Goal: Transaction & Acquisition: Purchase product/service

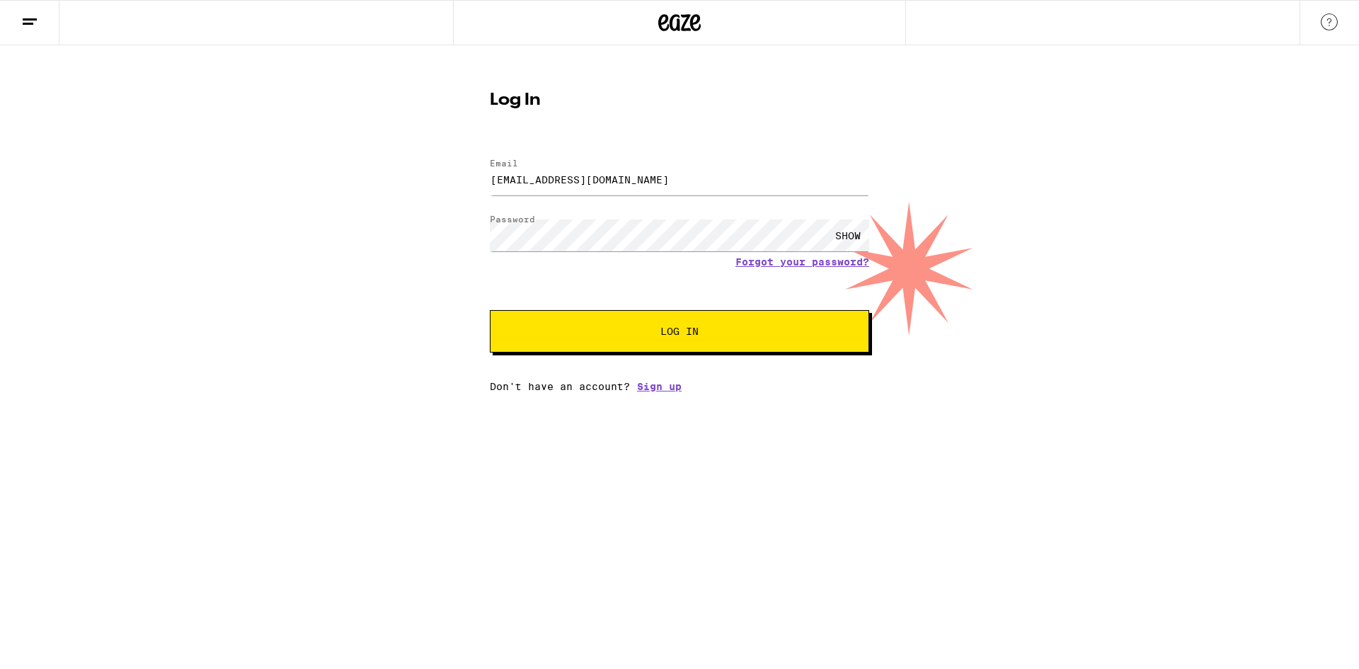
drag, startPoint x: 0, startPoint y: 0, endPoint x: 536, endPoint y: 328, distance: 628.5
click at [536, 328] on button "Log In" at bounding box center [679, 331] width 379 height 42
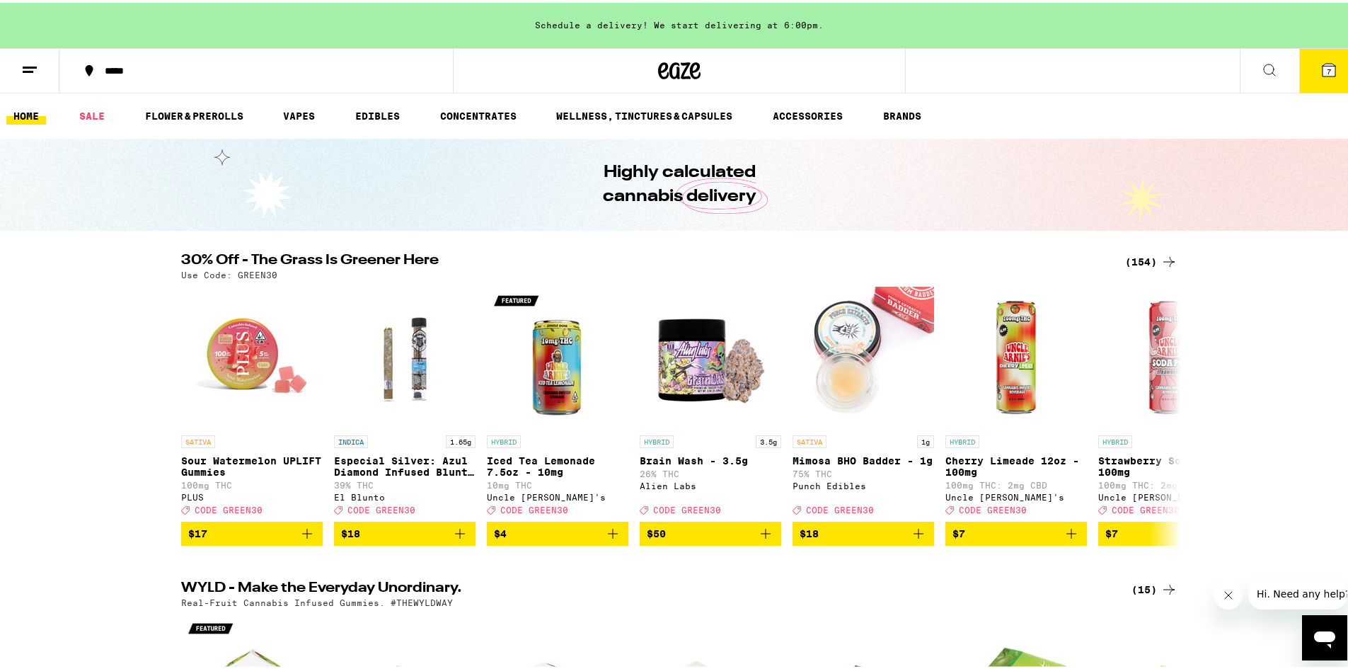
click at [28, 64] on line at bounding box center [30, 64] width 14 height 0
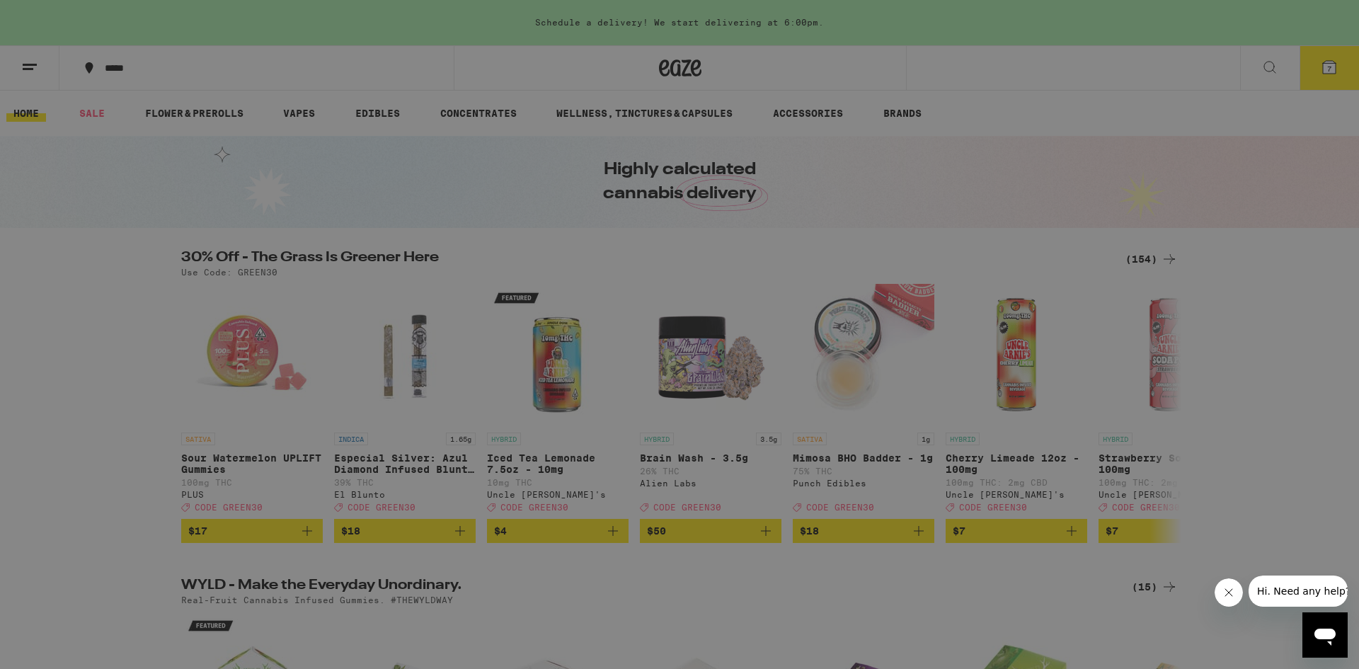
click at [154, 497] on link "Account" at bounding box center [196, 495] width 248 height 17
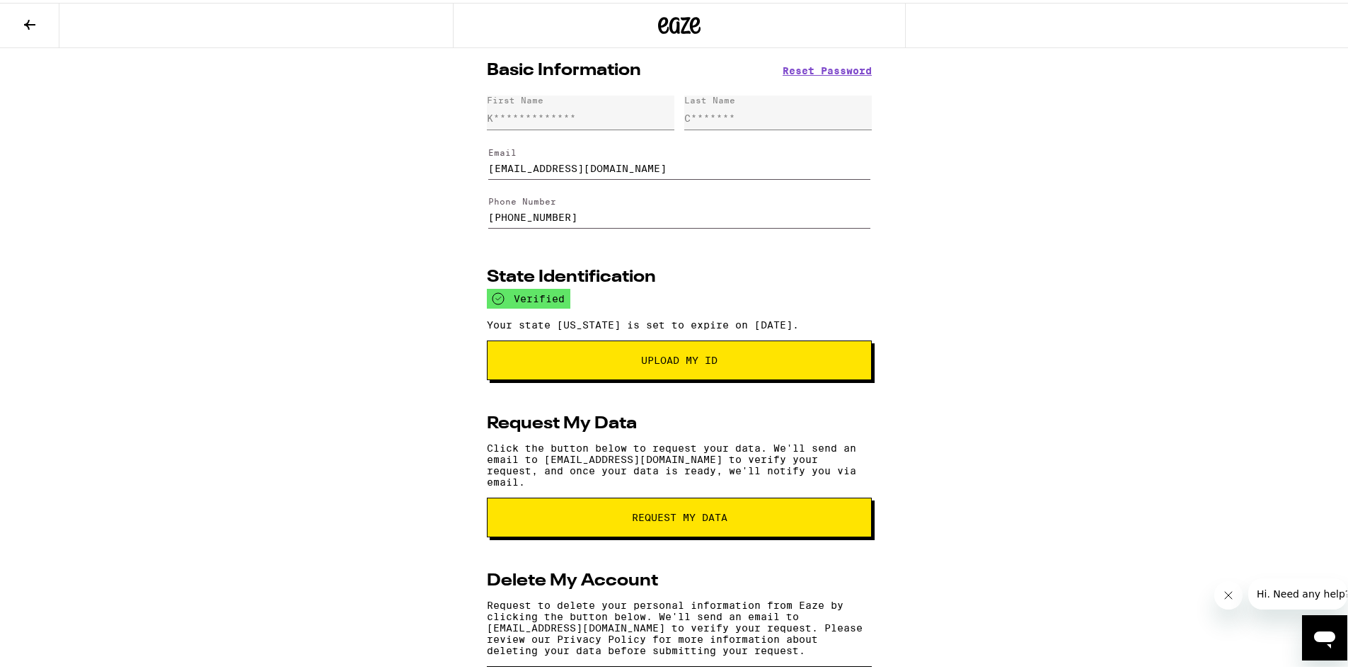
click at [23, 5] on button at bounding box center [29, 23] width 59 height 45
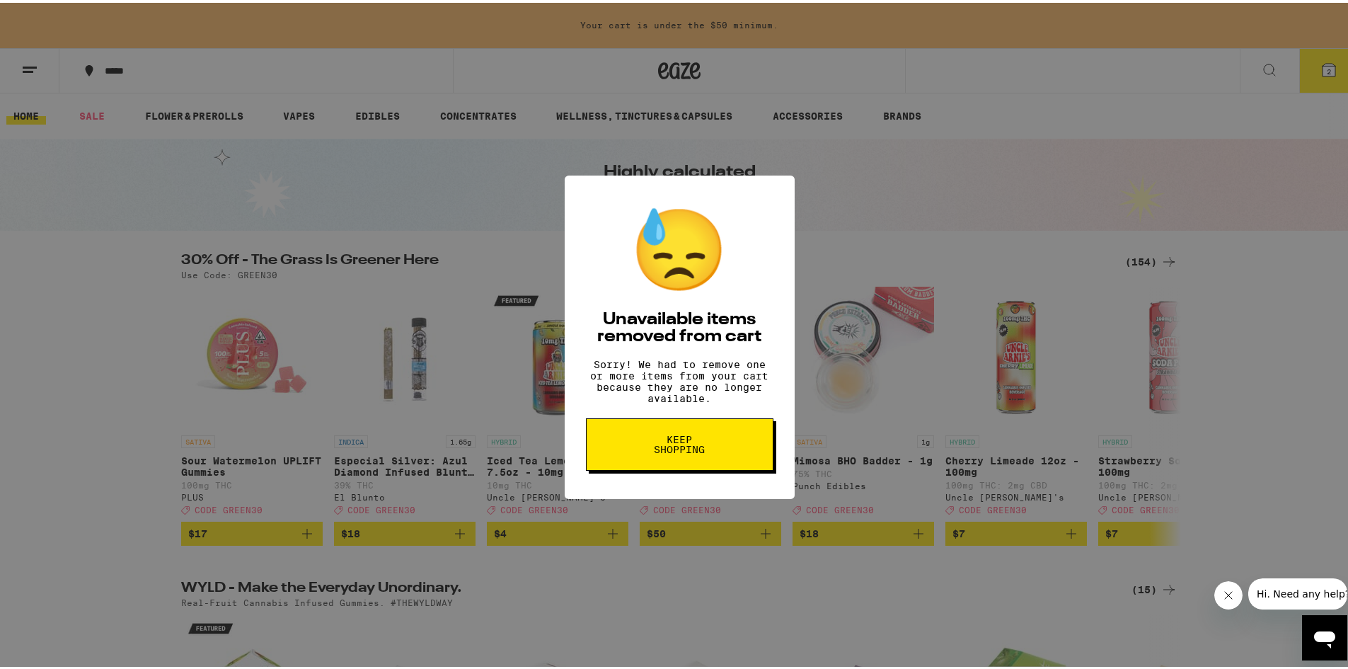
click at [664, 451] on span "Keep Shopping" at bounding box center [679, 442] width 73 height 20
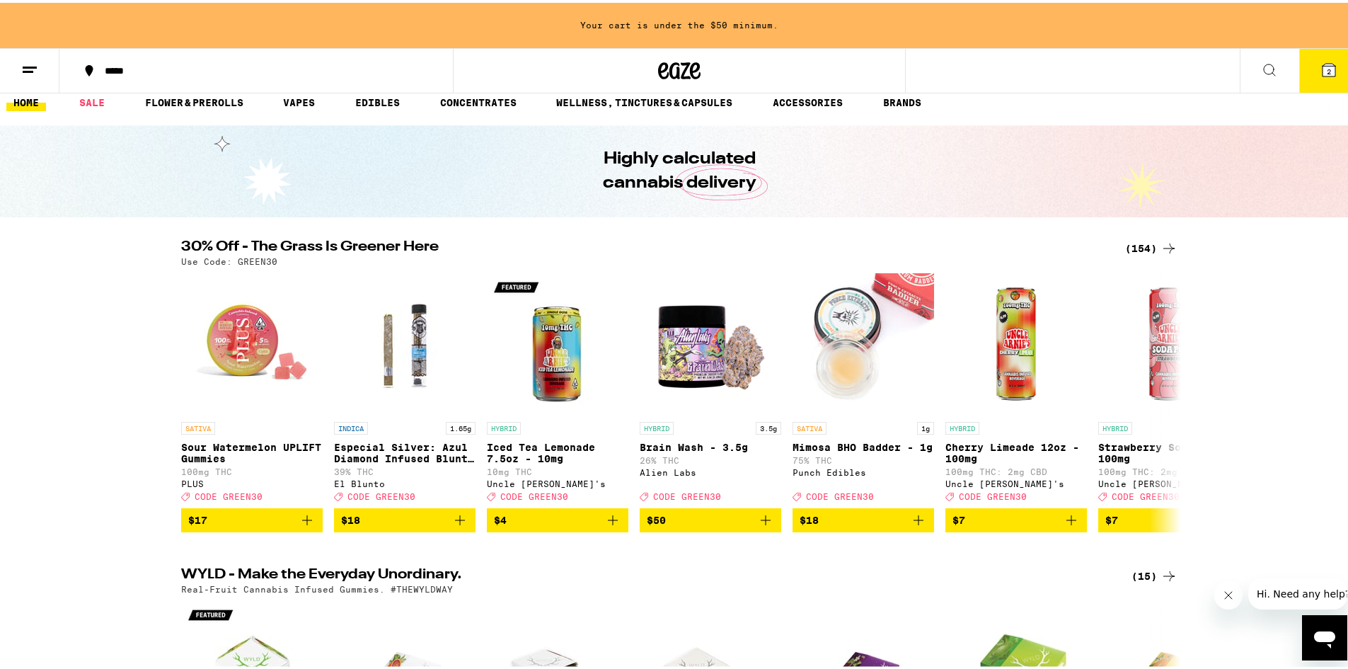
scroll to position [18, 0]
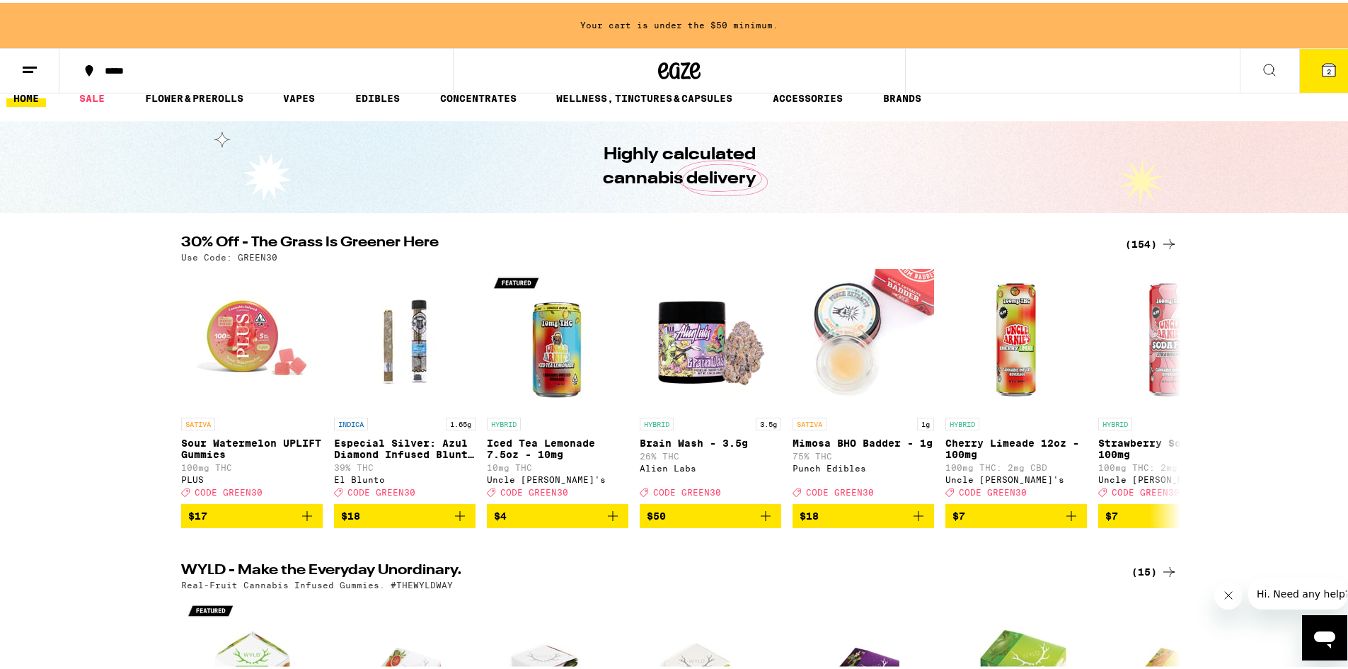
click at [1163, 241] on icon at bounding box center [1168, 241] width 11 height 10
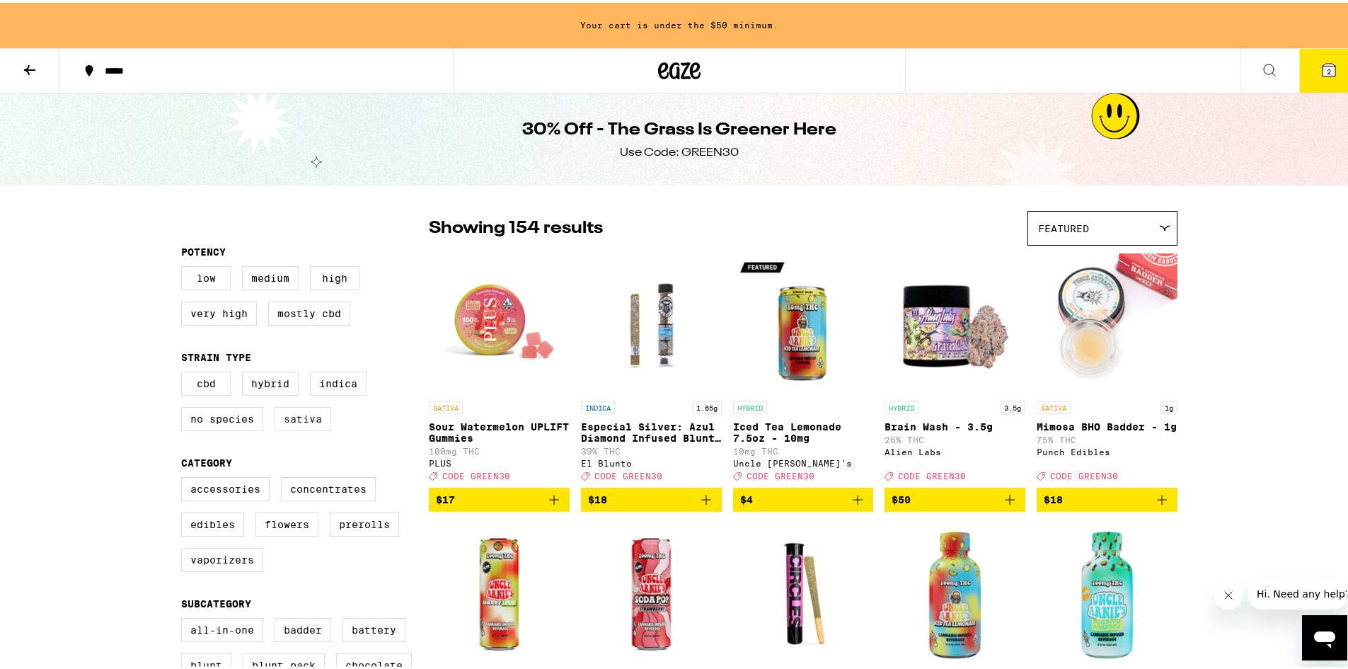
click at [289, 428] on label "Sativa" at bounding box center [303, 416] width 57 height 24
click at [185, 371] on input "Sativa" at bounding box center [184, 371] width 1 height 1
checkbox input "true"
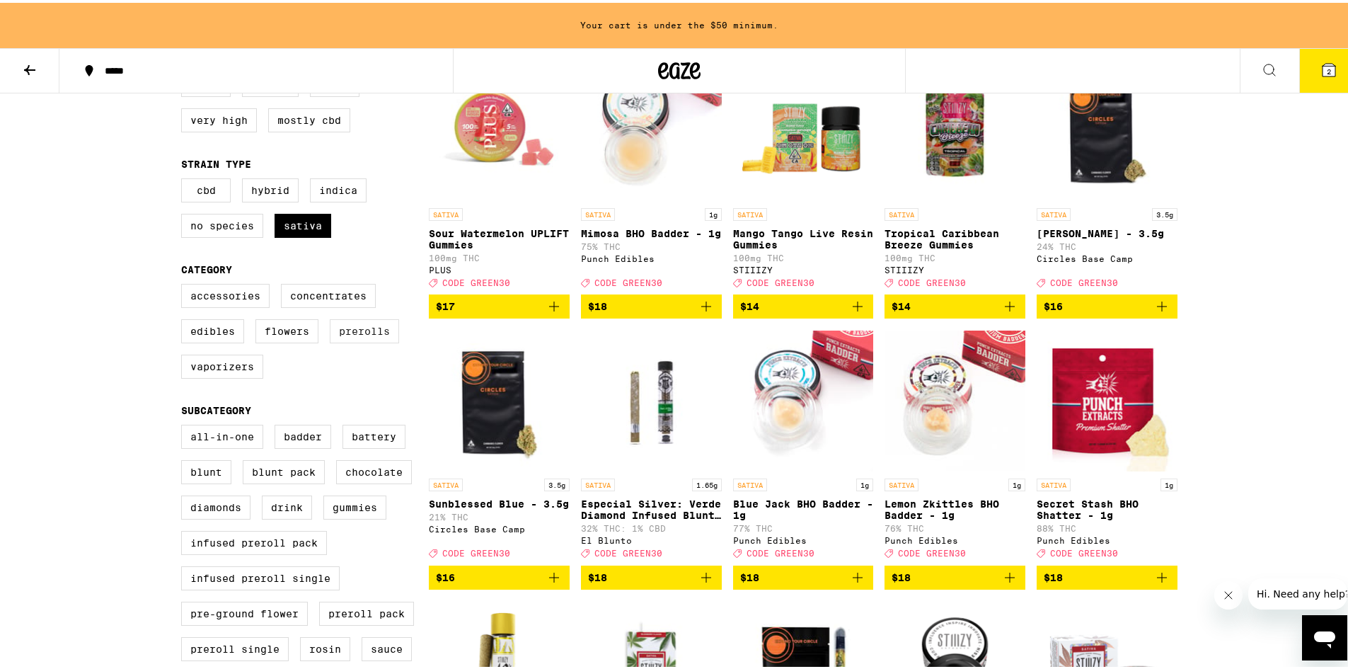
scroll to position [195, 0]
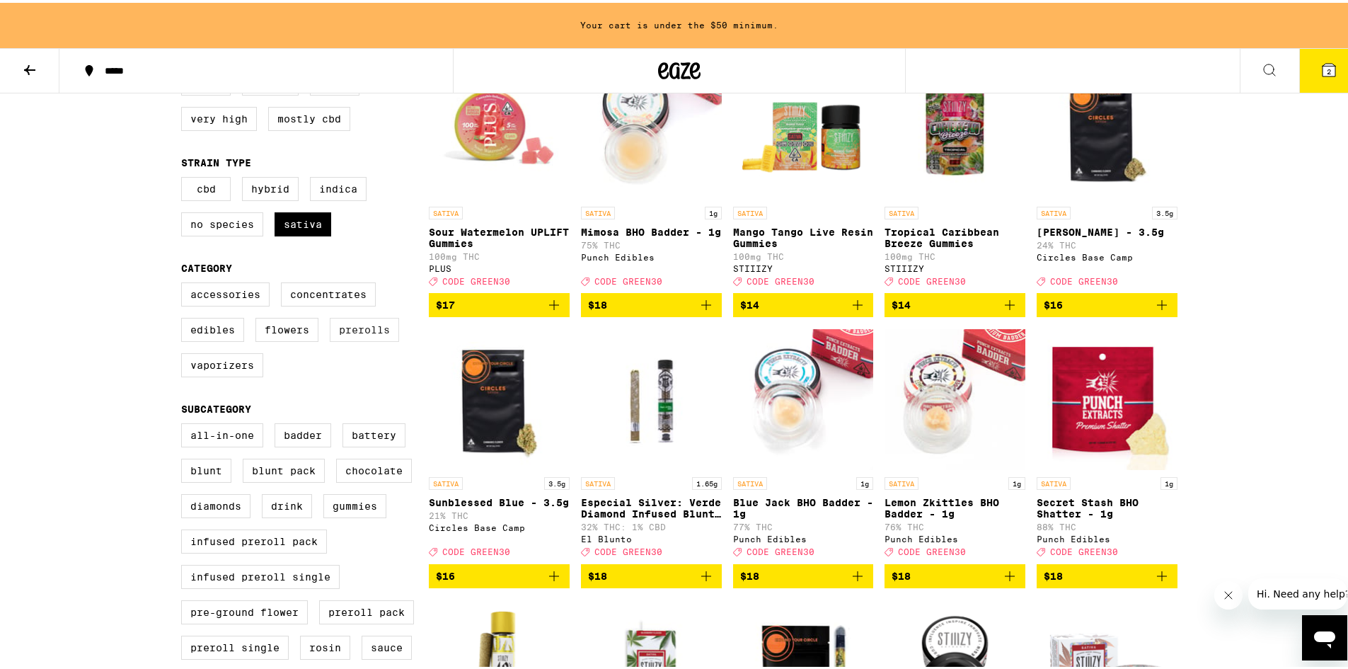
click at [359, 339] on label "Prerolls" at bounding box center [364, 327] width 69 height 24
click at [185, 282] on input "Prerolls" at bounding box center [184, 282] width 1 height 1
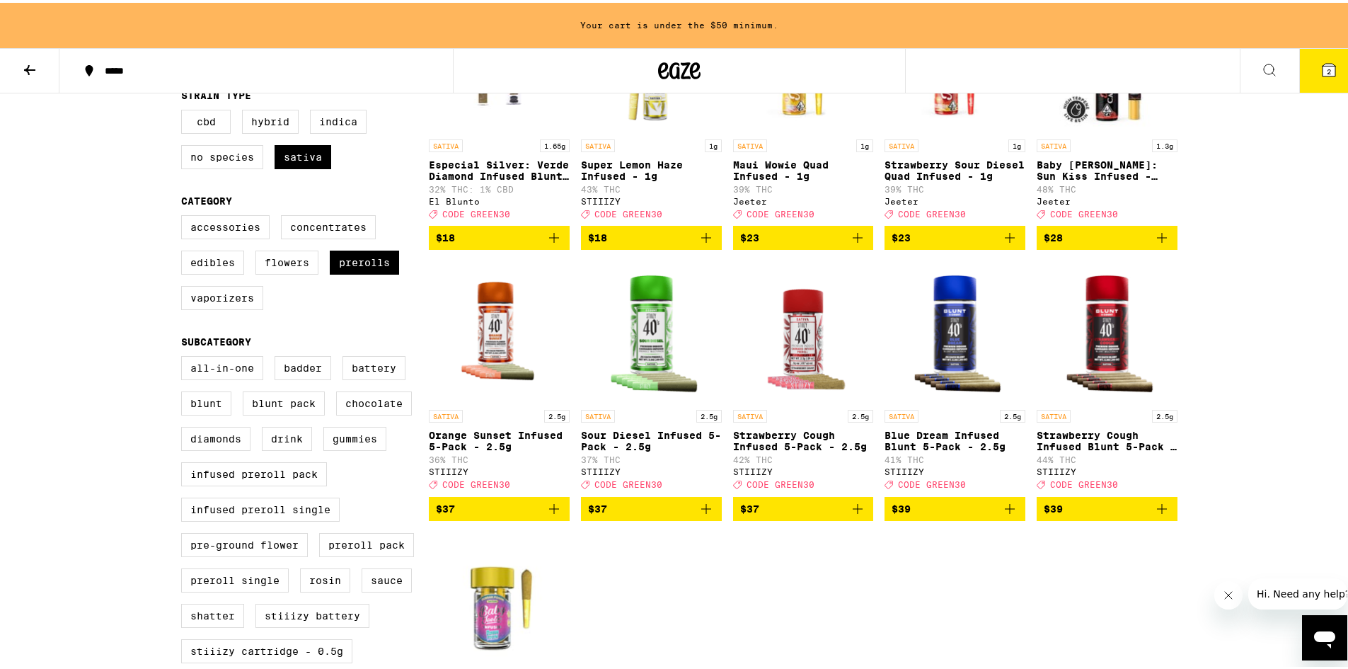
scroll to position [248, 0]
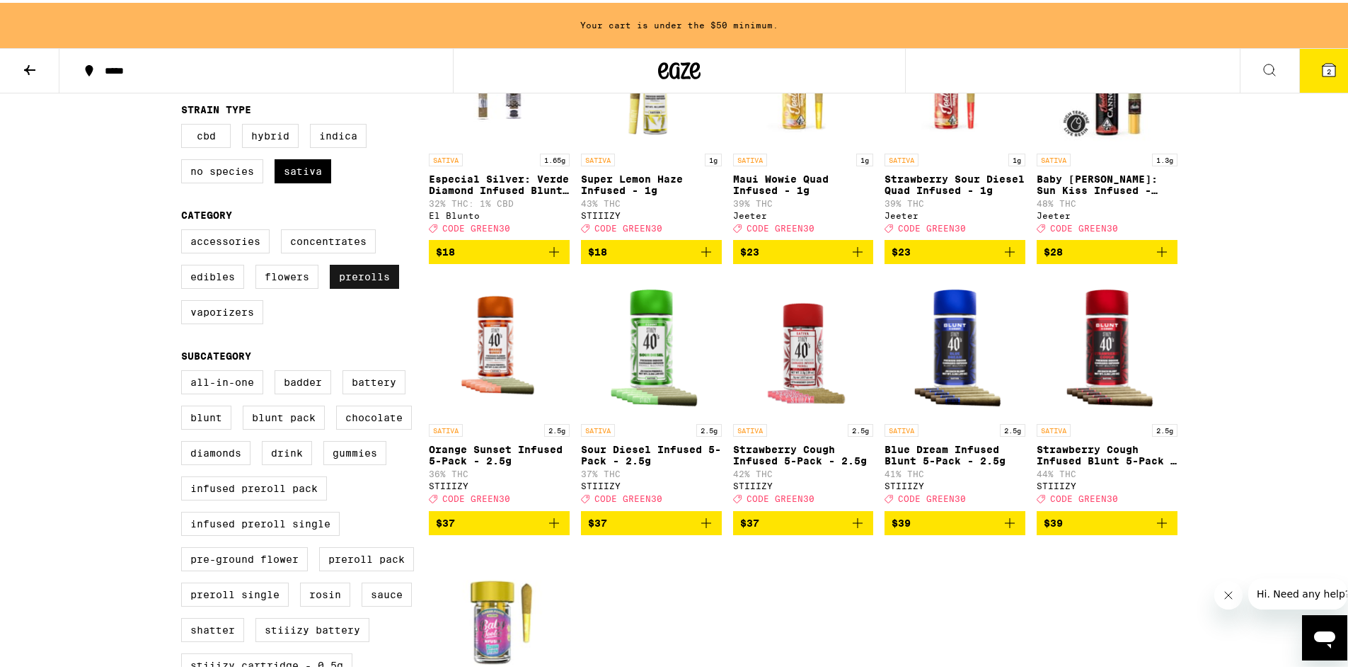
click at [359, 280] on label "Prerolls" at bounding box center [364, 274] width 69 height 24
click at [185, 229] on input "Prerolls" at bounding box center [184, 229] width 1 height 1
checkbox input "false"
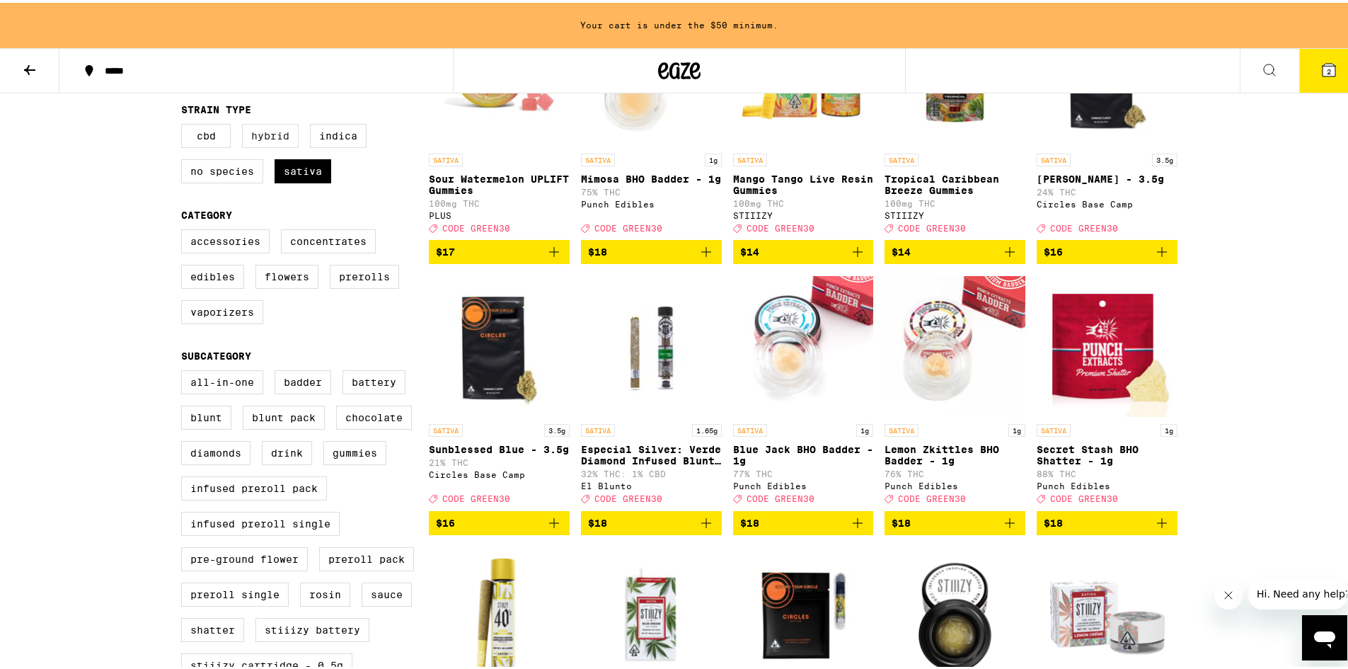
click at [263, 134] on label "Hybrid" at bounding box center [270, 133] width 57 height 24
click at [185, 124] on input "Hybrid" at bounding box center [184, 123] width 1 height 1
checkbox input "true"
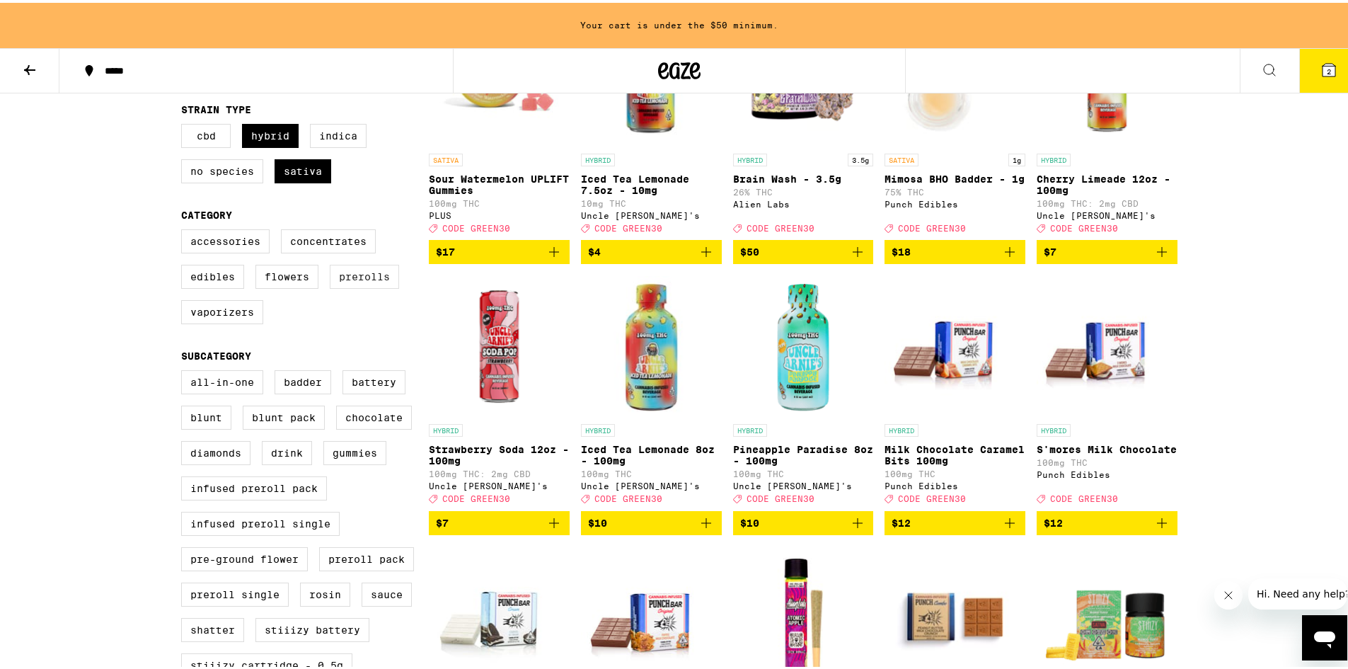
click at [368, 286] on label "Prerolls" at bounding box center [364, 274] width 69 height 24
click at [185, 229] on input "Prerolls" at bounding box center [184, 229] width 1 height 1
checkbox input "true"
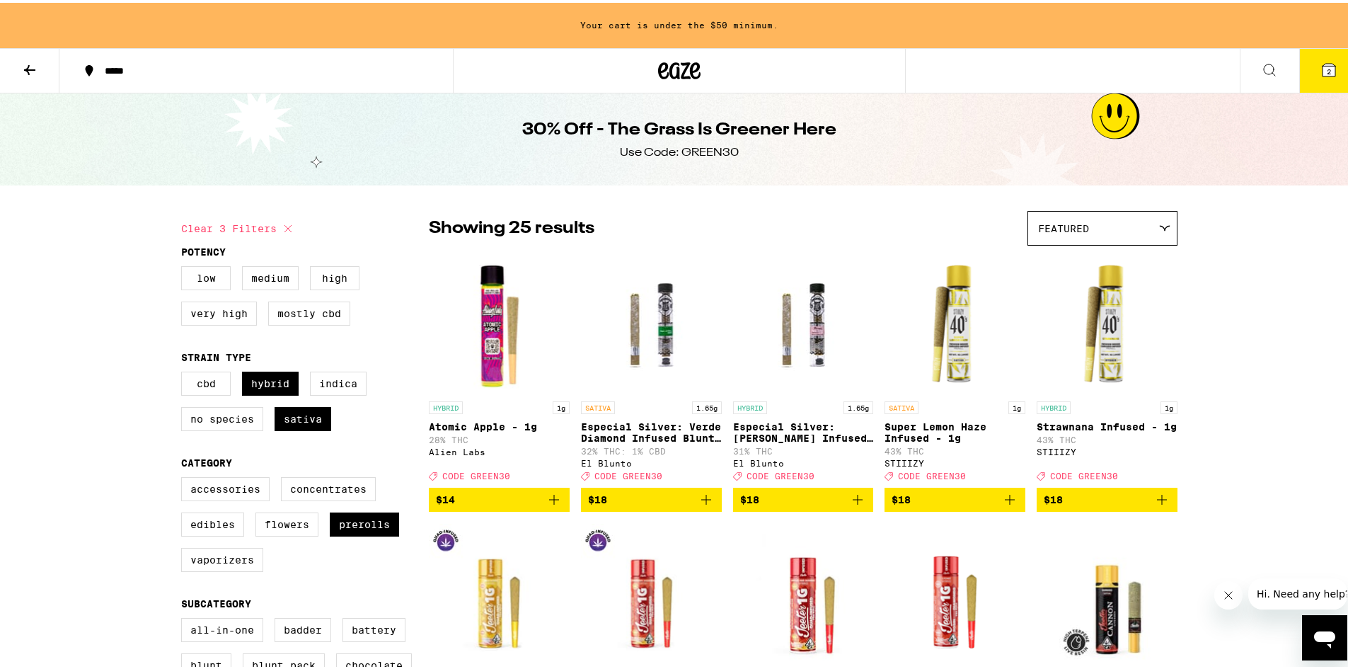
click at [29, 66] on icon at bounding box center [29, 67] width 11 height 10
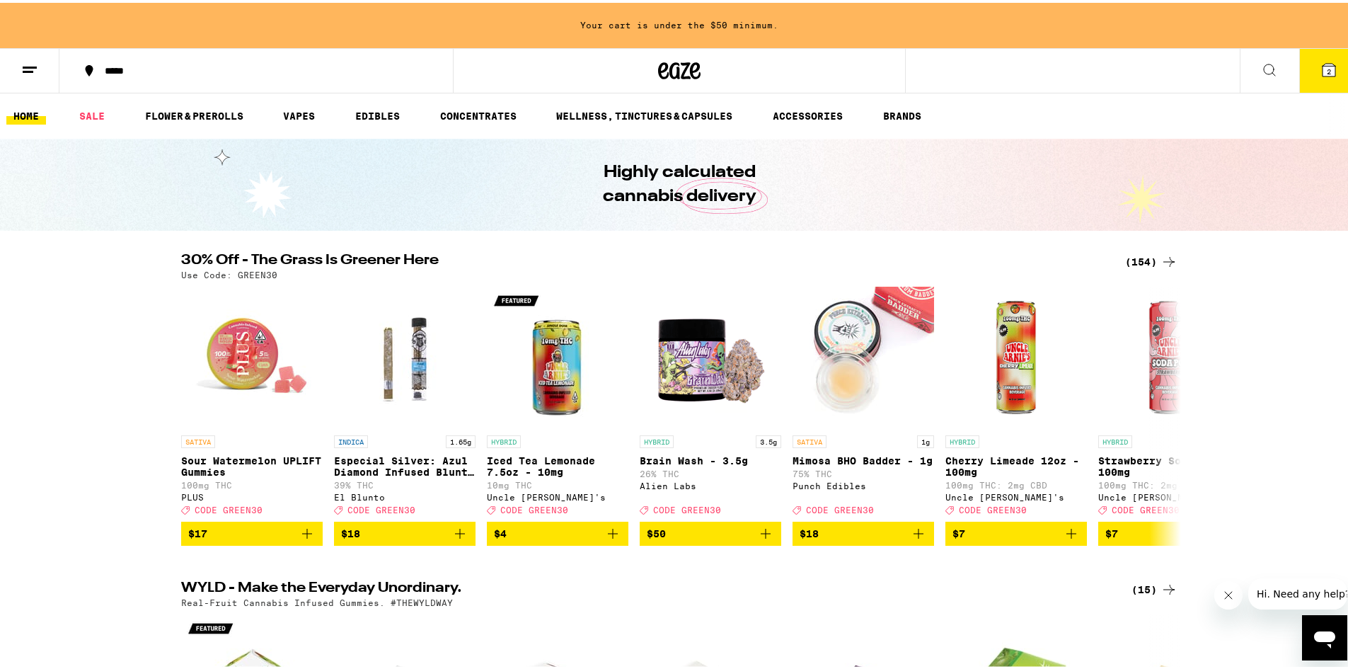
click at [1313, 590] on span "Hi. Need any help?" at bounding box center [1302, 592] width 93 height 11
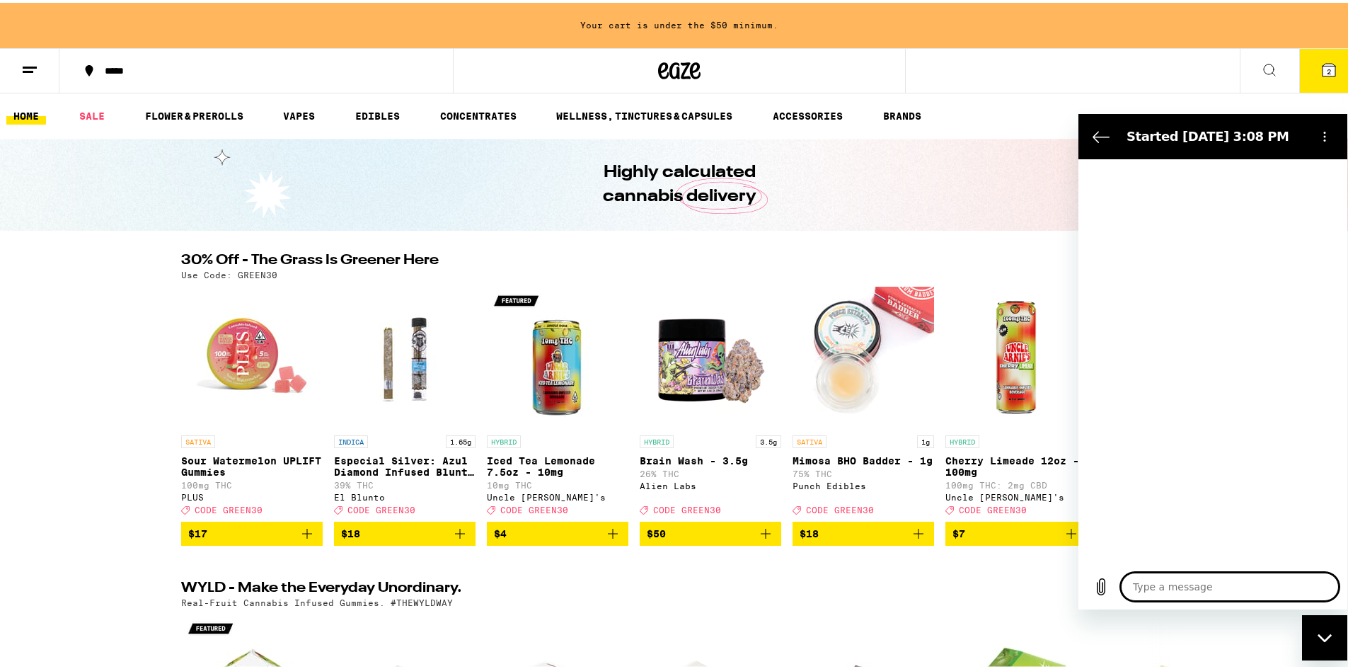
type textarea "x"
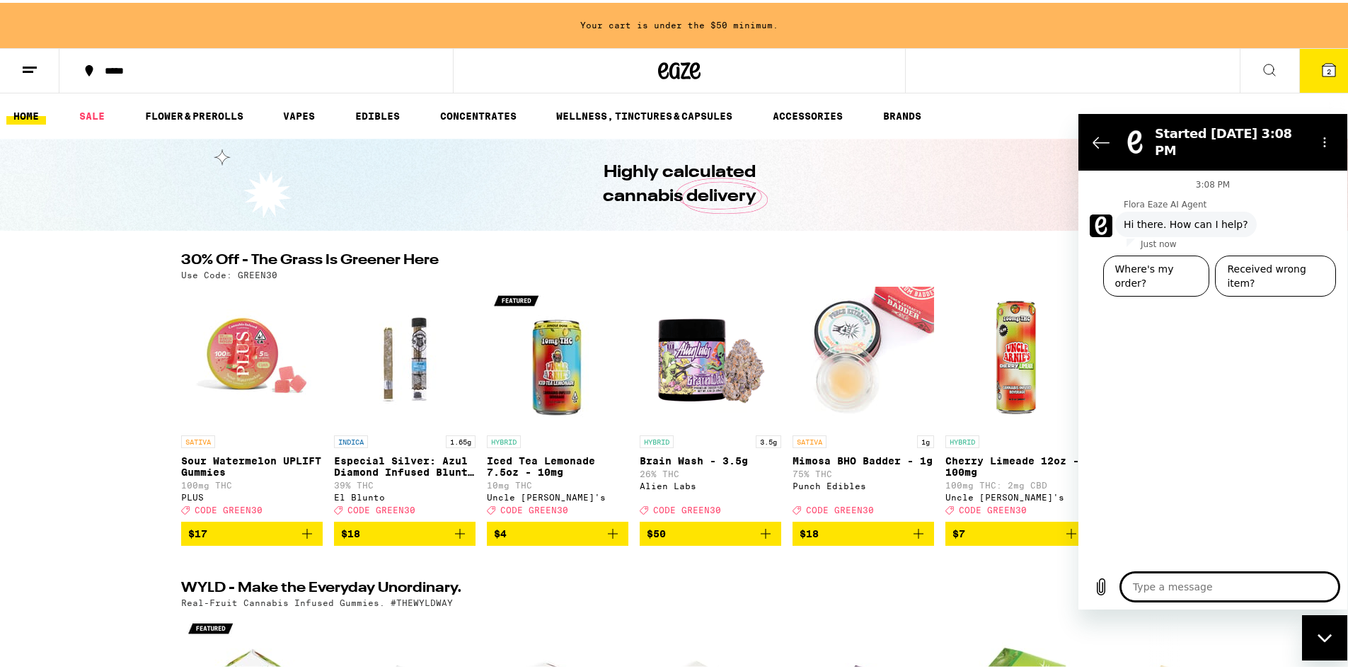
type textarea "I"
type textarea "x"
type textarea "I"
type textarea "x"
type textarea "I g"
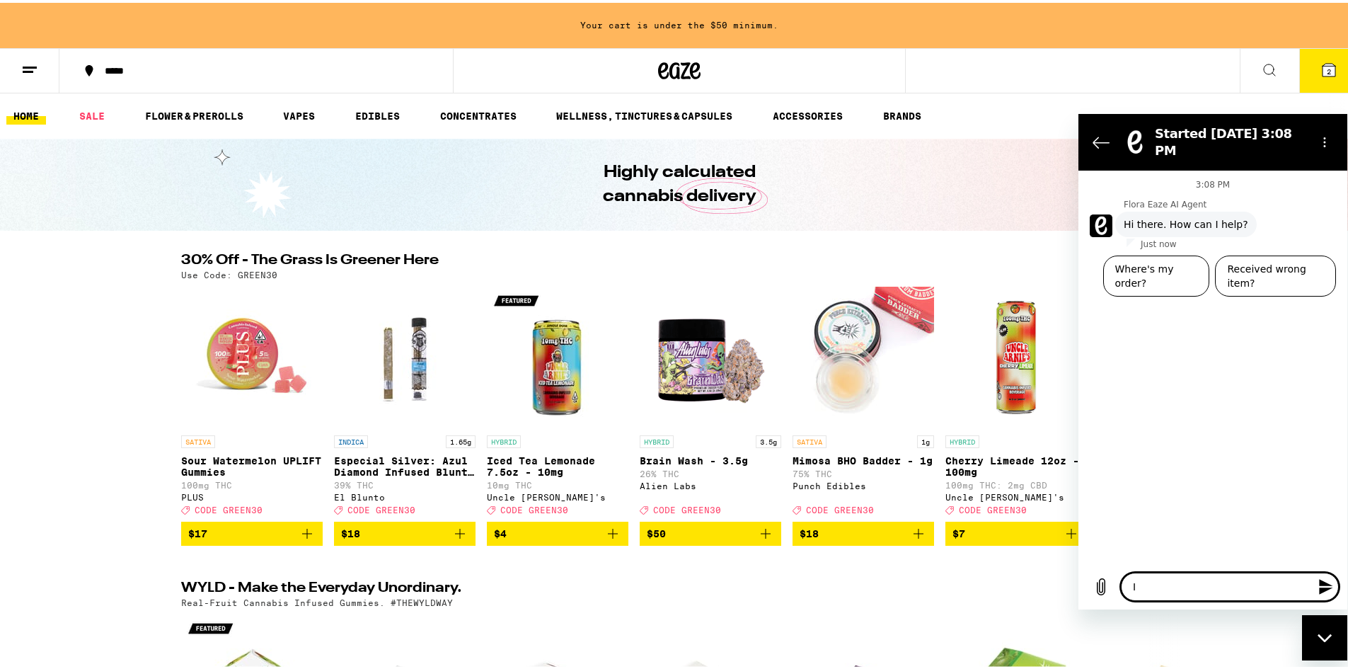
type textarea "x"
type textarea "I go"
type textarea "x"
type textarea "I got"
type textarea "x"
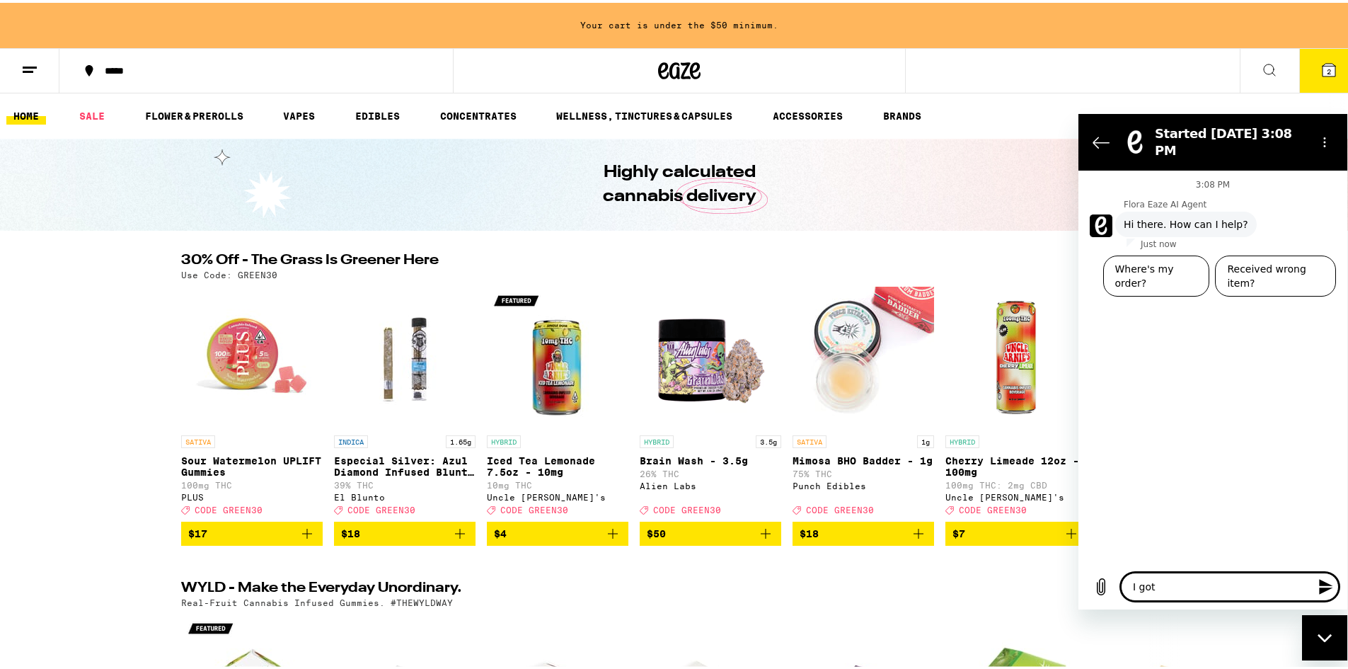
type textarea "I got"
type textarea "x"
type textarea "I got a"
type textarea "x"
type textarea "I got a"
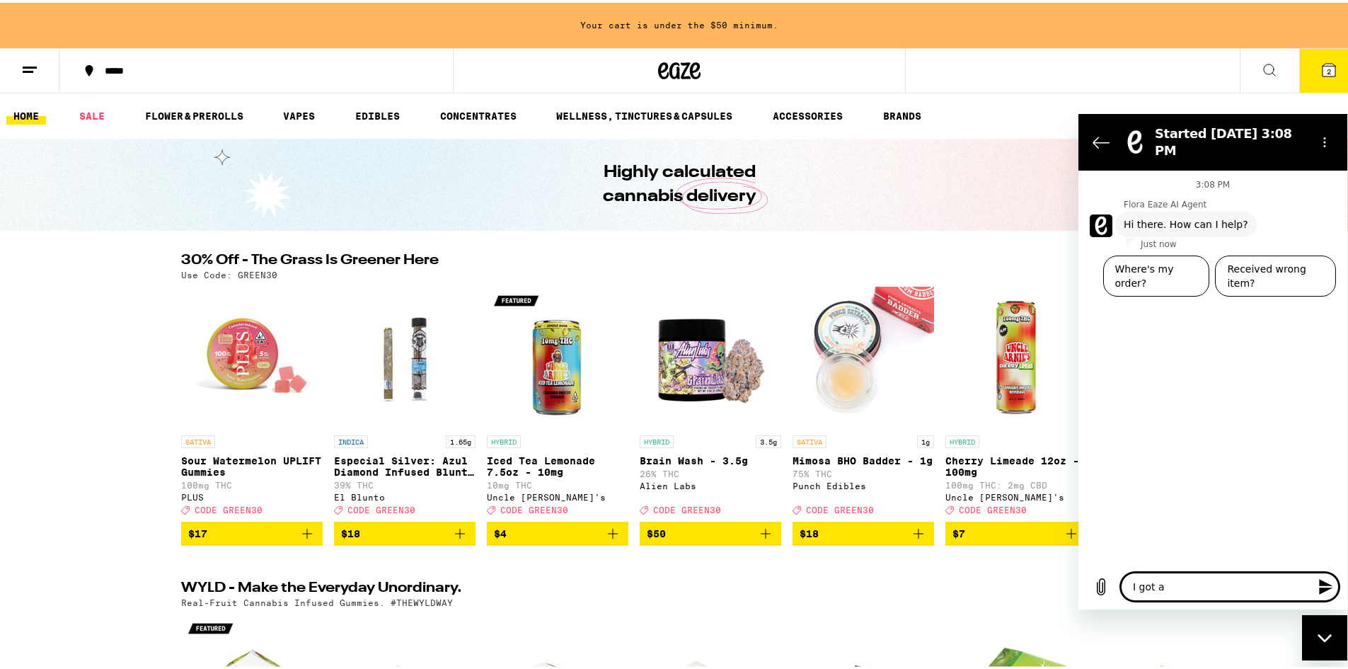
type textarea "x"
type textarea "I got a t"
type textarea "x"
type textarea "I got a te"
type textarea "x"
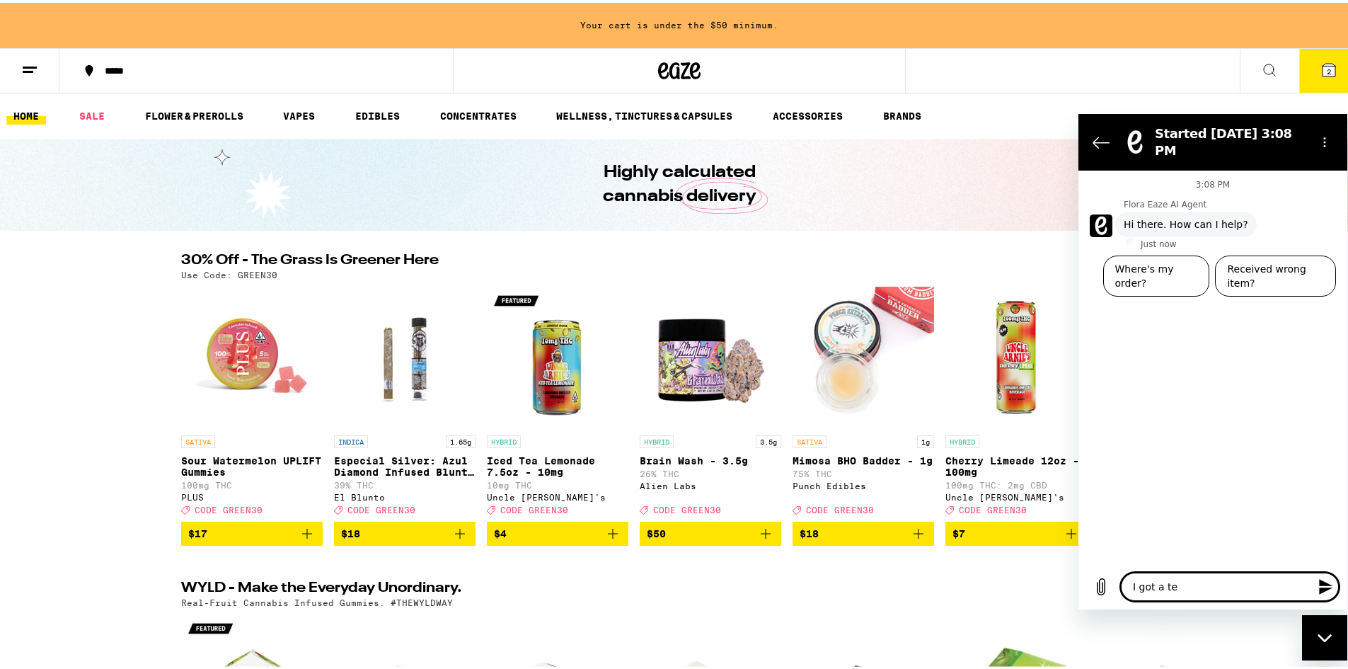
type textarea "I got a tex"
type textarea "x"
type textarea "I got a text"
type textarea "x"
type textarea "I got a text"
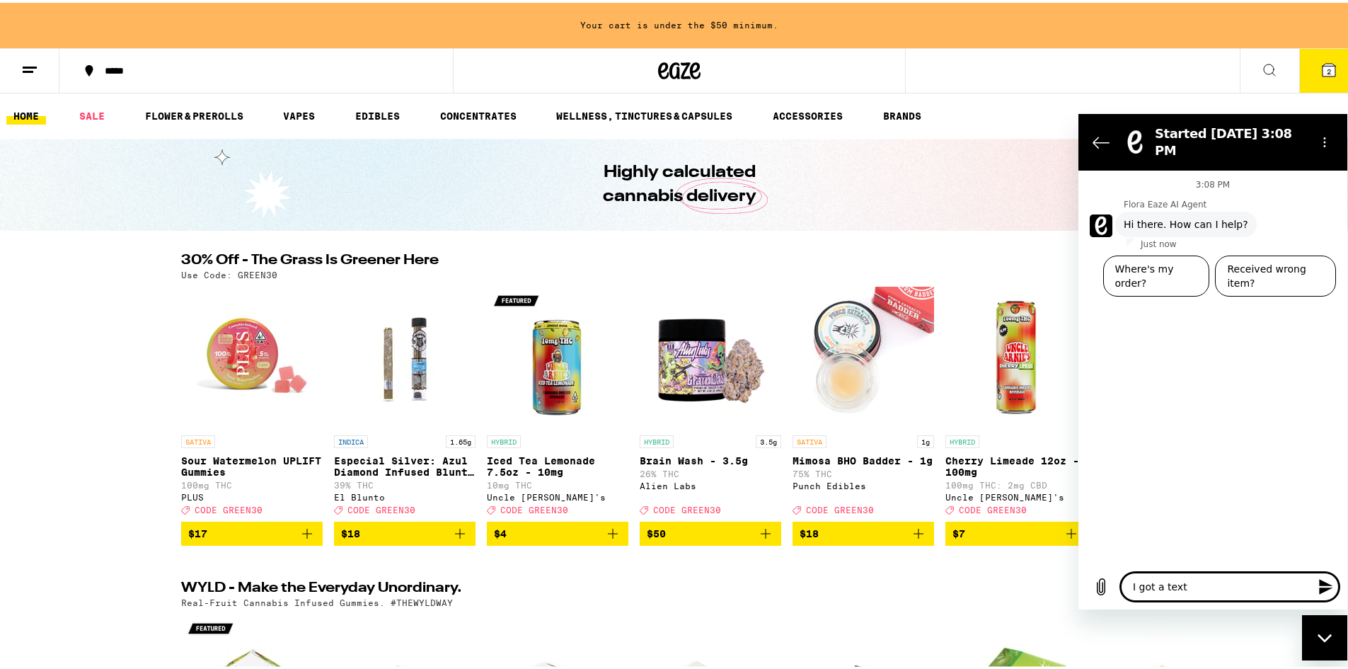
type textarea "x"
type textarea "I got a text s"
type textarea "x"
type textarea "I got a text sa"
type textarea "x"
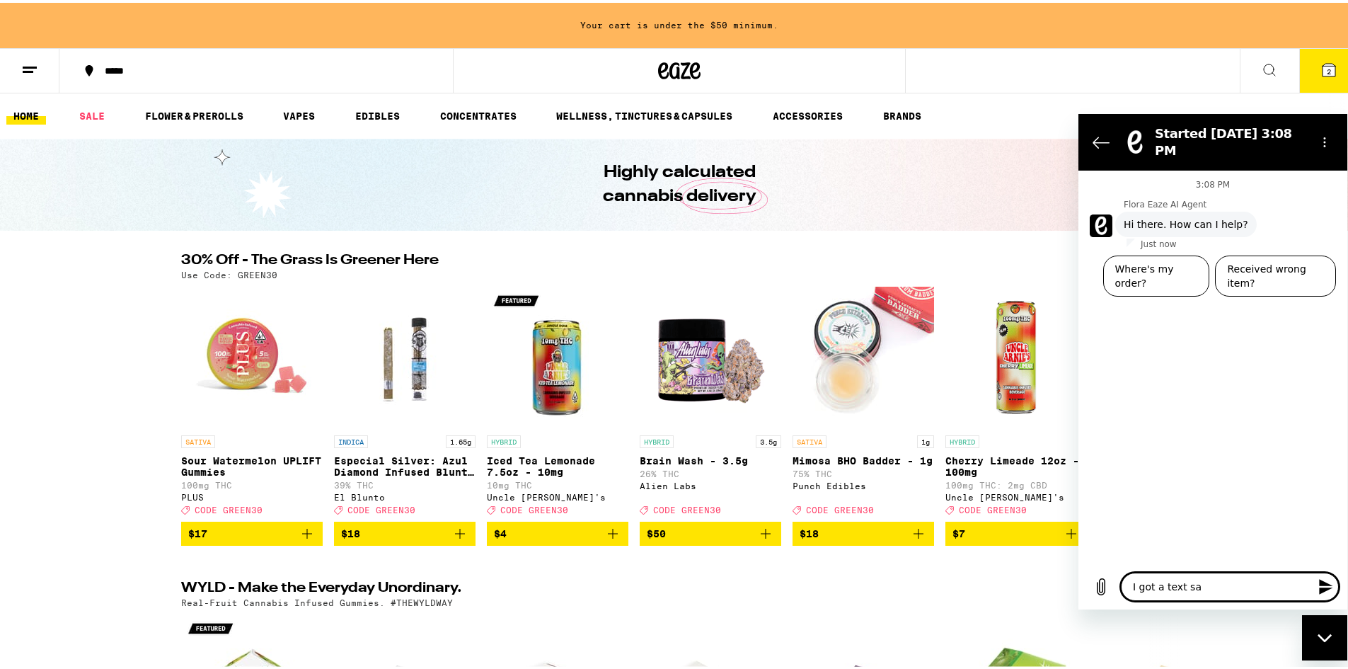
type textarea "I got a text say"
type textarea "x"
type textarea "I got a text sayi"
type textarea "x"
type textarea "I got a text sayin"
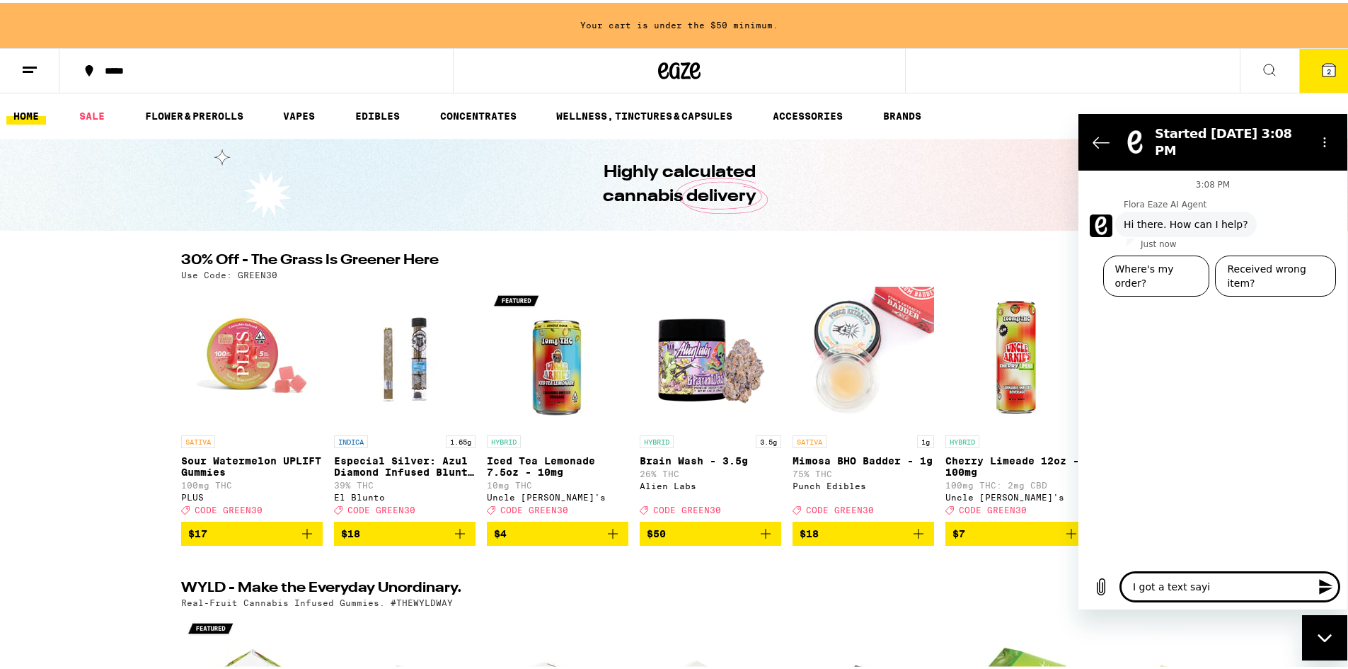
type textarea "x"
type textarea "I got a text saying"
type textarea "x"
type textarea "I got a text saying"
type textarea "x"
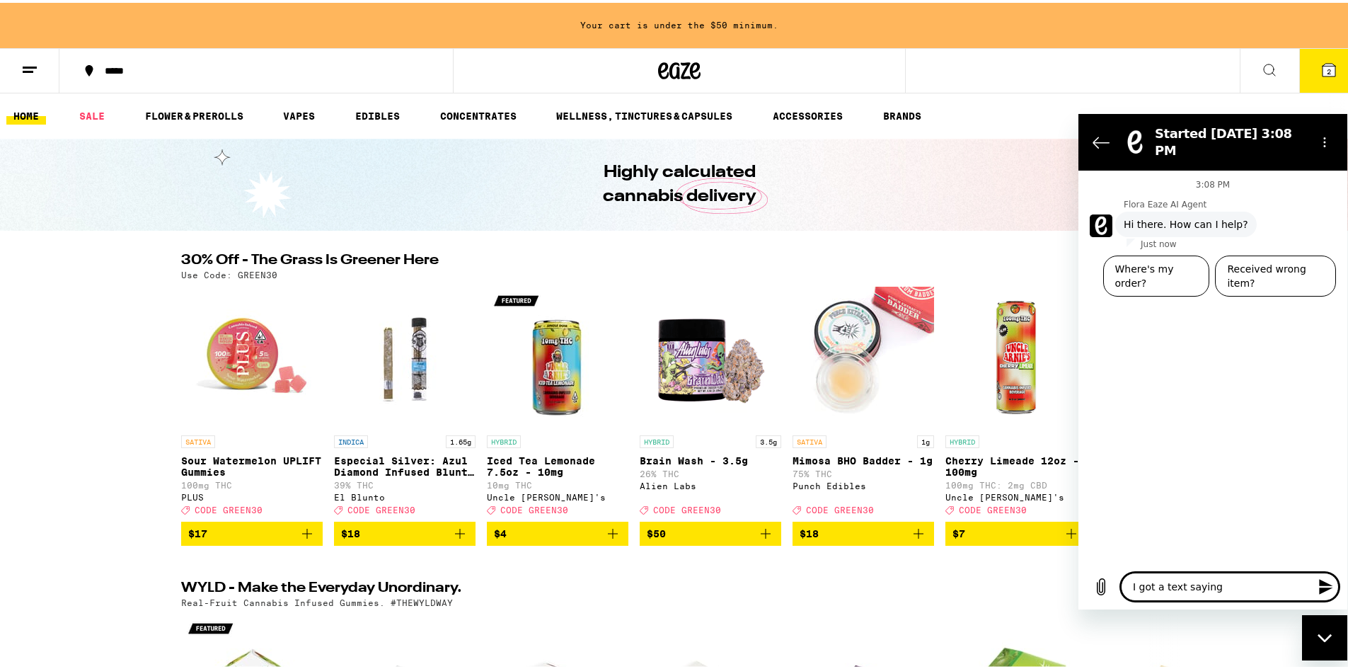
type textarea "I got a text saying I"
type textarea "x"
type textarea "I got a text saying I"
type textarea "x"
type textarea "I got a text saying I h"
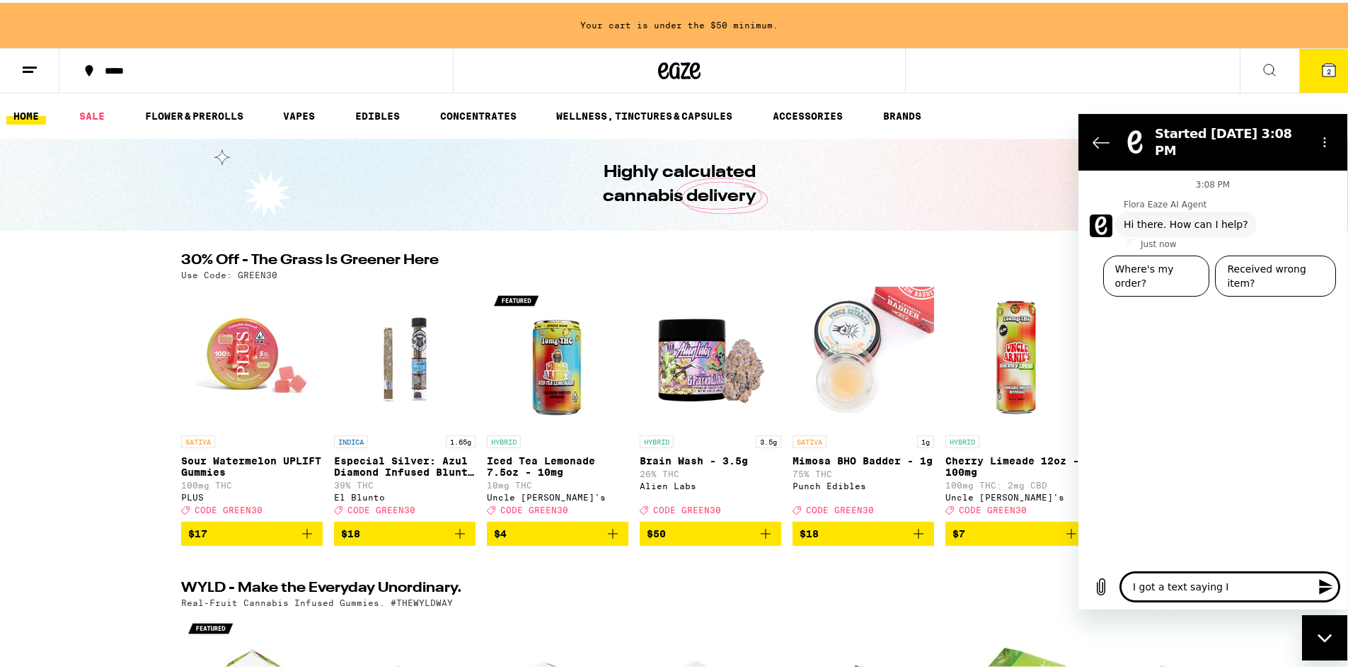
type textarea "x"
type textarea "I got a text saying I ha"
type textarea "x"
type textarea "I got a text saying I hav"
type textarea "x"
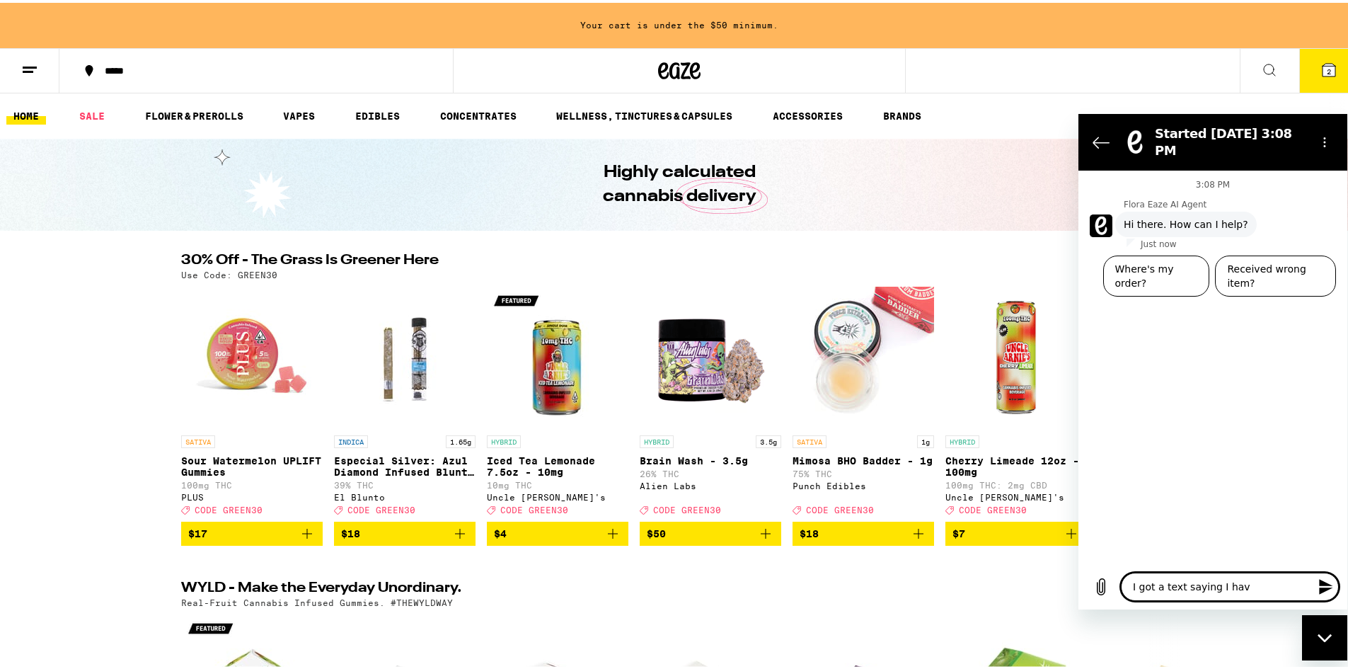
type textarea "I got a text saying I have"
type textarea "x"
type textarea "I got a text saying I have"
type textarea "x"
type textarea "I got a text saying I have c"
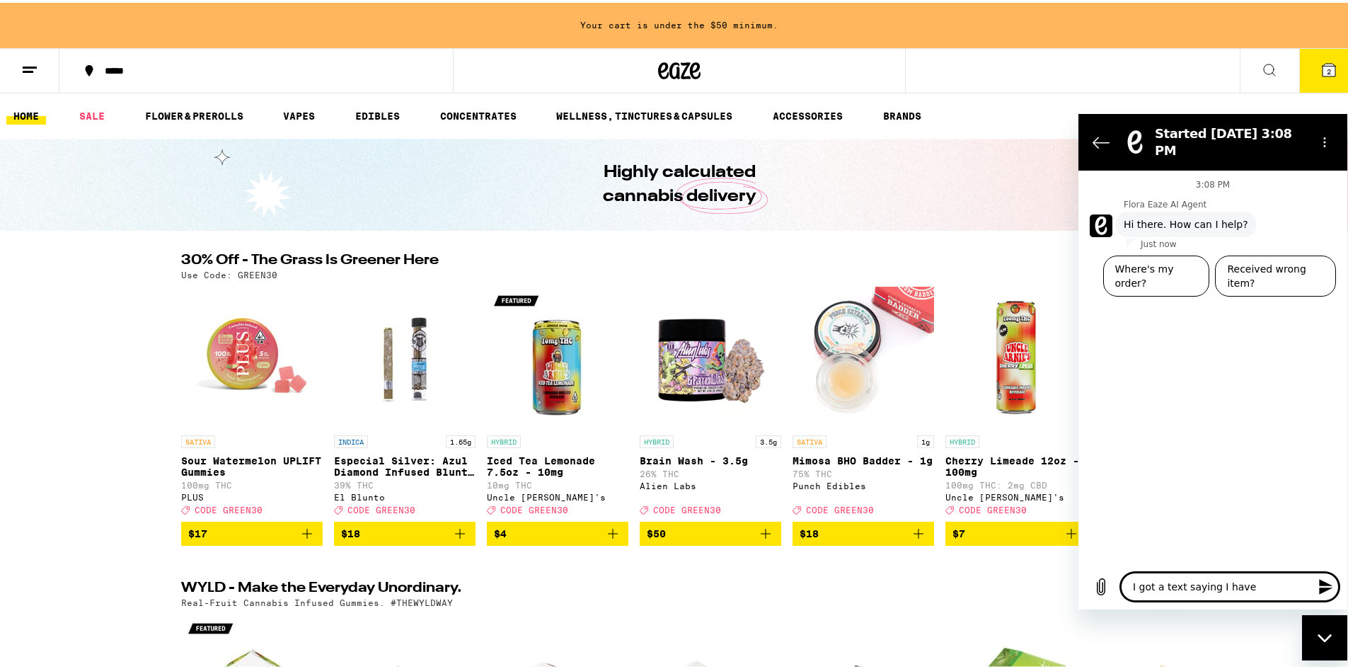
type textarea "x"
type textarea "I got a text saying I have cr"
type textarea "x"
type textarea "I got a text saying I have cre"
type textarea "x"
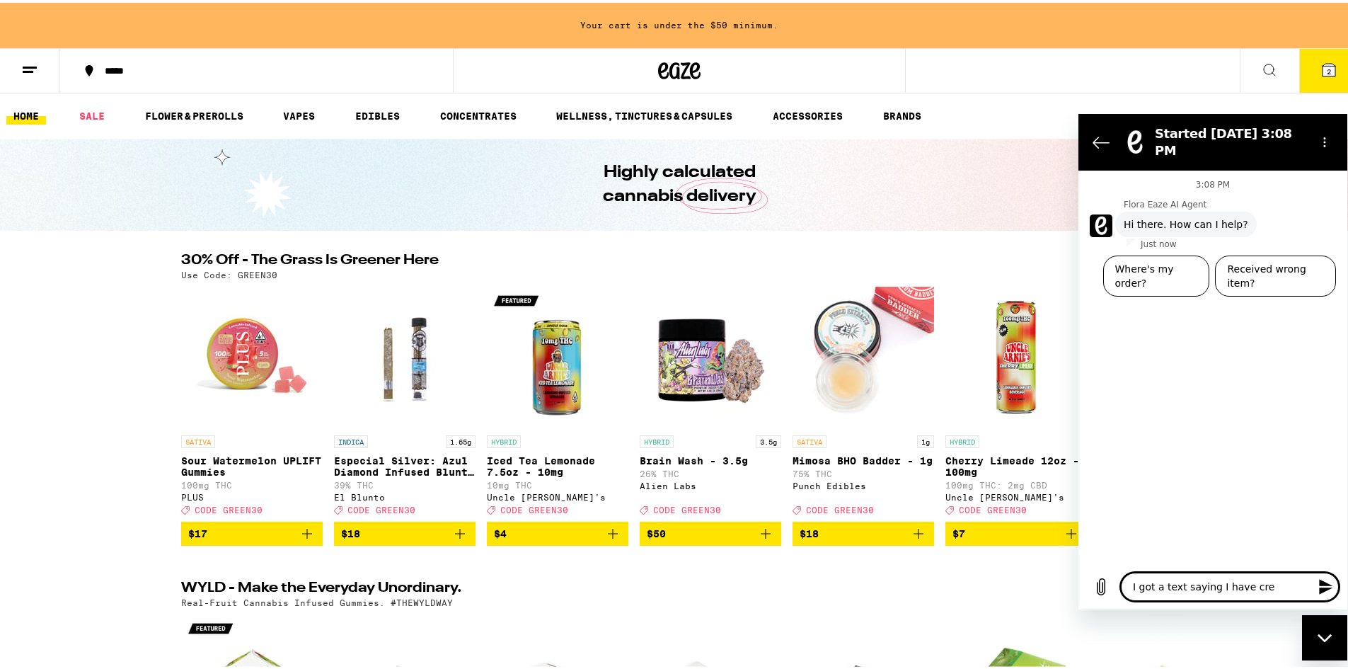
type textarea "I got a text saying I have cred"
type textarea "x"
type textarea "I got a text saying I have credi"
type textarea "x"
type textarea "I got a text saying I have credit"
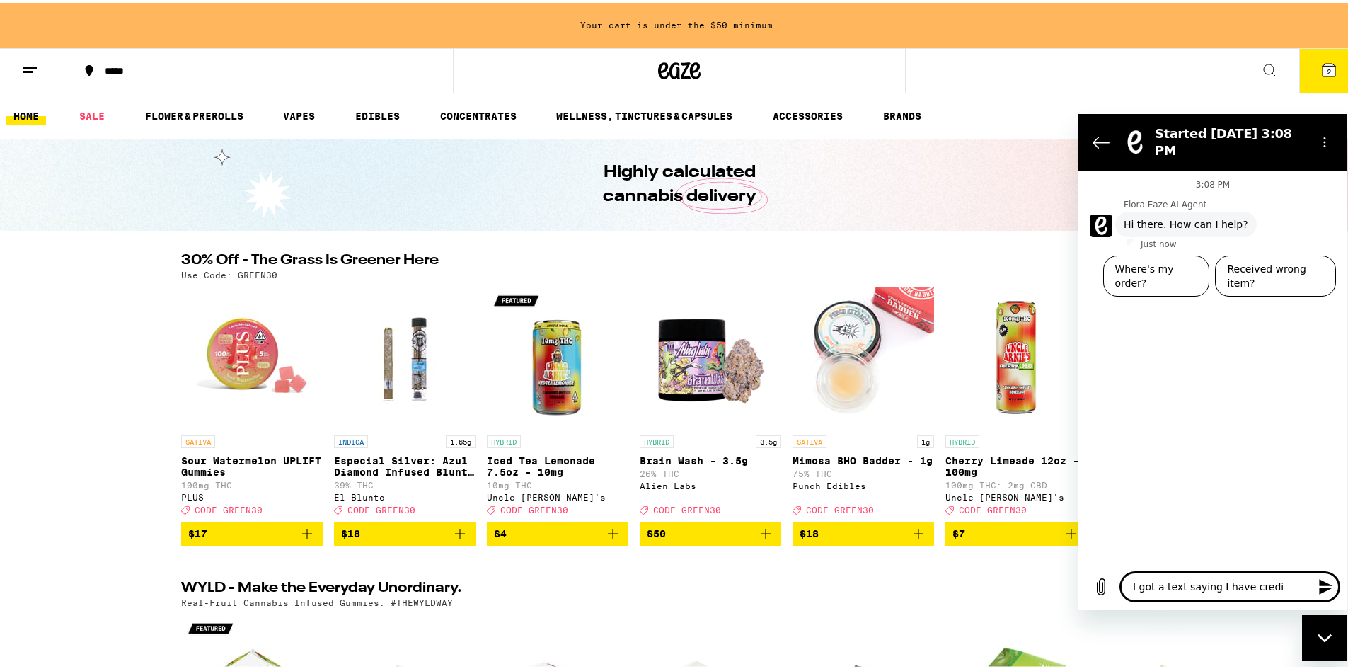
type textarea "x"
type textarea "I got a text saying I have credits"
type textarea "x"
type textarea "I got a text saying I have credits"
type textarea "x"
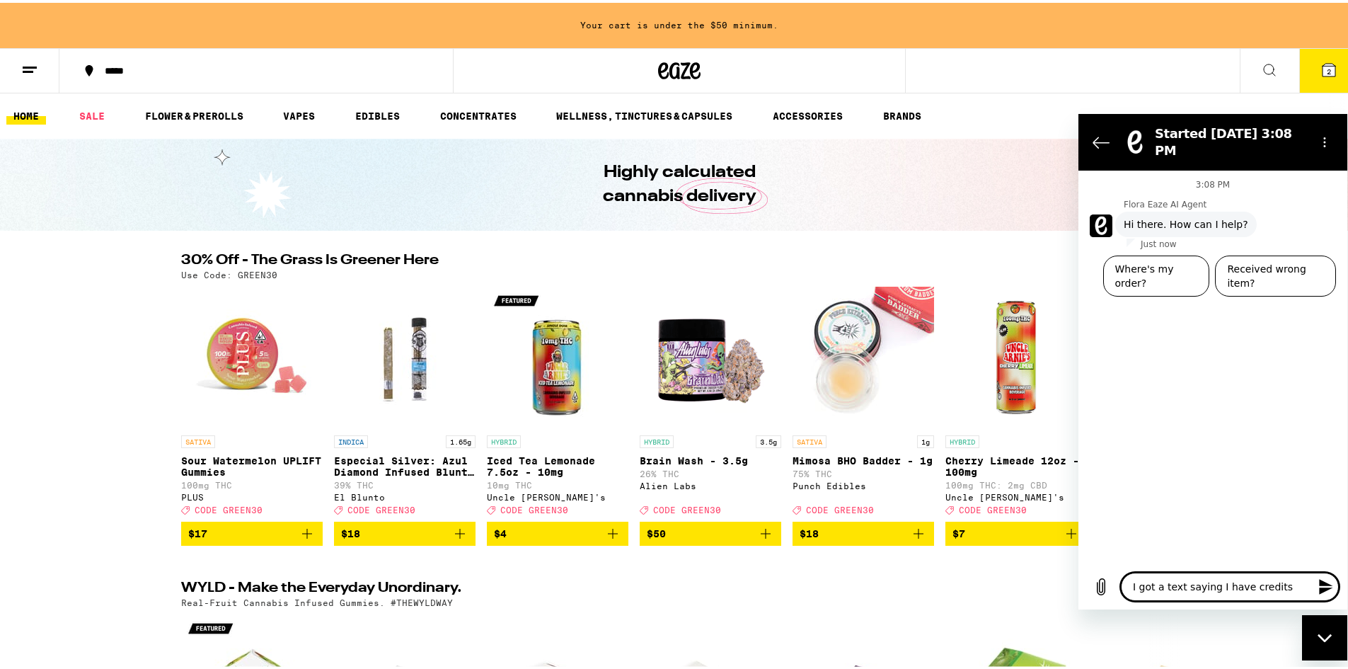
type textarea "I got a text saying I have credits b"
type textarea "x"
type textarea "I got a text saying I have credits bu"
type textarea "x"
type textarea "I got a text saying I have credits but"
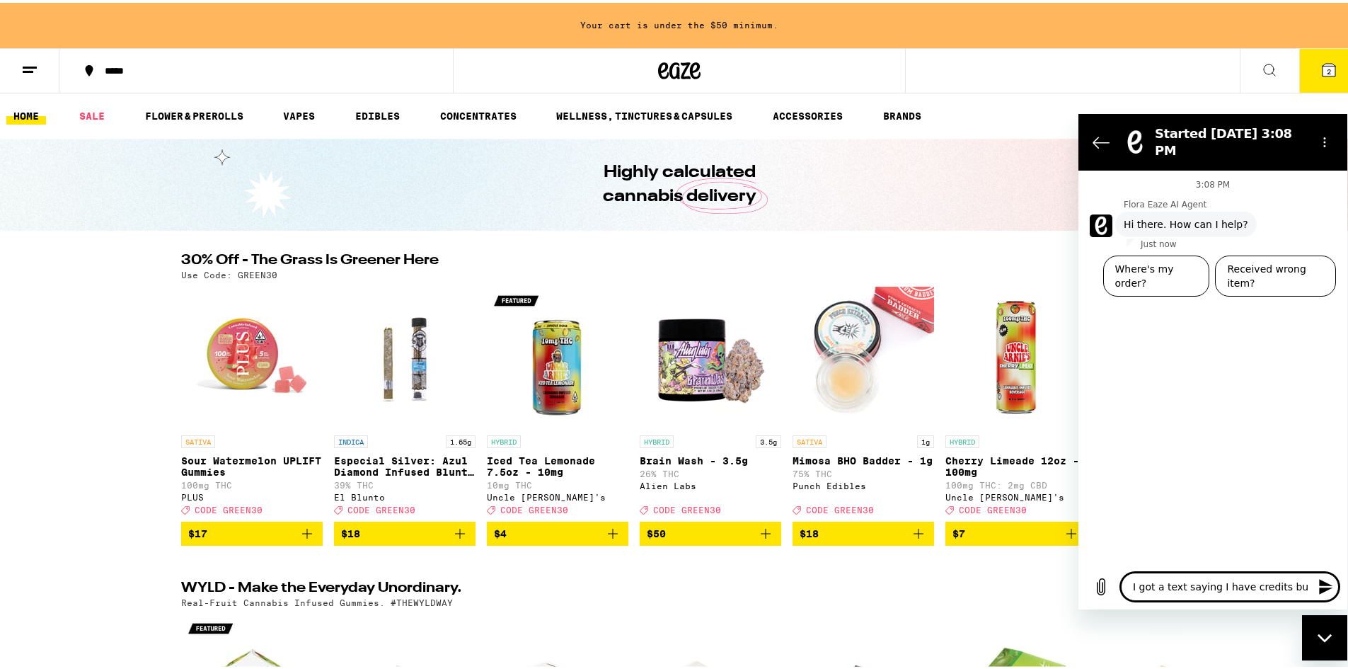
type textarea "x"
type textarea "I got a text saying I have credits but"
type textarea "x"
type textarea "I got a text saying I have credits but w"
type textarea "x"
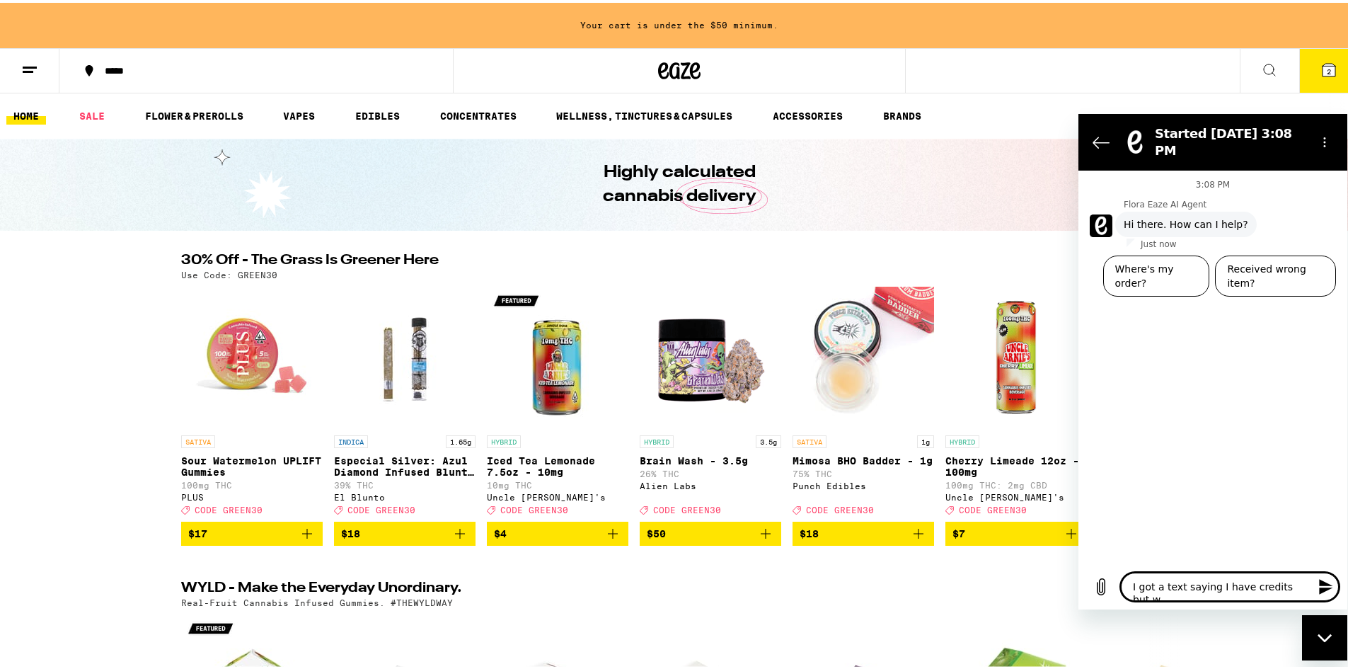
type textarea "I got a text saying I have credits but wh"
type textarea "x"
type textarea "I got a text saying I have credits but whe"
type textarea "x"
type textarea "I got a text saying I have credits but wher"
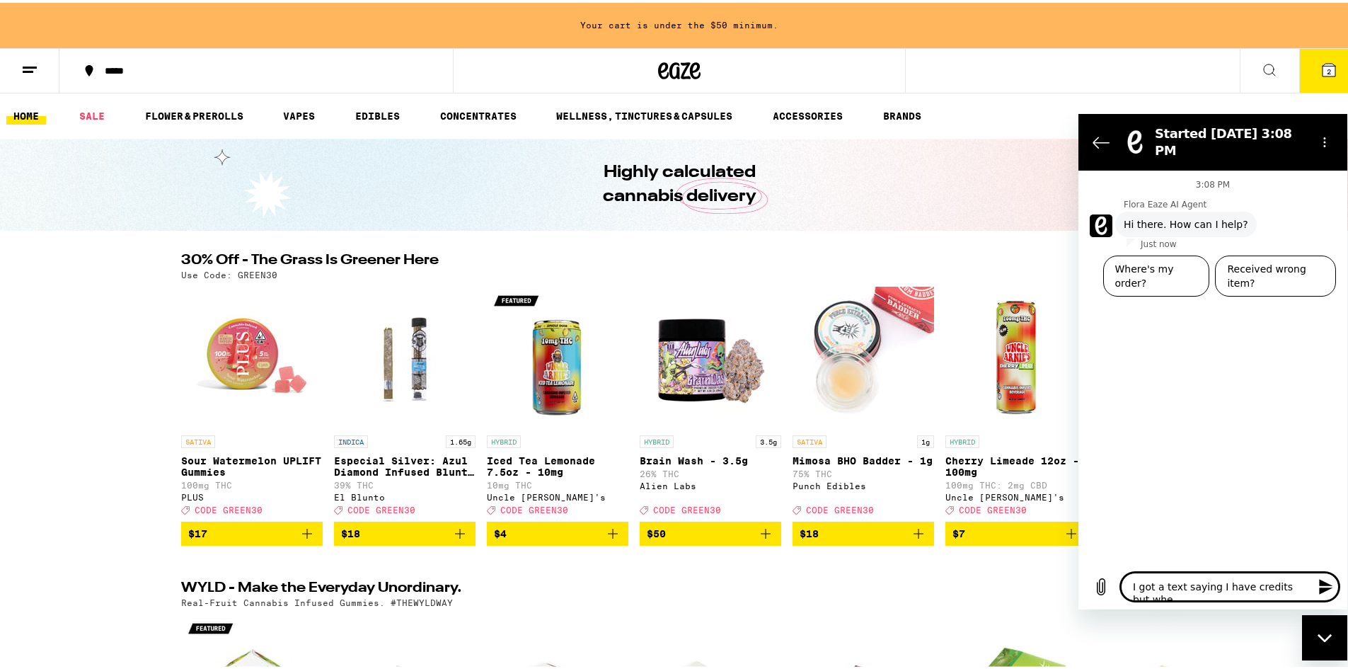
type textarea "x"
type textarea "I got a text saying I have credits but where"
type textarea "x"
type textarea "I got a text saying I have credits but where"
type textarea "x"
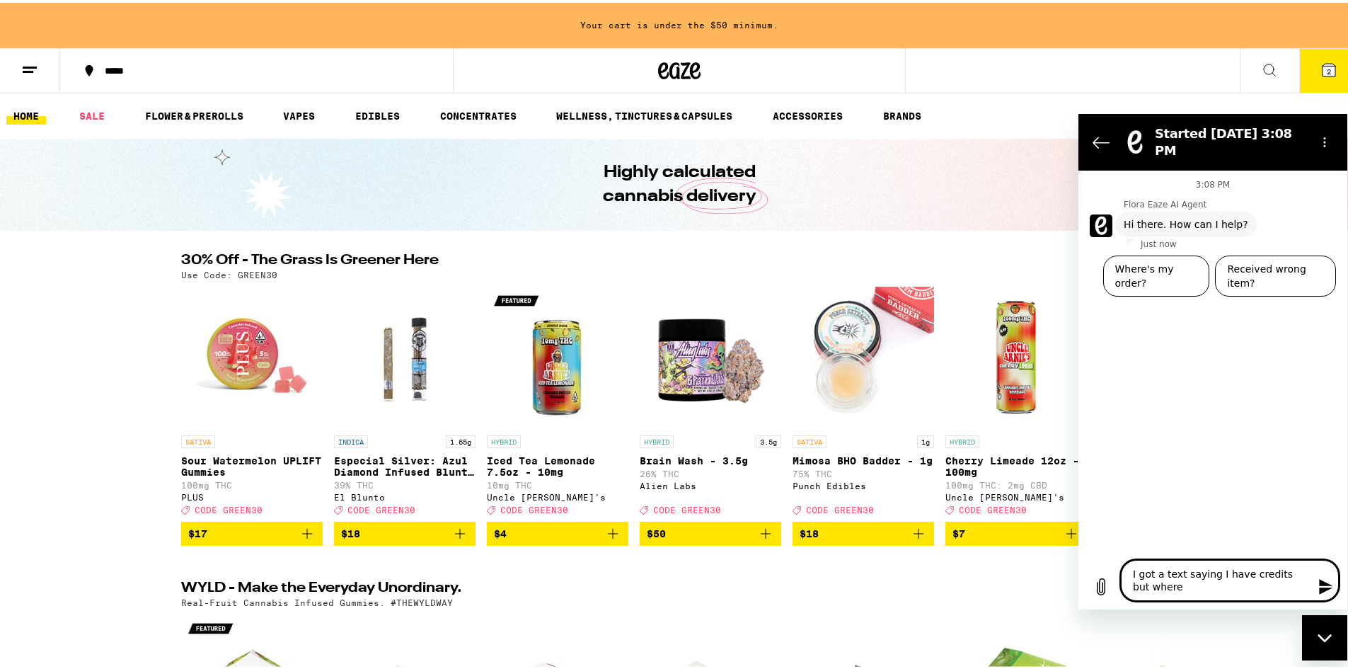
type textarea "I got a text saying I have credits but where d"
type textarea "x"
type textarea "I got a text saying I have credits but where di"
type textarea "x"
type textarea "I got a text saying I have credits but where d"
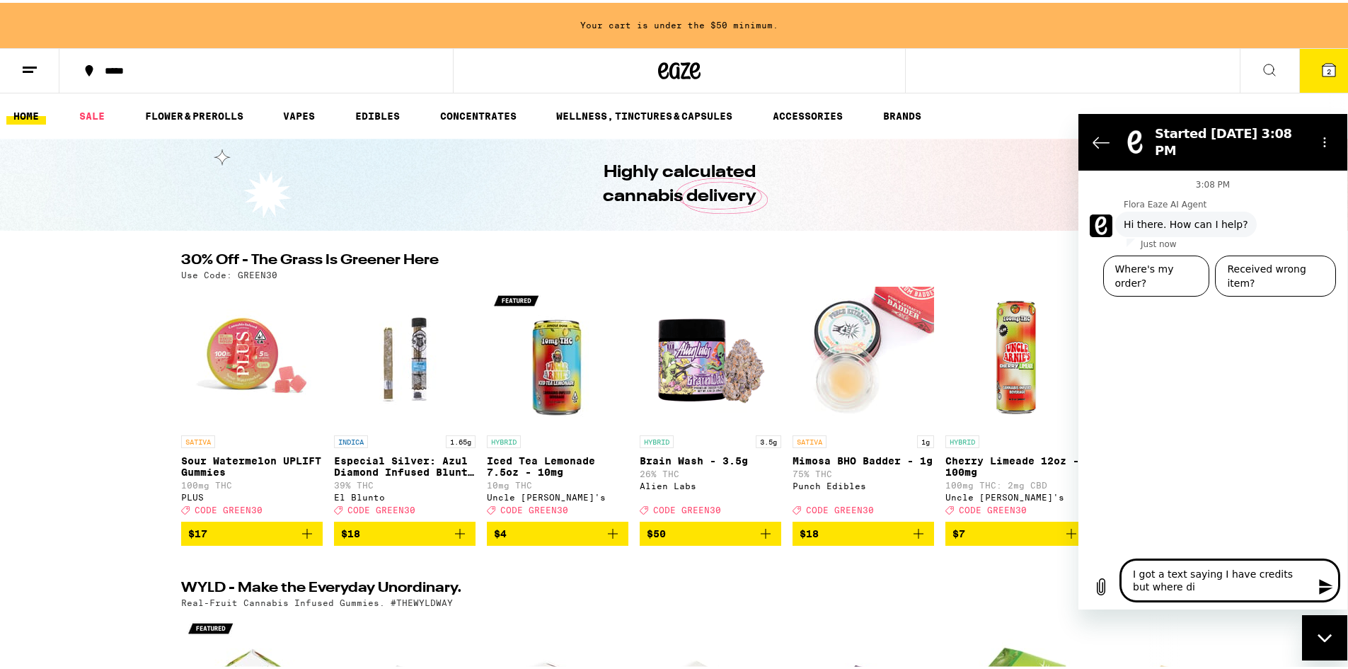
type textarea "x"
type textarea "I got a text saying I have credits but where do"
type textarea "x"
type textarea "I got a text saying I have credits but where do"
type textarea "x"
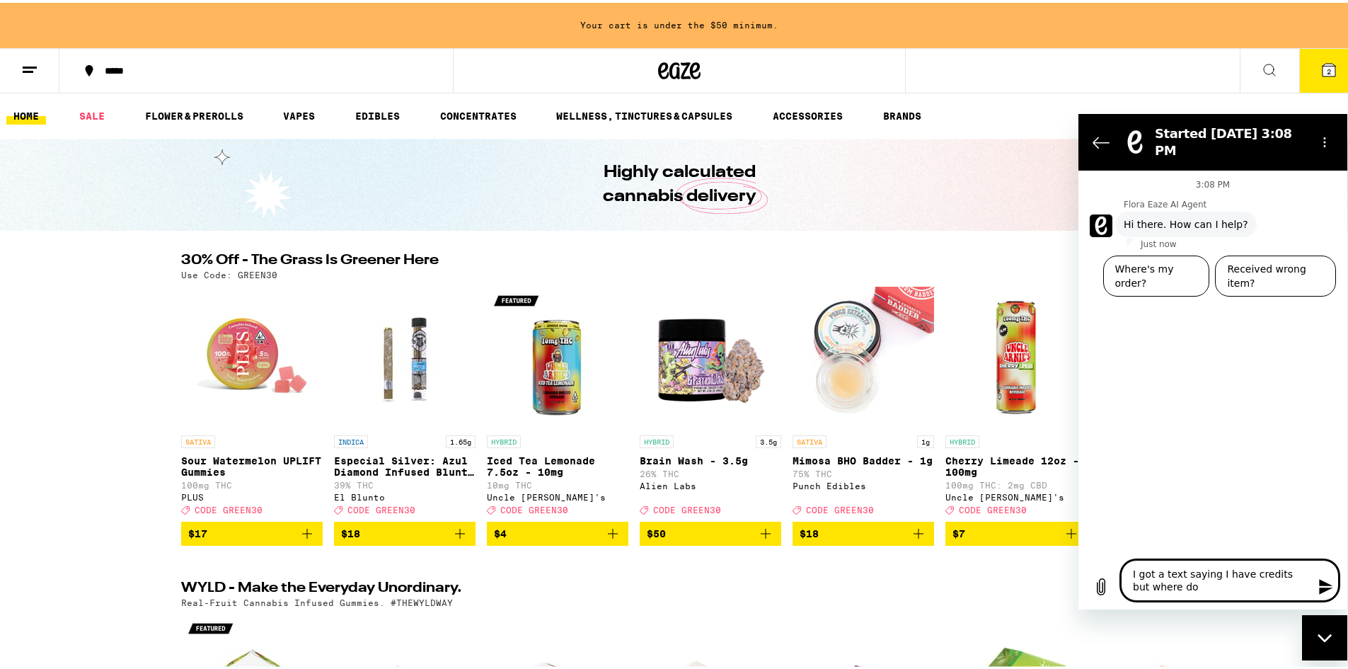
type textarea "I got a text saying I have credits but where do I"
type textarea "x"
type textarea "I got a text saying I have credits but where do I"
type textarea "x"
type textarea "I got a text saying I have credits but where do I f"
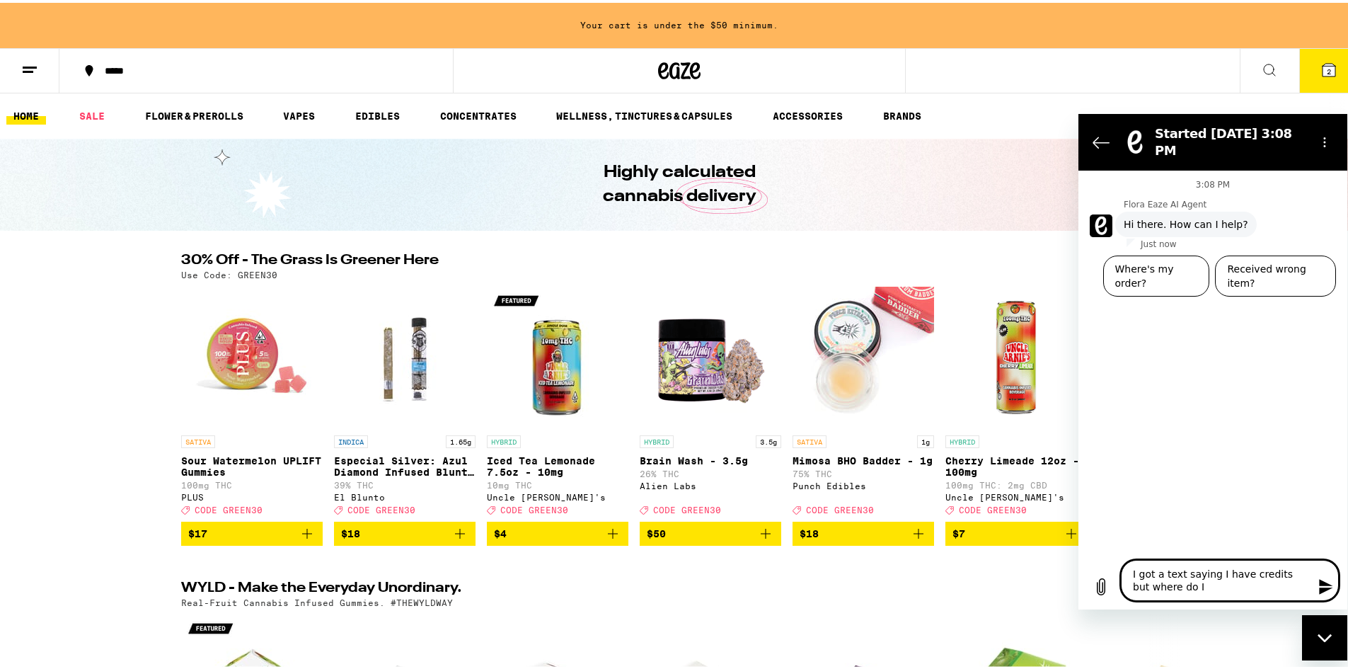
type textarea "x"
type textarea "I got a text saying I have credits but where do I fi"
type textarea "x"
type textarea "I got a text saying I have credits but where do I fin"
type textarea "x"
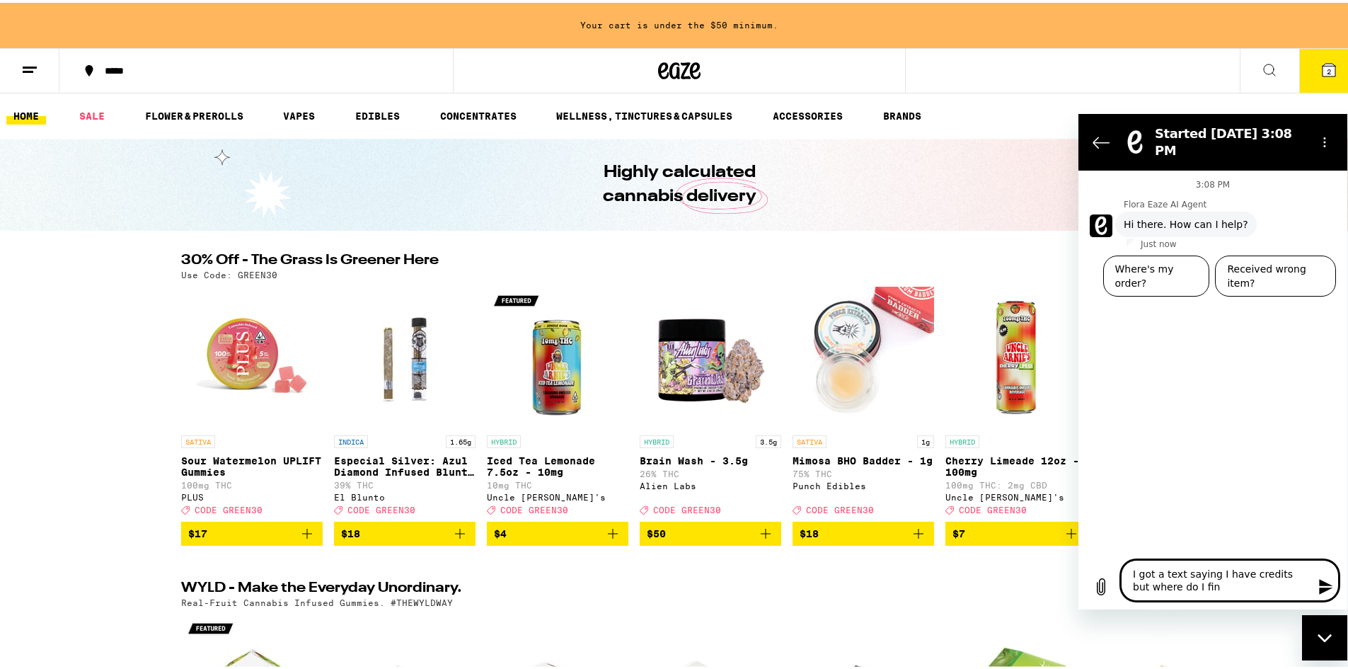
type textarea "I got a text saying I have credits but where do I fi"
type textarea "x"
type textarea "I got a text saying I have credits but where do I f"
type textarea "x"
type textarea "I got a text saying I have credits but where do I"
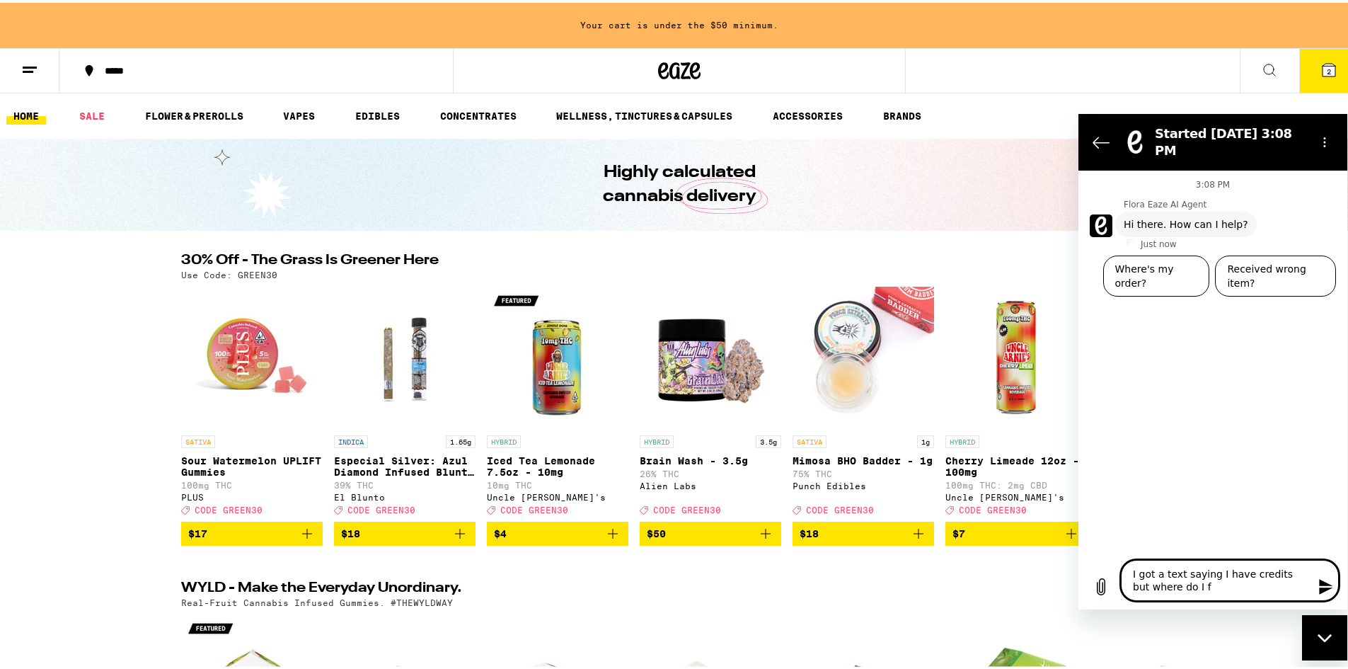
type textarea "x"
type textarea "I got a text saying I have credits but where do I"
type textarea "x"
type textarea "I got a text saying I have credits but where do"
type textarea "x"
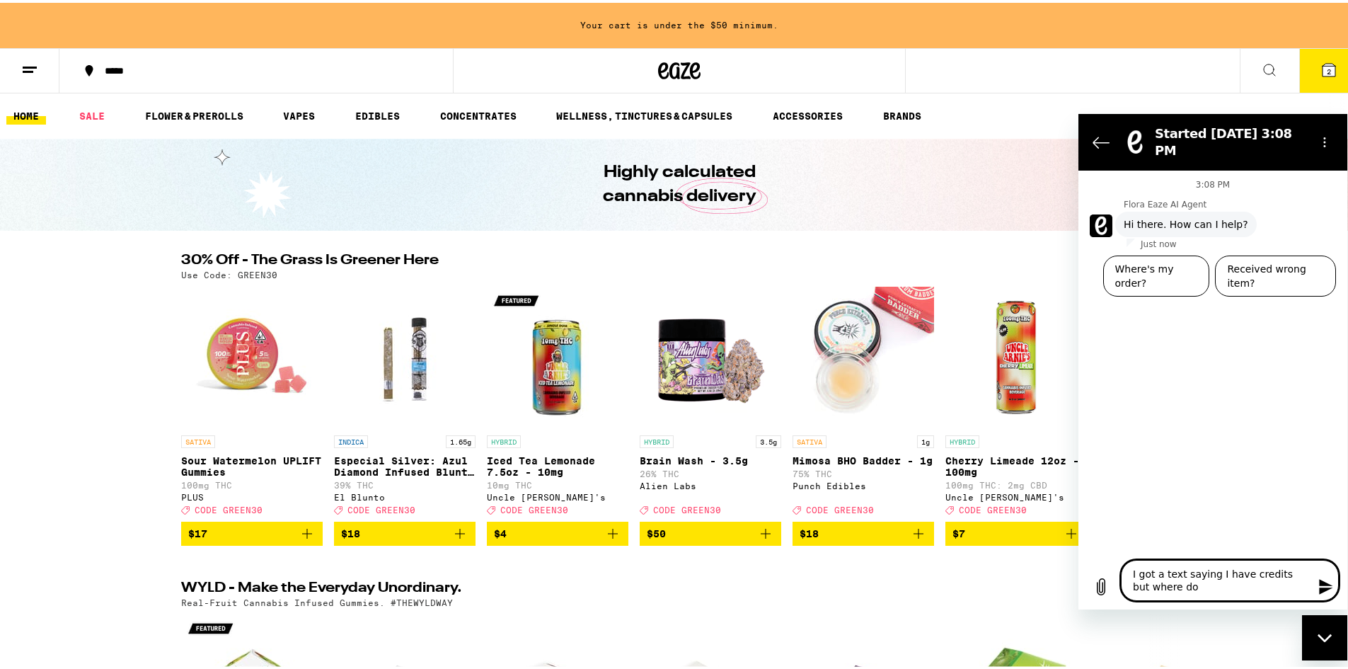
type textarea "I got a text saying I have credits but where do"
type textarea "x"
type textarea "I got a text saying I have credits but where d"
type textarea "x"
type textarea "I got a text saying I have credits but where"
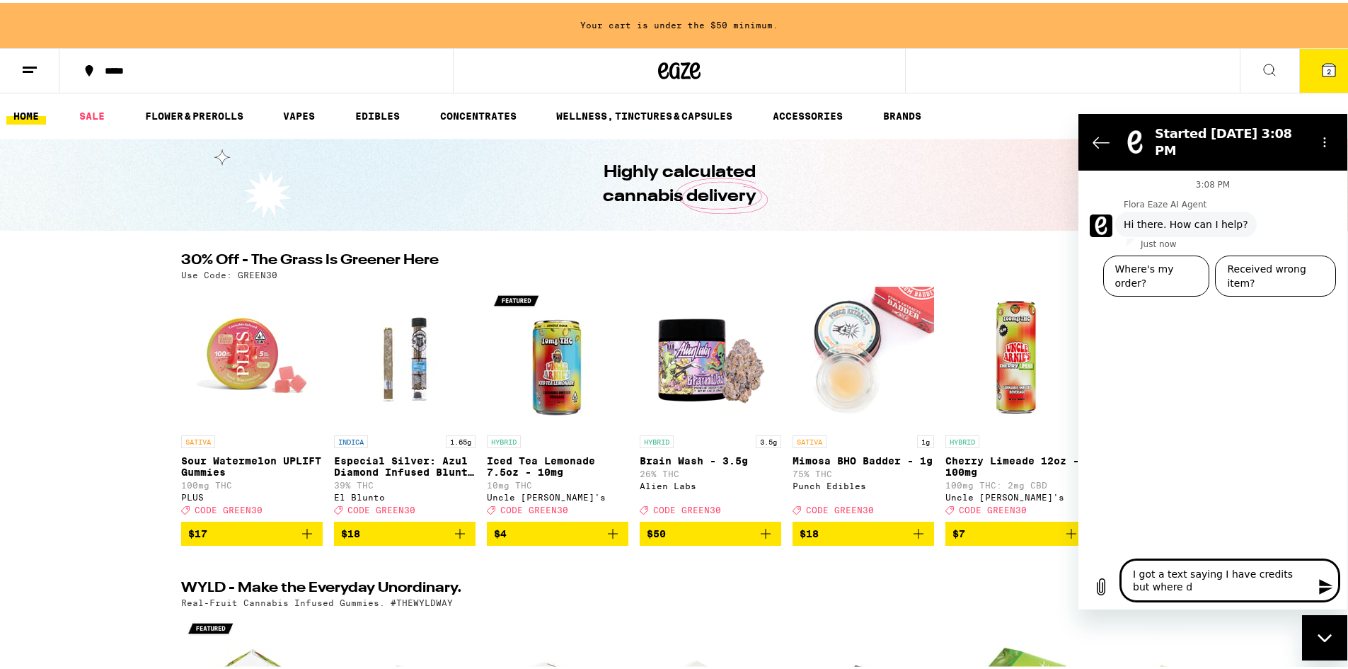
type textarea "x"
type textarea "I got a text saying I have credits but where"
type textarea "x"
type textarea "I got a text saying I have credits but wher"
type textarea "x"
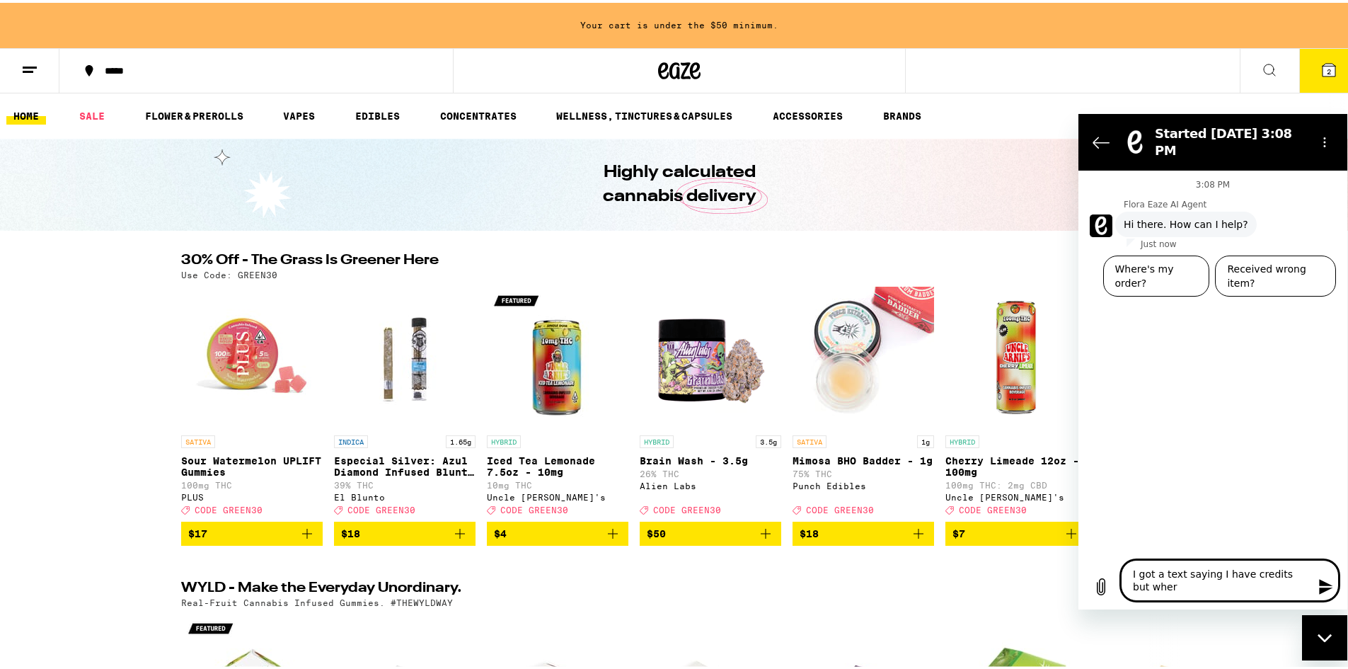
type textarea "I got a text saying I have credits but where"
type textarea "x"
type textarea "I got a text saying I have credits but where"
type textarea "x"
type textarea "I got a text saying I have credits but where d"
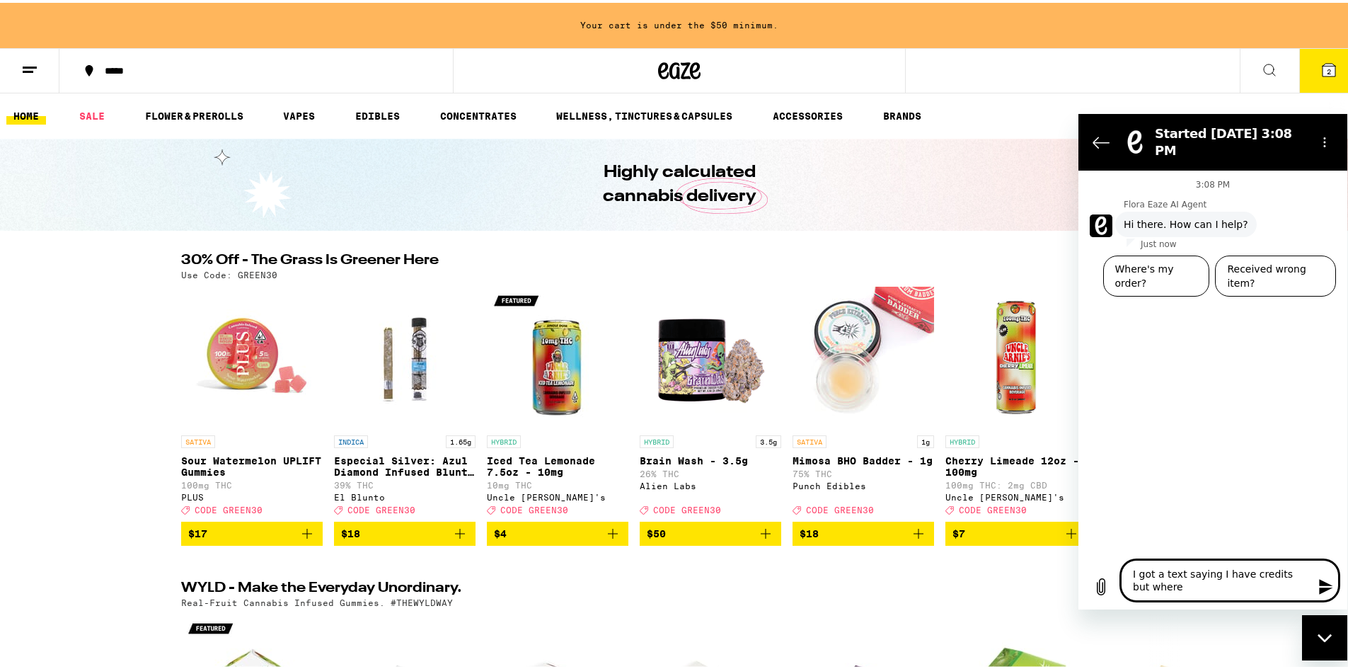
type textarea "x"
type textarea "I got a text saying I have credits but where do"
type textarea "x"
type textarea "I got a text saying I have credits but where do"
type textarea "x"
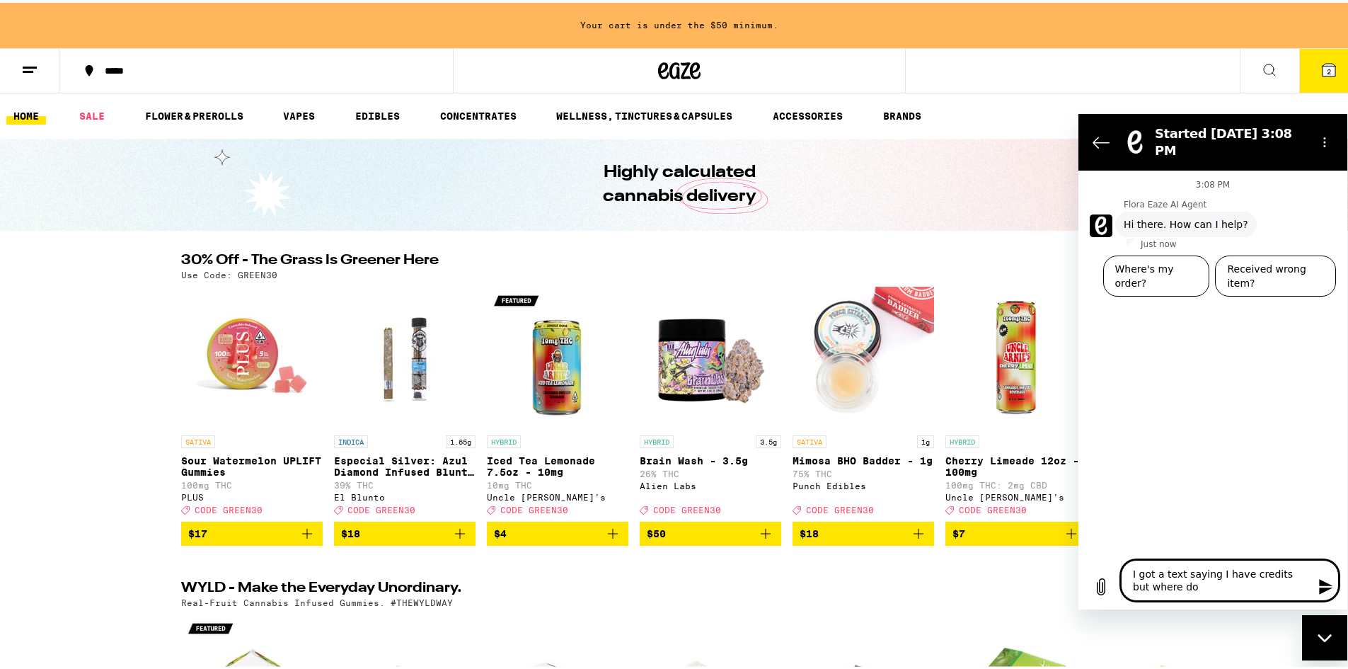
type textarea "I got a text saying I have credits but where do I"
type textarea "x"
type textarea "I got a text saying I have credits but where do I"
type textarea "x"
type textarea "I got a text saying I have credits but where do I f"
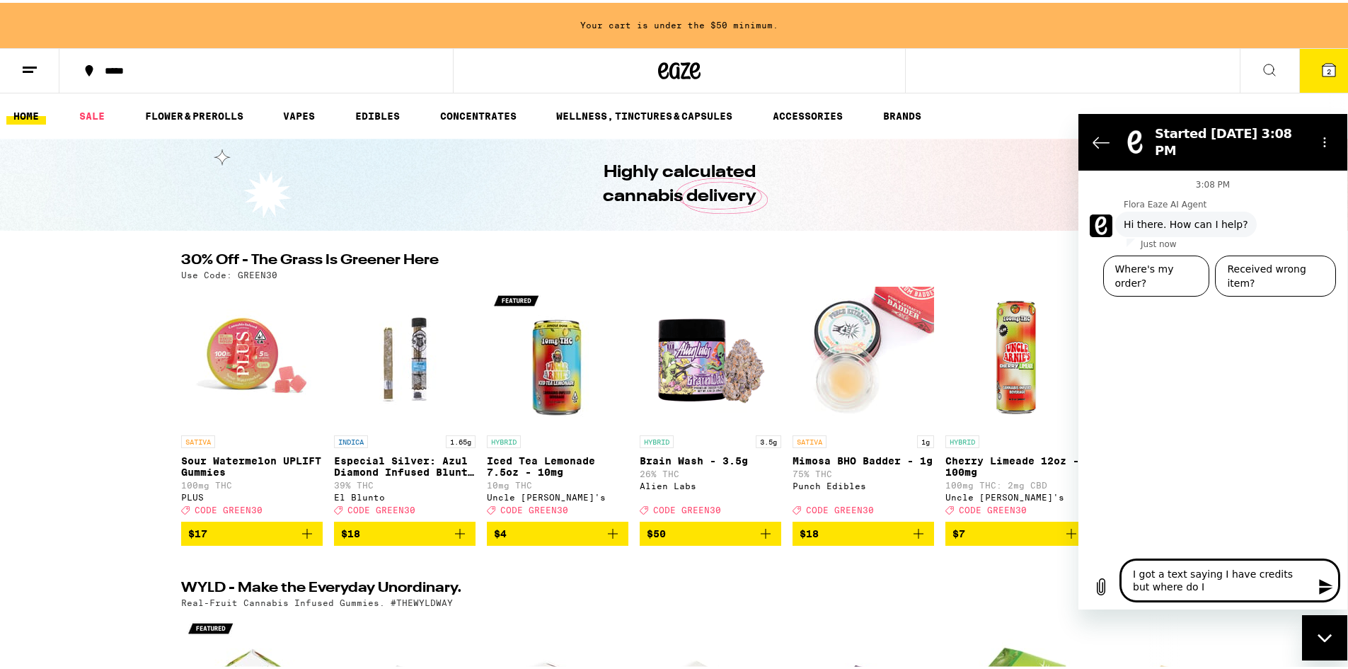
type textarea "x"
type textarea "I got a text saying I have credits but where do I fi"
type textarea "x"
type textarea "I got a text saying I have credits but where do I fin"
type textarea "x"
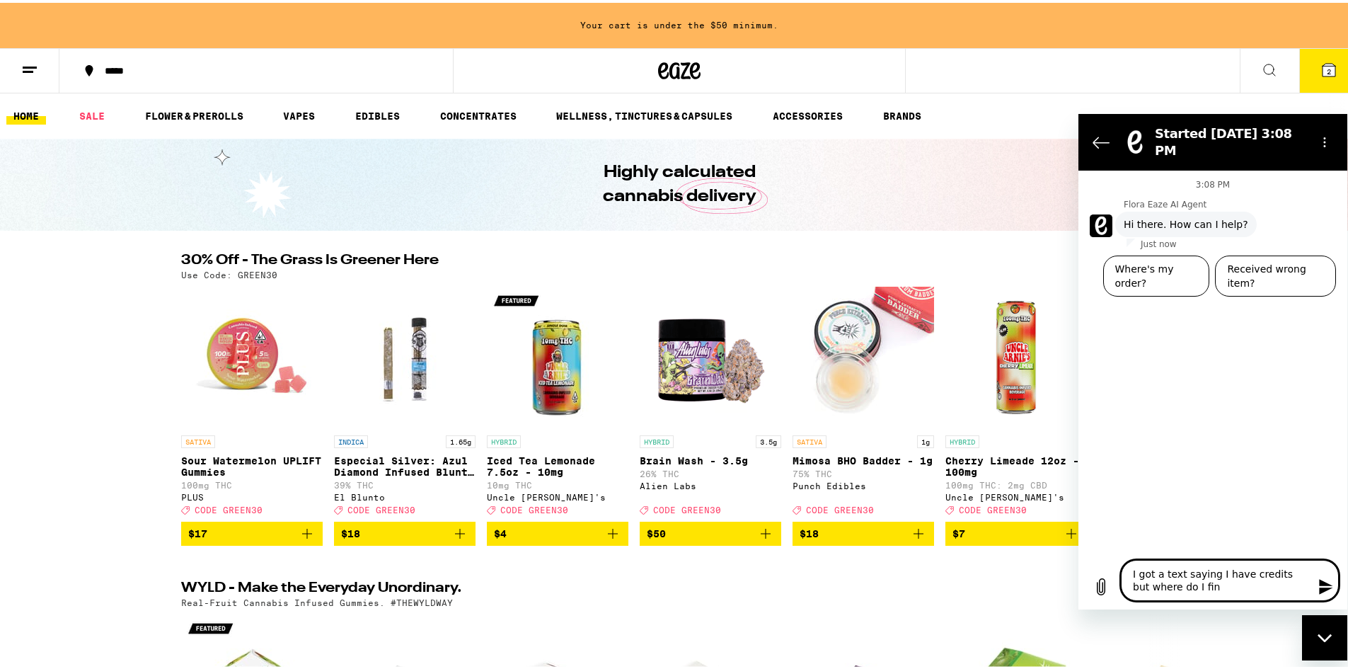
type textarea "I got a text saying I have credits but where do I find"
type textarea "x"
type textarea "I got a text saying I have credits but where do I find"
type textarea "x"
type textarea "I got a text saying I have credits but where do I find t"
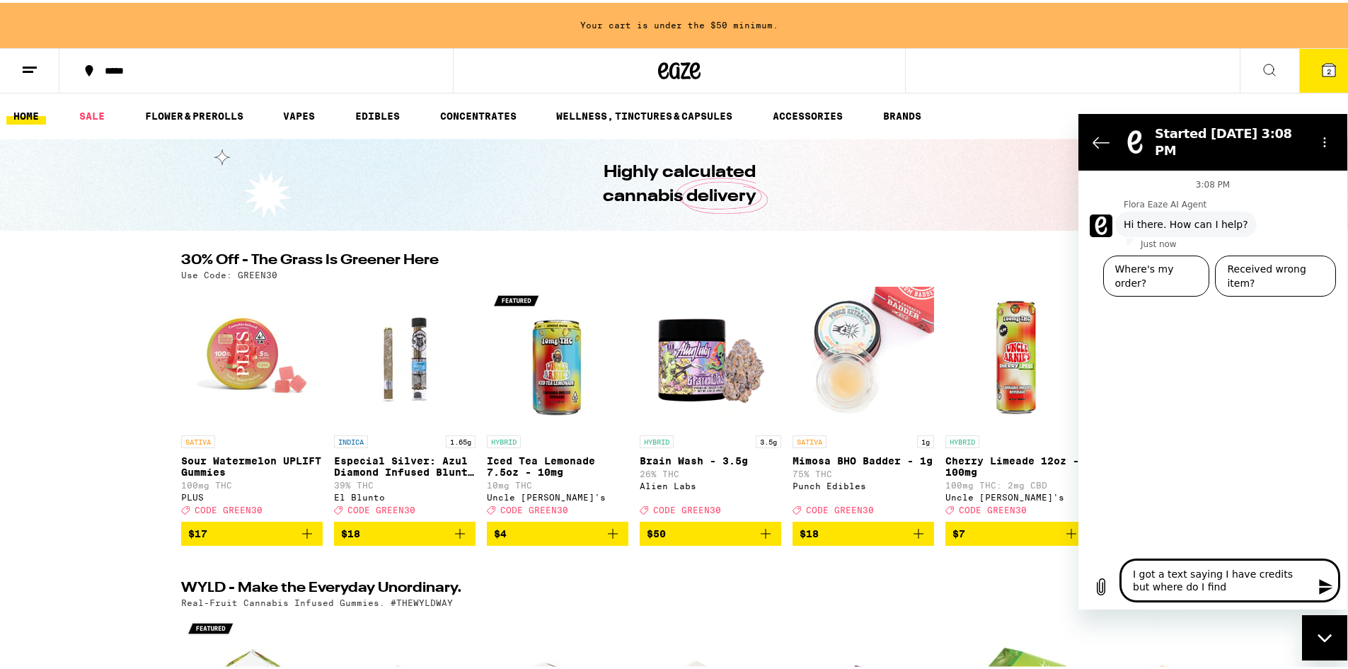
type textarea "x"
type textarea "I got a text saying I have credits but where do I find th"
type textarea "x"
type textarea "I got a text saying I have credits but where do I find tha"
type textarea "x"
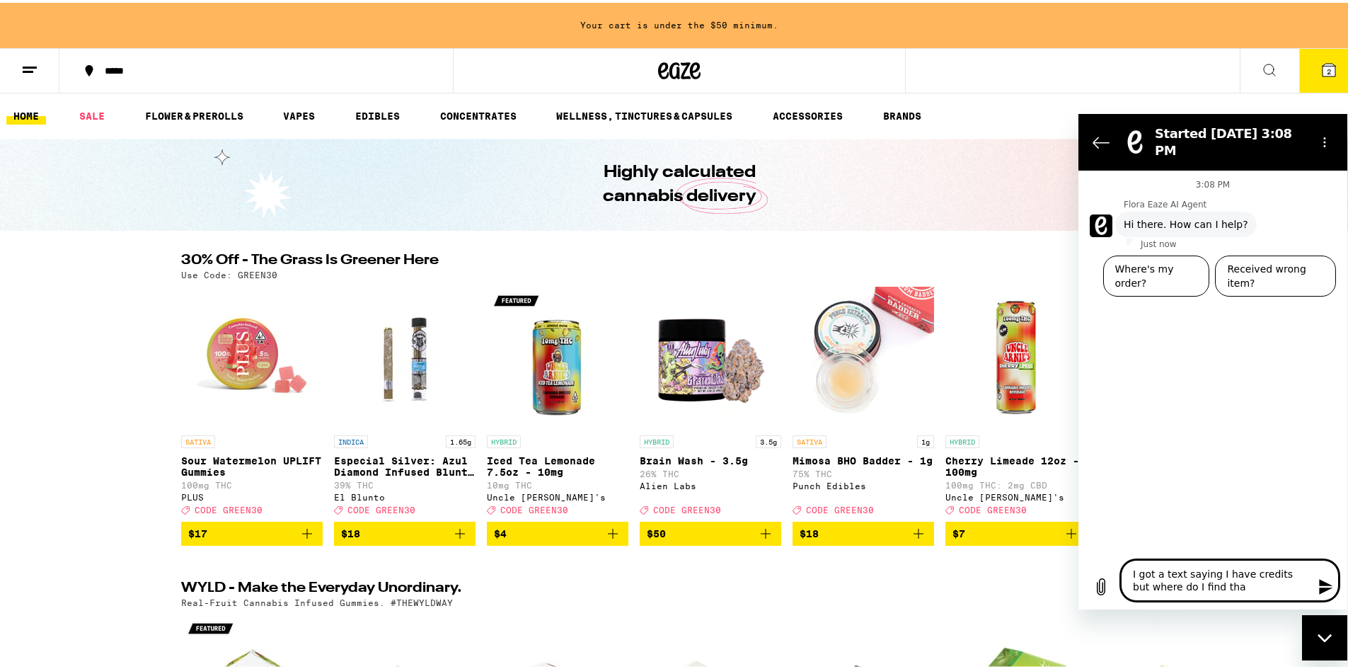
type textarea "I got a text saying I have credits but where do I find that"
type textarea "x"
type textarea "I got a text saying I have credits but where do I find that"
type textarea "x"
type textarea "I got a text saying I have credits but where do I find that o"
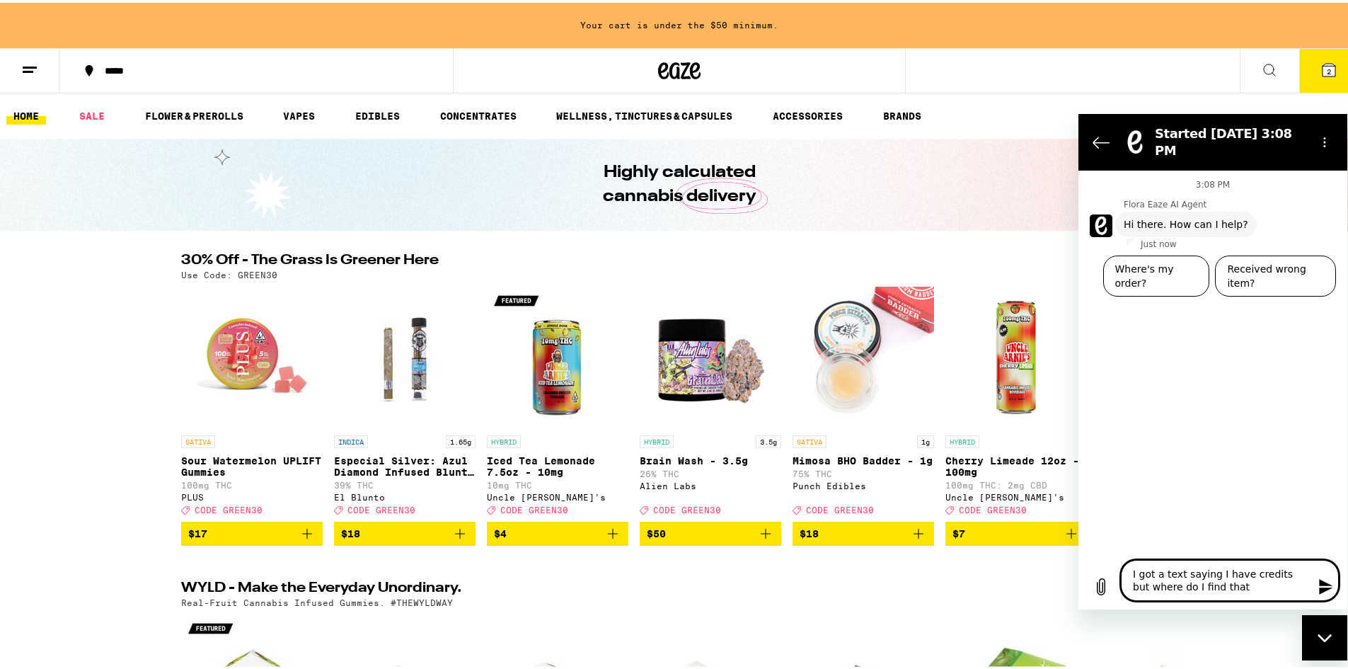
type textarea "x"
type textarea "I got a text saying I have credits but where do I find that or"
type textarea "x"
type textarea "I got a text saying I have credits but where do I find that or"
type textarea "x"
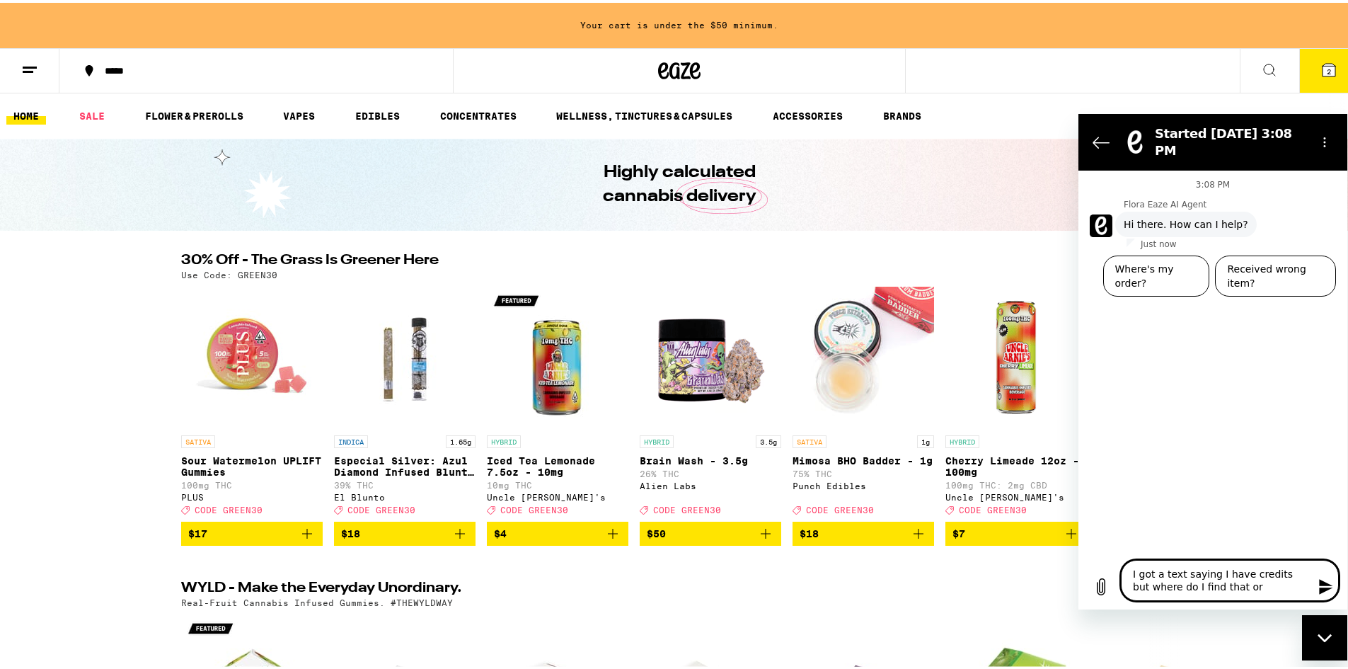
type textarea "I got a text saying I have credits but where do I find that or h"
type textarea "x"
type textarea "I got a text saying I have credits but where do I find that or ho"
type textarea "x"
type textarea "I got a text saying I have credits but where do I find that or how"
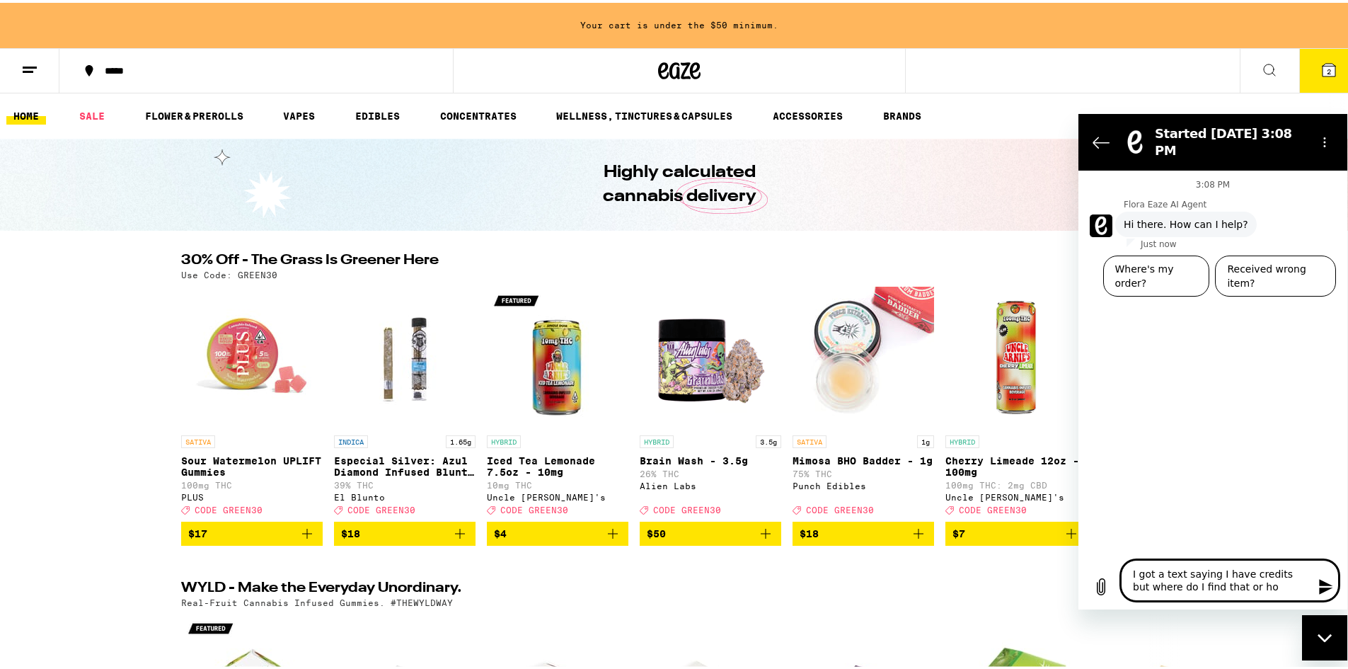
type textarea "x"
type textarea "I got a text saying I have credits but where do I find that or how"
type textarea "x"
type textarea "I got a text saying I have credits but where do I find that or how d"
type textarea "x"
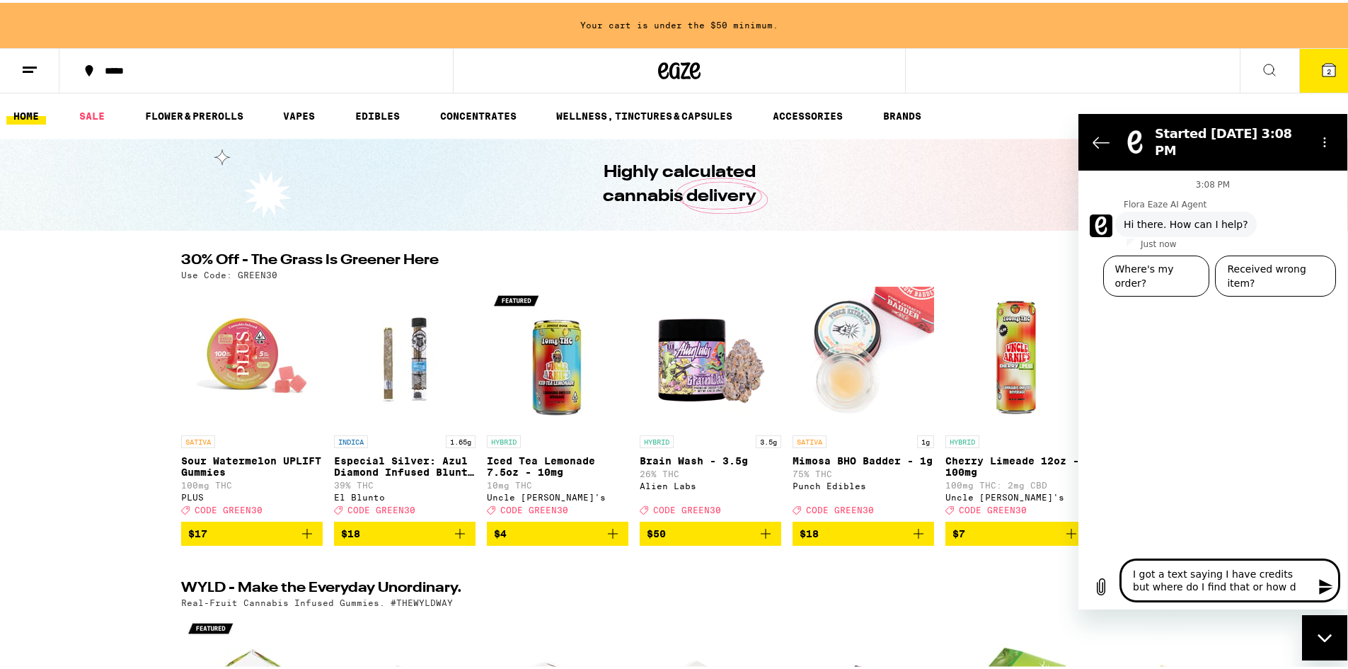
type textarea "I got a text saying I have credits but where do I find that or how do"
type textarea "x"
type textarea "I got a text saying I have credits but where do I find that or how do"
type textarea "x"
type textarea "I got a text saying I have credits but where do I find that or how do I"
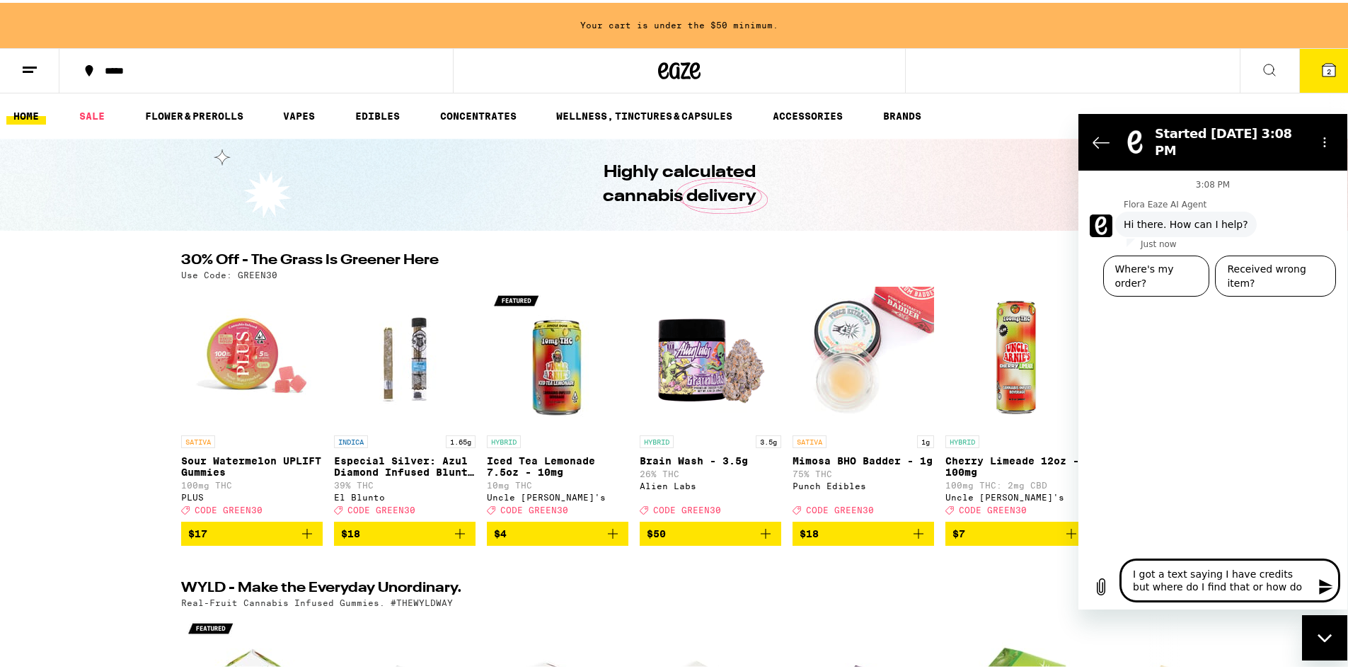
type textarea "x"
type textarea "I got a text saying I have credits but where do I find that or how do I"
type textarea "x"
type textarea "I got a text saying I have credits but where do I find that or how do I u"
type textarea "x"
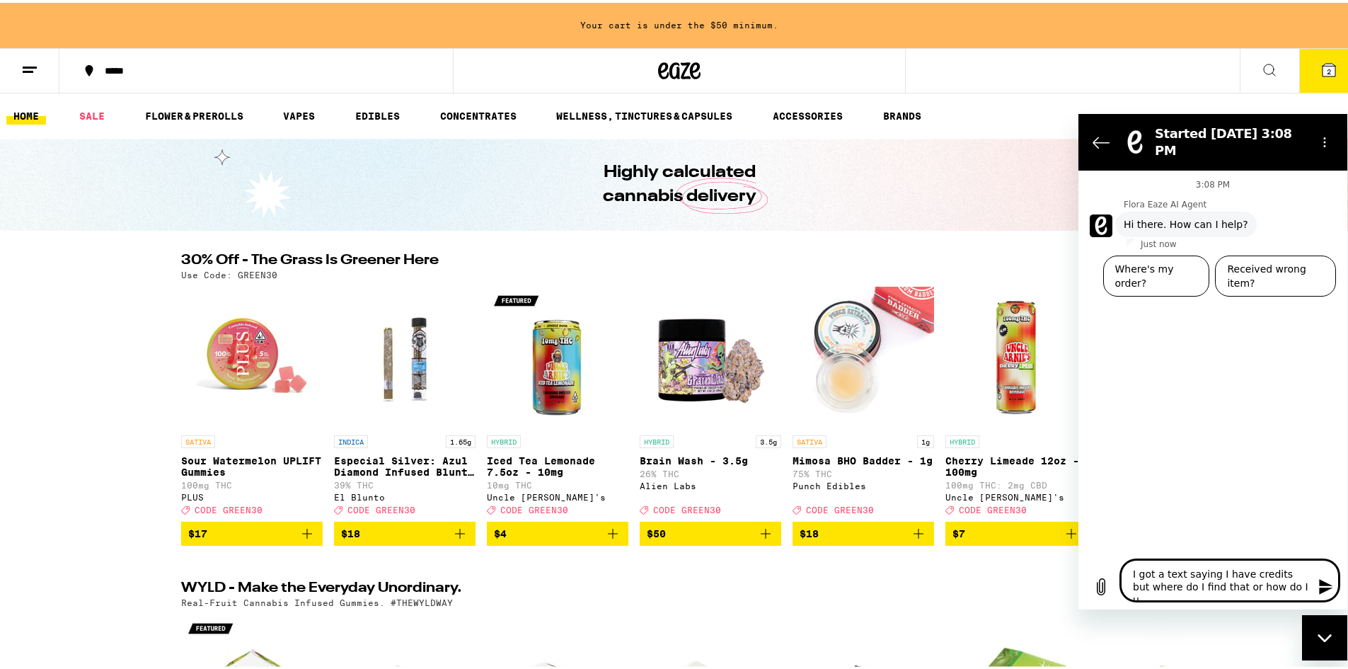
type textarea "I got a text saying I have credits but where do I find that or how do I [GEOGRA…"
type textarea "x"
type textarea "I got a text saying I have credits but where do I find that or how do I use"
type textarea "x"
type textarea "I got a text saying I have credits but where do I find that or how do I use"
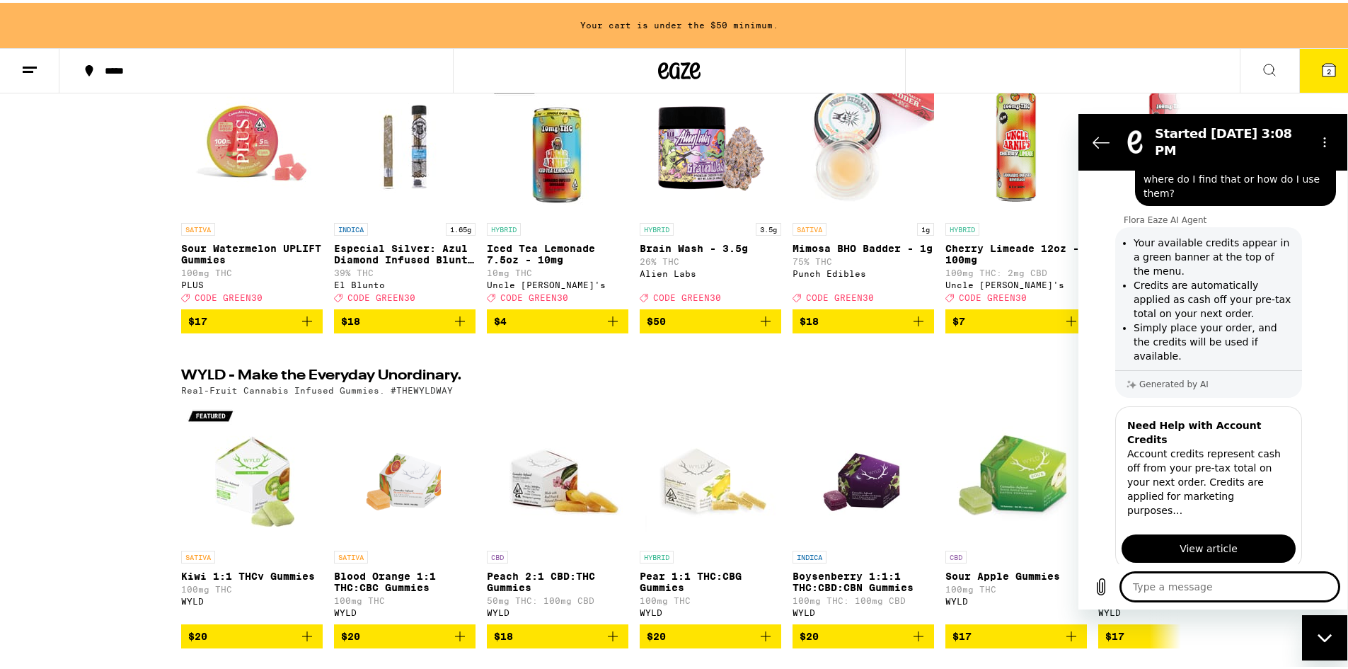
scroll to position [129, 0]
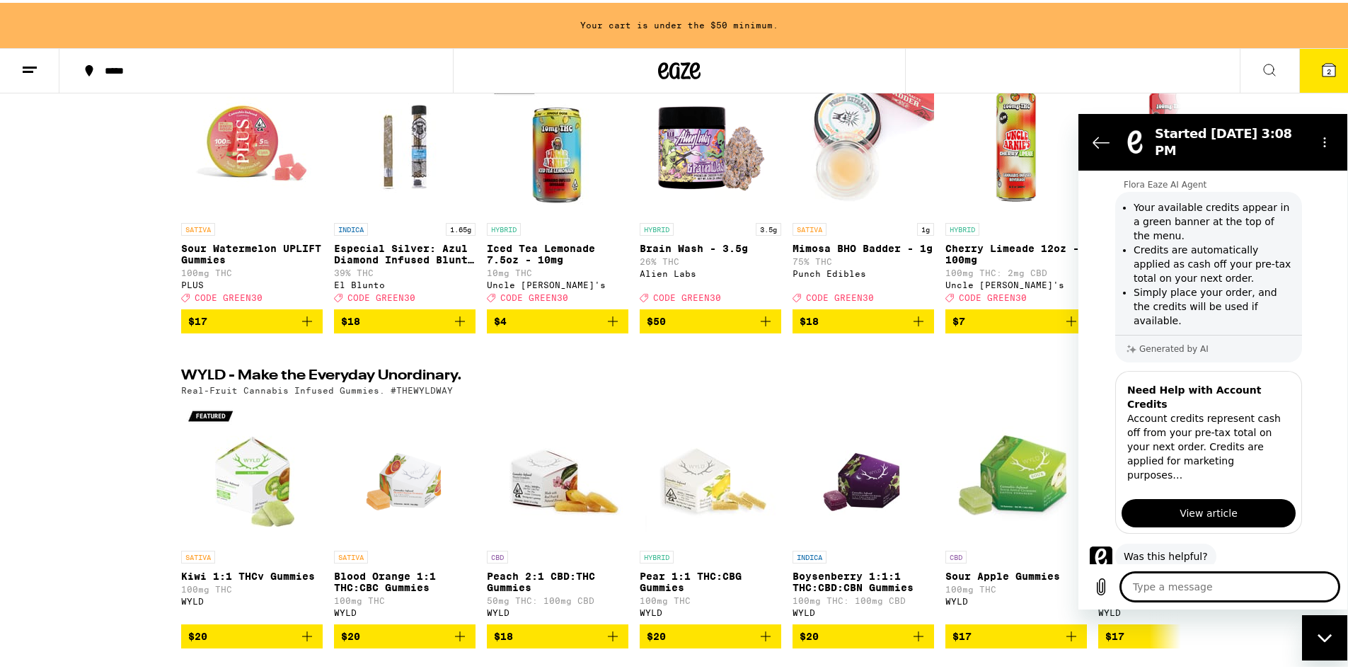
click at [1199, 595] on textarea at bounding box center [1230, 586] width 218 height 28
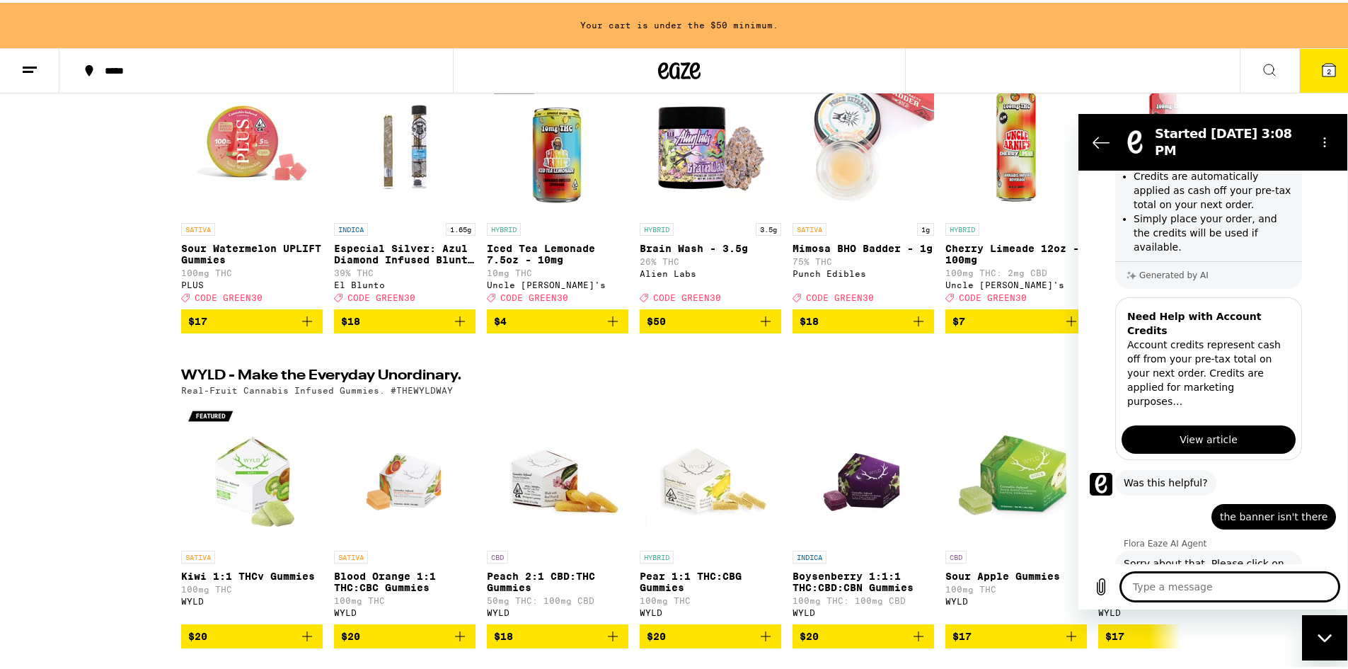
scroll to position [238, 0]
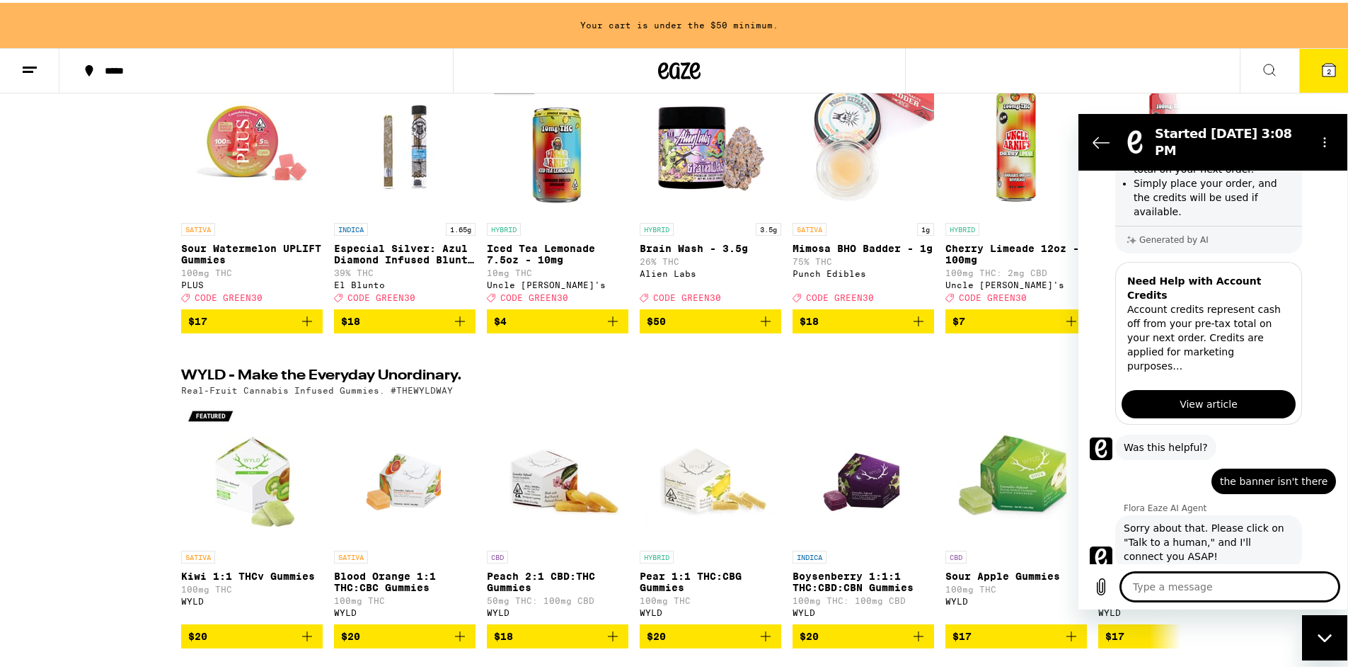
click at [1281, 587] on button "Talk to a human" at bounding box center [1289, 607] width 94 height 41
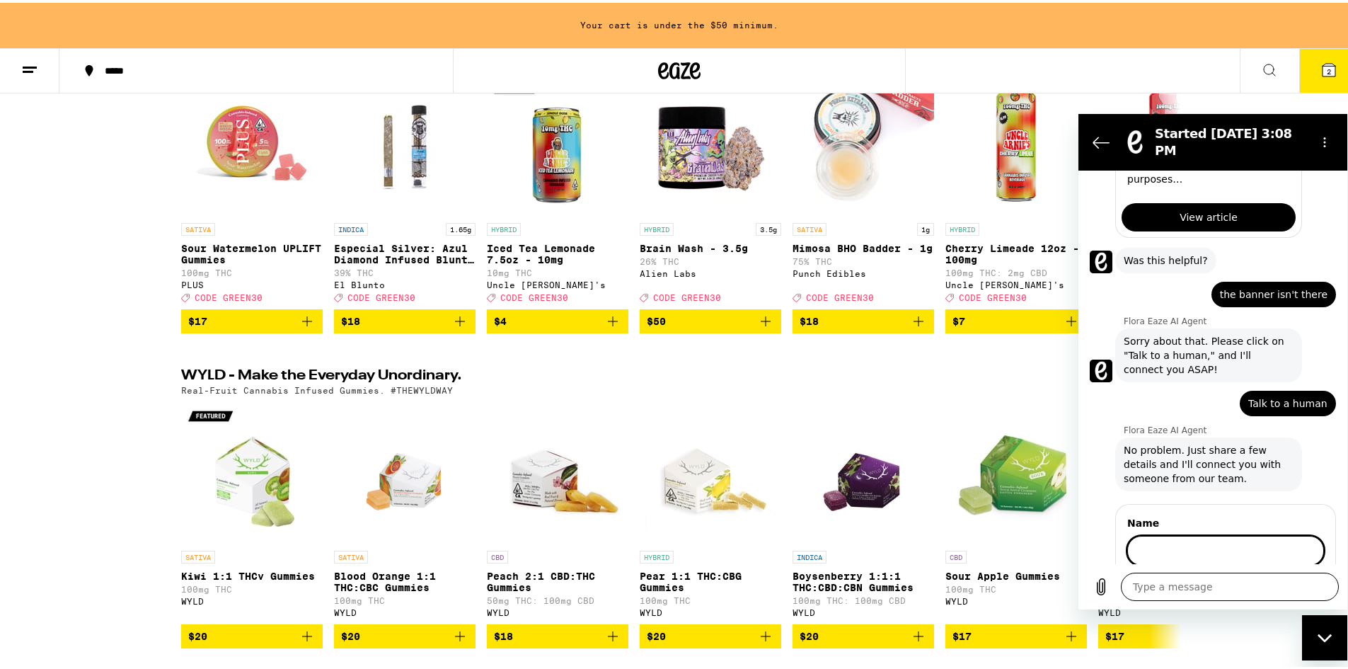
scroll to position [423, 0]
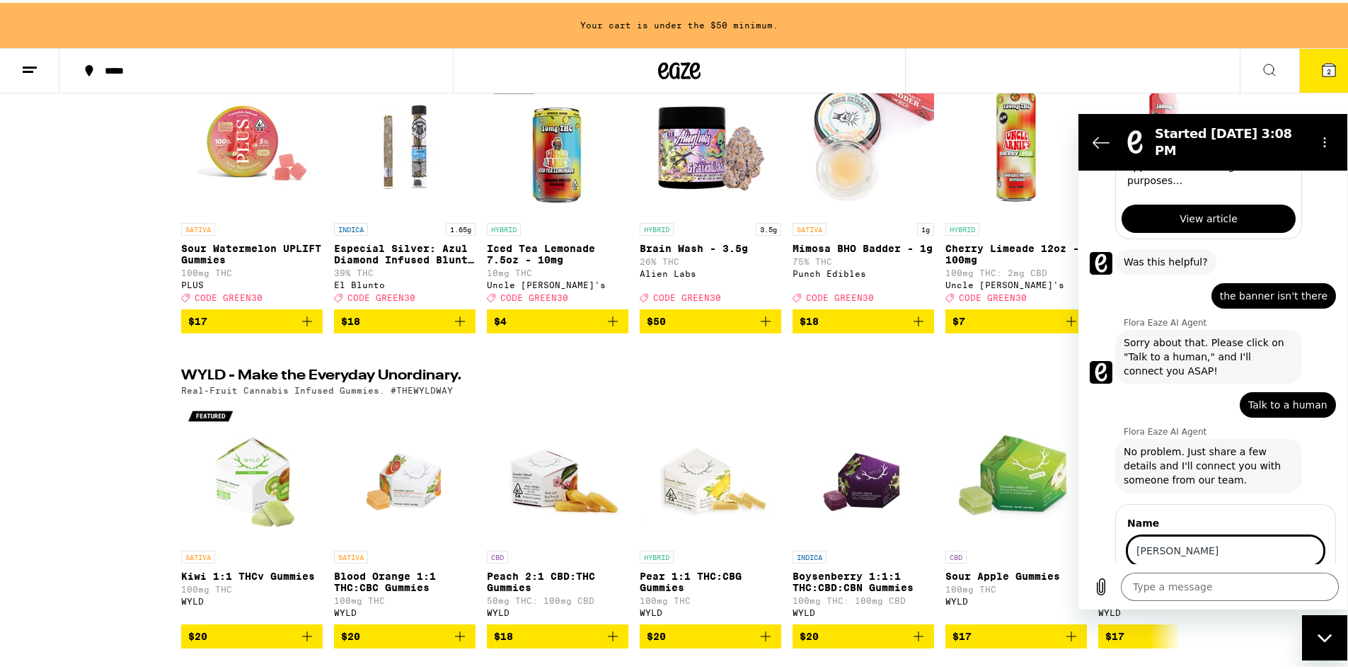
click at [1277, 576] on button "Next" at bounding box center [1300, 590] width 47 height 28
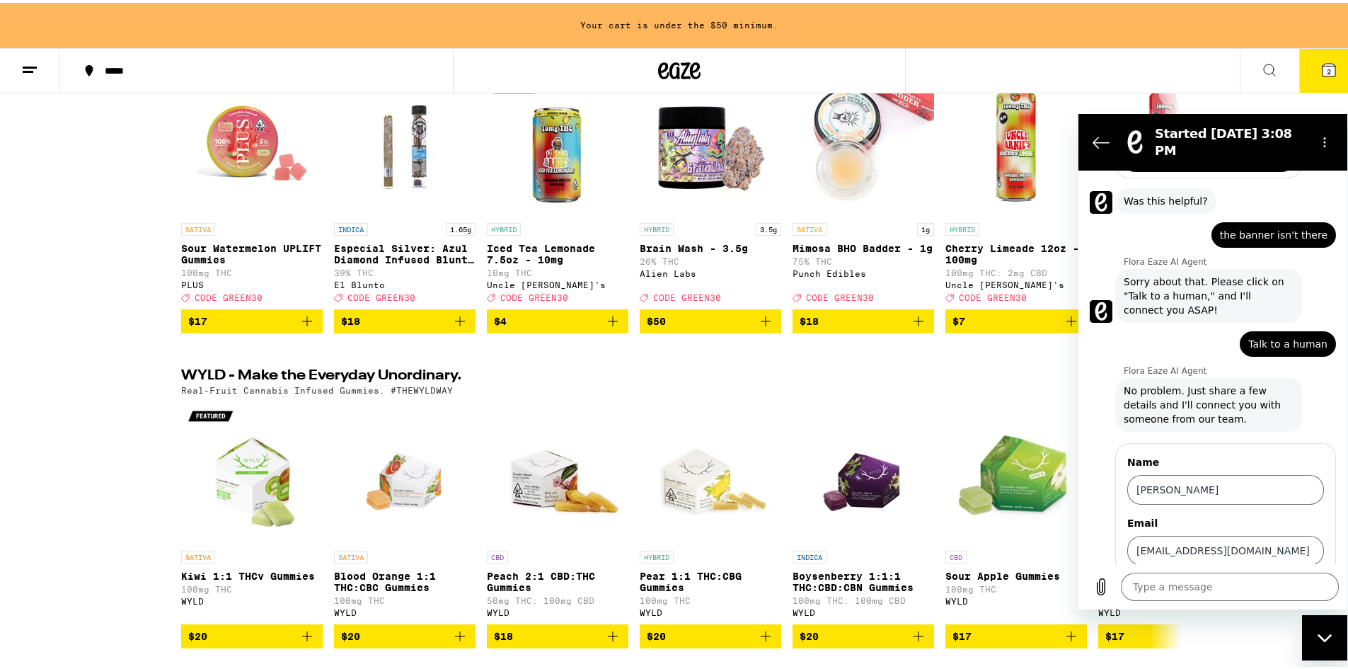
click at [1291, 582] on span "Next" at bounding box center [1300, 590] width 23 height 17
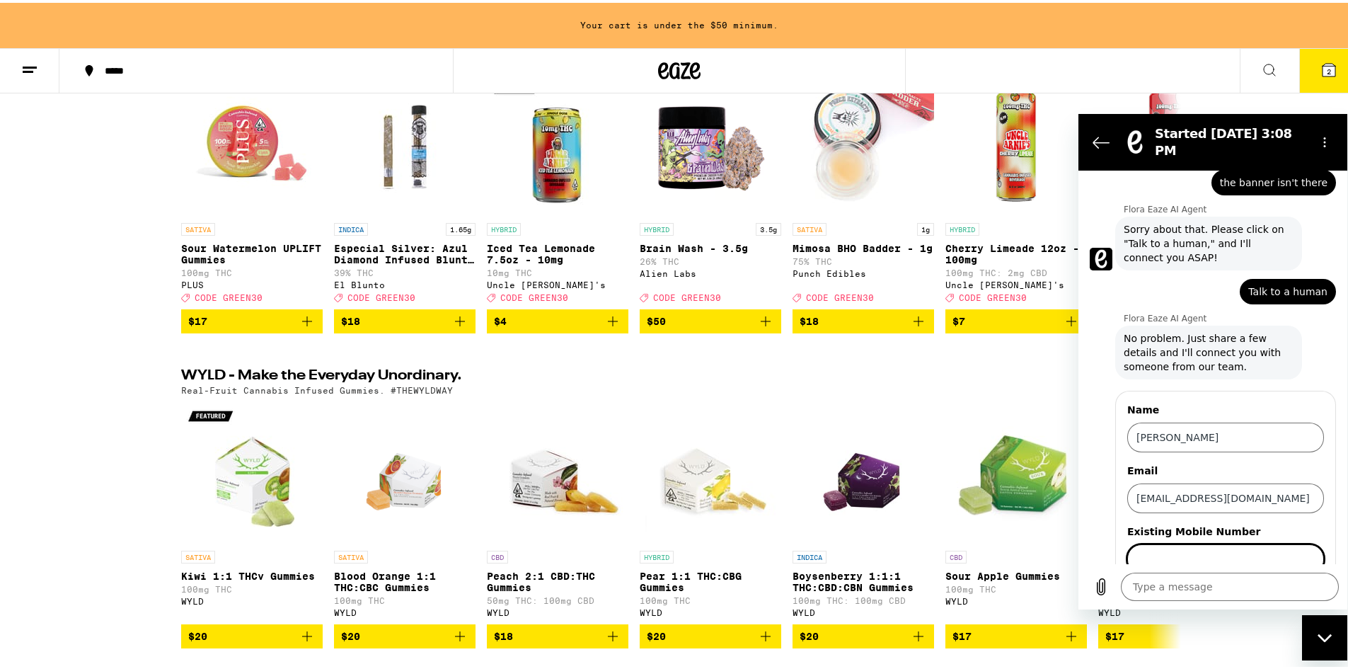
scroll to position [545, 0]
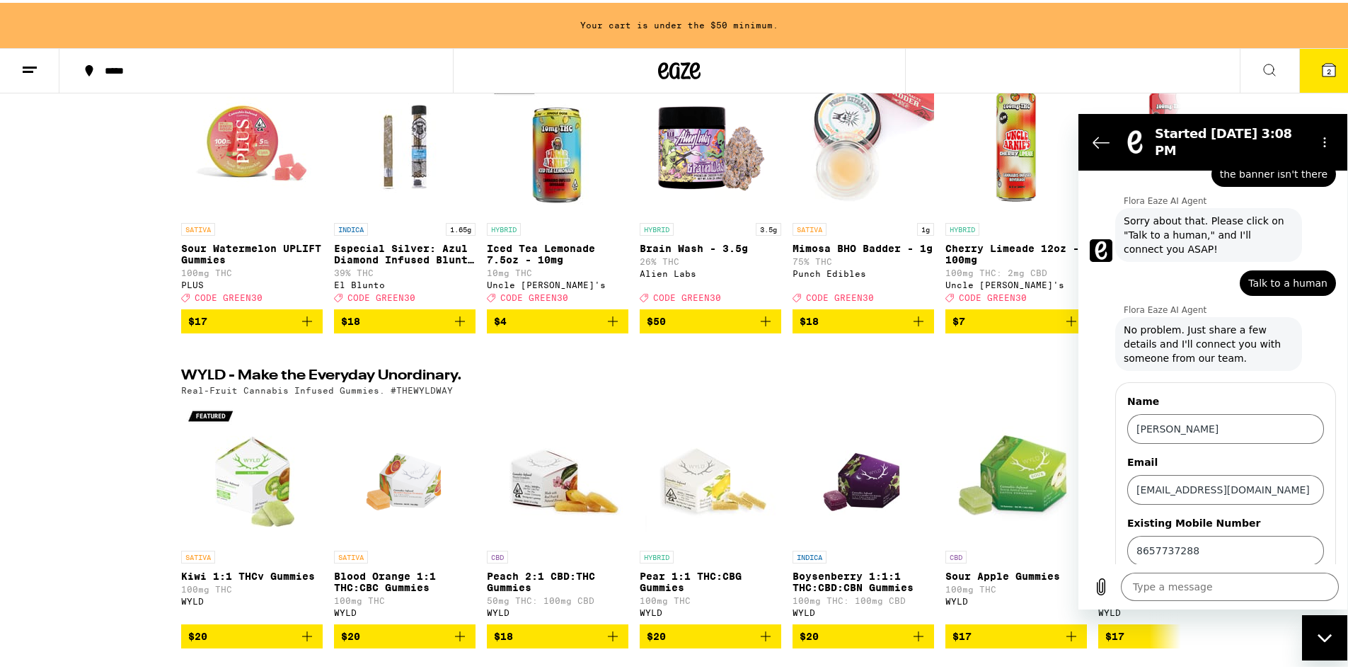
click at [1285, 576] on button "Send" at bounding box center [1299, 590] width 49 height 28
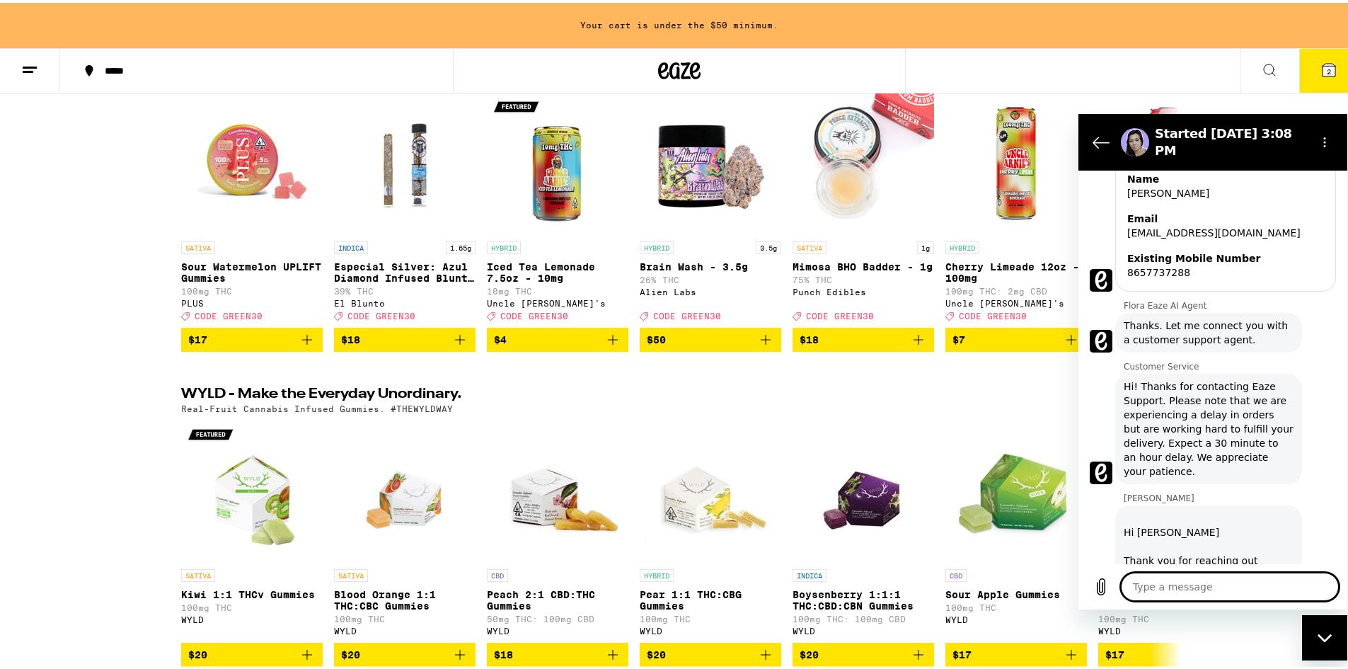
scroll to position [195, 0]
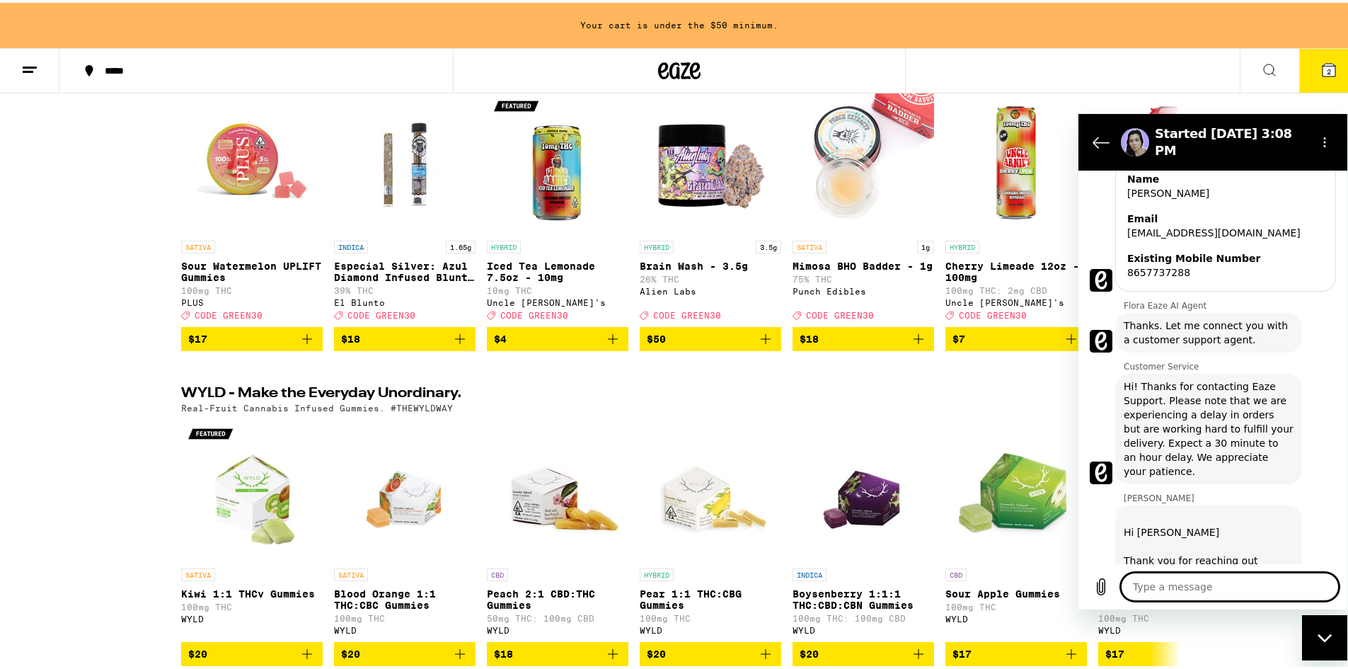
click at [1221, 593] on textarea at bounding box center [1230, 586] width 218 height 28
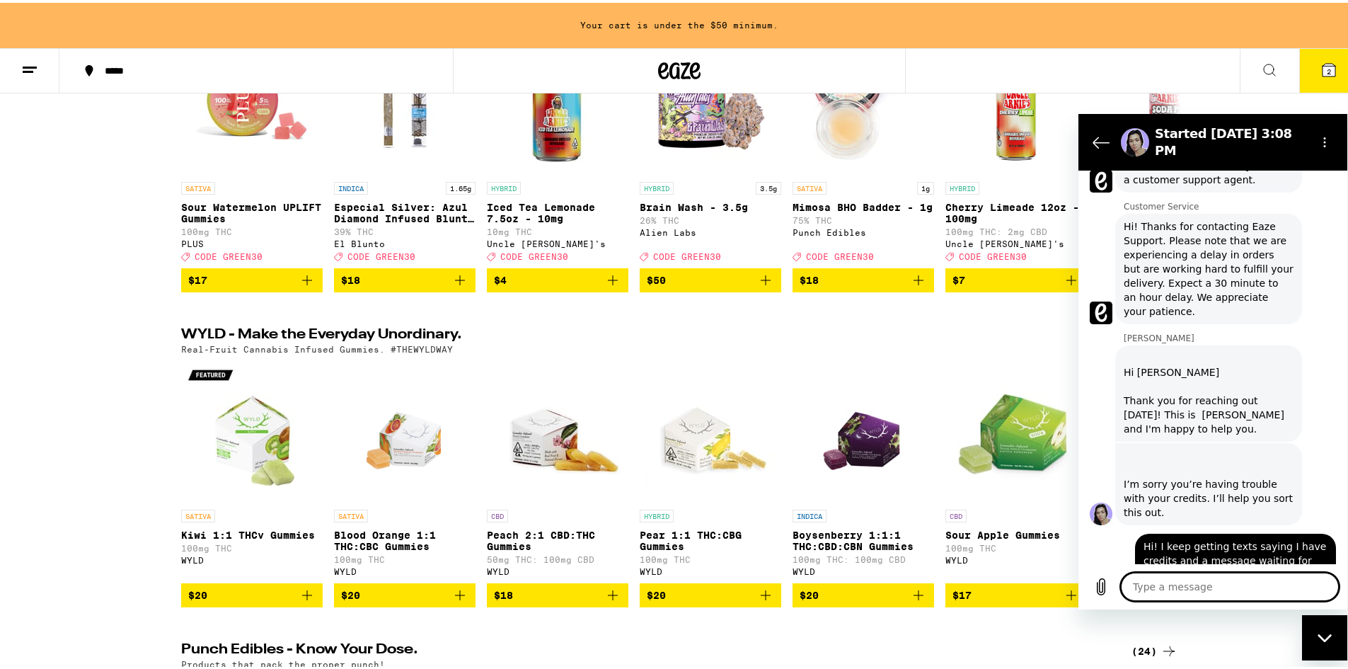
scroll to position [248, 0]
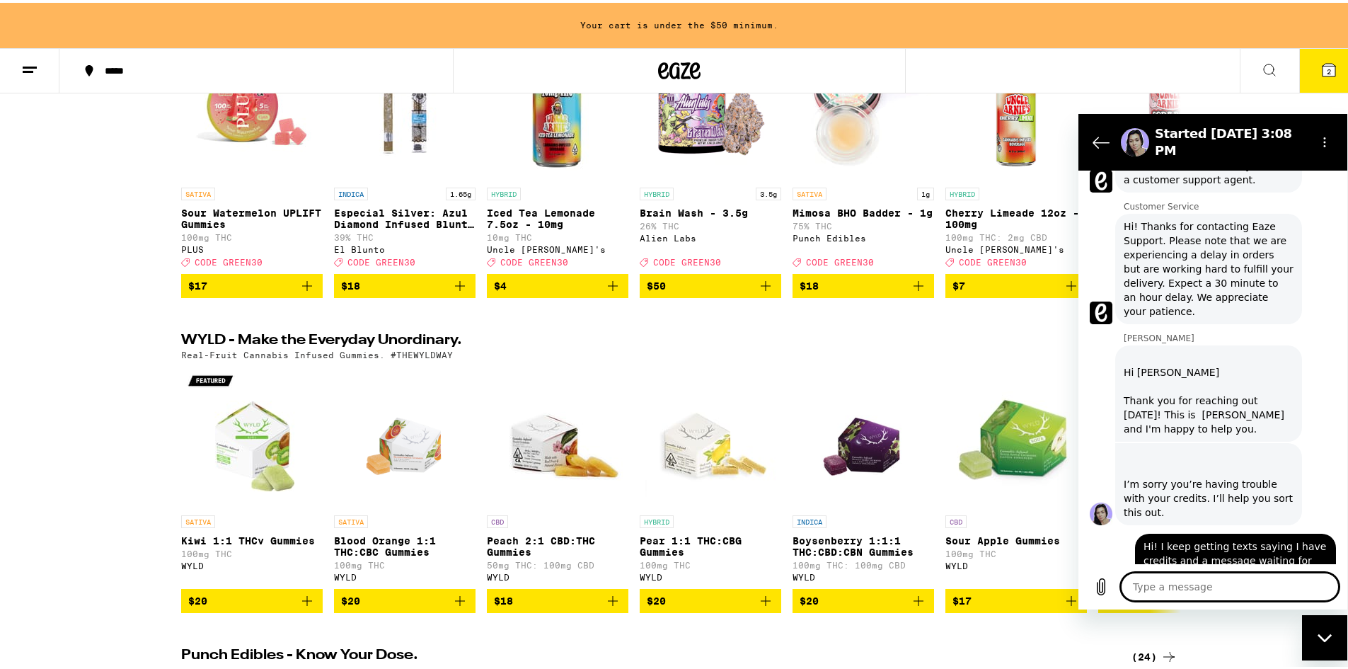
click at [1336, 72] on button "2" at bounding box center [1328, 68] width 59 height 44
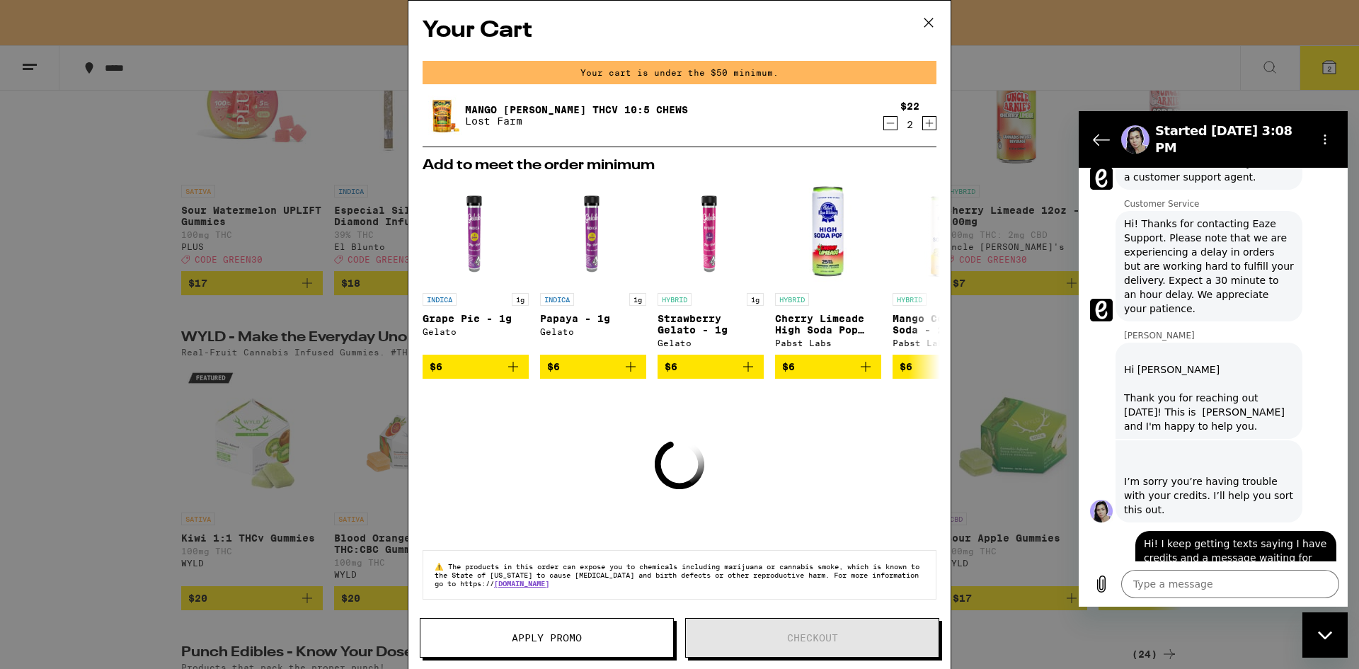
click at [884, 129] on icon "Decrement" at bounding box center [890, 123] width 13 height 17
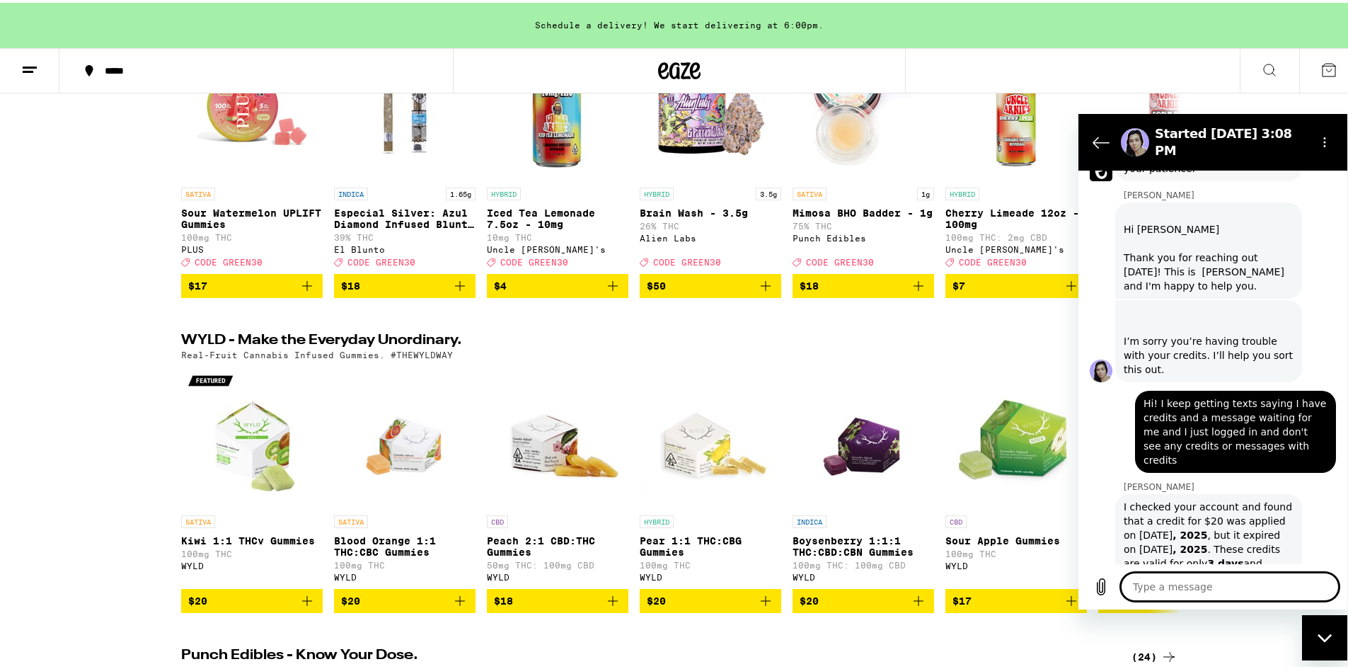
scroll to position [1084, 0]
click at [1234, 591] on textarea at bounding box center [1230, 586] width 218 height 28
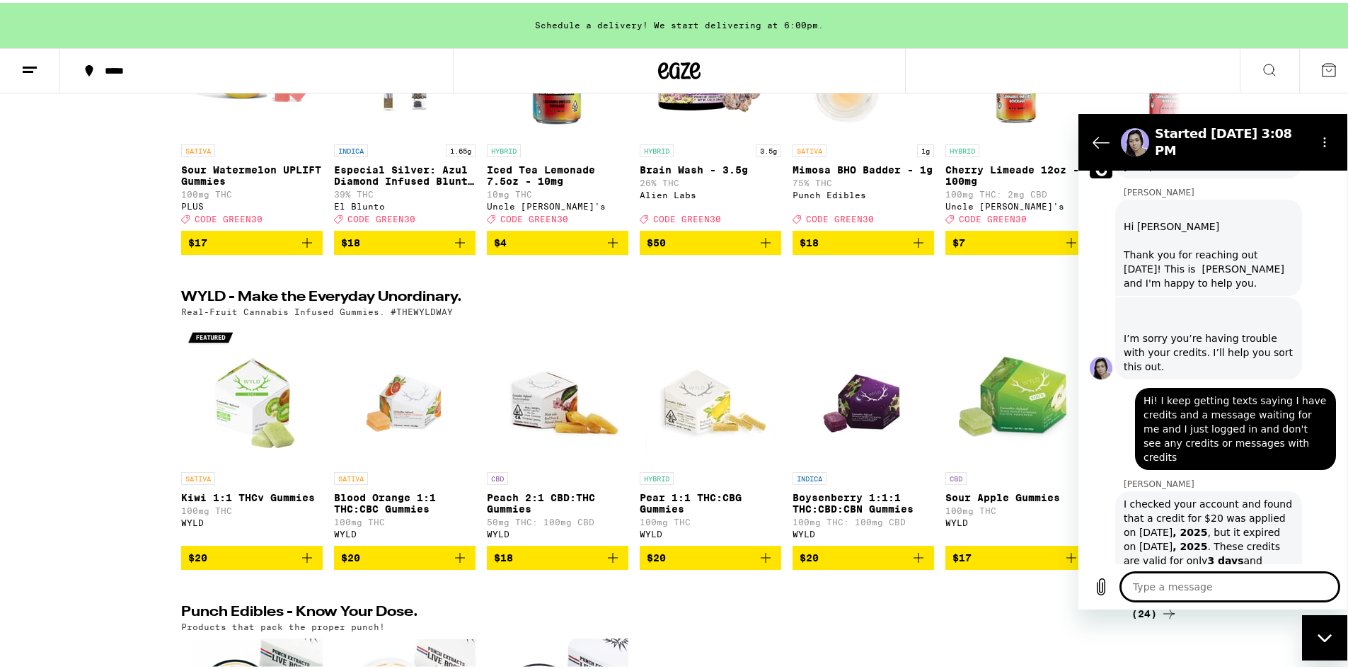
scroll to position [301, 0]
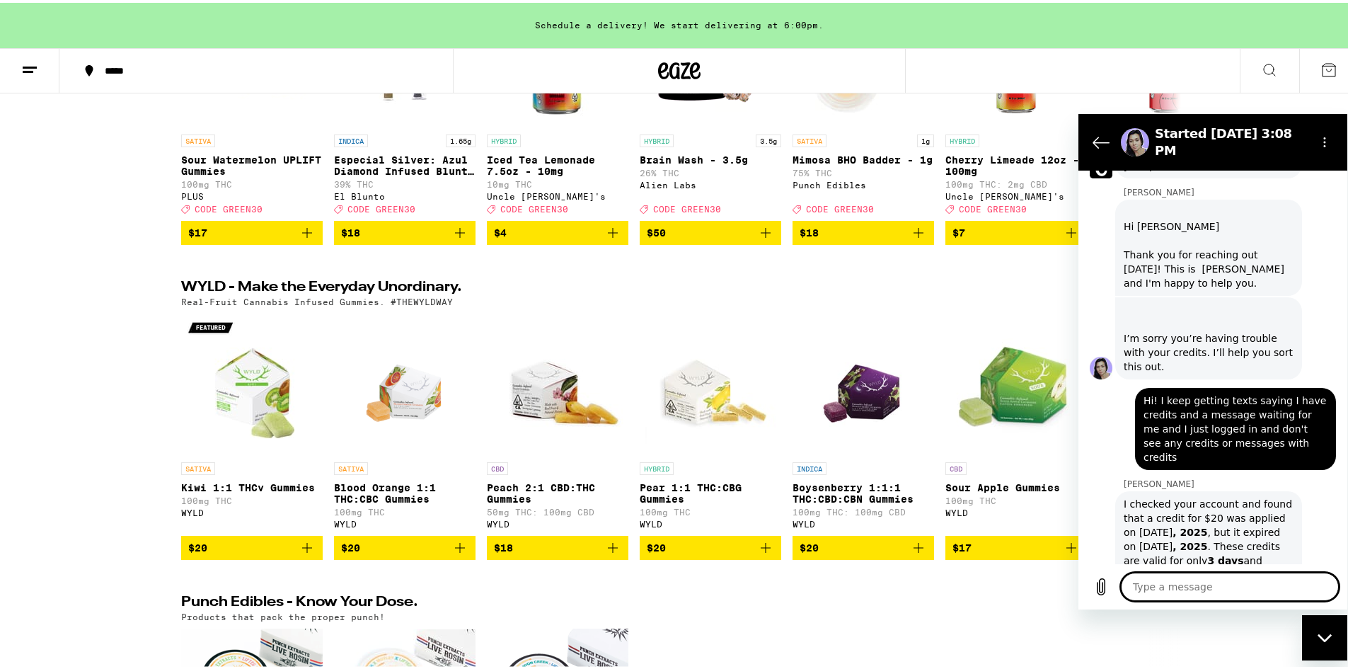
click at [1235, 586] on textarea at bounding box center [1230, 586] width 218 height 28
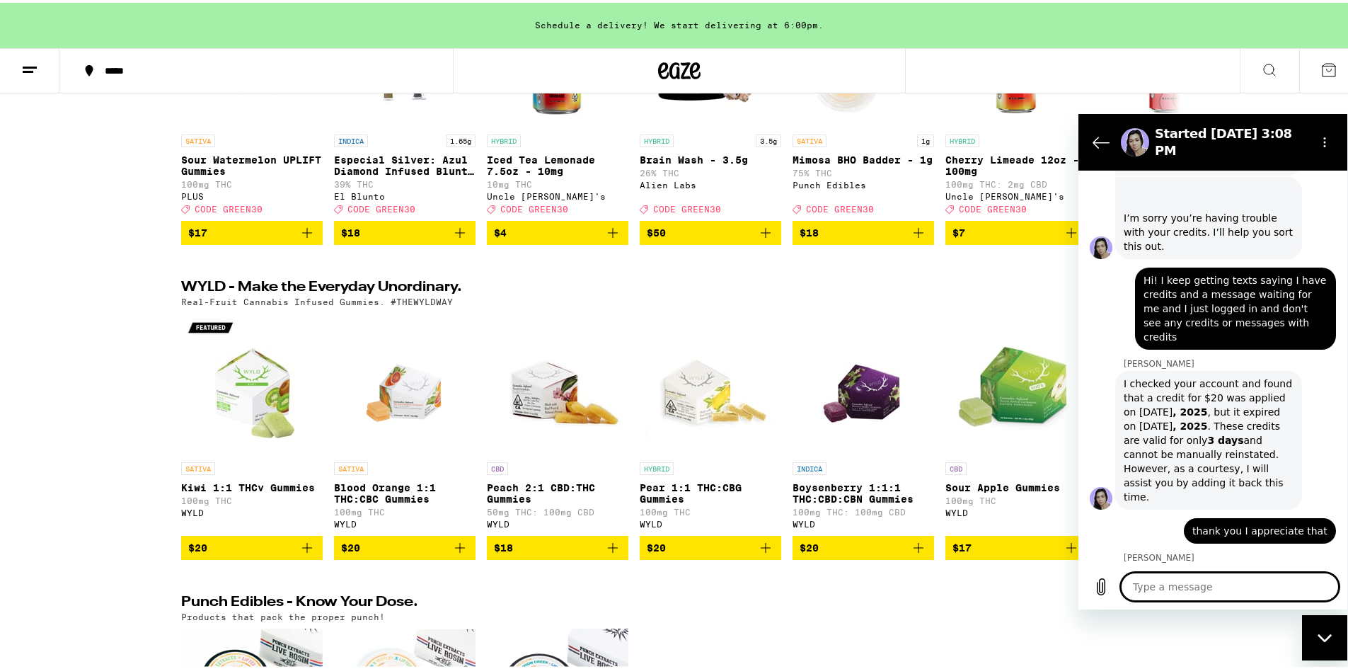
scroll to position [1207, 0]
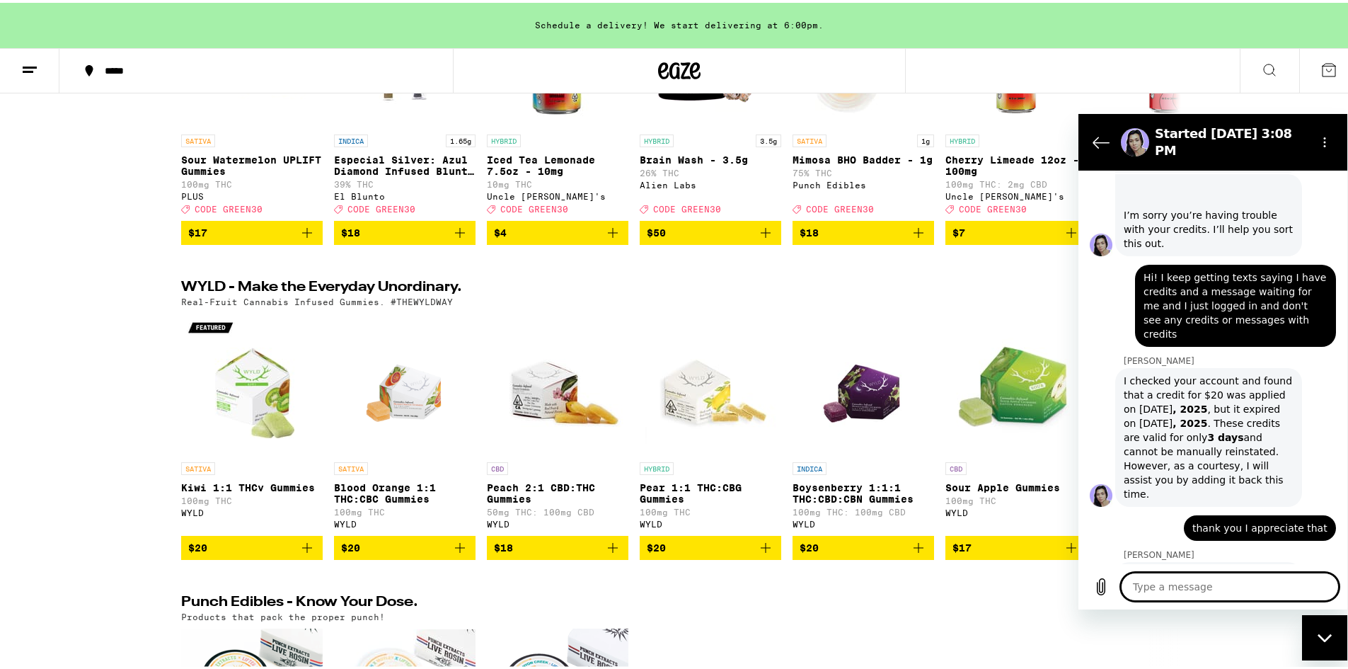
click at [1221, 579] on textarea at bounding box center [1230, 586] width 218 height 28
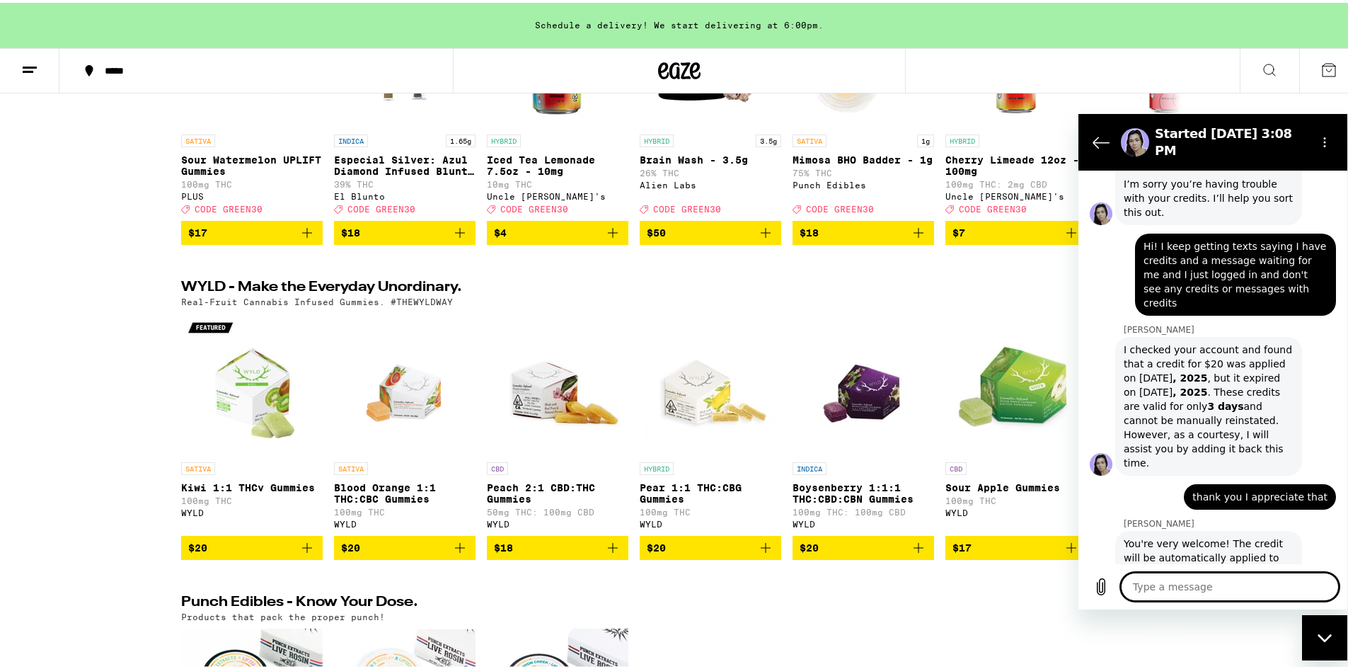
scroll to position [1241, 0]
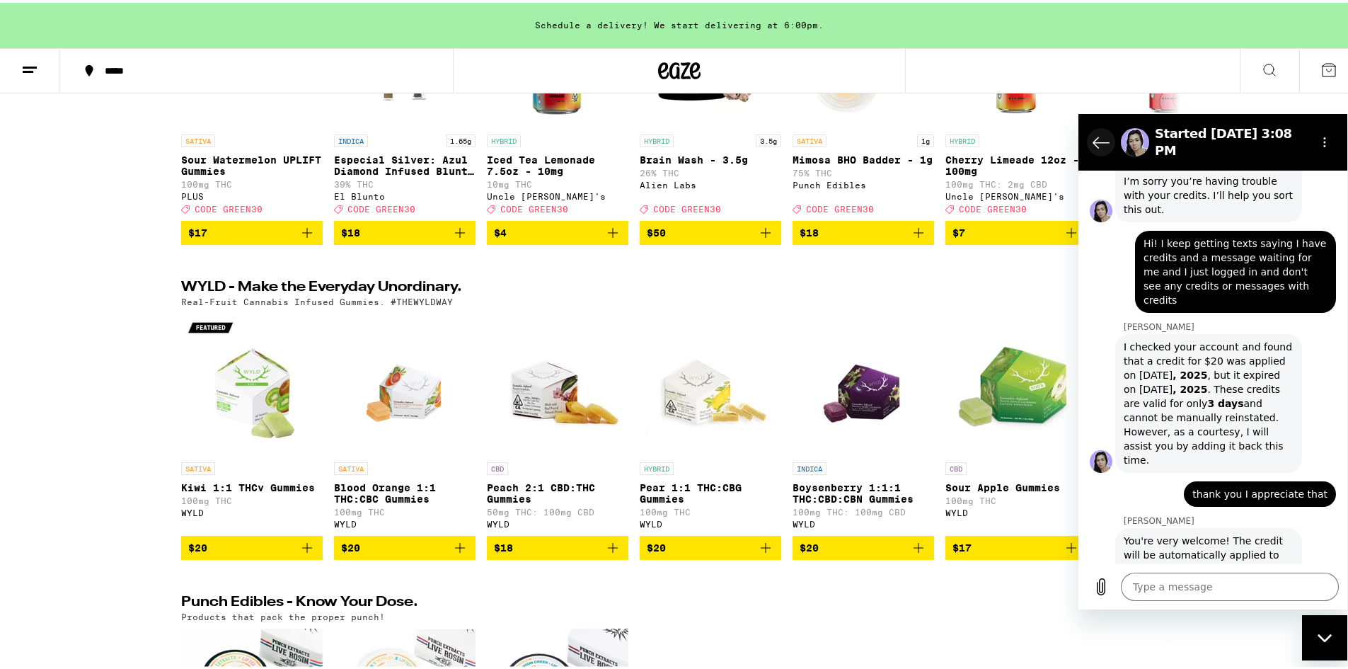
click at [1097, 133] on icon "Back to the conversation list" at bounding box center [1101, 141] width 17 height 17
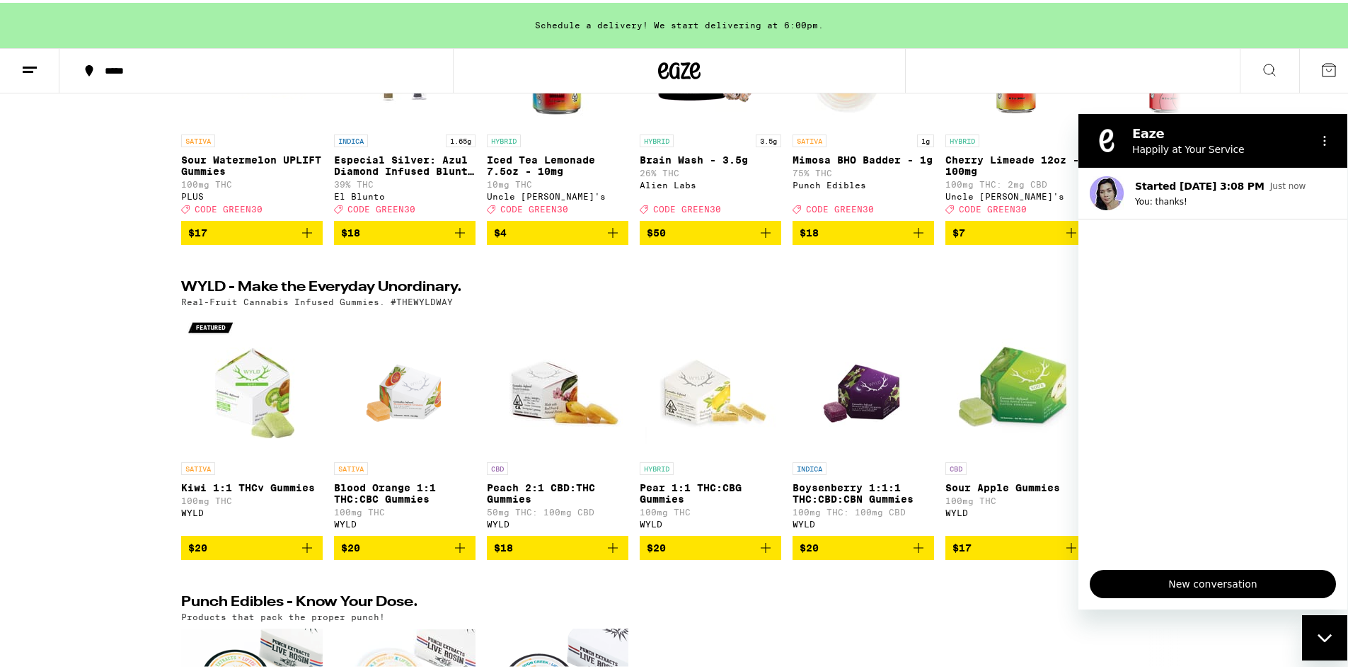
drag, startPoint x: 1279, startPoint y: 143, endPoint x: 1281, endPoint y: 164, distance: 21.3
click at [1281, 164] on section "Eaze Happily at Your Service" at bounding box center [1212, 140] width 269 height 54
click at [1322, 139] on icon "Options menu" at bounding box center [1324, 139] width 11 height 11
click at [1322, 141] on icon "Options menu" at bounding box center [1324, 139] width 11 height 11
click at [1262, 97] on div "30% Off - The Grass Is Greener Here (154) Use Code: GREEN30 SATIVA Sour Waterme…" at bounding box center [679, 96] width 1359 height 292
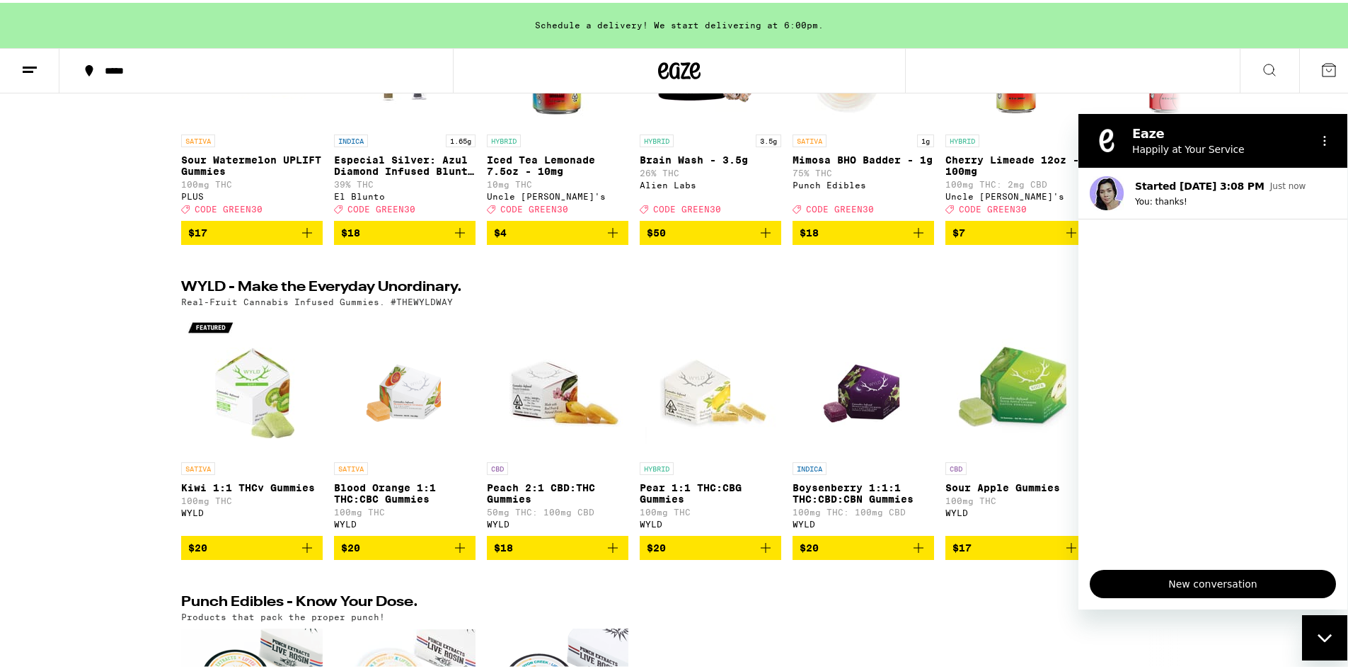
click at [1325, 644] on div "Close messaging window" at bounding box center [1324, 637] width 42 height 42
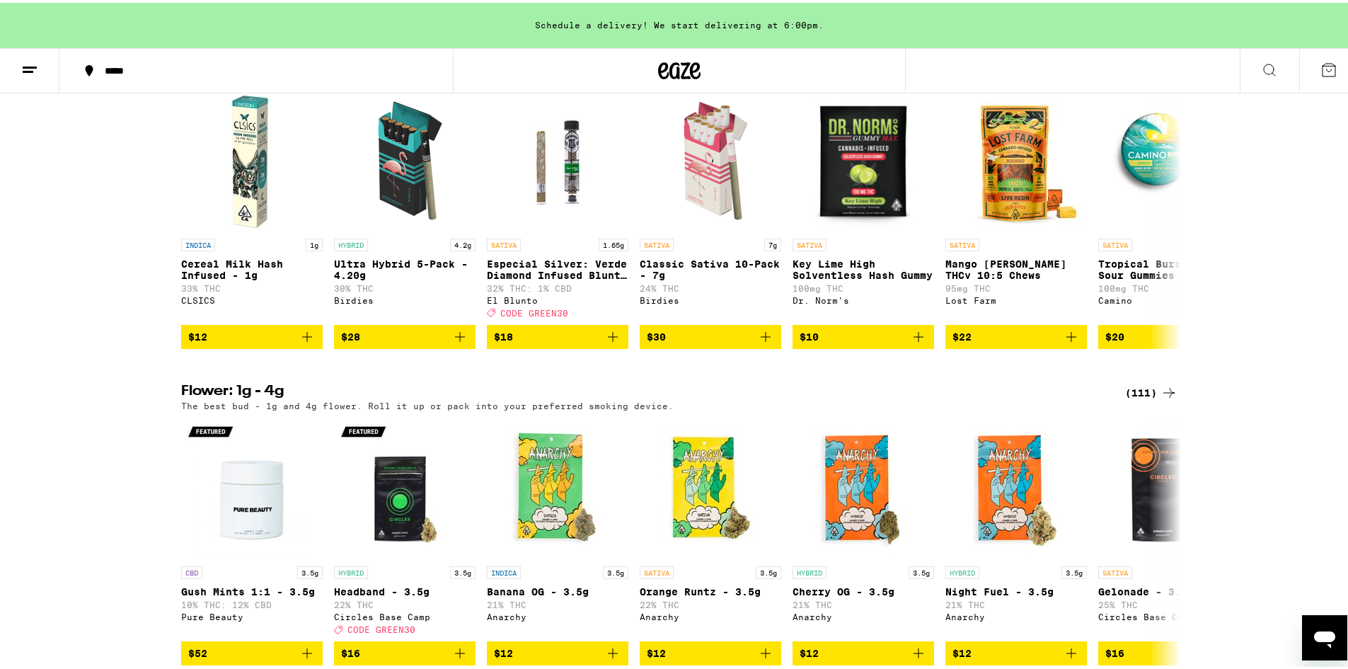
scroll to position [1486, 0]
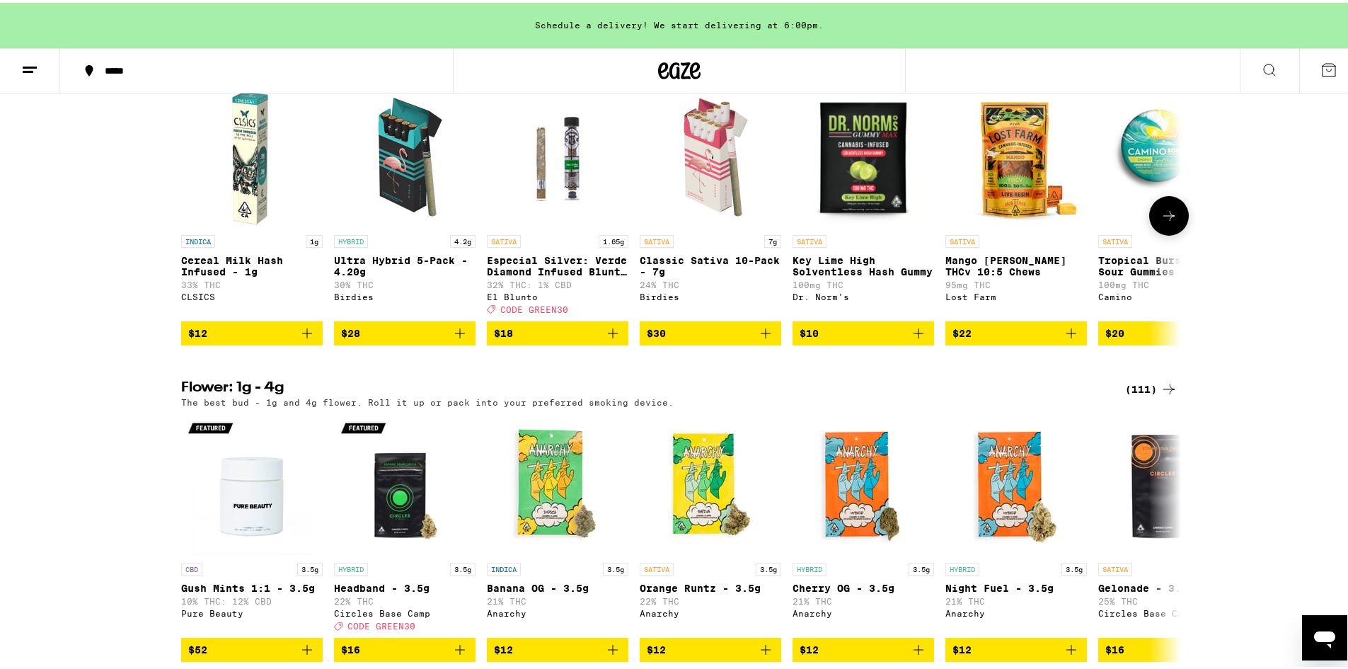
click at [768, 339] on icon "Add to bag" at bounding box center [765, 330] width 17 height 17
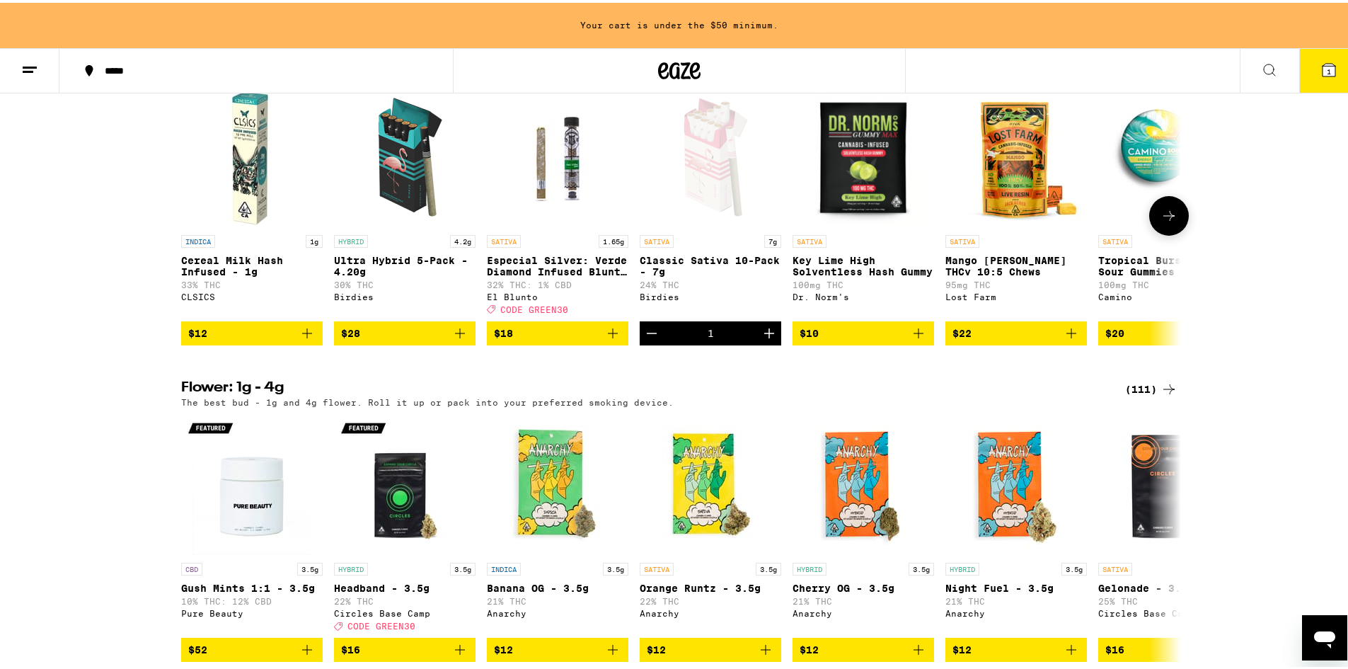
click at [1071, 339] on icon "Add to bag" at bounding box center [1071, 330] width 17 height 17
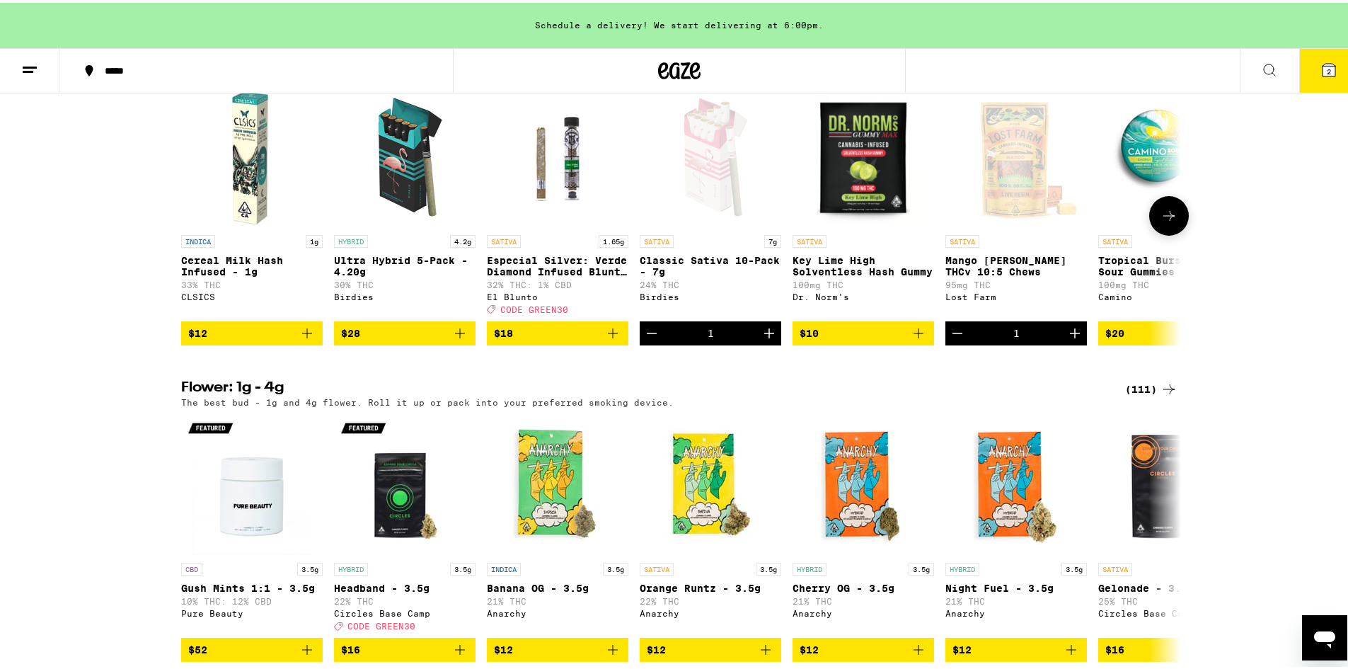
click at [1171, 221] on icon at bounding box center [1168, 212] width 17 height 17
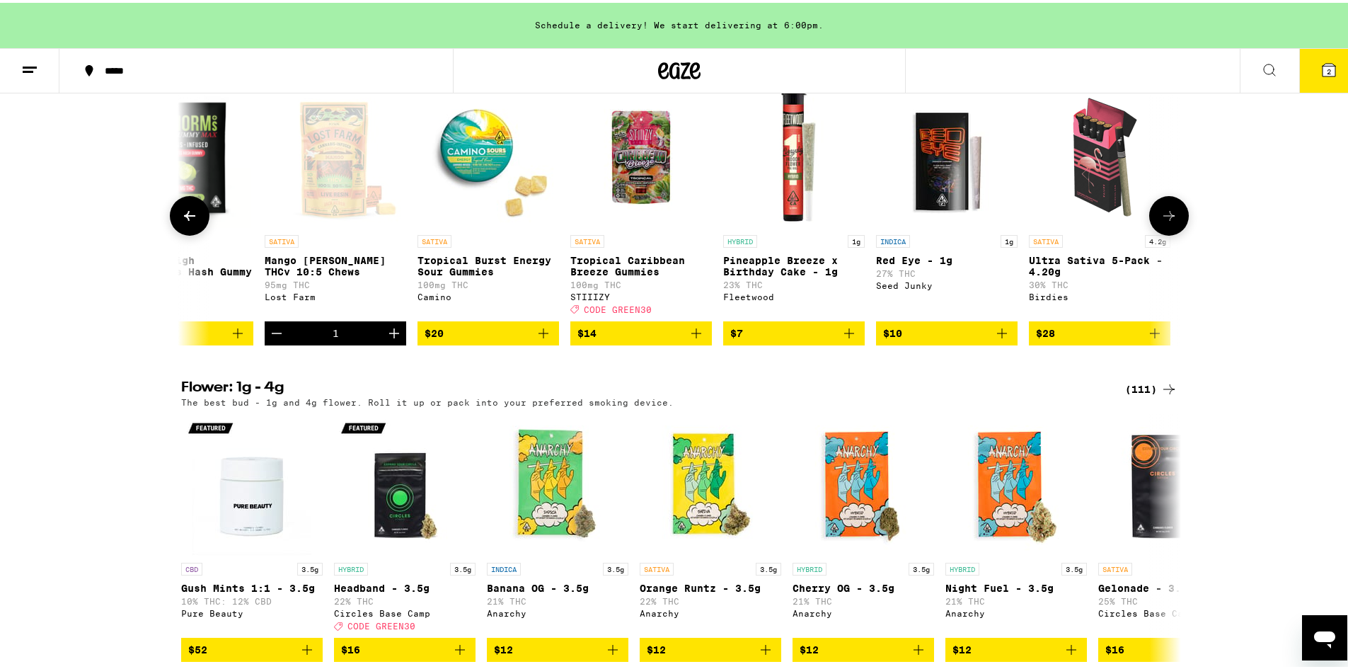
scroll to position [0, 685]
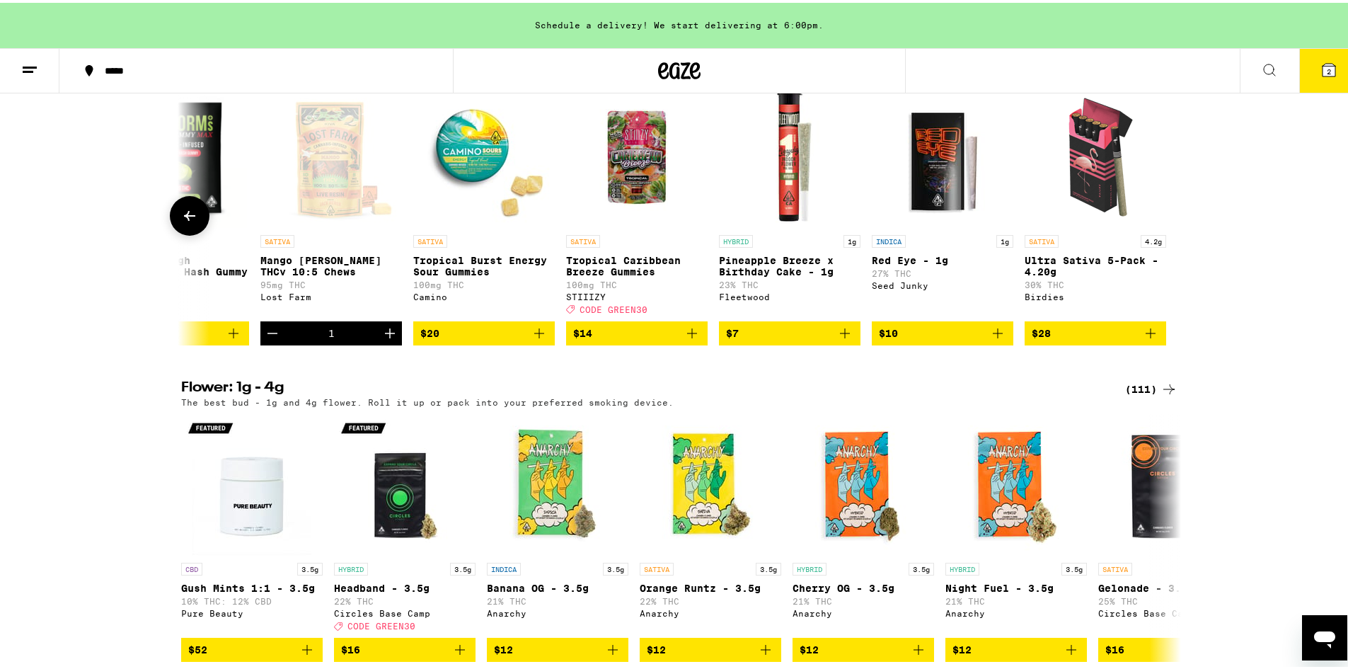
click at [183, 233] on button at bounding box center [190, 213] width 40 height 40
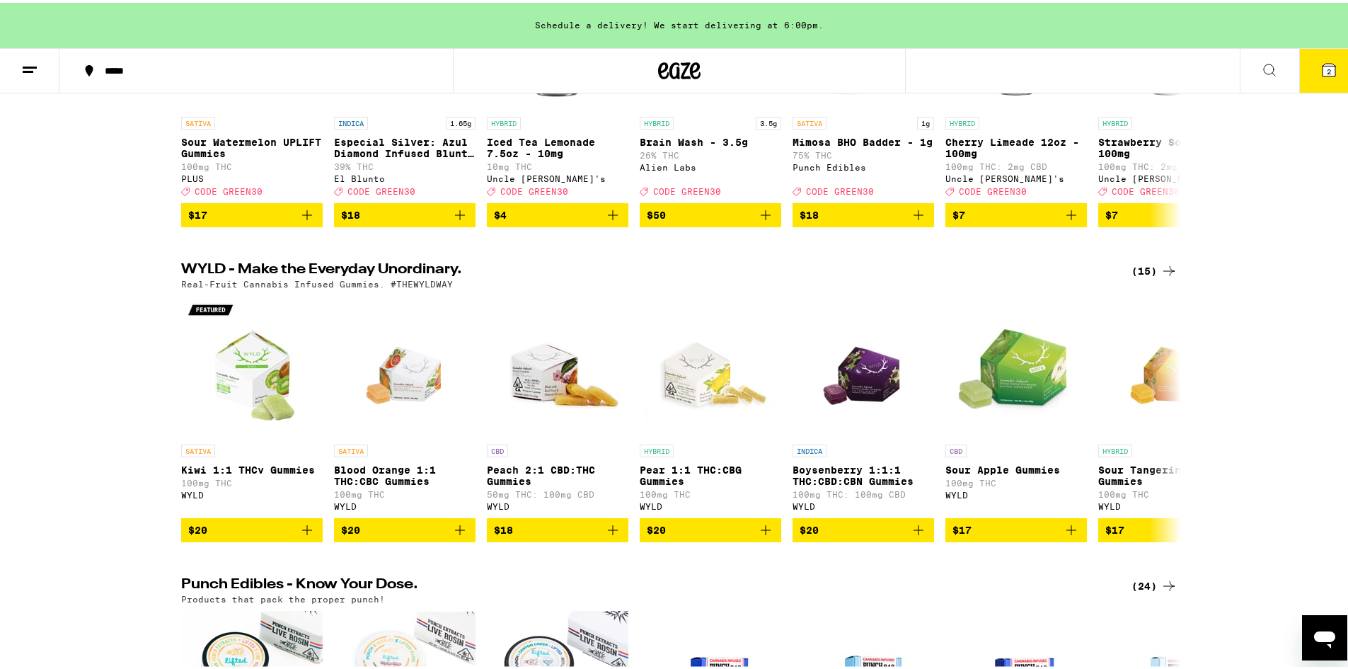
scroll to position [0, 0]
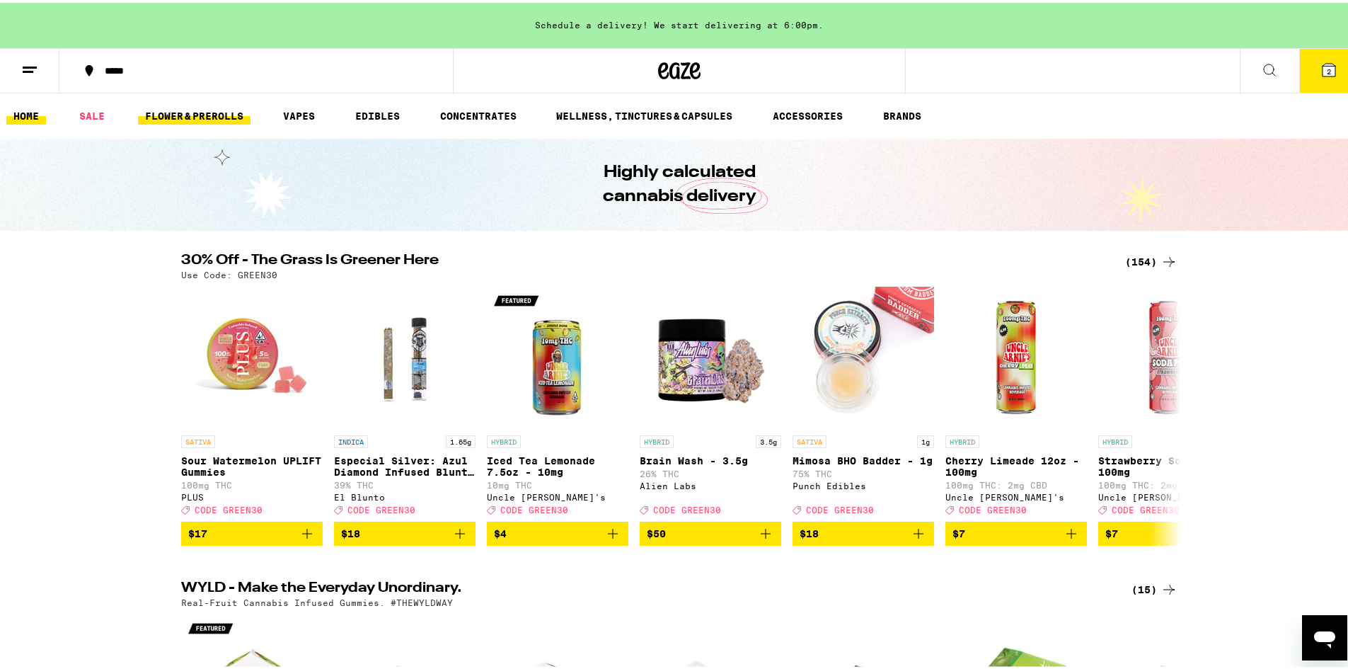
click at [195, 110] on link "FLOWER & PREROLLS" at bounding box center [194, 113] width 113 height 17
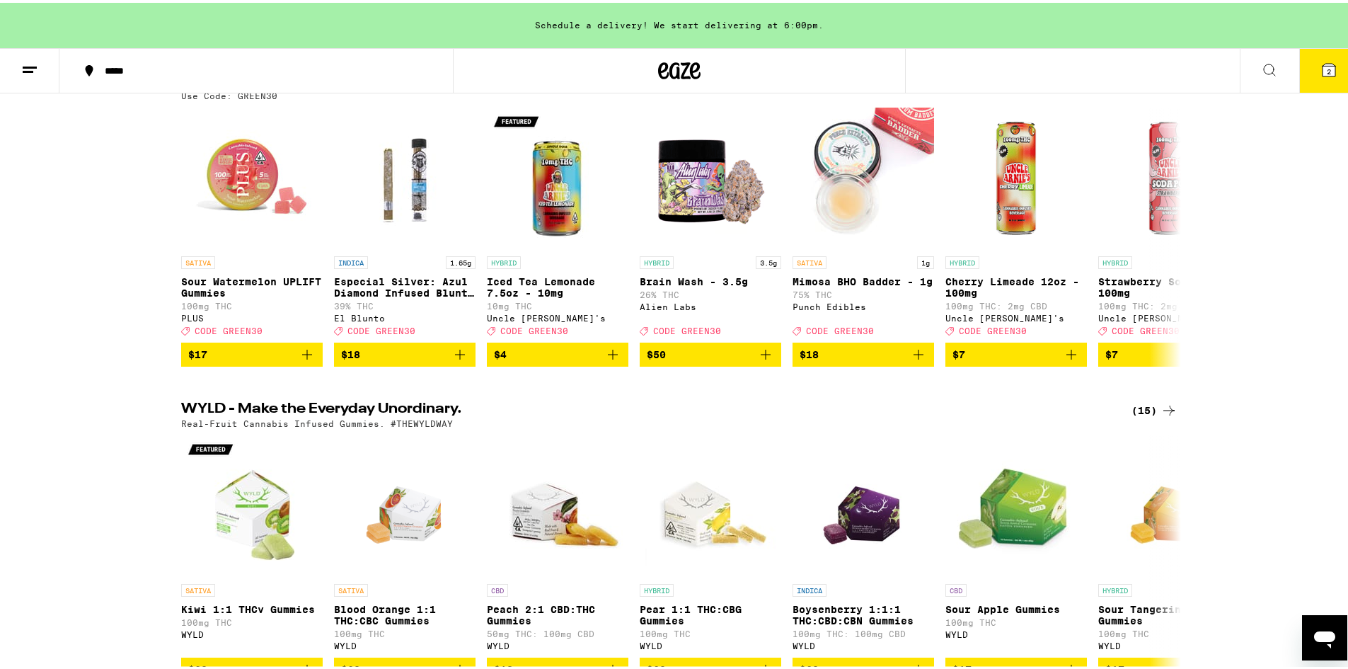
scroll to position [248, 0]
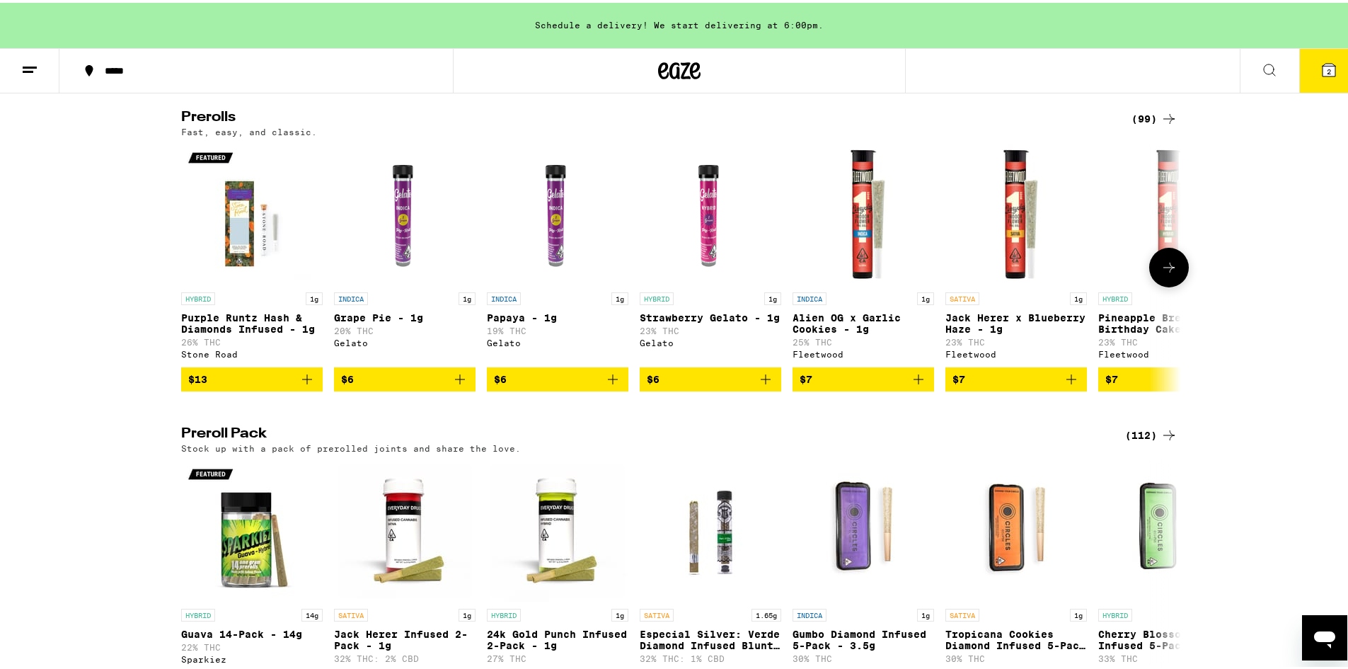
scroll to position [778, 0]
click at [1163, 270] on icon at bounding box center [1168, 265] width 11 height 10
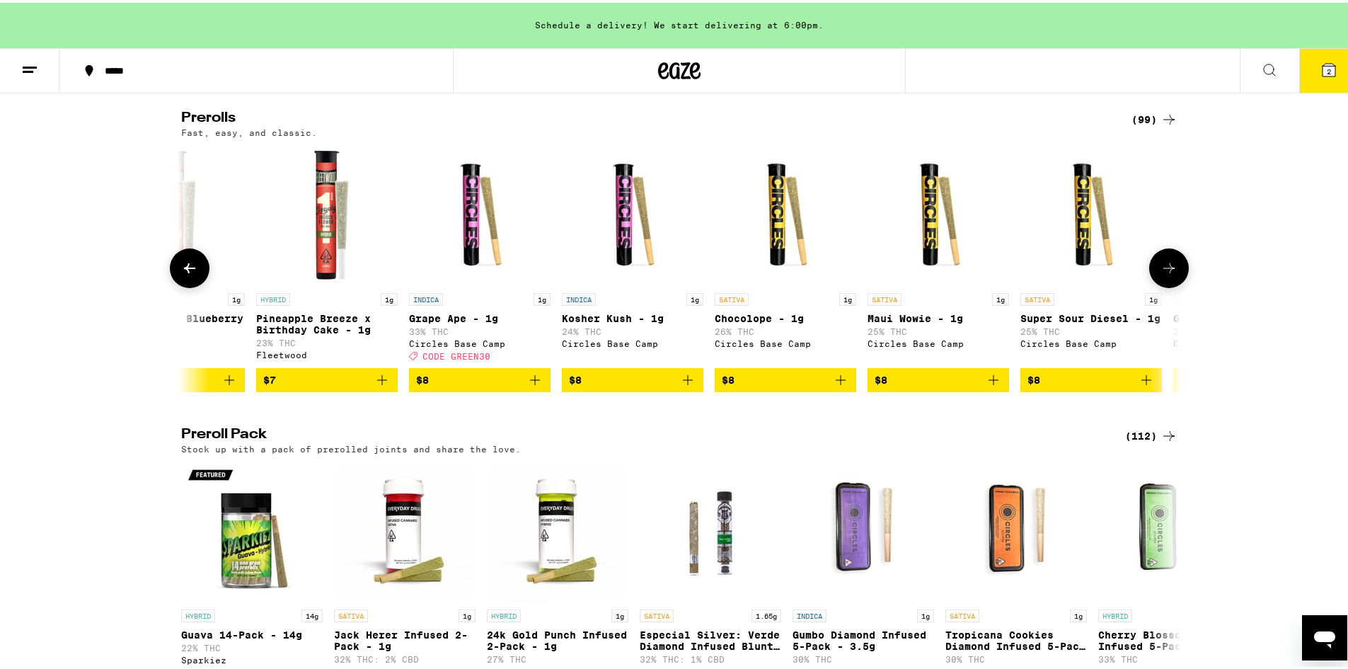
click at [1163, 270] on icon at bounding box center [1168, 265] width 11 height 10
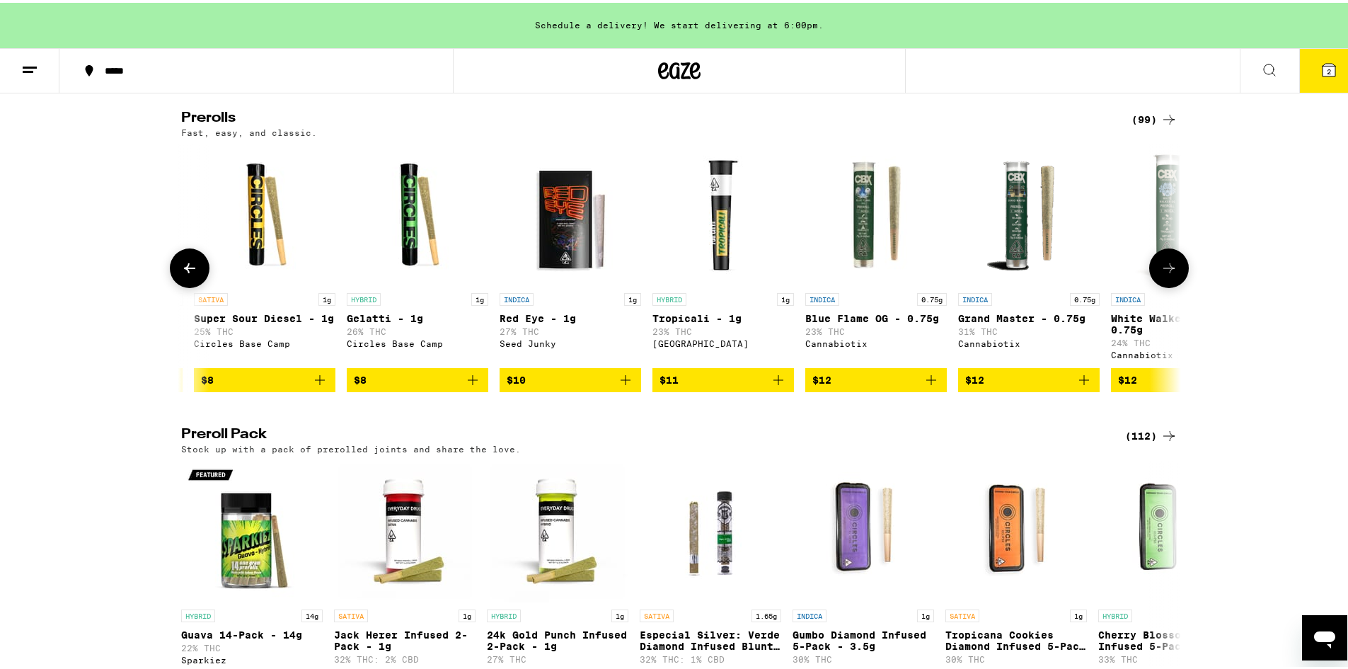
scroll to position [0, 1684]
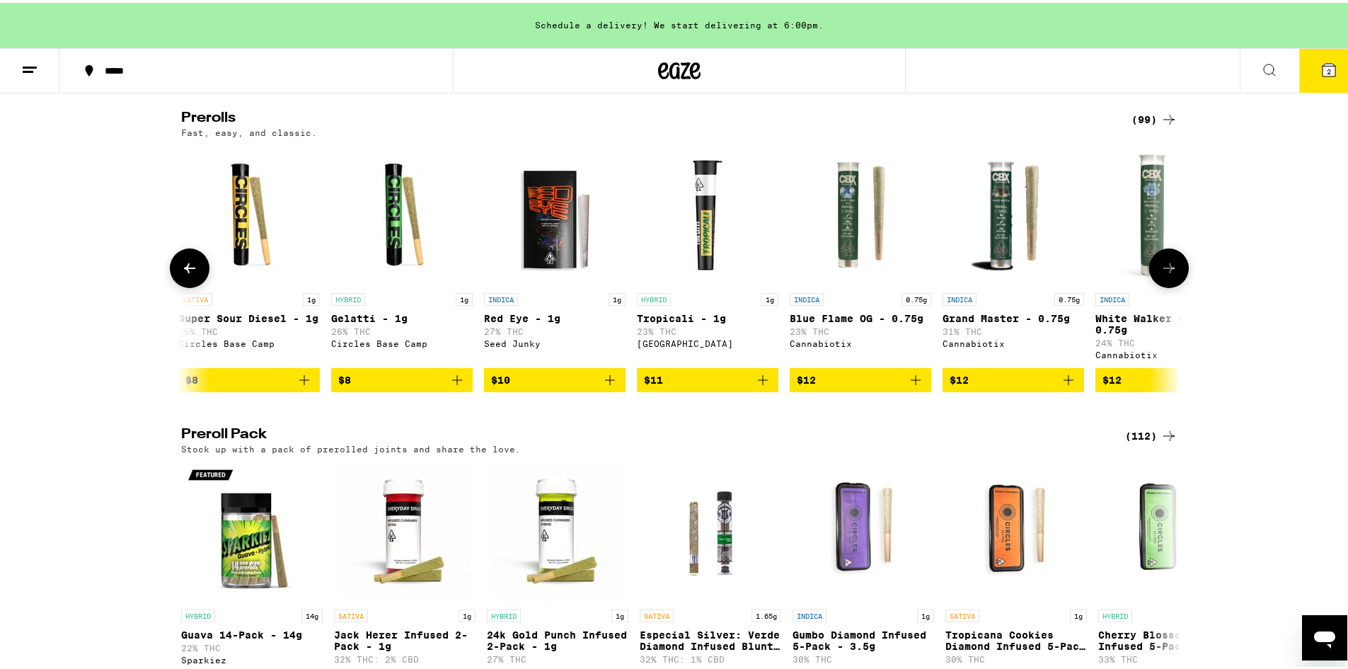
click at [1163, 270] on icon at bounding box center [1168, 265] width 11 height 10
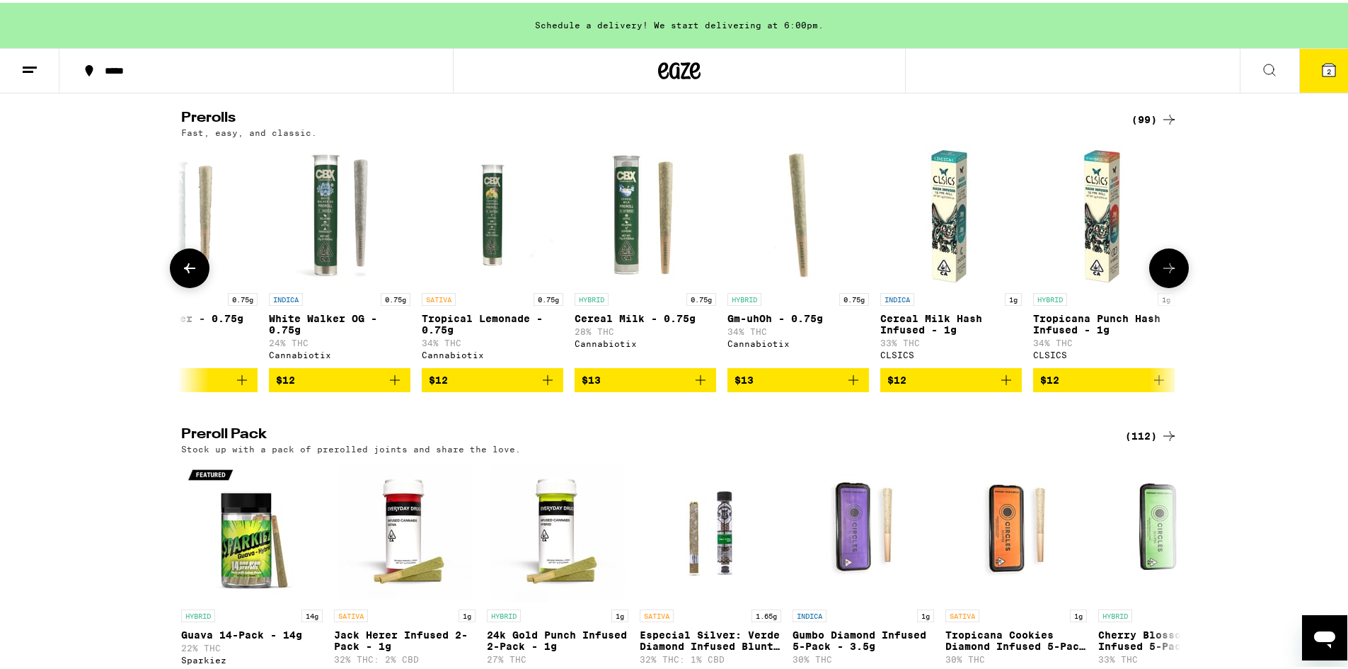
scroll to position [0, 2526]
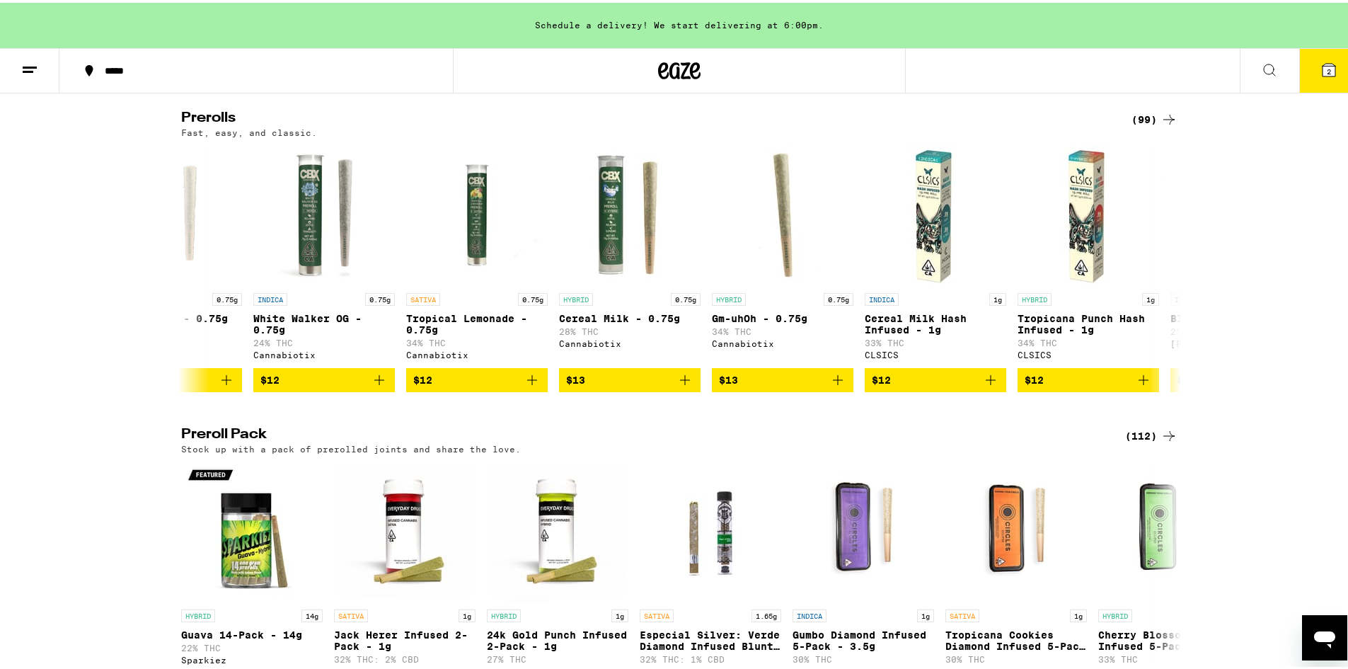
click at [1131, 125] on div "(99)" at bounding box center [1154, 116] width 46 height 17
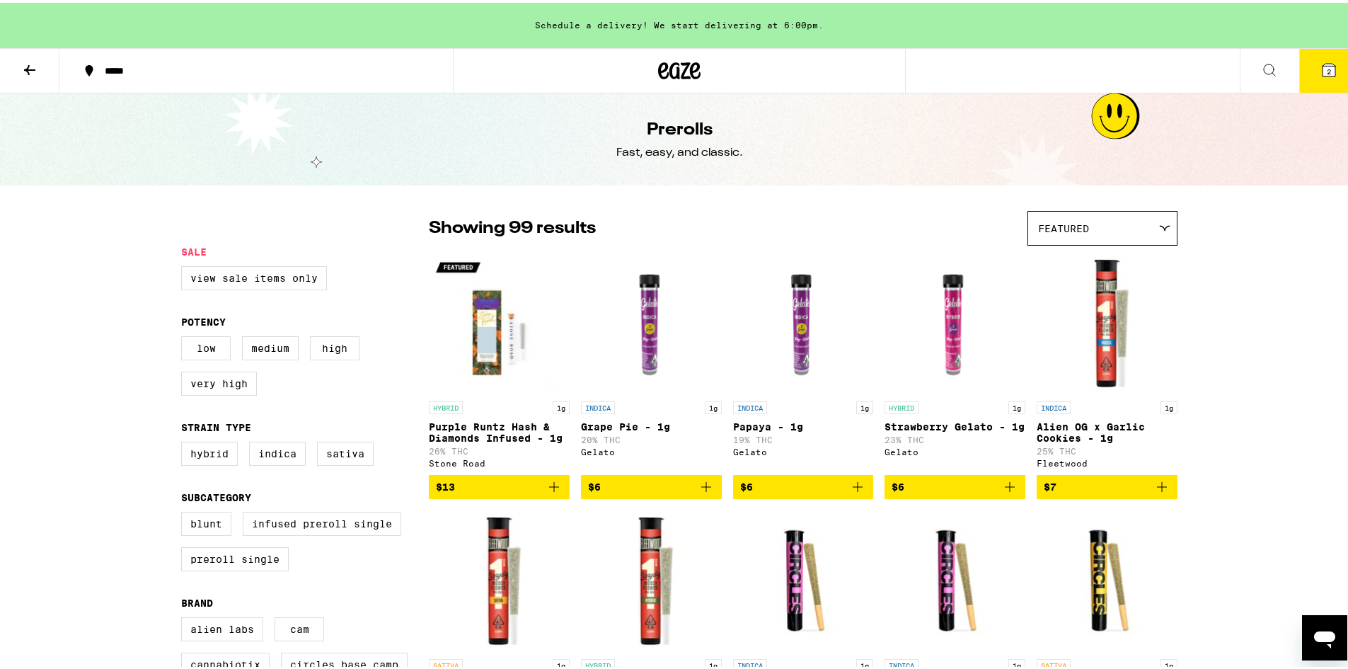
click at [1105, 234] on div "Featured" at bounding box center [1102, 225] width 149 height 33
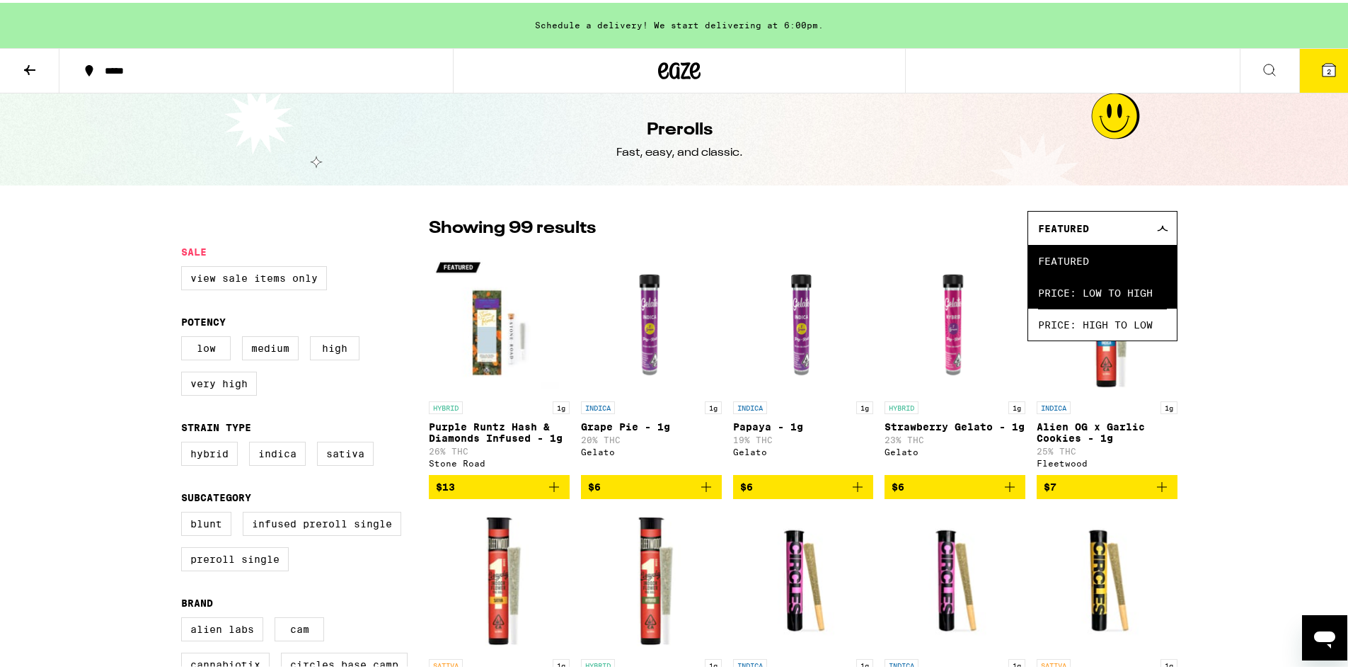
click at [1110, 289] on span "Price: Low to High" at bounding box center [1102, 290] width 129 height 32
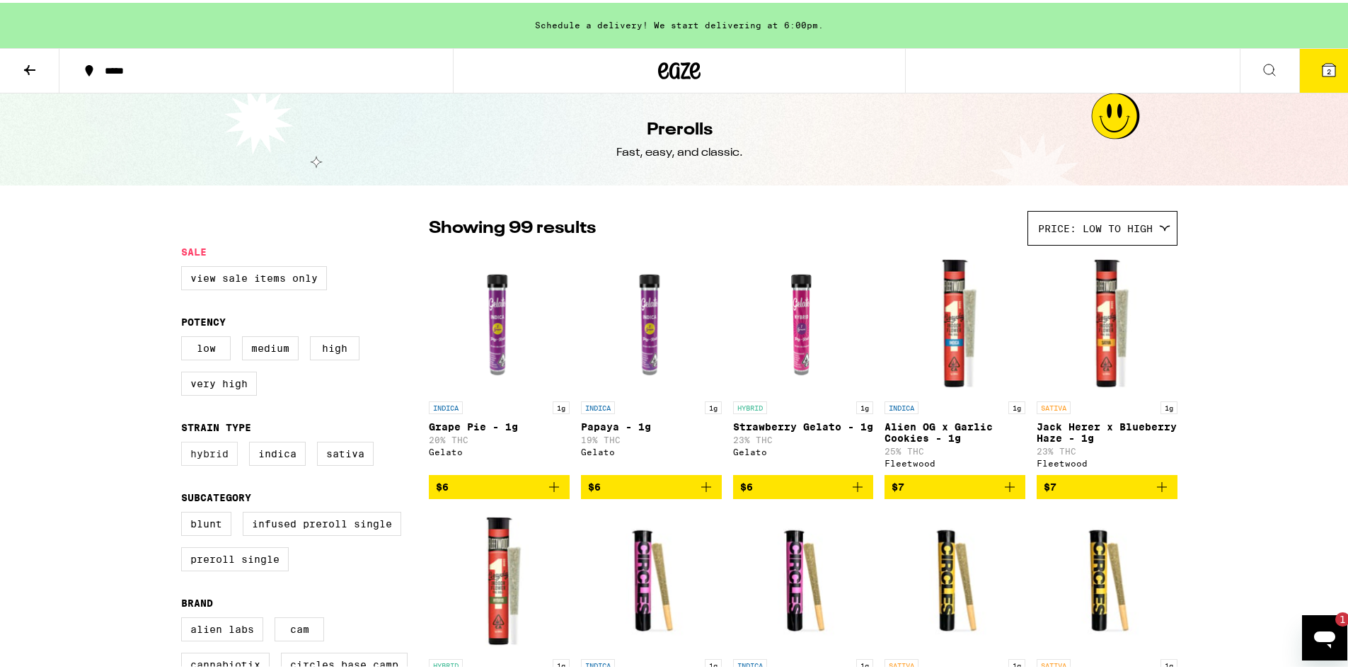
click at [208, 463] on label "Hybrid" at bounding box center [209, 451] width 57 height 24
click at [185, 442] on input "Hybrid" at bounding box center [184, 441] width 1 height 1
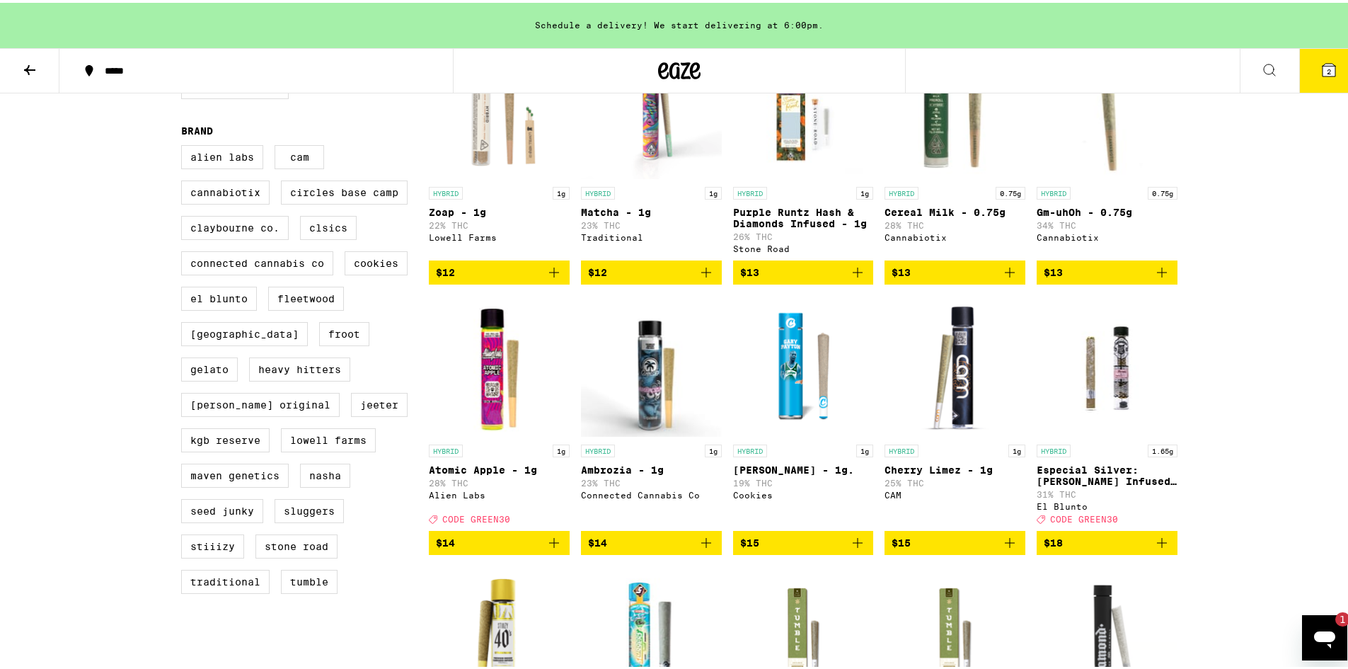
scroll to position [478, 0]
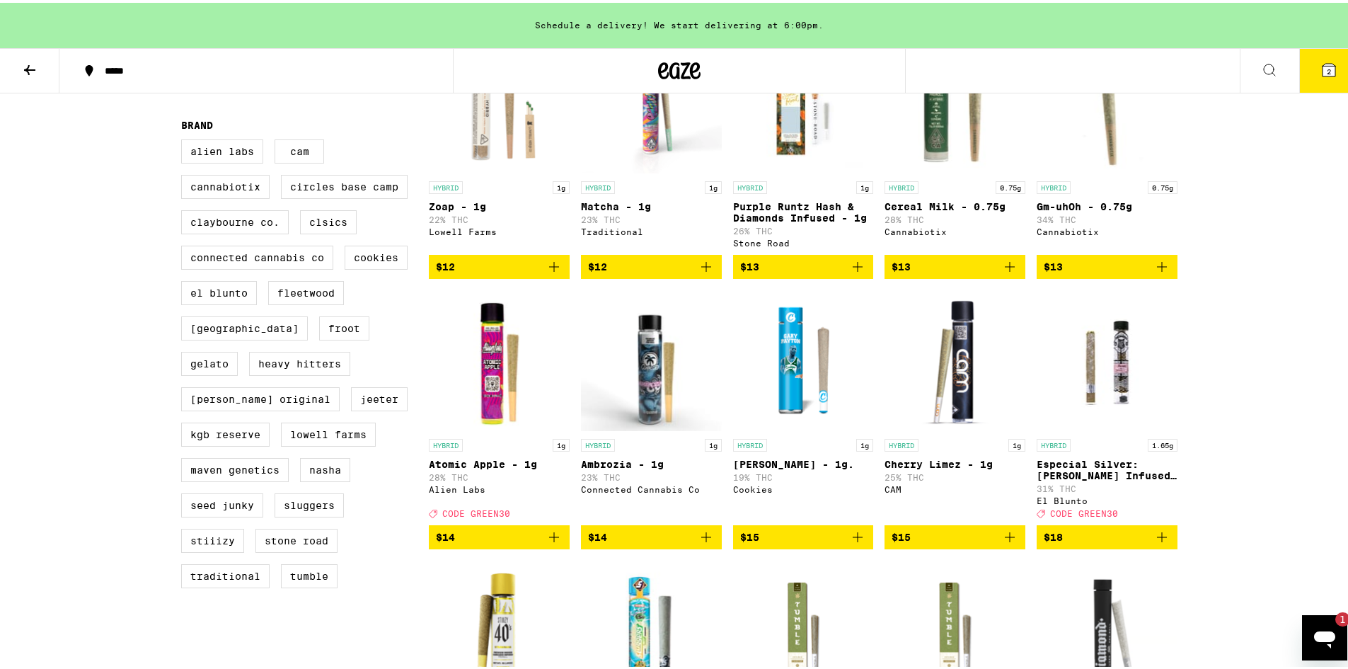
click at [850, 543] on icon "Add to bag" at bounding box center [857, 534] width 17 height 17
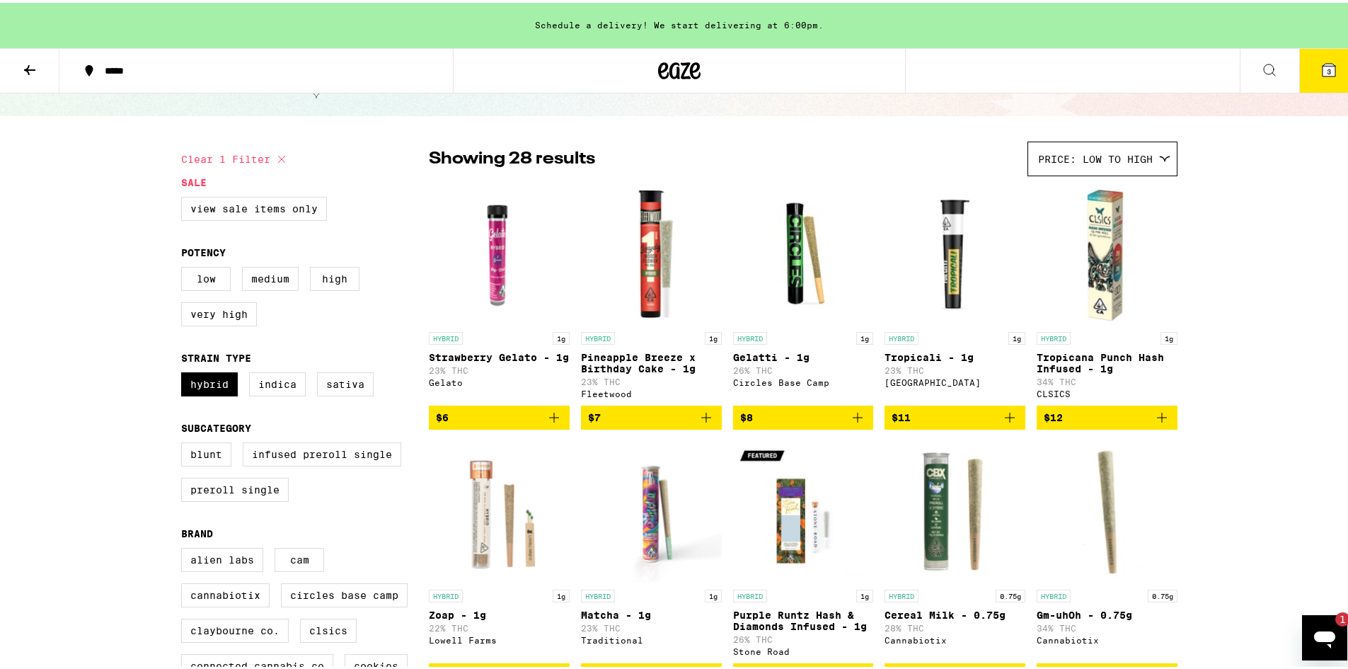
scroll to position [71, 0]
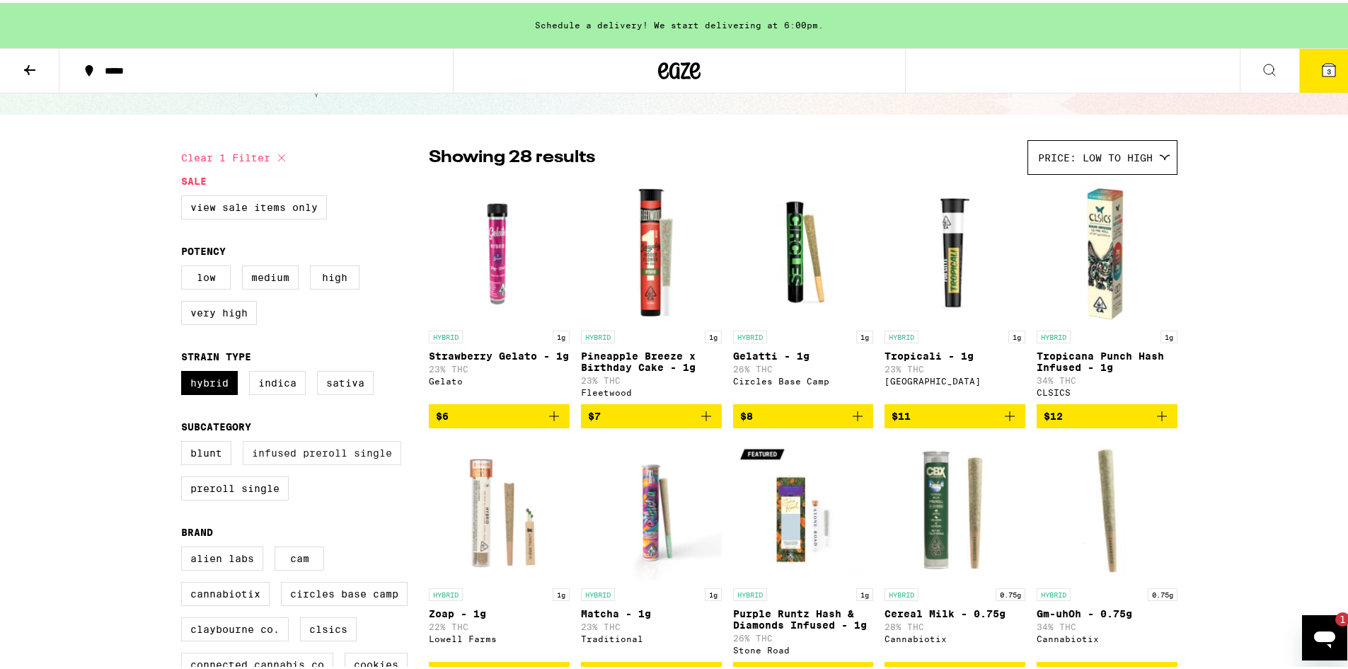
click at [348, 458] on label "Infused Preroll Single" at bounding box center [322, 450] width 159 height 24
click at [185, 441] on input "Infused Preroll Single" at bounding box center [184, 440] width 1 height 1
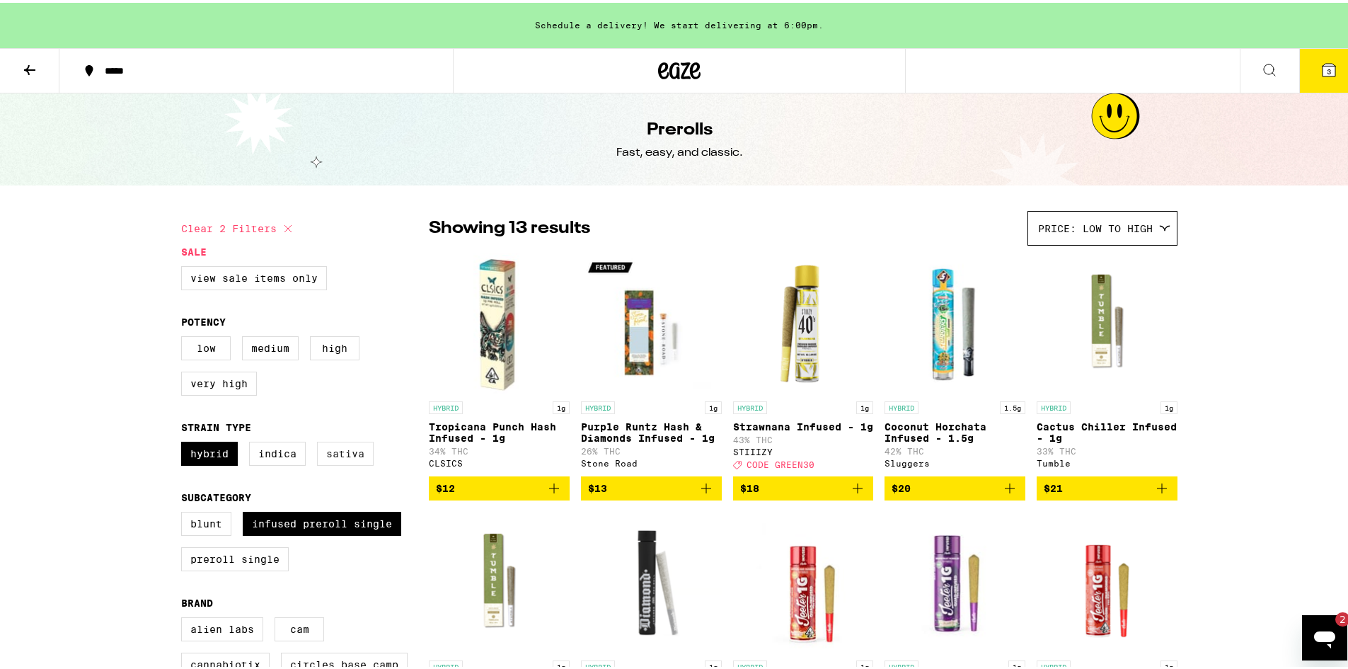
click at [356, 463] on label "Sativa" at bounding box center [345, 451] width 57 height 24
click at [185, 442] on input "Sativa" at bounding box center [184, 441] width 1 height 1
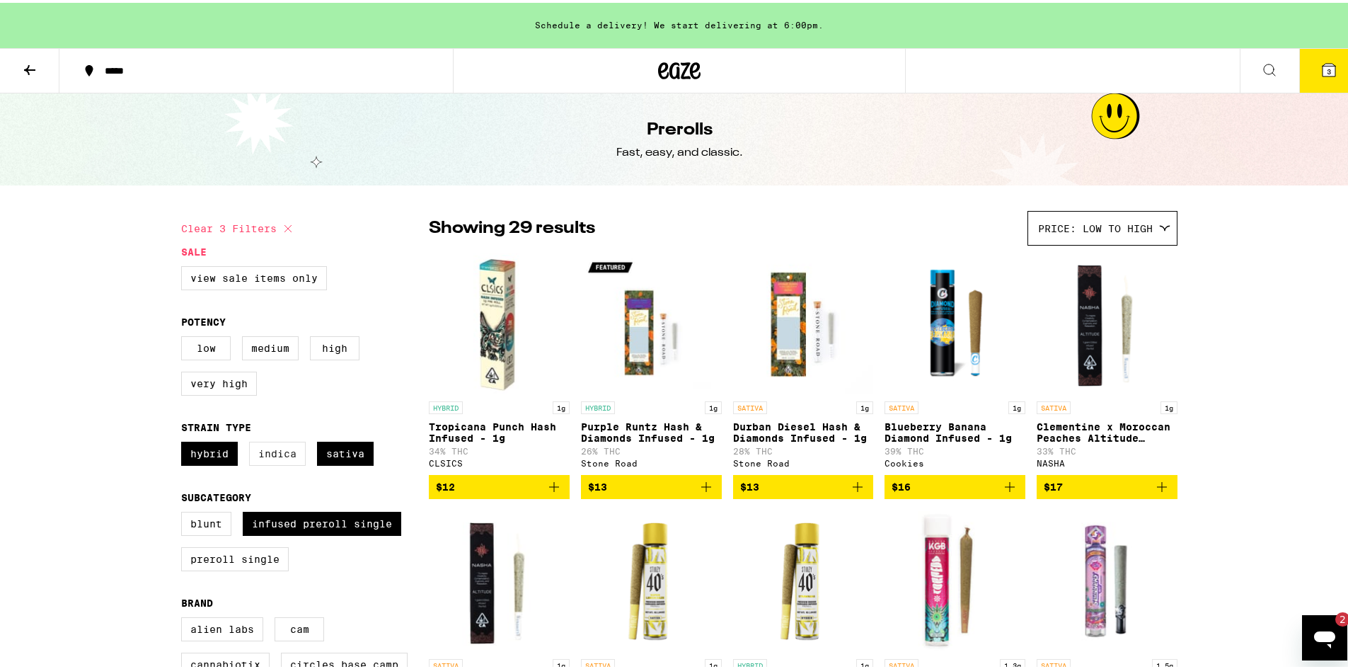
click at [287, 458] on label "Indica" at bounding box center [277, 451] width 57 height 24
click at [185, 442] on input "Indica" at bounding box center [184, 441] width 1 height 1
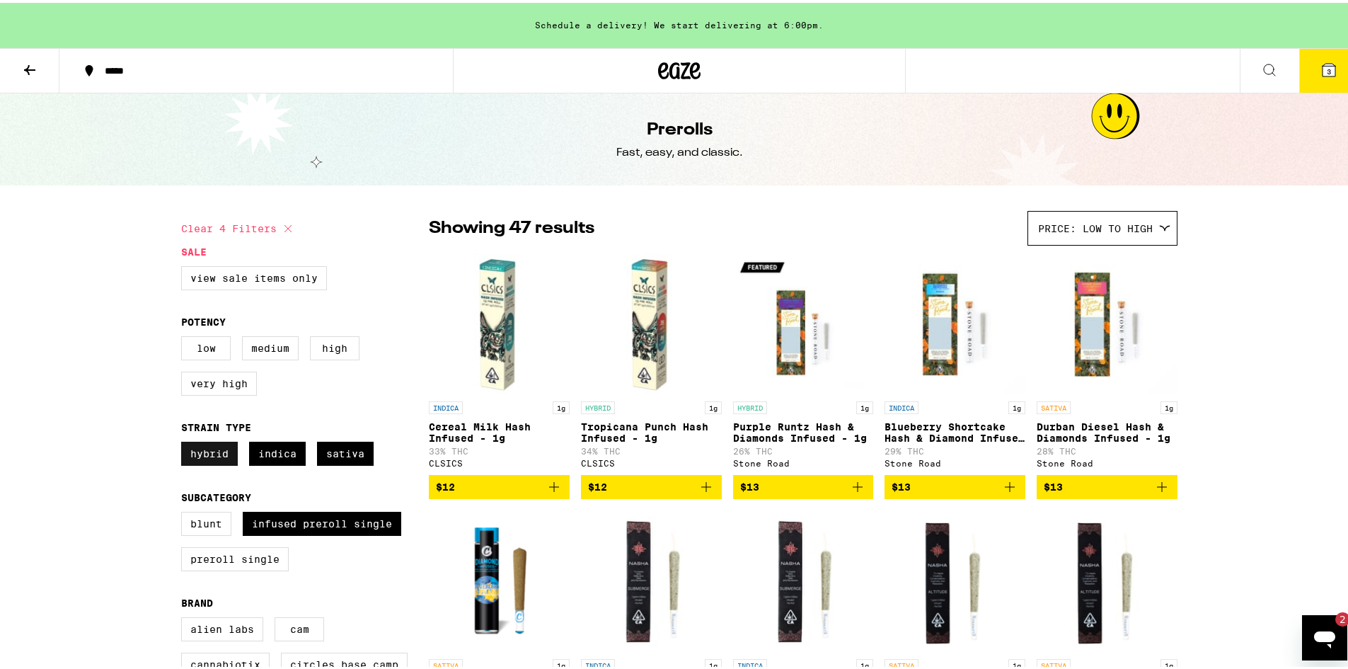
click at [207, 459] on label "Hybrid" at bounding box center [209, 451] width 57 height 24
click at [185, 442] on input "Hybrid" at bounding box center [184, 441] width 1 height 1
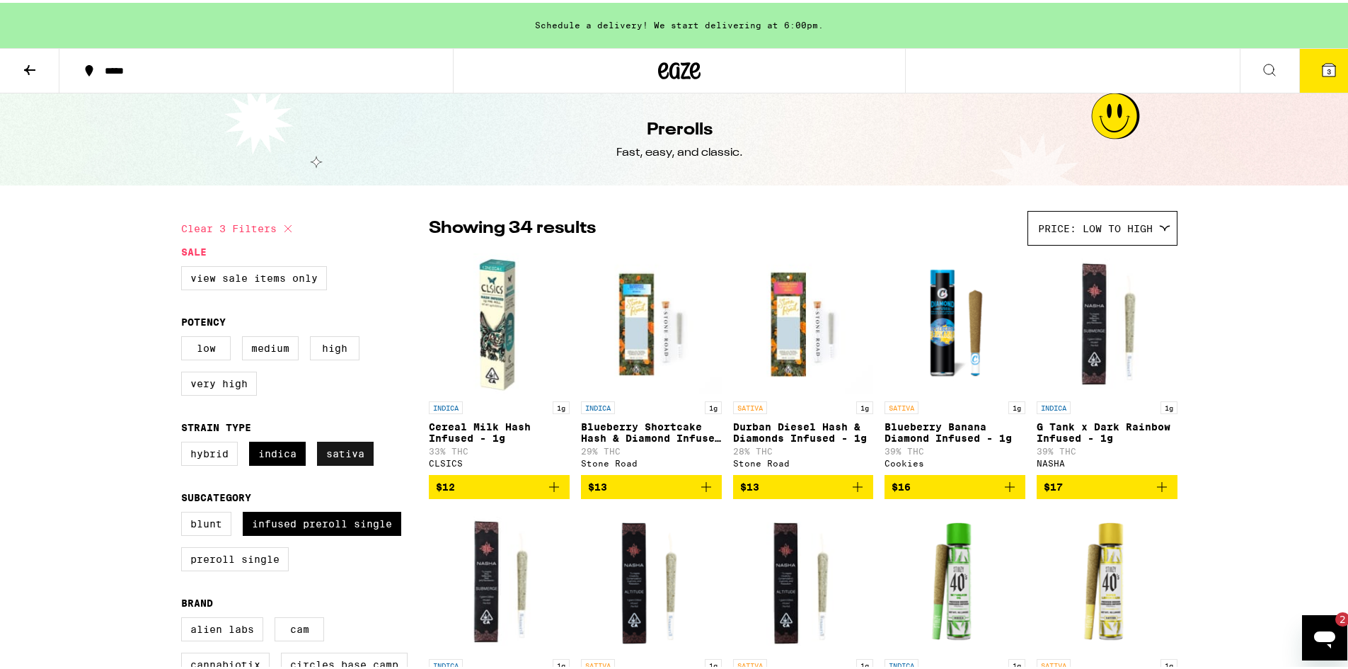
click at [345, 457] on label "Sativa" at bounding box center [345, 451] width 57 height 24
click at [185, 442] on input "Sativa" at bounding box center [184, 441] width 1 height 1
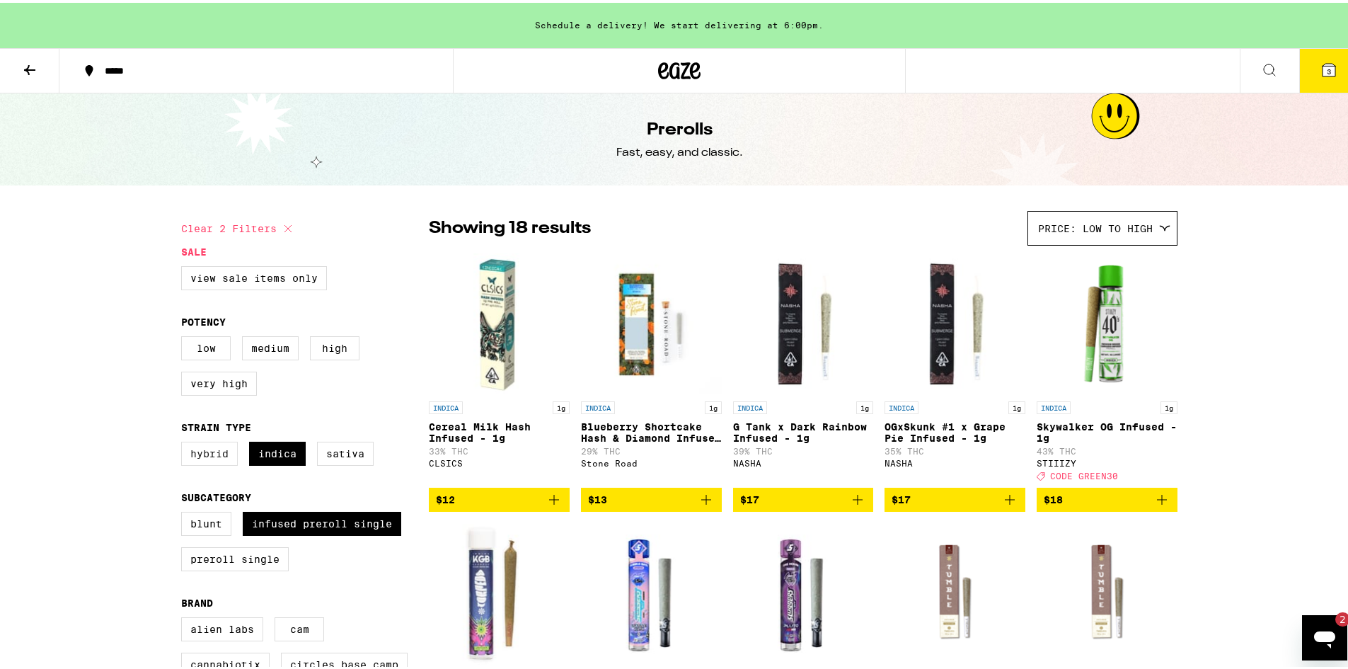
click at [217, 458] on label "Hybrid" at bounding box center [209, 451] width 57 height 24
click at [185, 442] on input "Hybrid" at bounding box center [184, 441] width 1 height 1
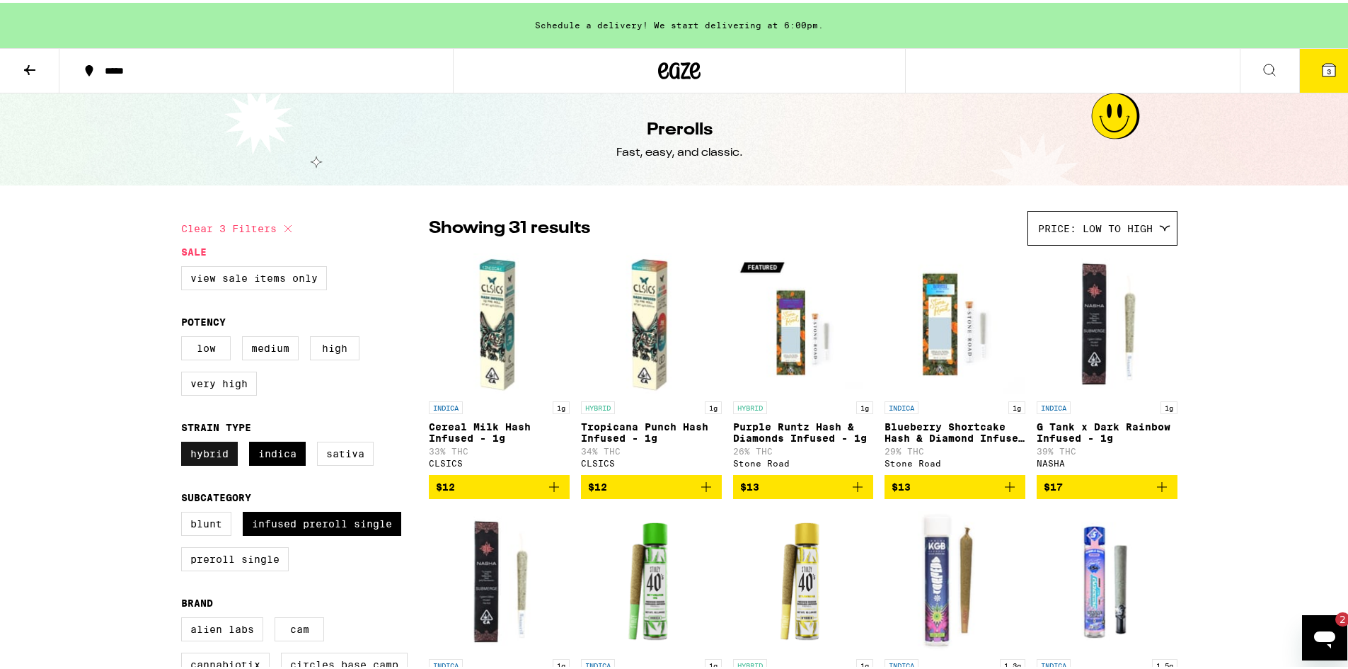
click at [218, 458] on label "Hybrid" at bounding box center [209, 451] width 57 height 24
click at [185, 442] on input "Hybrid" at bounding box center [184, 441] width 1 height 1
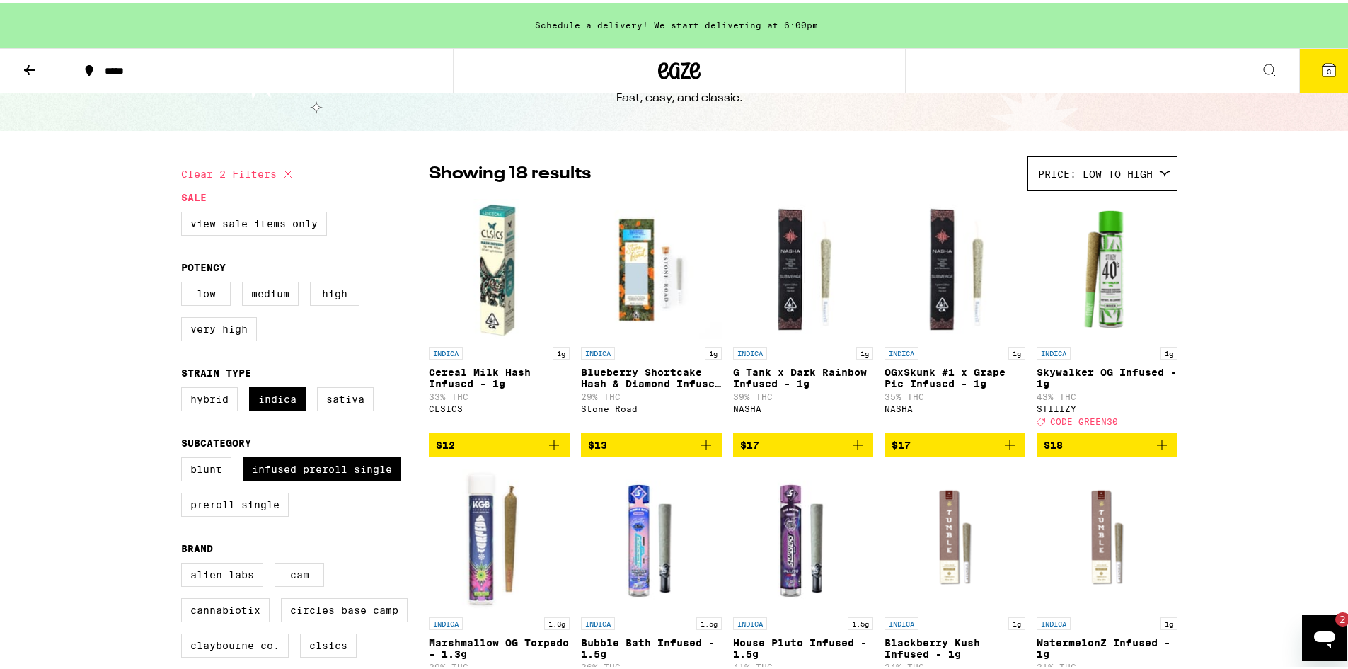
scroll to position [53, 0]
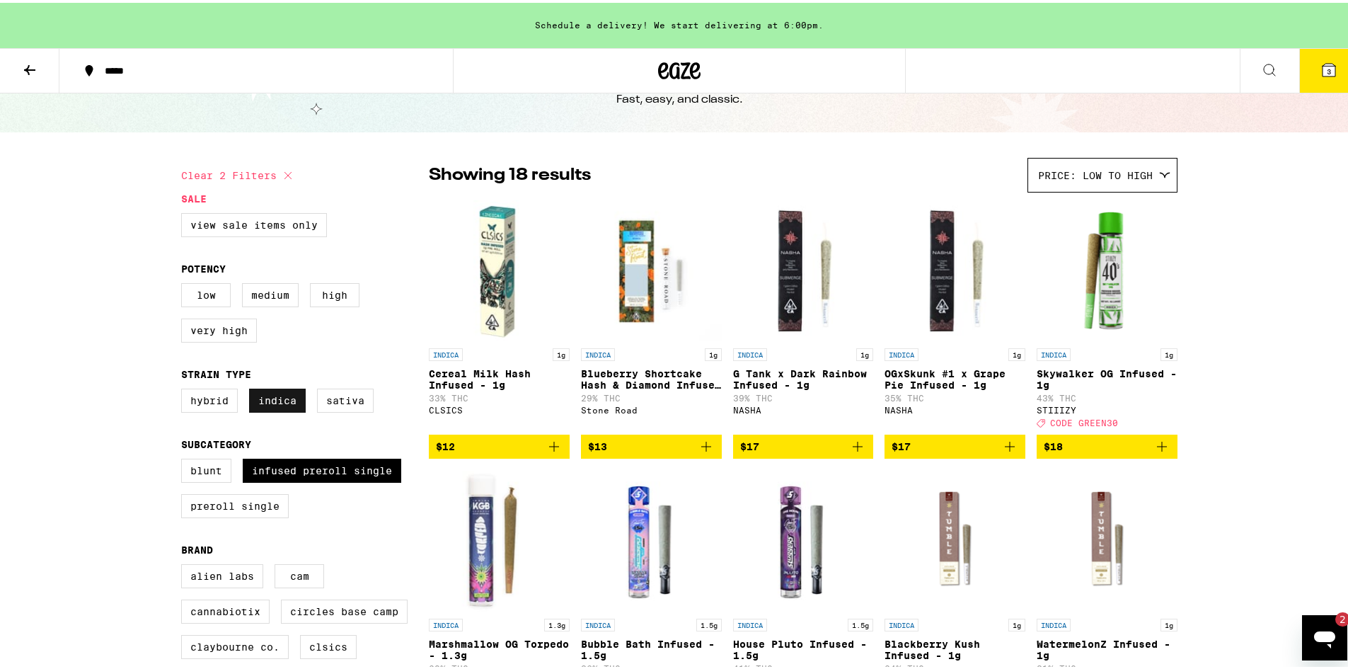
click at [292, 403] on label "Indica" at bounding box center [277, 398] width 57 height 24
click at [185, 388] on input "Indica" at bounding box center [184, 388] width 1 height 1
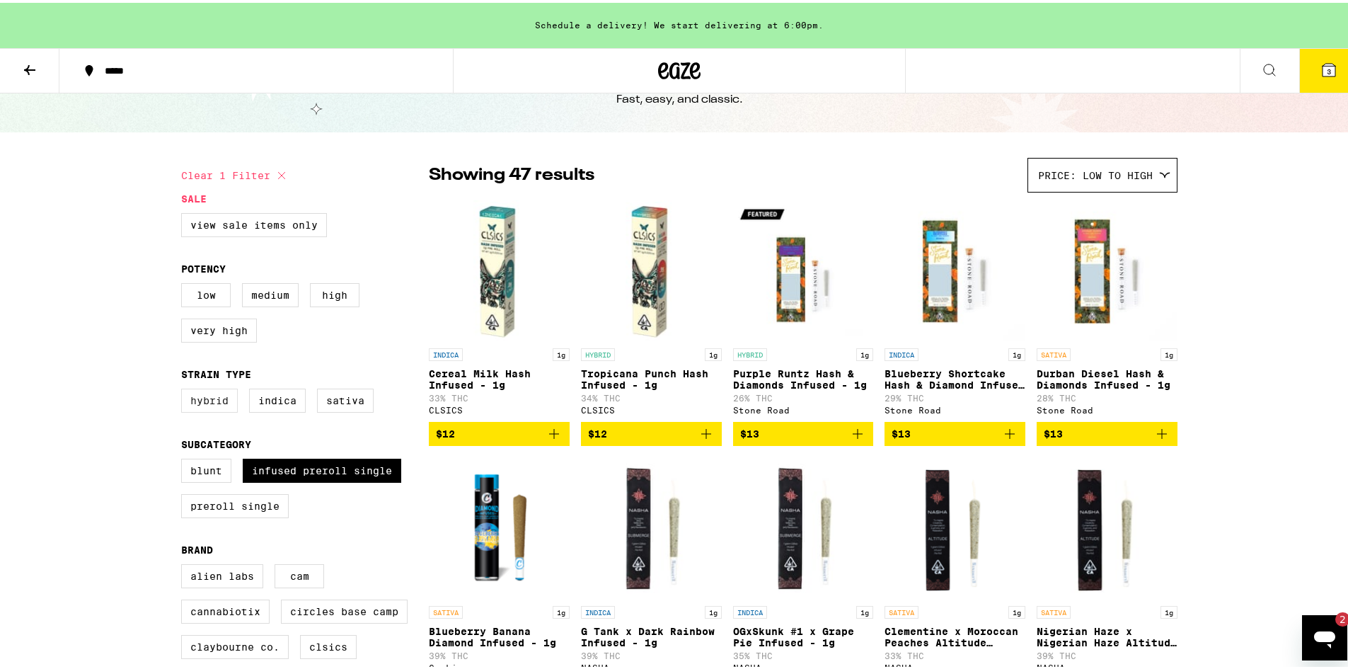
click at [214, 405] on label "Hybrid" at bounding box center [209, 398] width 57 height 24
click at [185, 388] on input "Hybrid" at bounding box center [184, 388] width 1 height 1
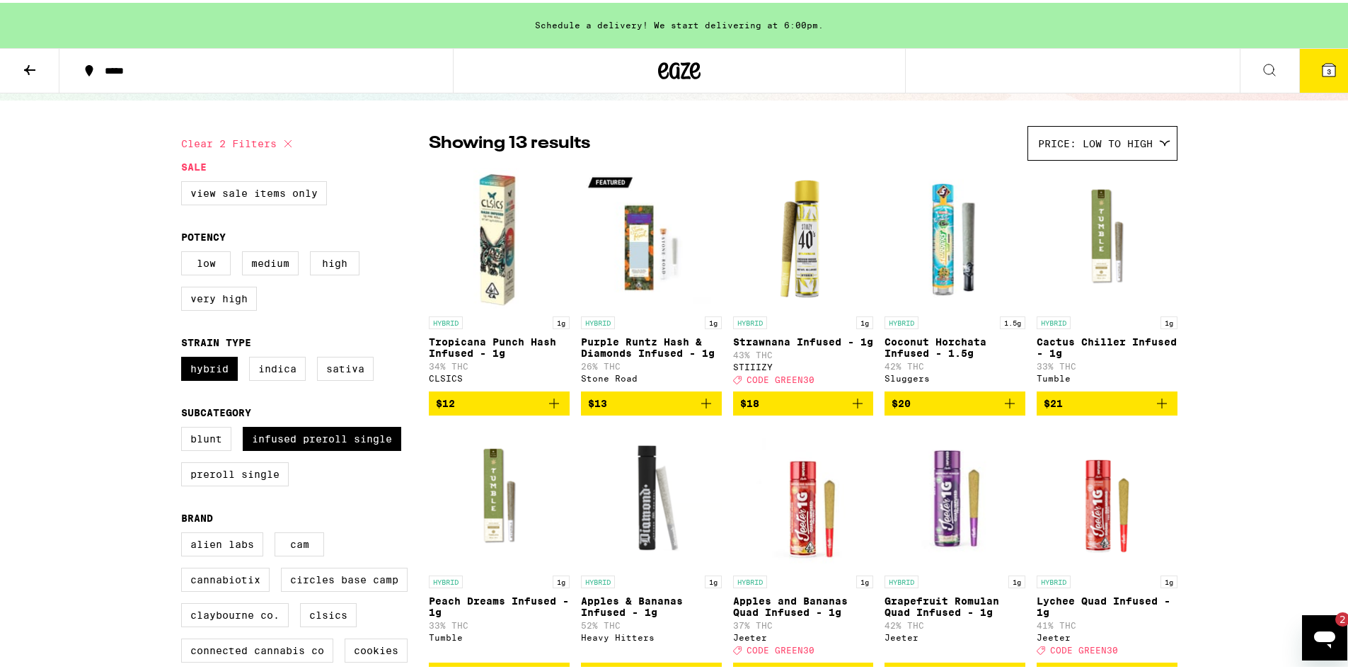
scroll to position [53, 0]
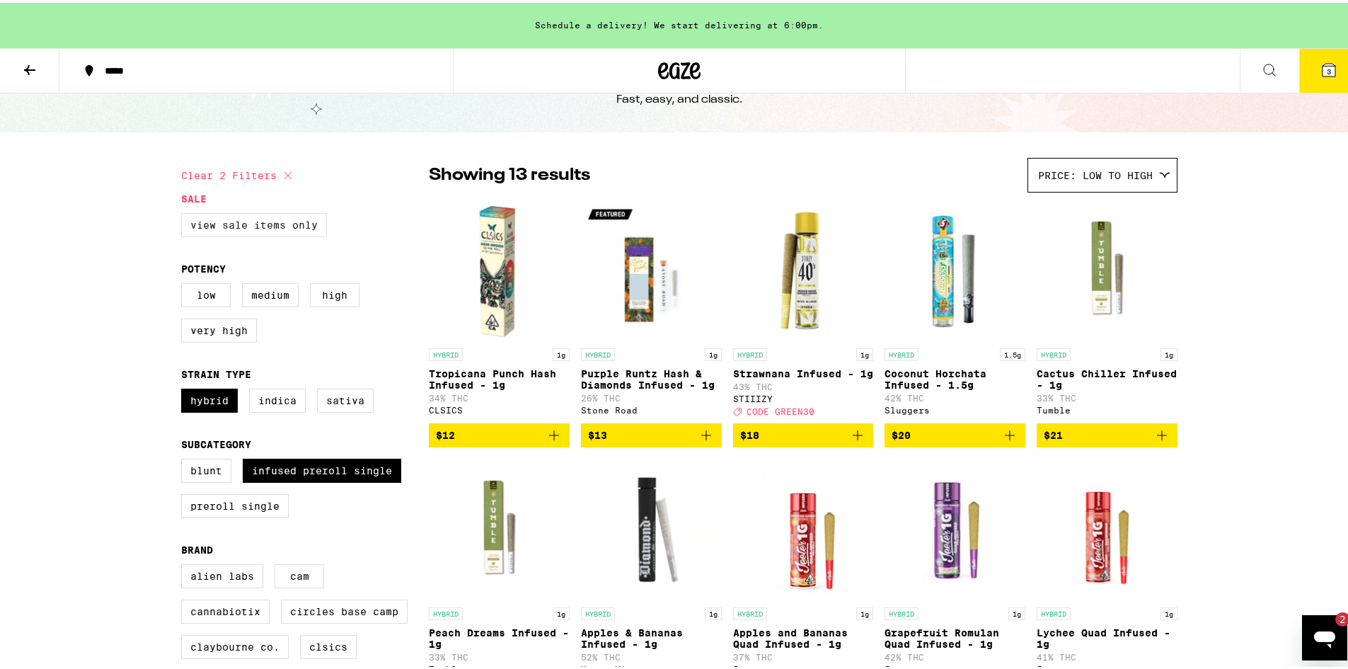
click at [293, 232] on label "View Sale Items Only" at bounding box center [254, 222] width 146 height 24
click at [185, 213] on input "View Sale Items Only" at bounding box center [184, 212] width 1 height 1
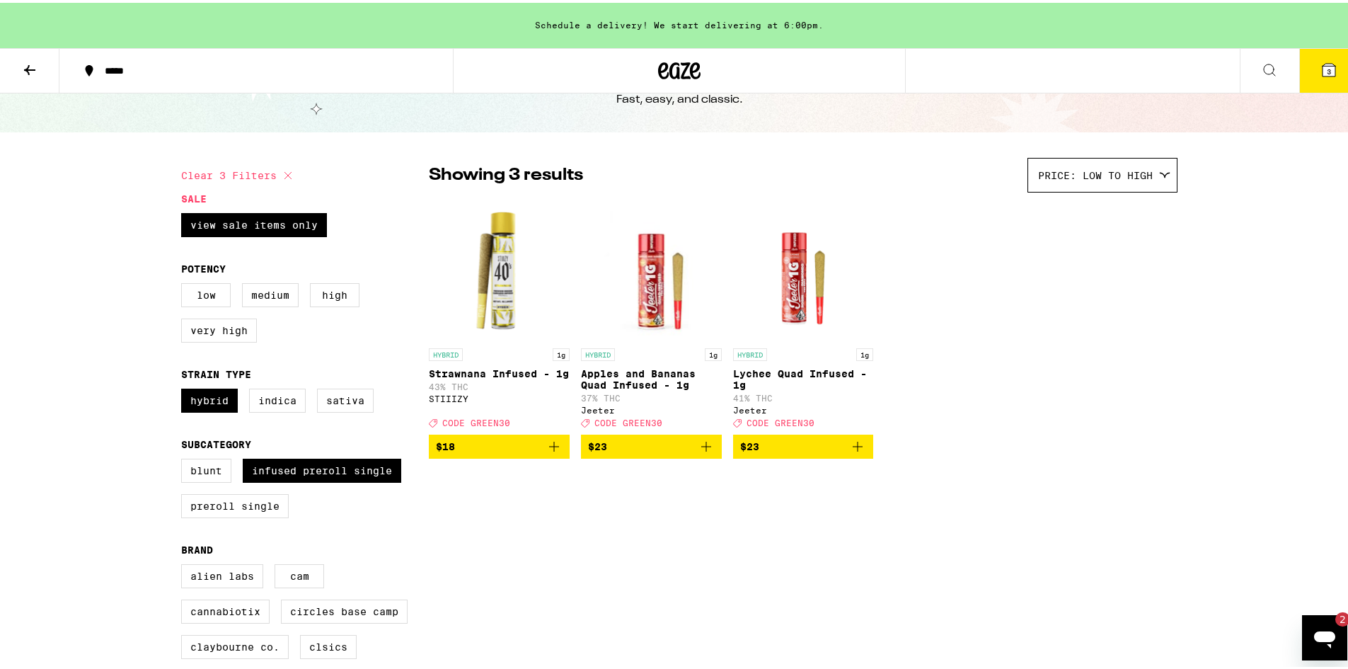
click at [703, 449] on icon "Add to bag" at bounding box center [706, 444] width 10 height 10
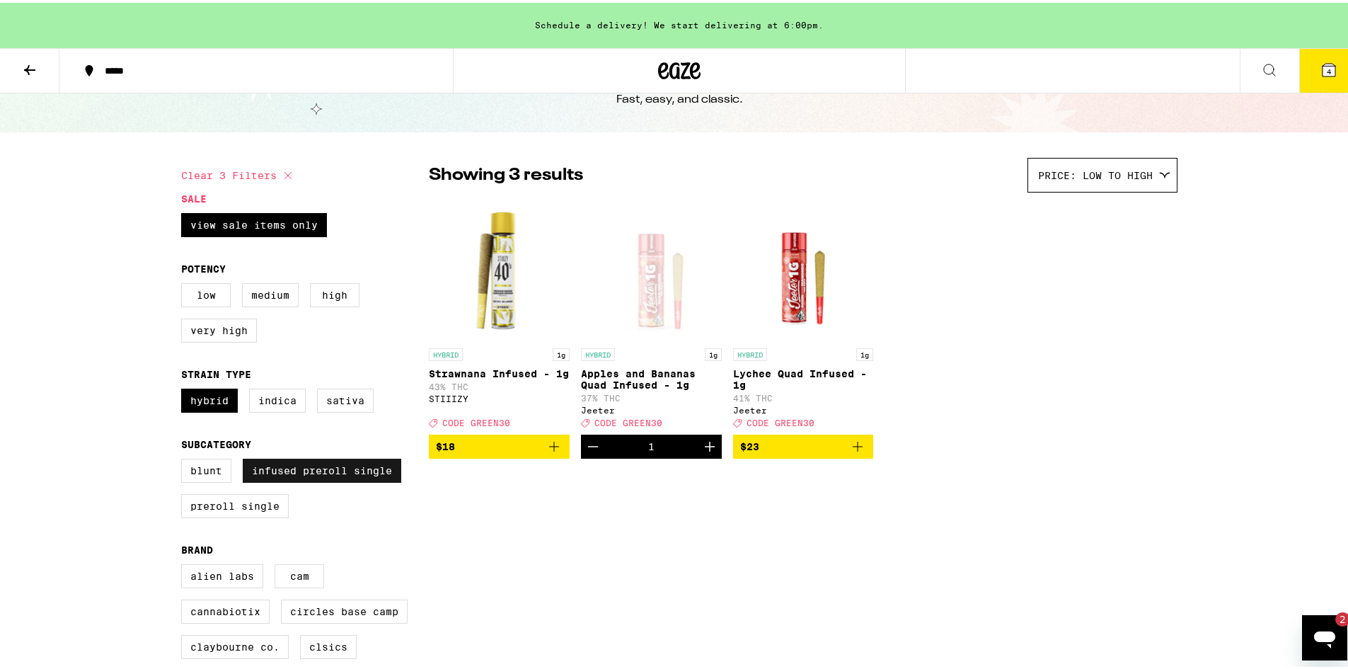
click at [337, 471] on label "Infused Preroll Single" at bounding box center [322, 468] width 159 height 24
click at [185, 459] on input "Infused Preroll Single" at bounding box center [184, 458] width 1 height 1
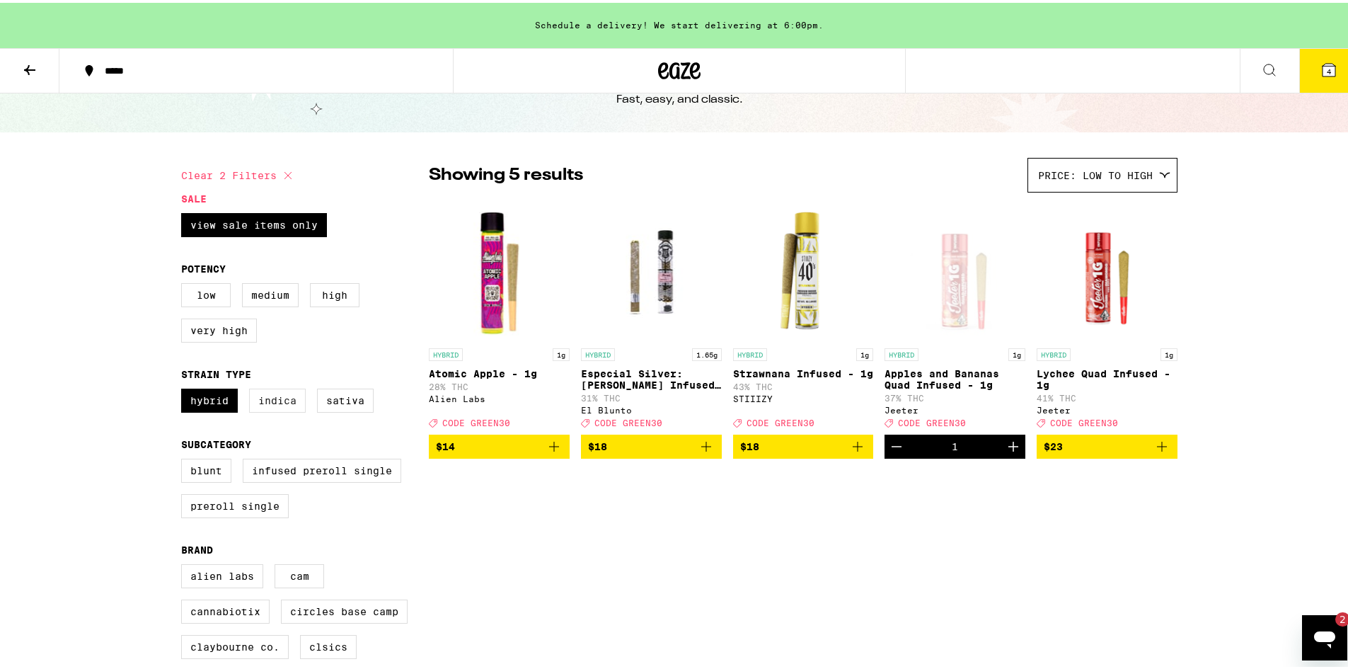
click at [286, 408] on label "Indica" at bounding box center [277, 398] width 57 height 24
click at [185, 388] on input "Indica" at bounding box center [184, 388] width 1 height 1
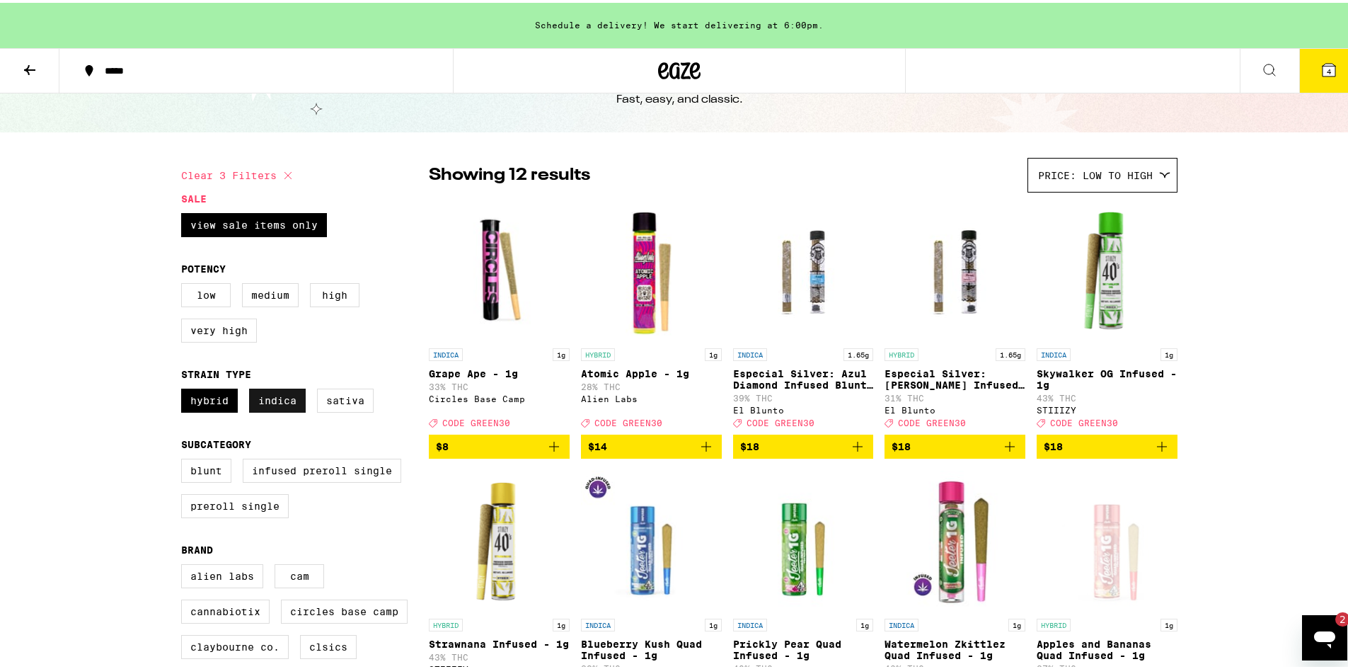
drag, startPoint x: 202, startPoint y: 409, endPoint x: 284, endPoint y: 409, distance: 82.1
click at [204, 409] on label "Hybrid" at bounding box center [209, 398] width 57 height 24
click at [185, 388] on input "Hybrid" at bounding box center [184, 388] width 1 height 1
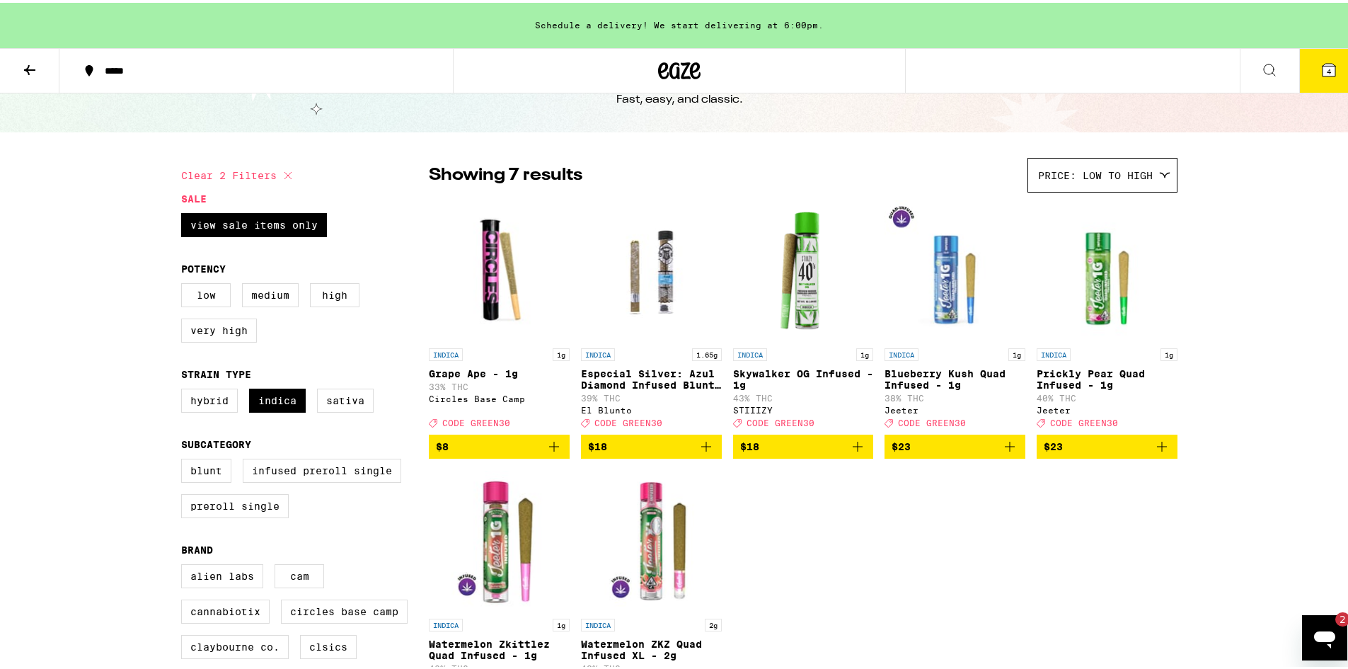
click at [374, 407] on div "Hybrid Indica Sativa" at bounding box center [305, 403] width 248 height 35
click at [351, 405] on label "Sativa" at bounding box center [345, 398] width 57 height 24
click at [185, 388] on input "Sativa" at bounding box center [184, 388] width 1 height 1
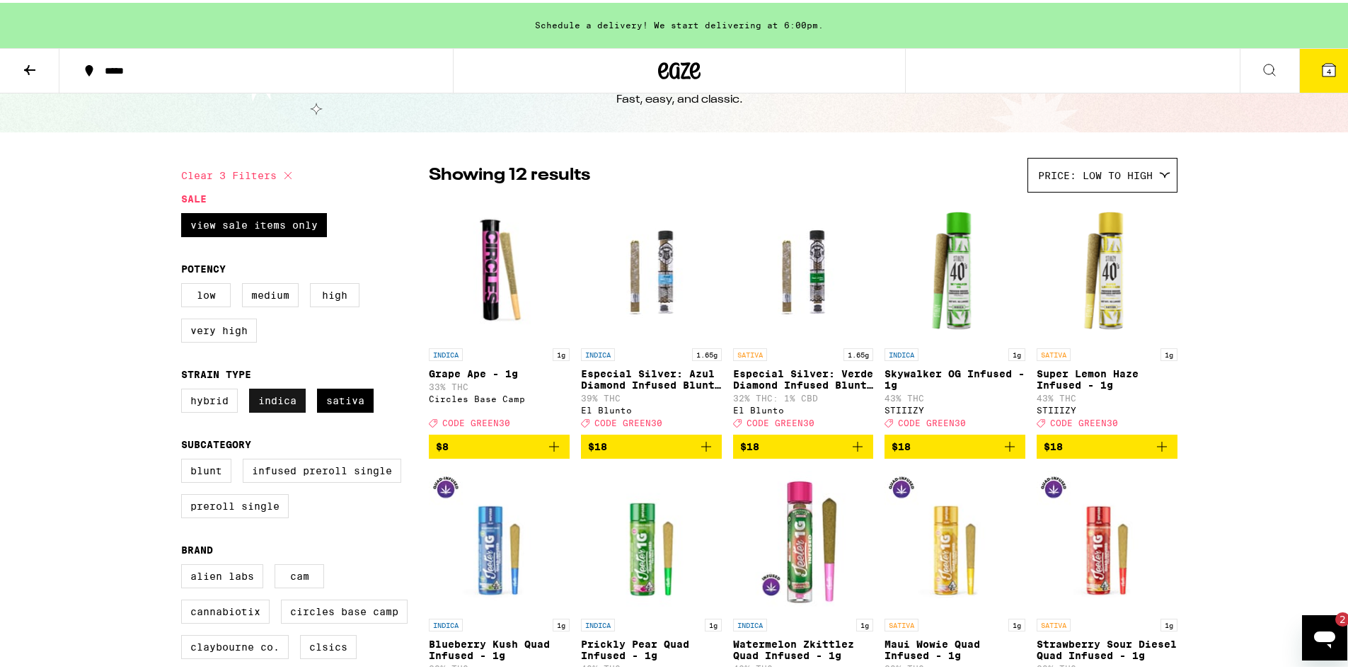
click at [270, 409] on label "Indica" at bounding box center [277, 398] width 57 height 24
click at [185, 388] on input "Indica" at bounding box center [184, 388] width 1 height 1
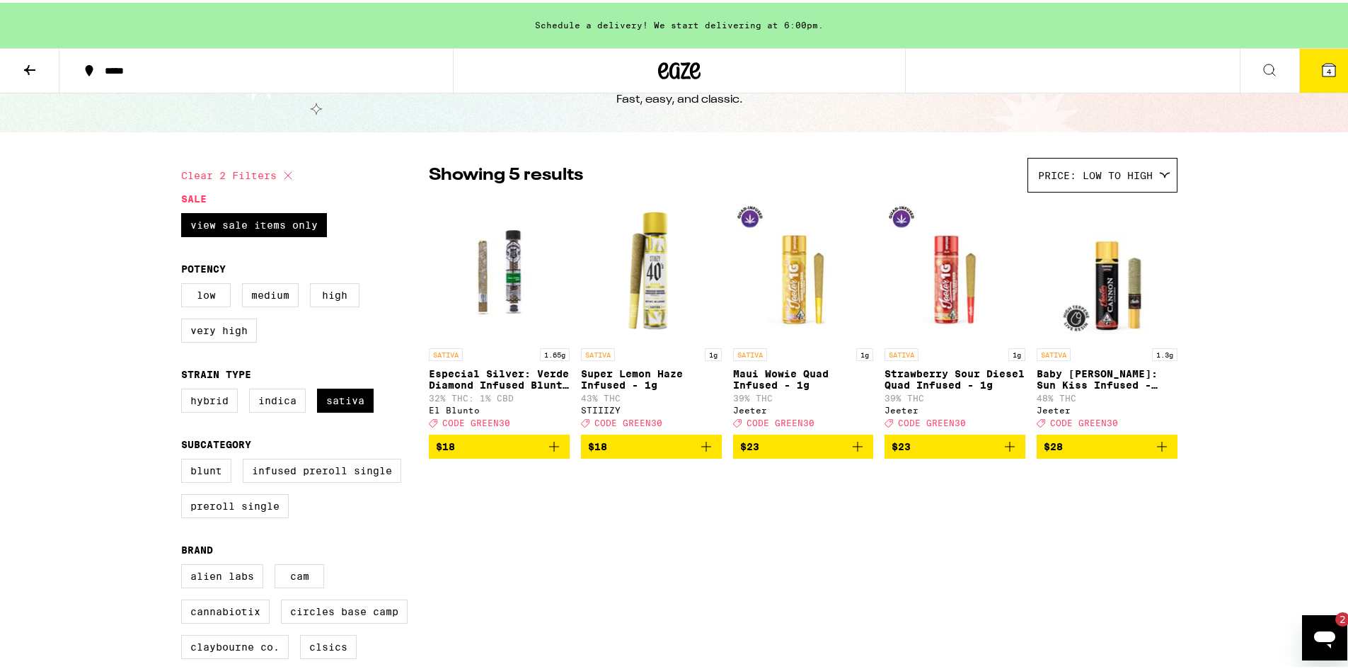
click at [280, 179] on icon at bounding box center [288, 172] width 17 height 17
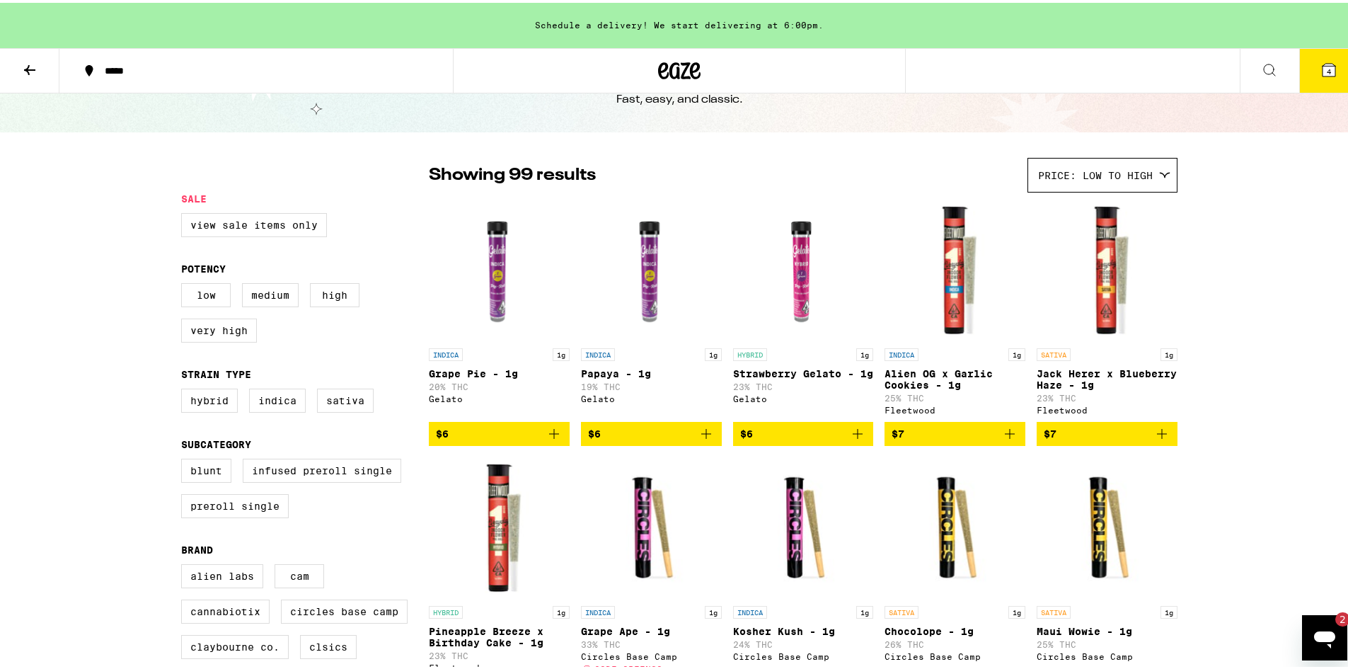
click at [35, 69] on icon at bounding box center [29, 67] width 17 height 17
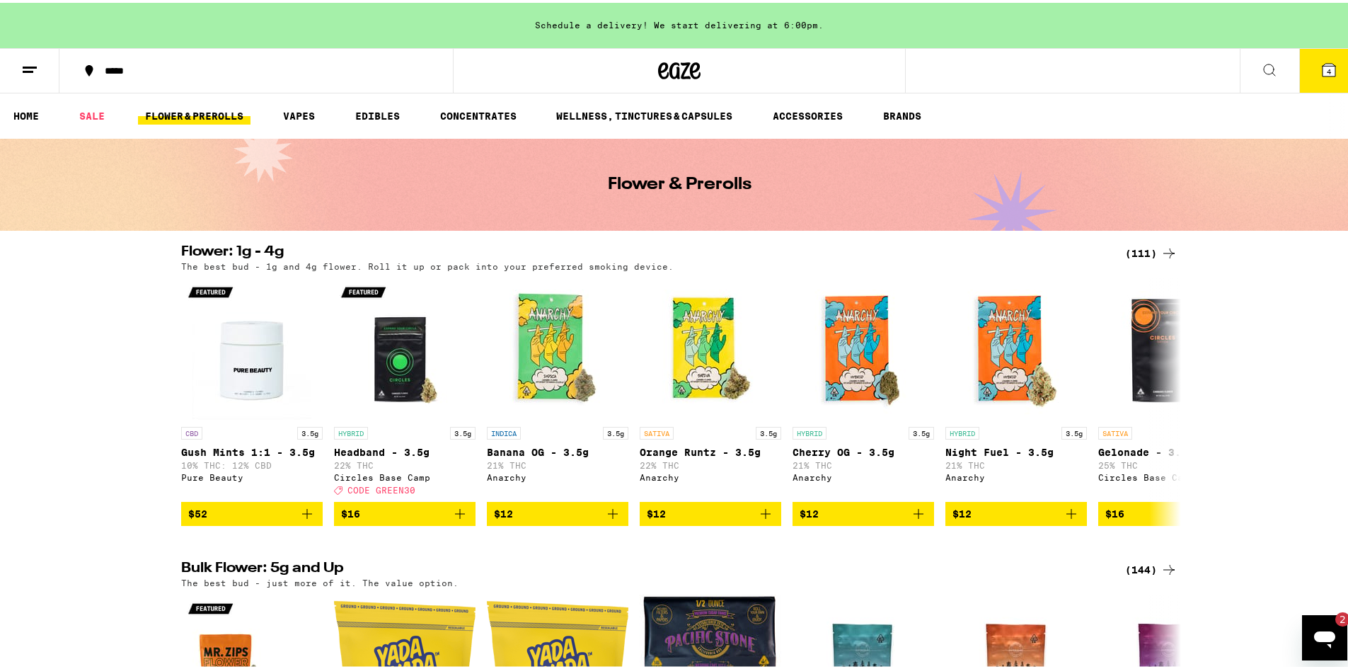
click at [1261, 68] on icon at bounding box center [1269, 67] width 17 height 17
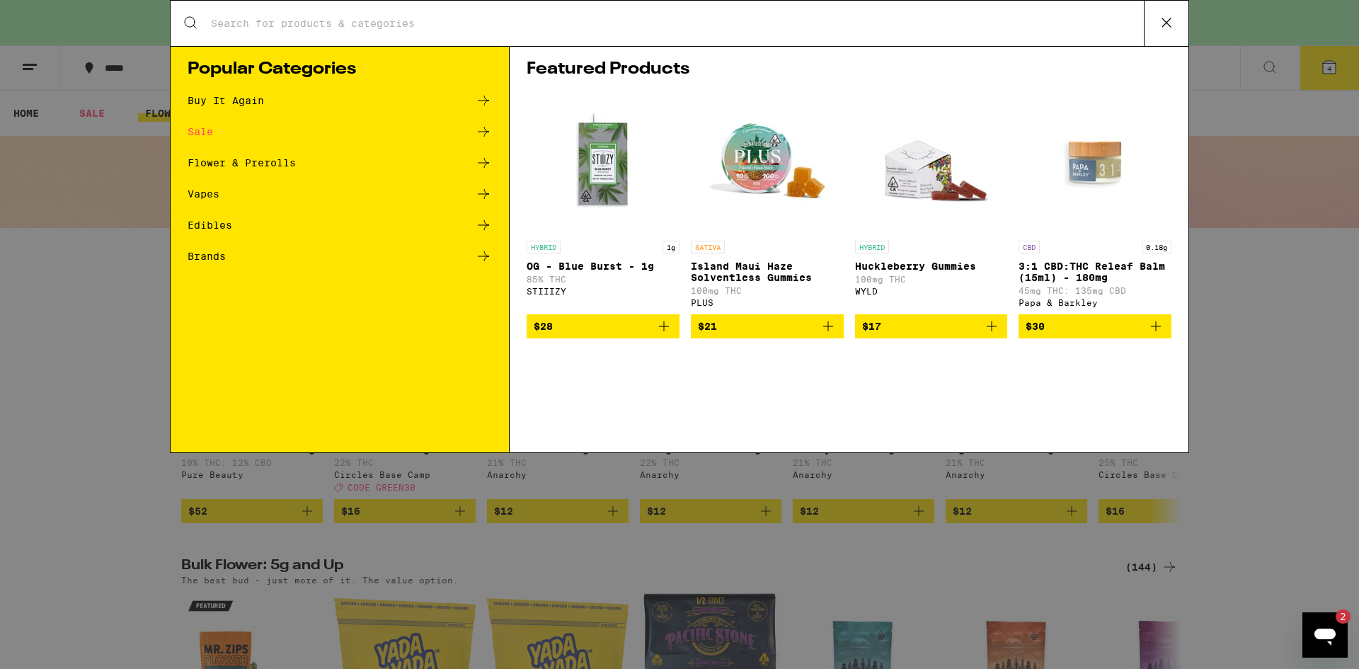
click at [517, 23] on input "Search for Products" at bounding box center [676, 23] width 933 height 13
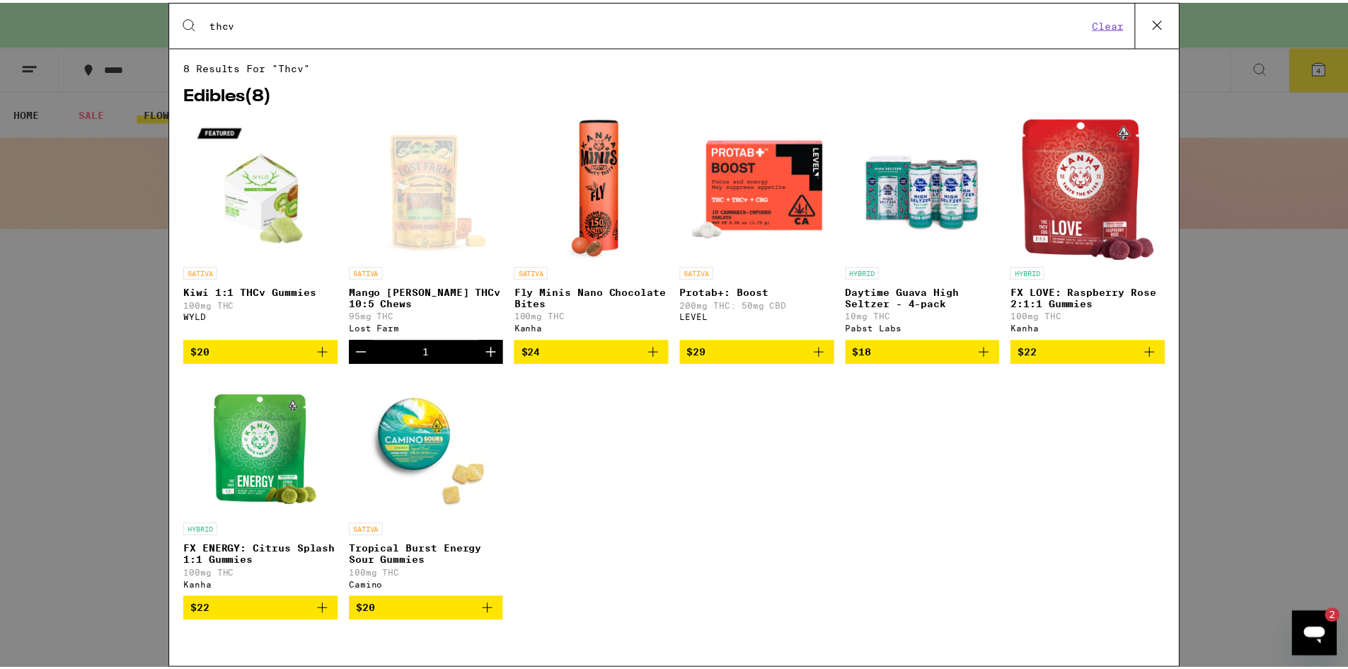
scroll to position [1, 0]
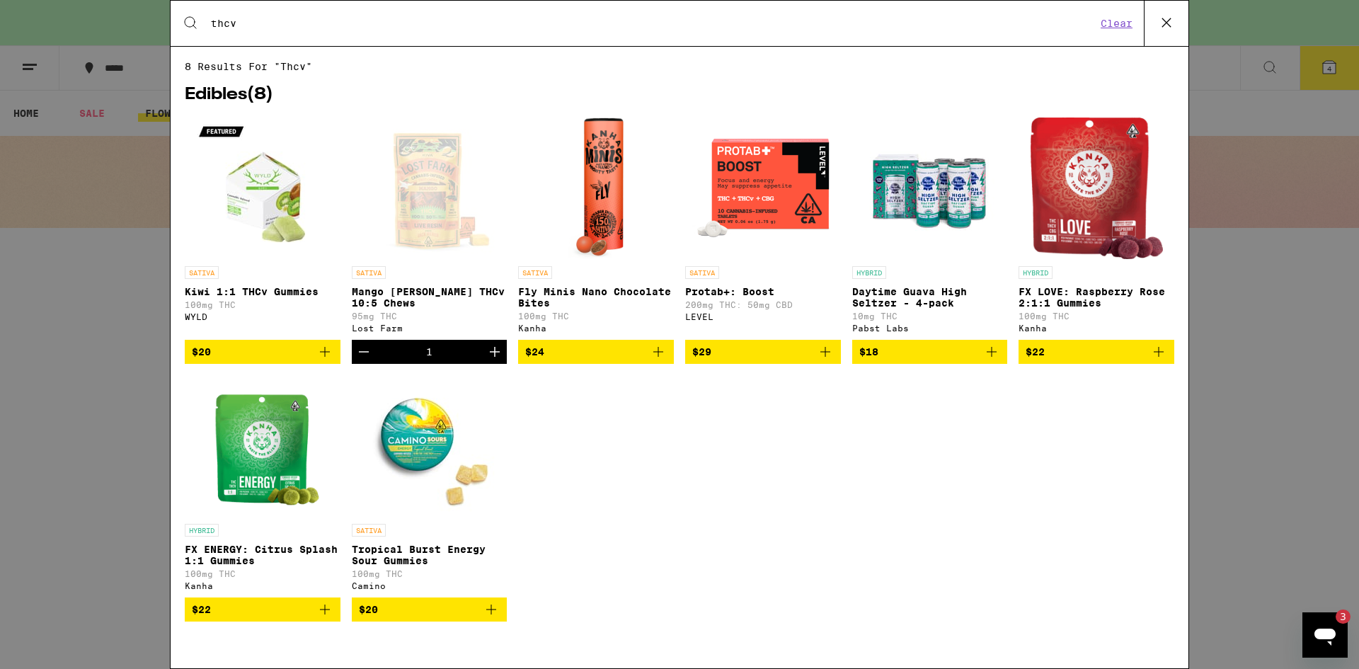
click at [251, 475] on img "Open page for FX ENERGY: Citrus Splash 1:1 Gummies from Kanha" at bounding box center [263, 446] width 118 height 142
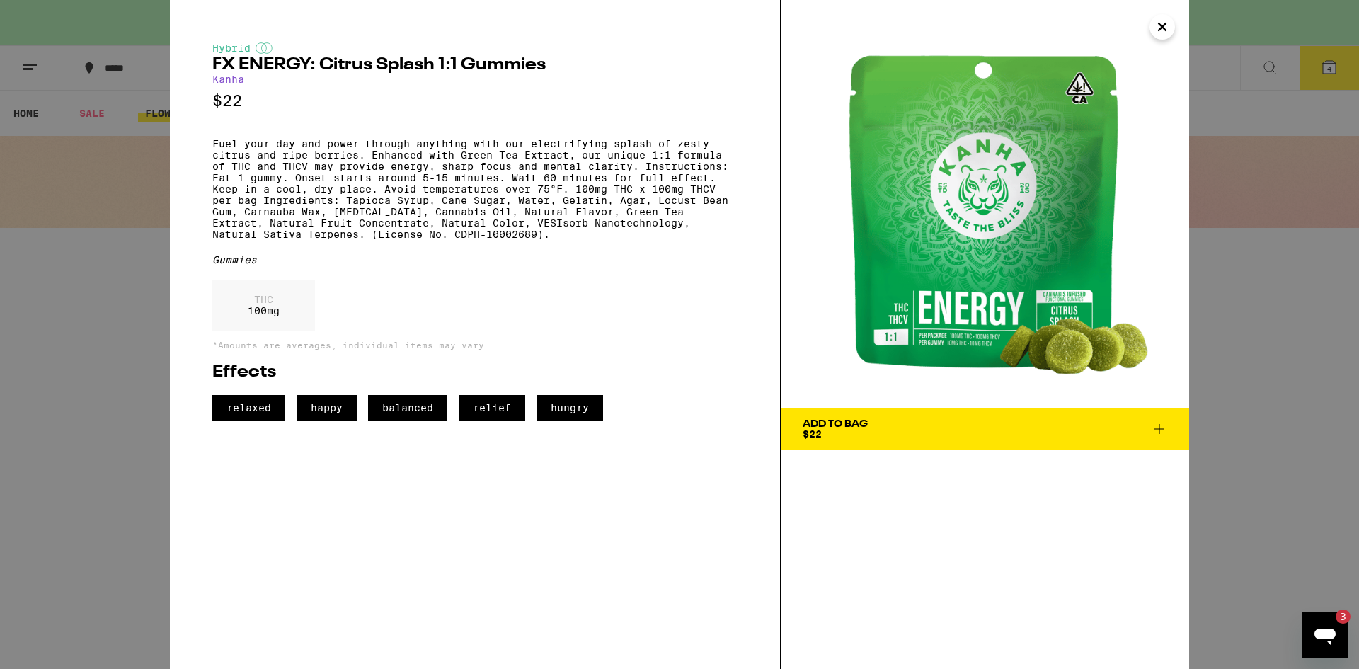
click at [1160, 29] on icon "Close" at bounding box center [1161, 26] width 7 height 7
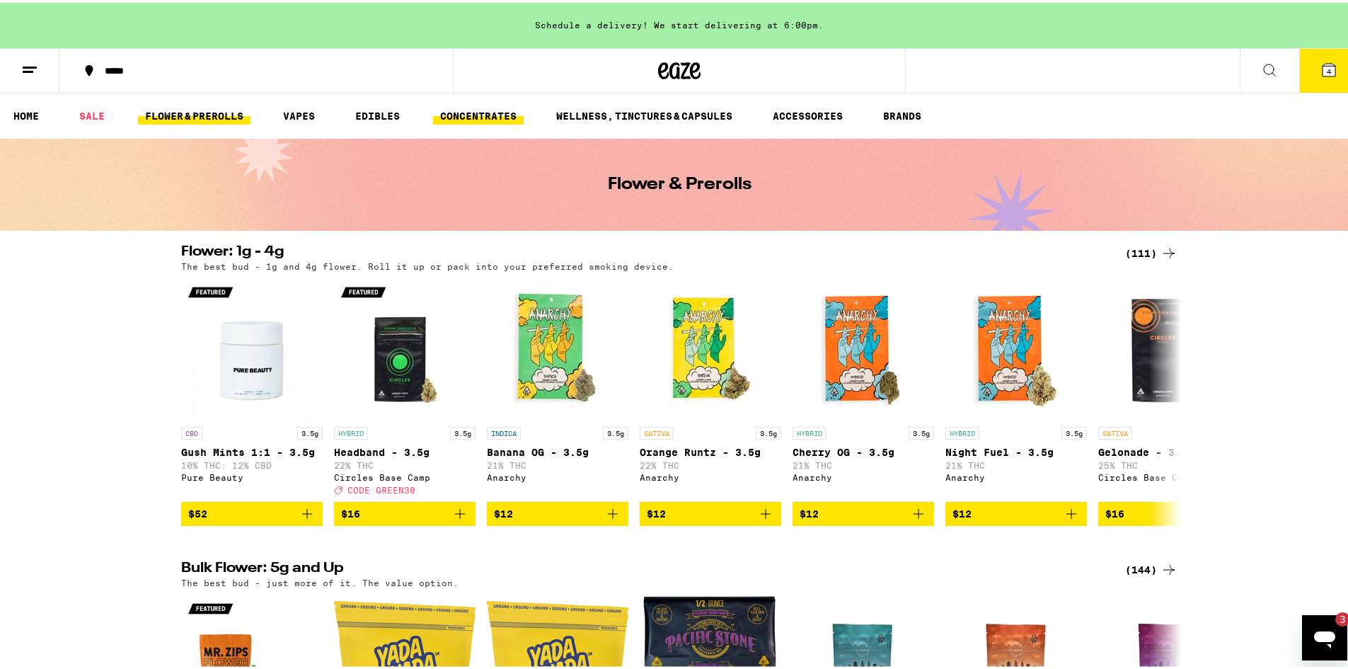
click at [459, 105] on link "CONCENTRATES" at bounding box center [478, 113] width 91 height 17
drag, startPoint x: 272, startPoint y: 118, endPoint x: 280, endPoint y: 117, distance: 8.6
click at [277, 117] on ul "HOME SALE FLOWER & PREROLLS VAPES EDIBLES CONCENTRATES WELLNESS, TINCTURES & CA…" at bounding box center [679, 113] width 1359 height 45
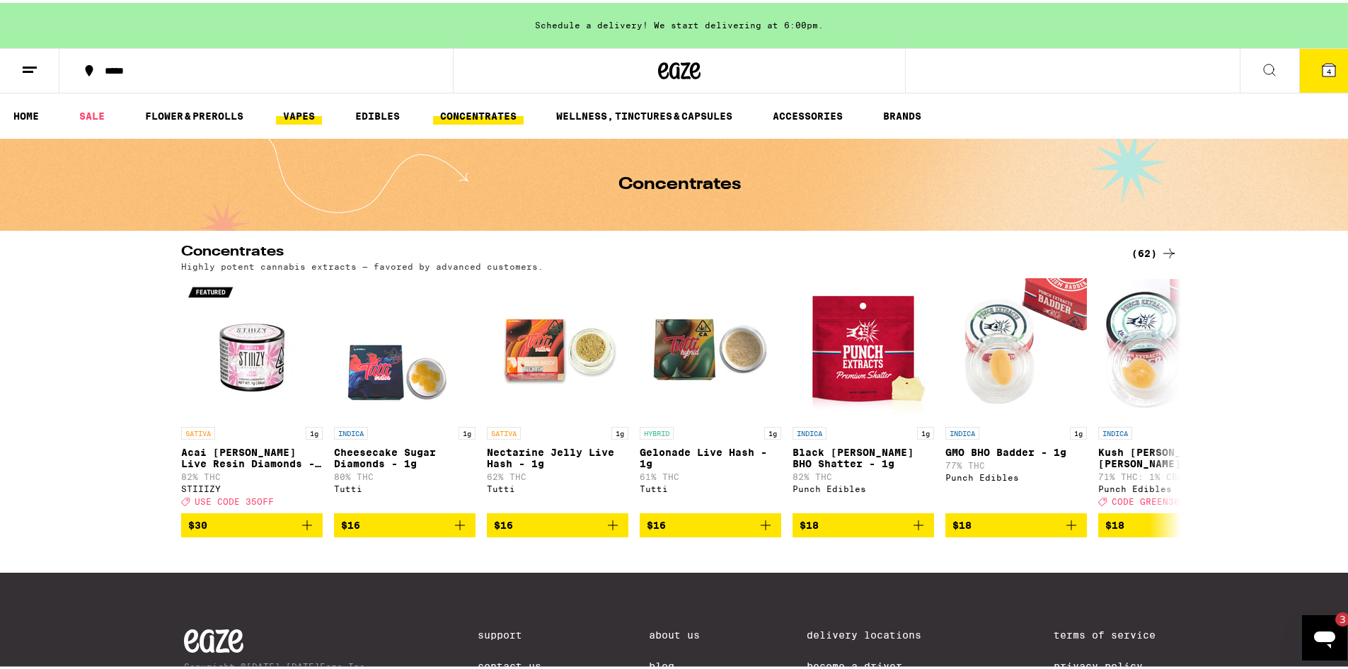
click at [305, 118] on link "VAPES" at bounding box center [299, 113] width 46 height 17
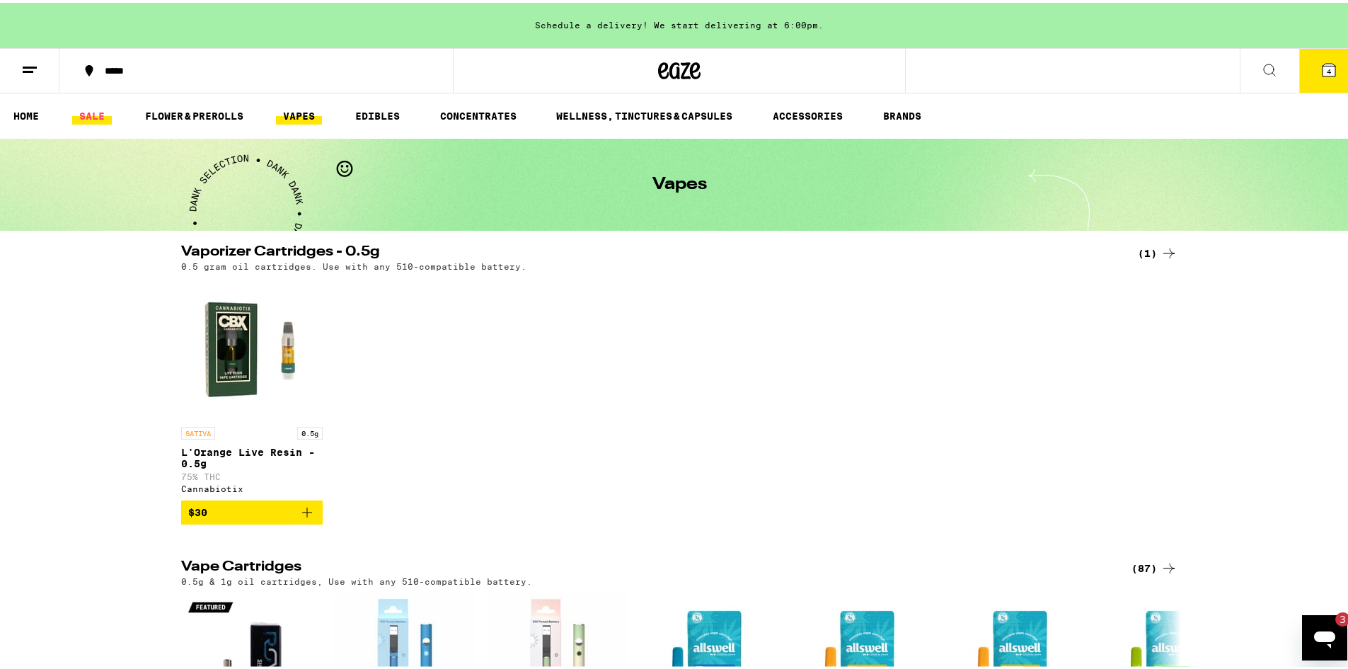
click at [86, 113] on link "SALE" at bounding box center [92, 113] width 40 height 17
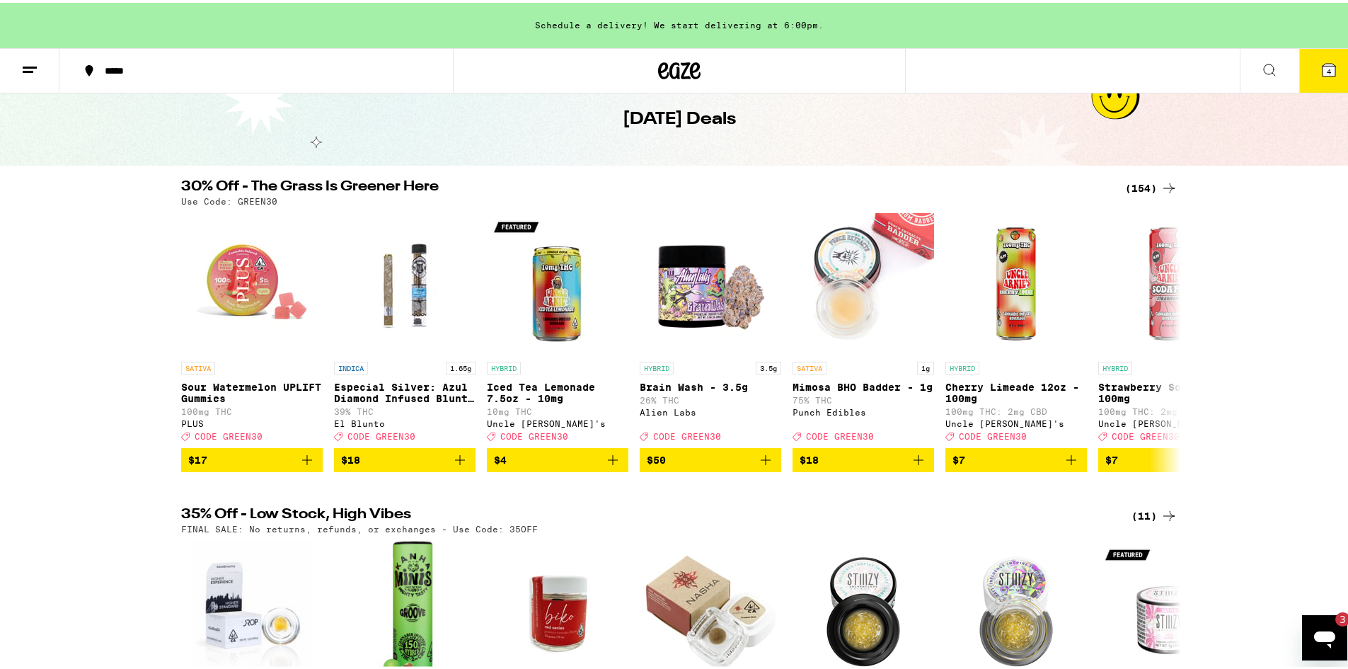
scroll to position [106, 0]
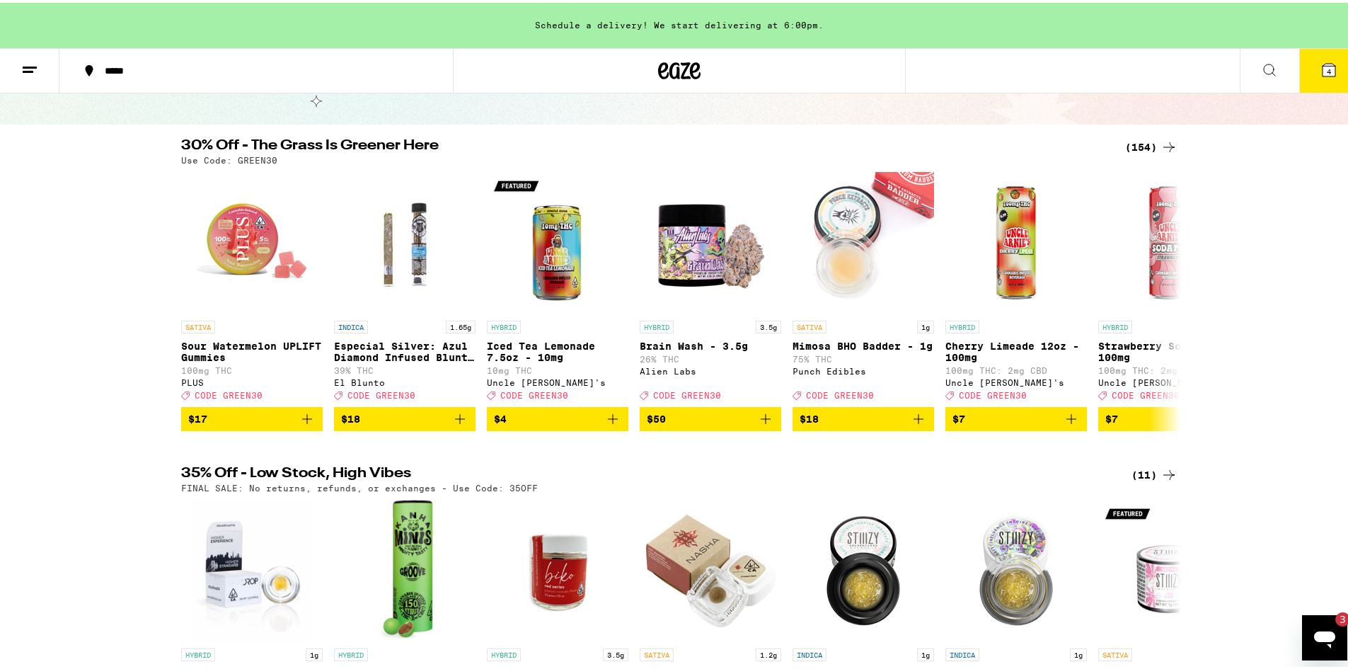
click at [1160, 144] on icon at bounding box center [1168, 144] width 17 height 17
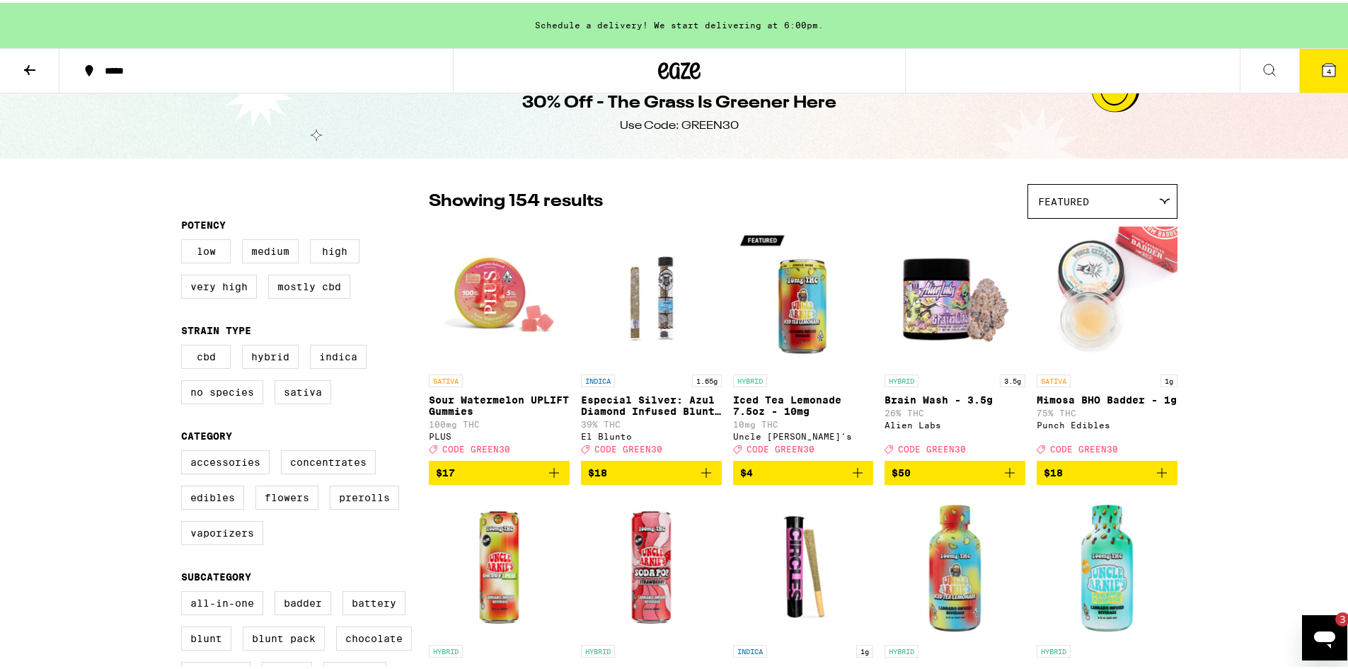
scroll to position [35, 0]
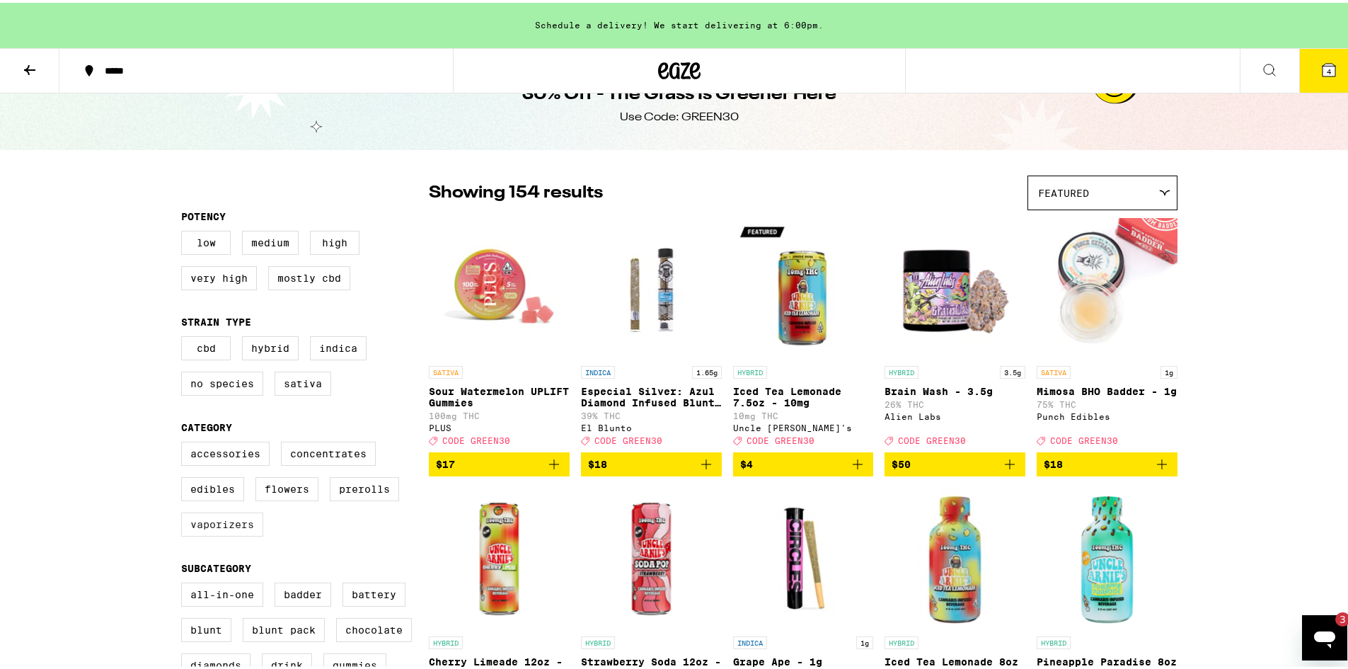
click at [207, 534] on label "Vaporizers" at bounding box center [222, 521] width 82 height 24
click at [185, 442] on input "Vaporizers" at bounding box center [184, 441] width 1 height 1
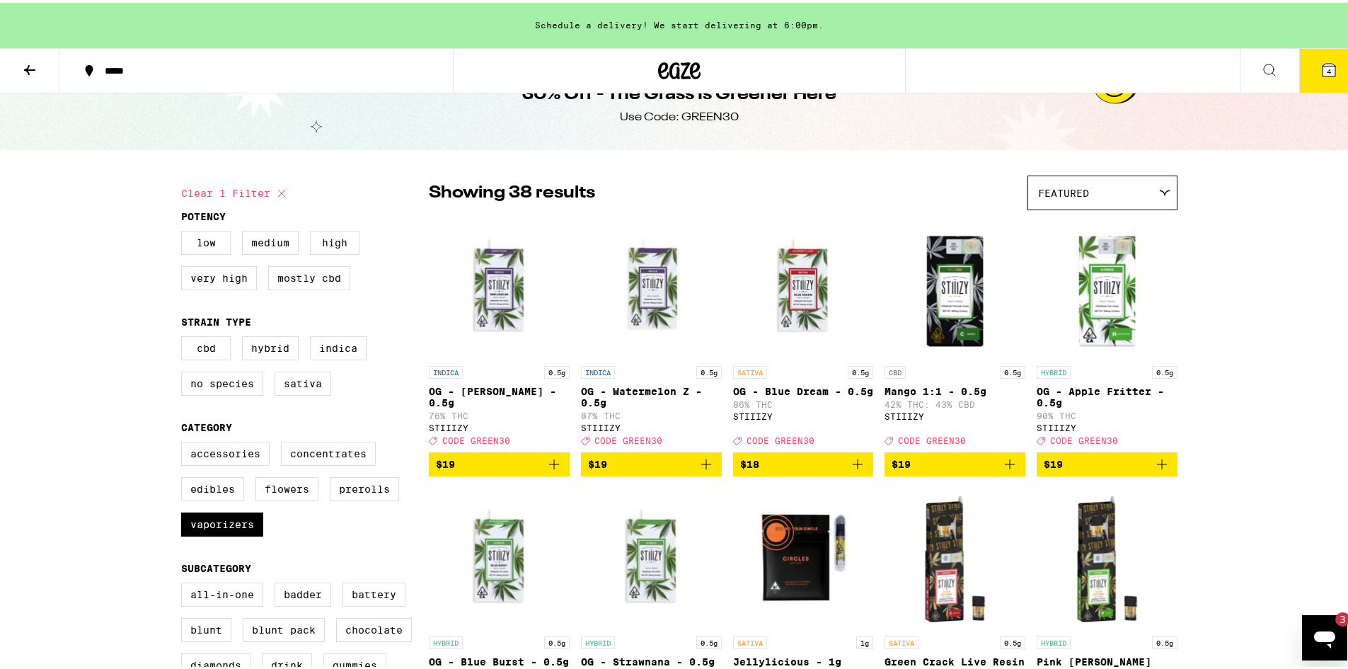
click at [304, 403] on div "CBD Hybrid Indica No Species Sativa" at bounding box center [305, 368] width 248 height 71
click at [311, 389] on label "Sativa" at bounding box center [303, 381] width 57 height 24
click at [185, 336] on input "Sativa" at bounding box center [184, 335] width 1 height 1
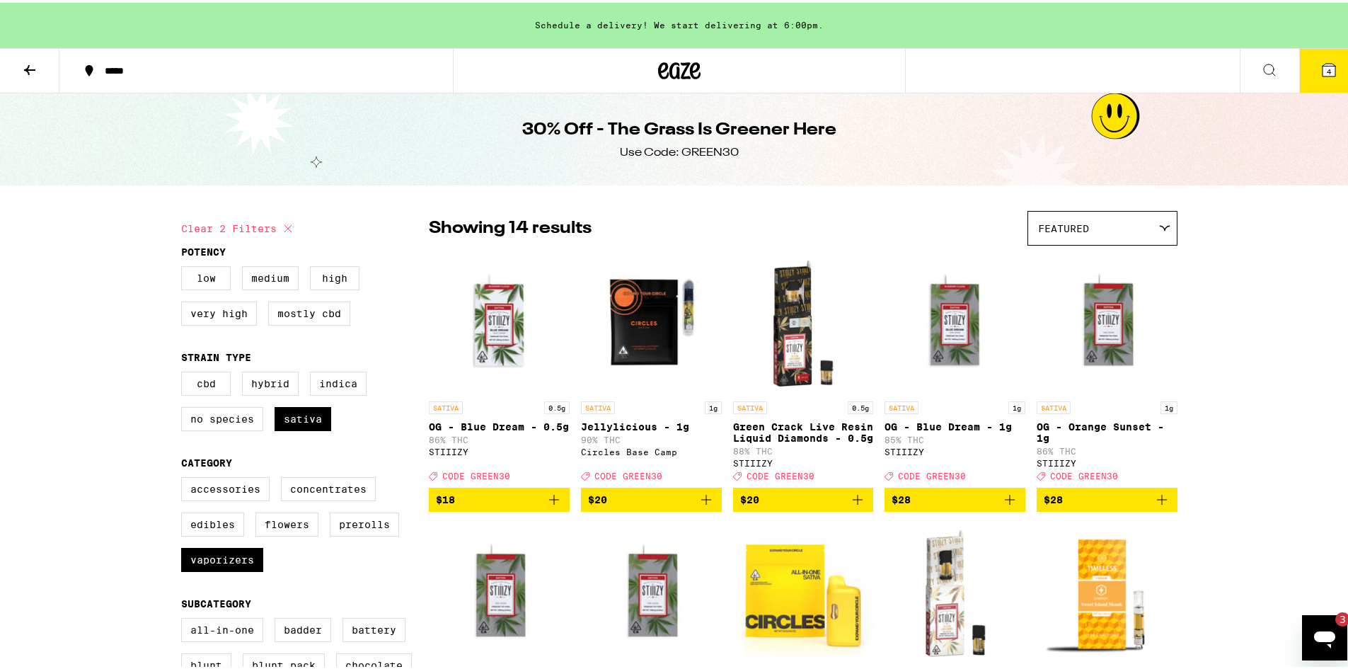
click at [41, 69] on button at bounding box center [29, 68] width 59 height 45
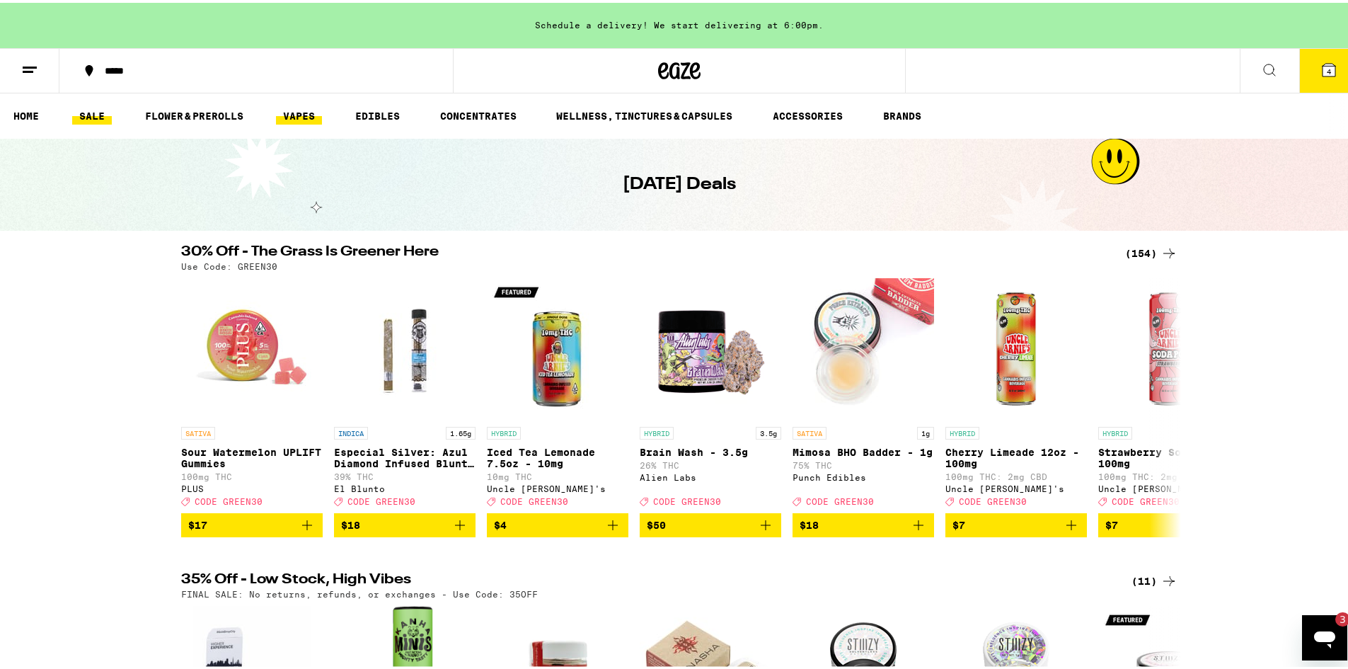
click at [296, 115] on link "VAPES" at bounding box center [299, 113] width 46 height 17
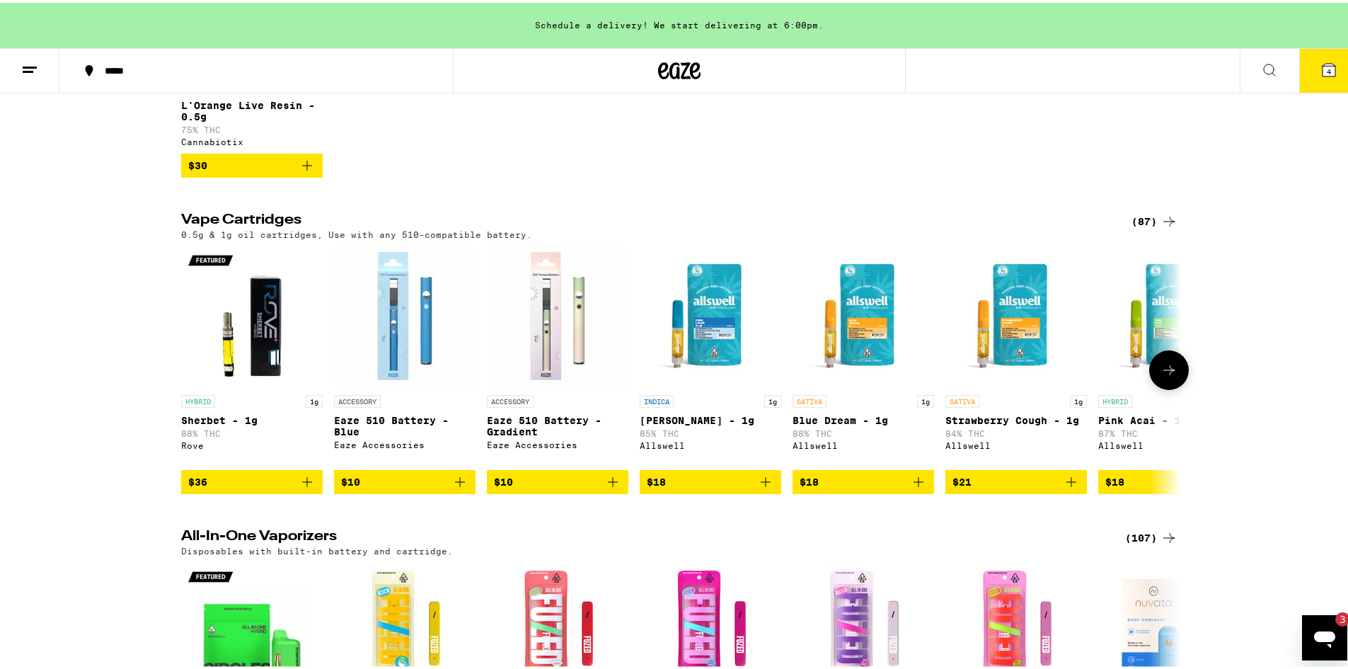
scroll to position [407, 0]
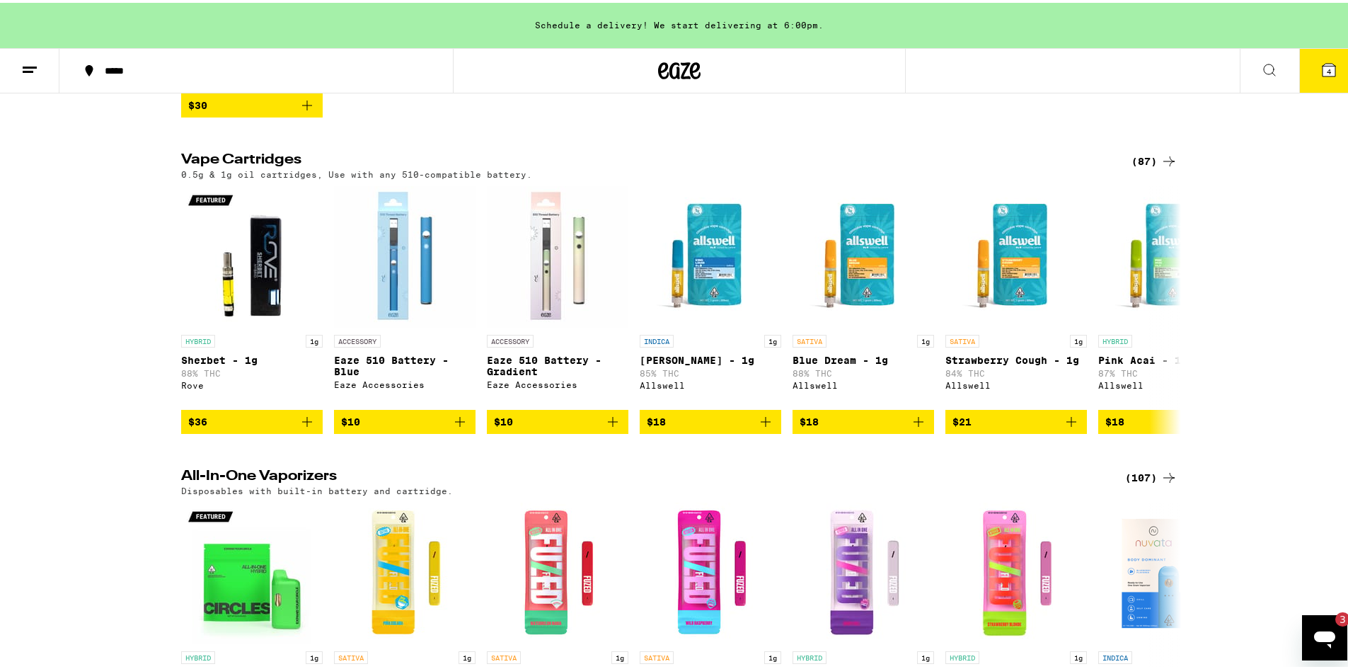
click at [1146, 167] on div "(87)" at bounding box center [1154, 158] width 46 height 17
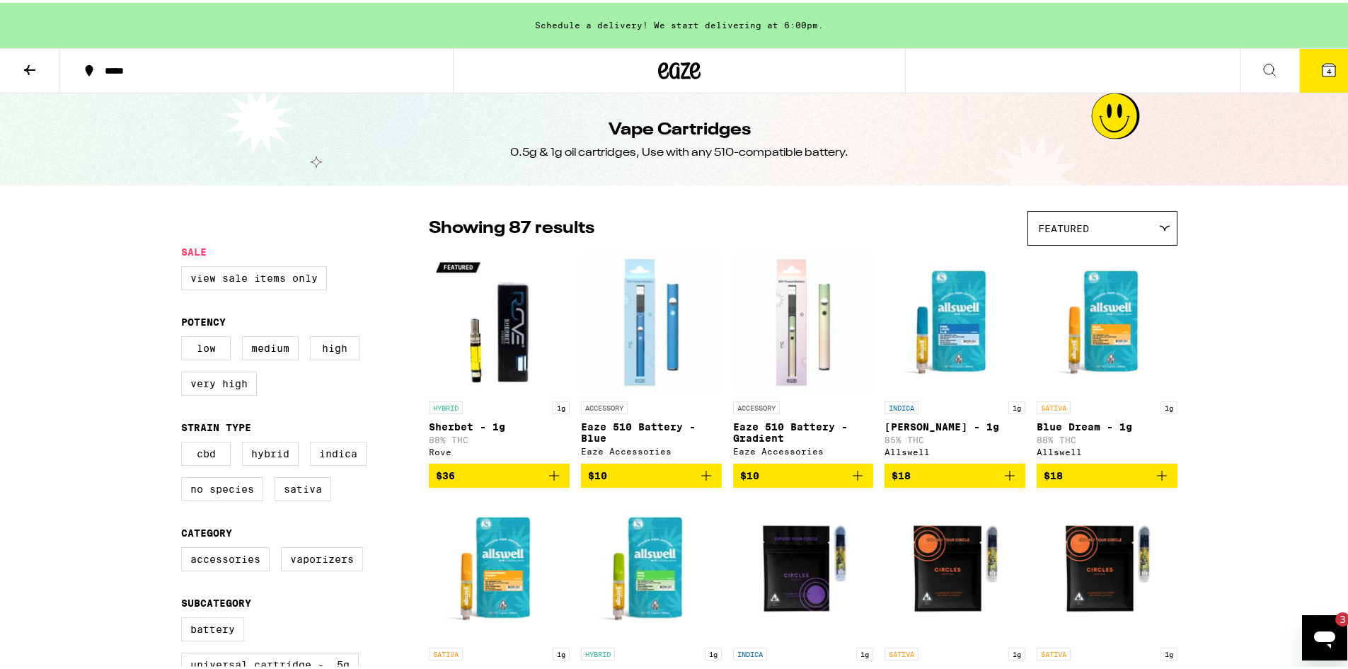
click at [1123, 236] on div "Featured" at bounding box center [1102, 225] width 149 height 33
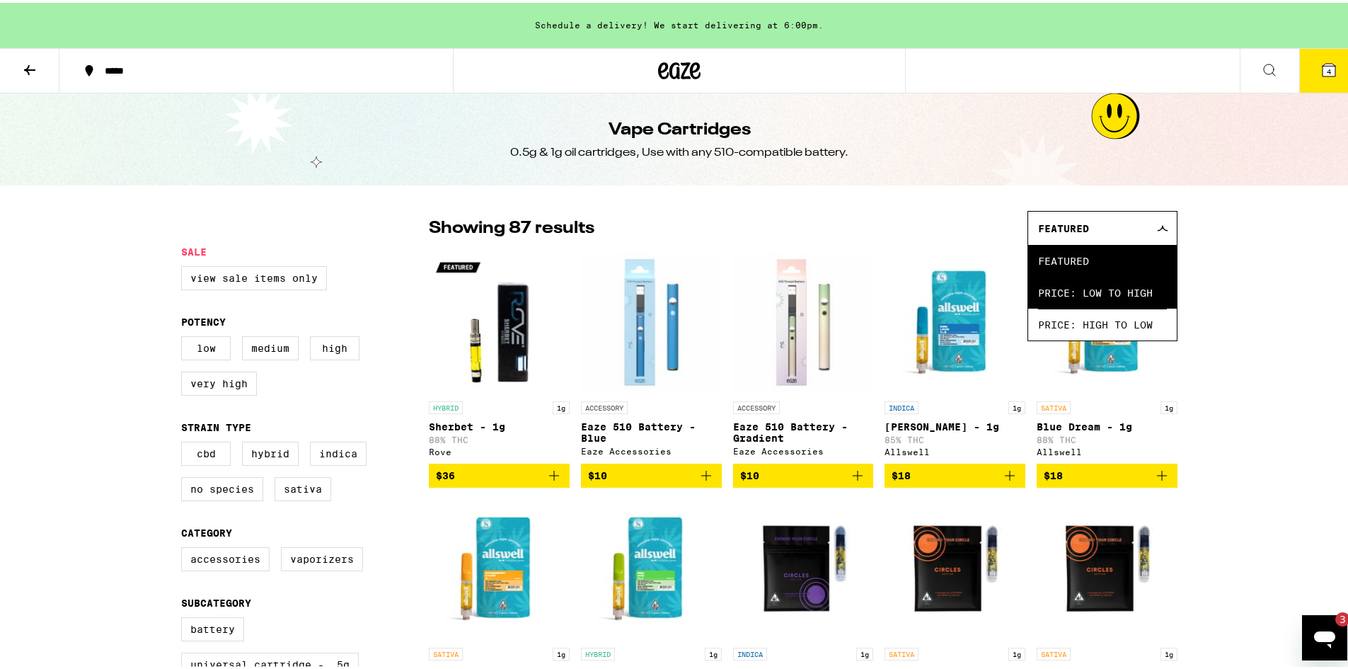
click at [1113, 290] on span "Price: Low to High" at bounding box center [1102, 290] width 129 height 32
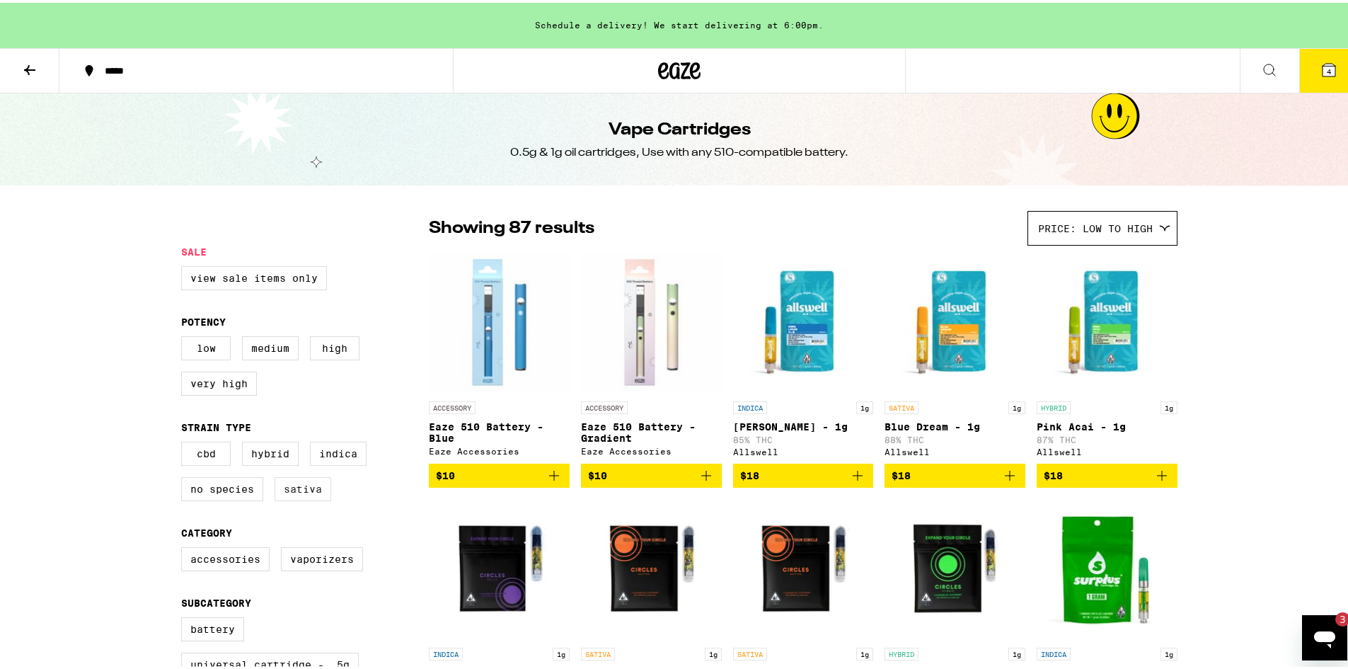
click at [282, 498] on label "Sativa" at bounding box center [303, 486] width 57 height 24
click at [294, 498] on label "Sativa" at bounding box center [303, 486] width 57 height 24
click at [185, 442] on input "Sativa" at bounding box center [184, 441] width 1 height 1
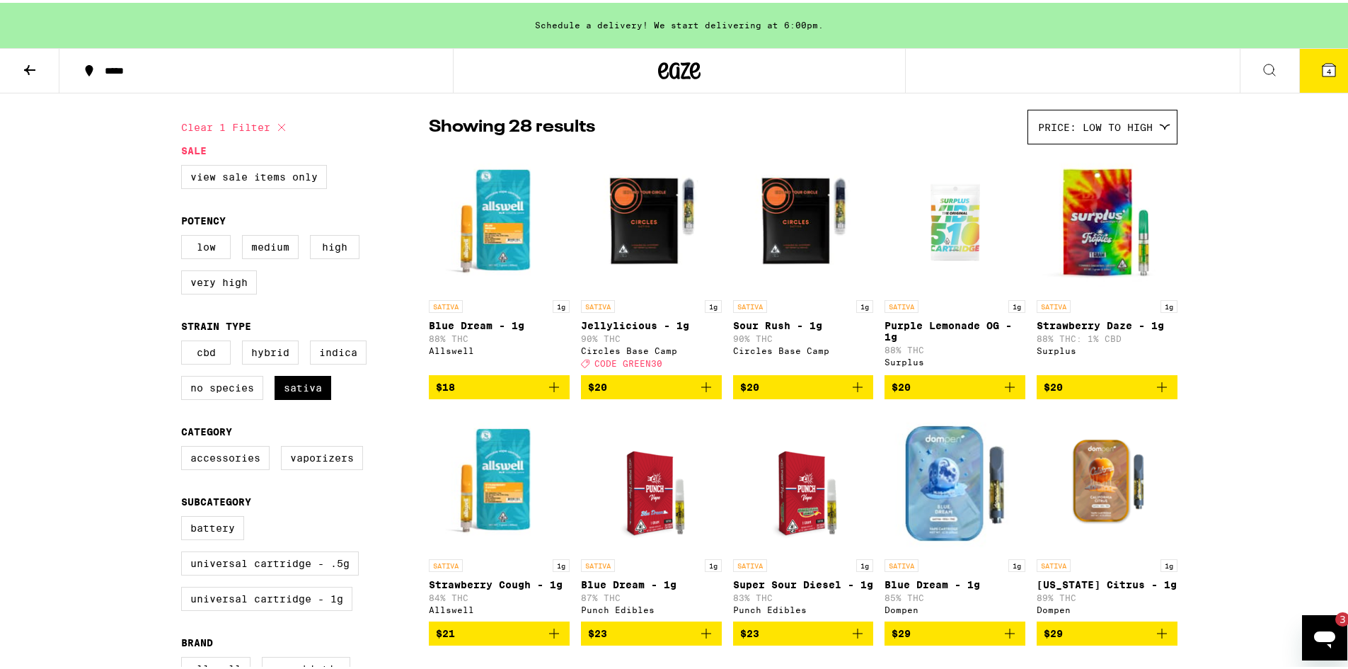
scroll to position [124, 0]
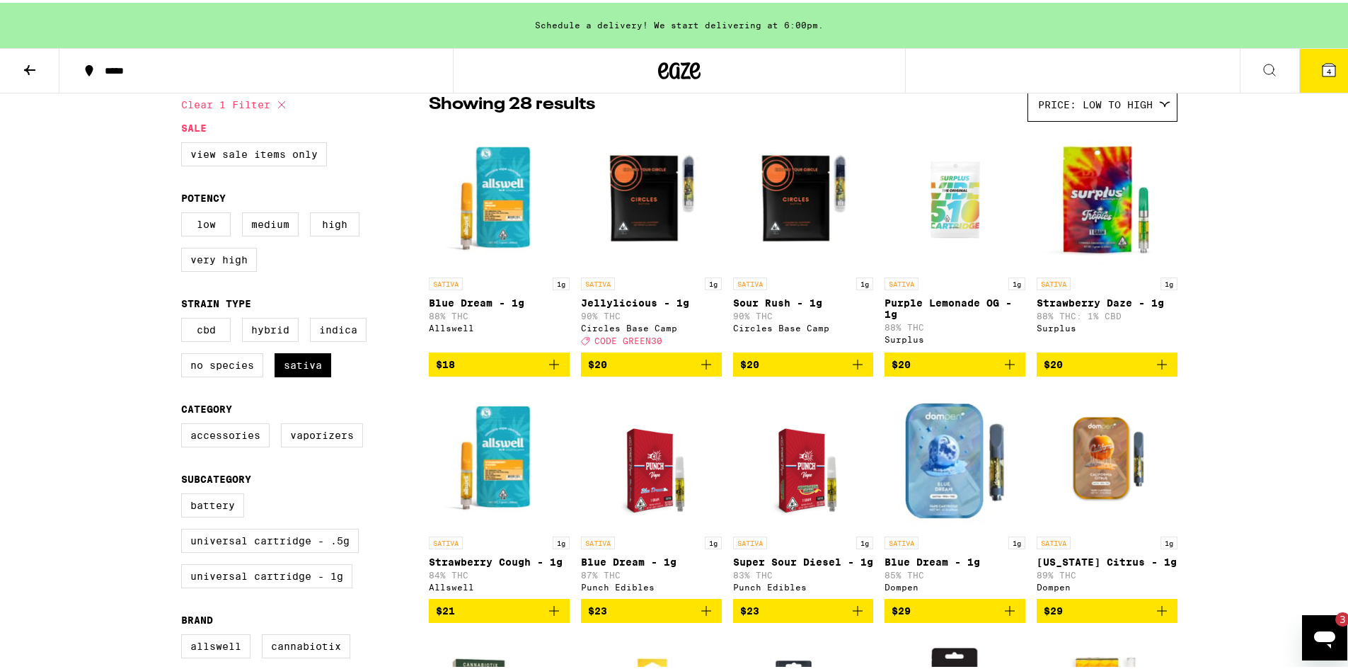
click at [546, 370] on icon "Add to bag" at bounding box center [554, 361] width 17 height 17
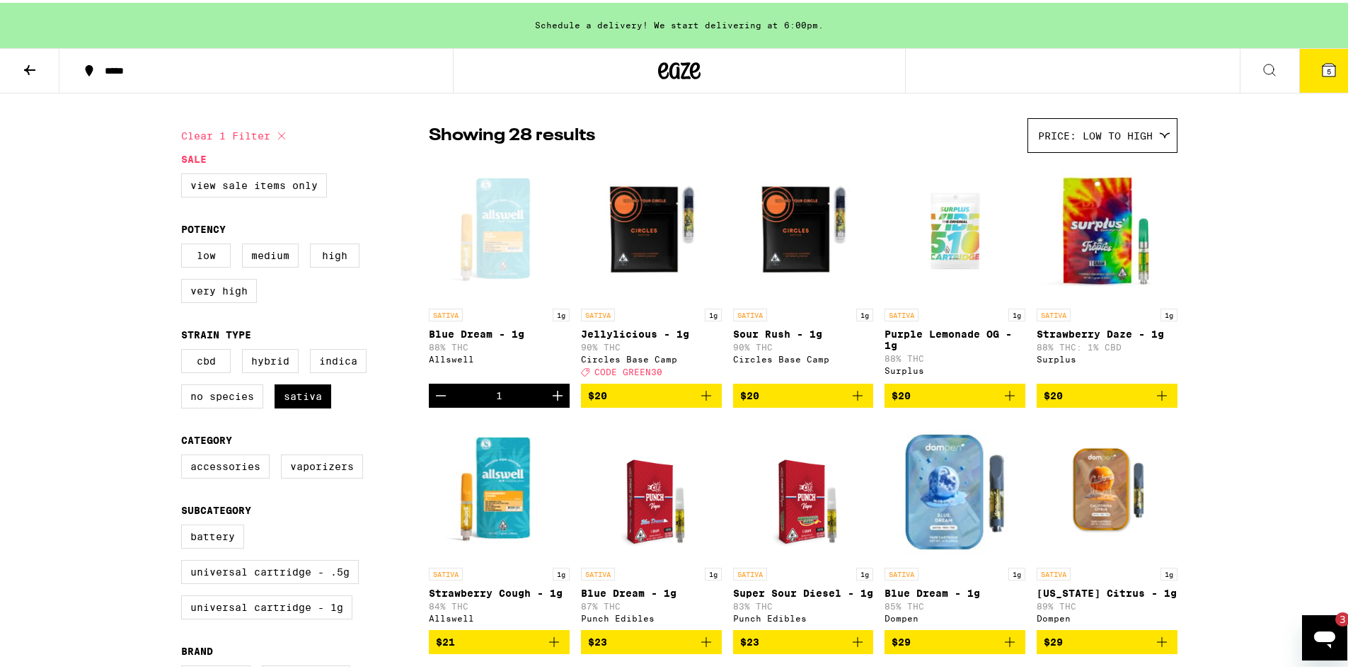
scroll to position [0, 0]
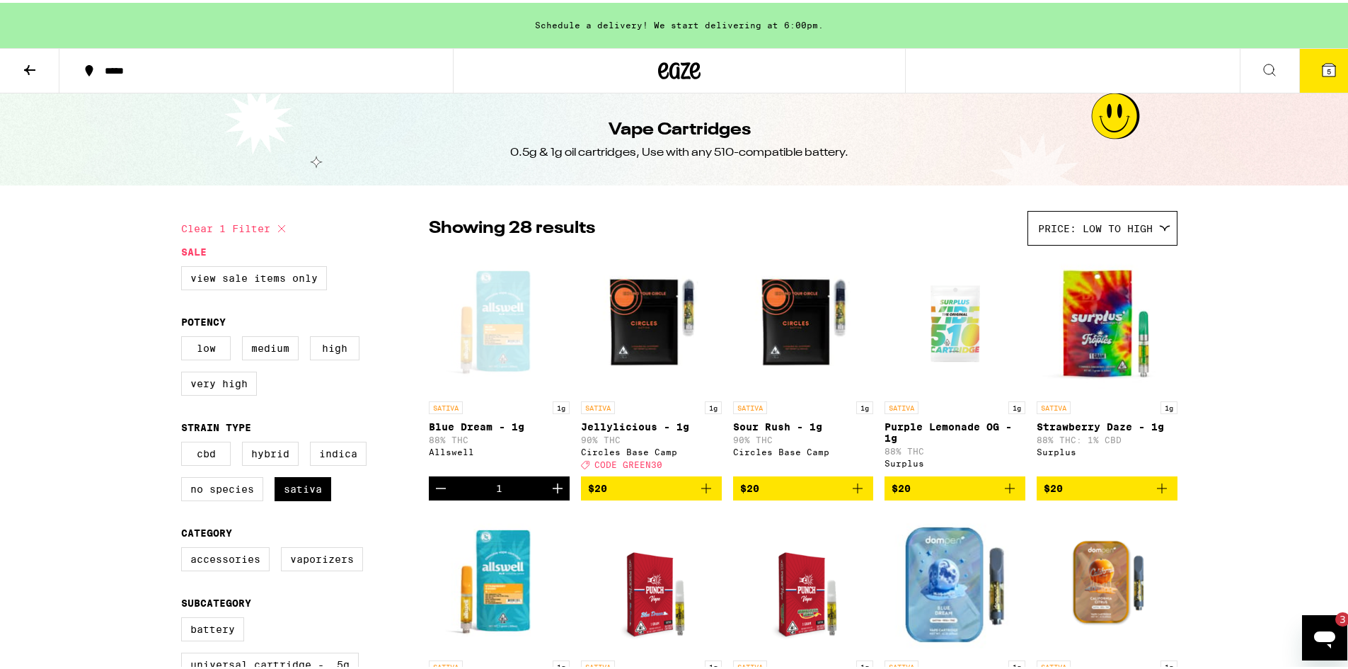
click at [33, 59] on icon at bounding box center [29, 67] width 17 height 17
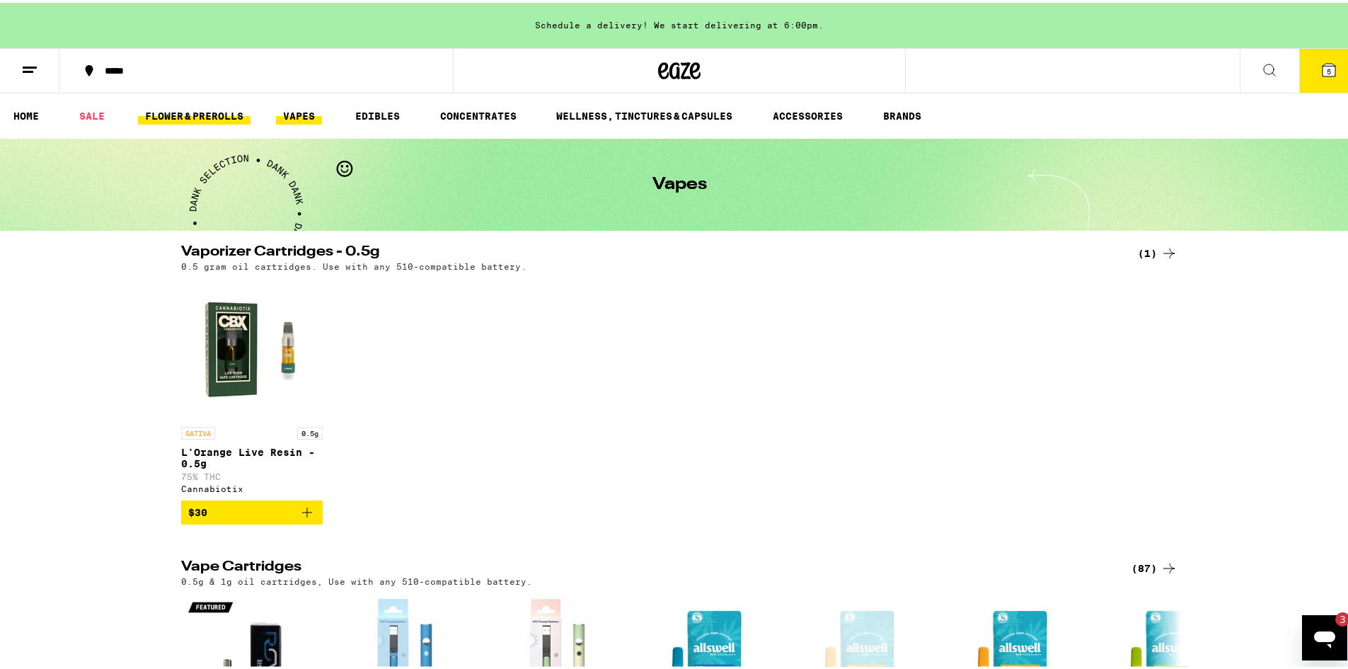
click at [228, 113] on link "FLOWER & PREROLLS" at bounding box center [194, 113] width 113 height 17
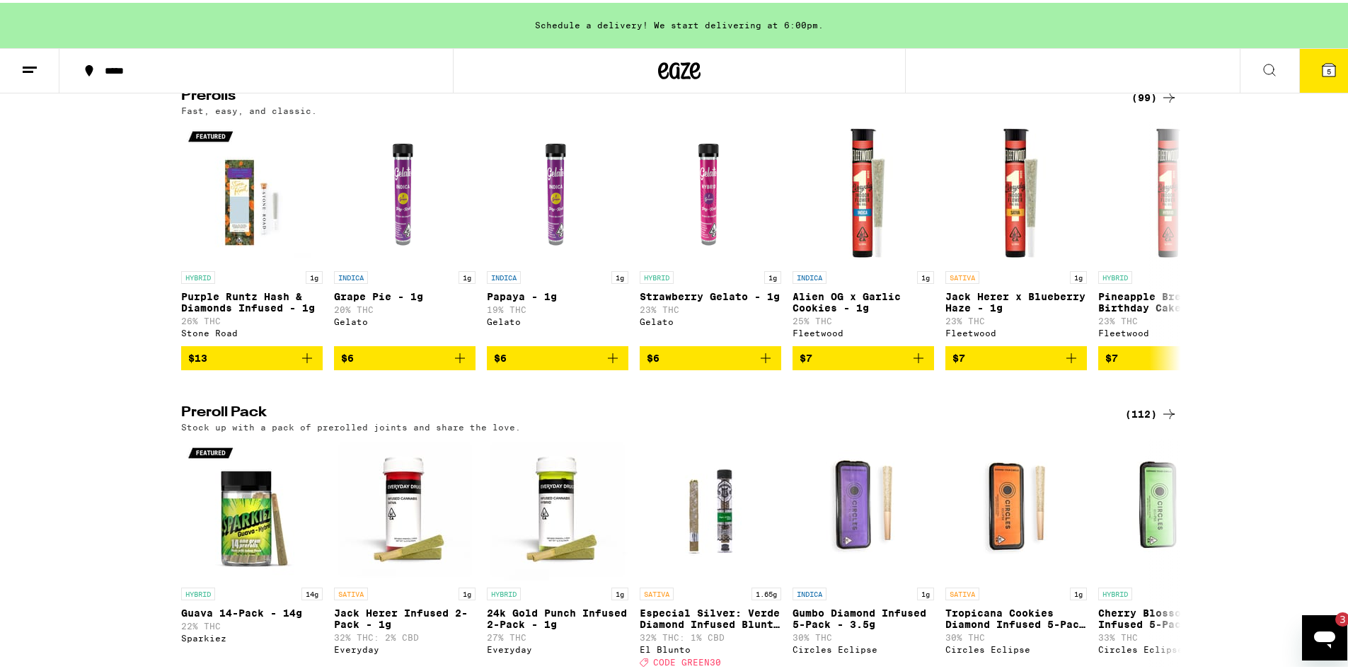
scroll to position [938, 0]
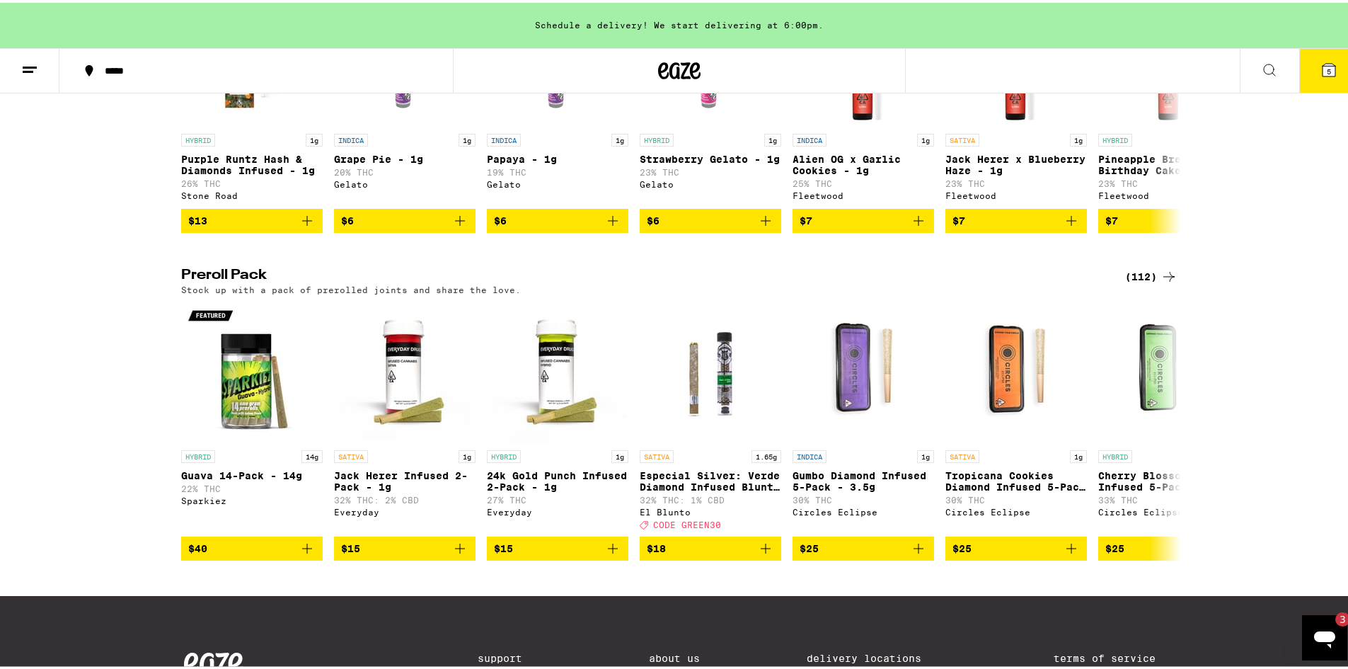
click at [1168, 282] on icon at bounding box center [1168, 273] width 17 height 17
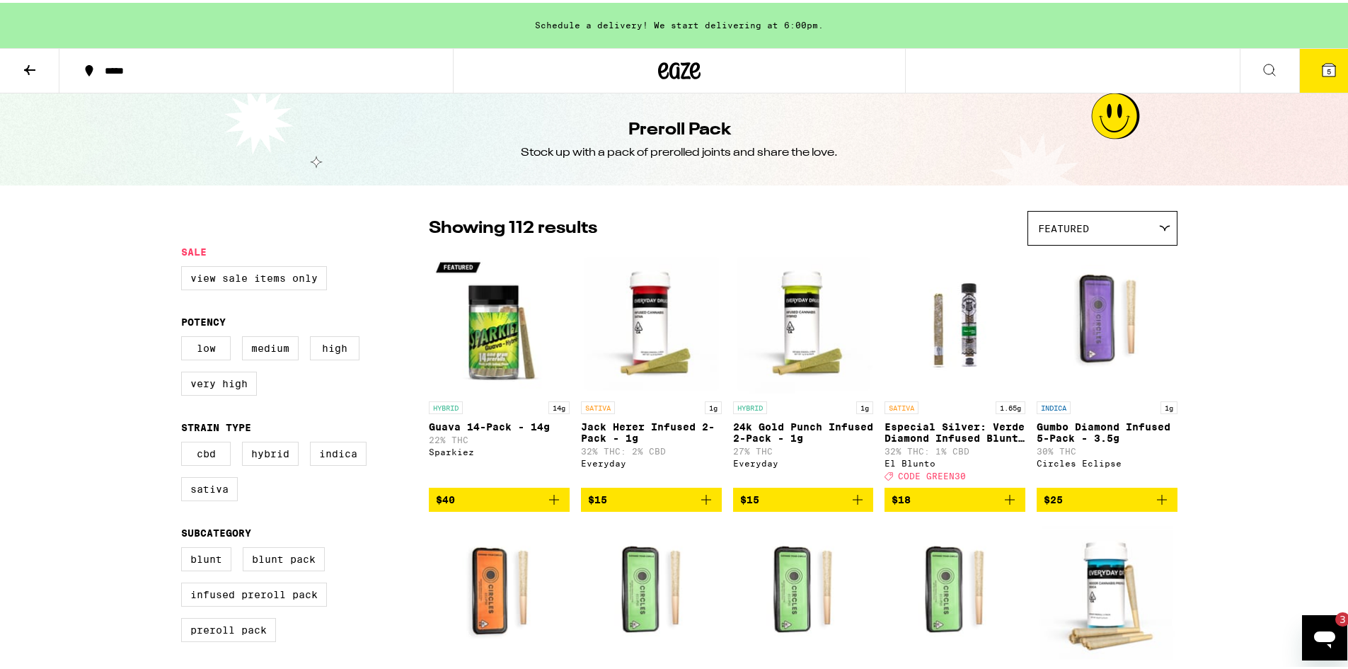
click at [1080, 224] on span "Featured" at bounding box center [1063, 225] width 51 height 11
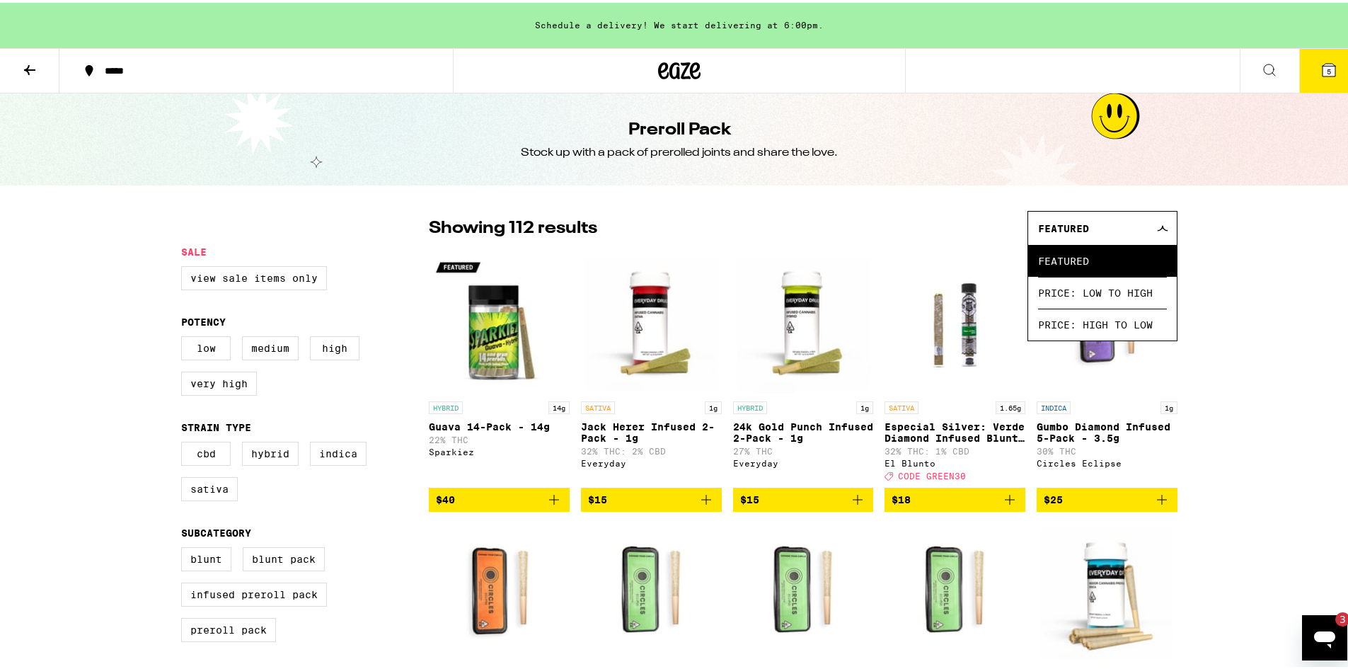
click at [1101, 290] on span "Price: Low to High" at bounding box center [1102, 290] width 129 height 32
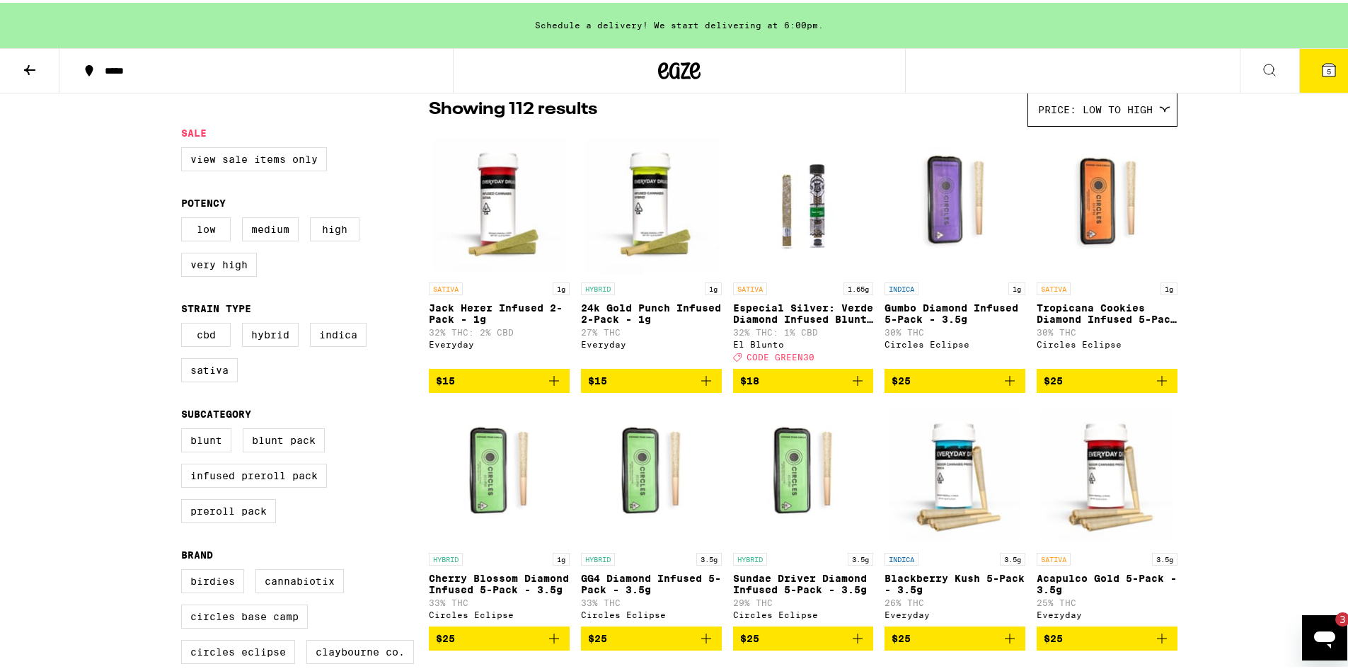
scroll to position [159, 0]
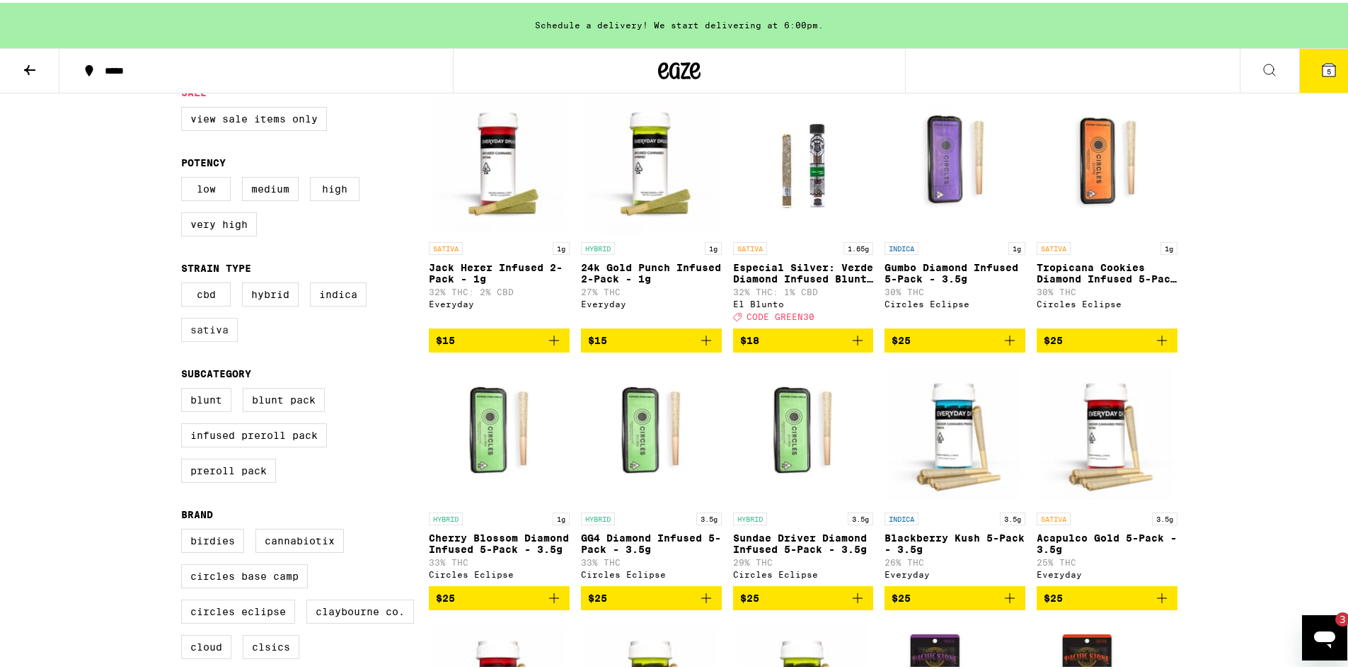
click at [206, 333] on label "Sativa" at bounding box center [209, 327] width 57 height 24
click at [185, 282] on input "Sativa" at bounding box center [184, 282] width 1 height 1
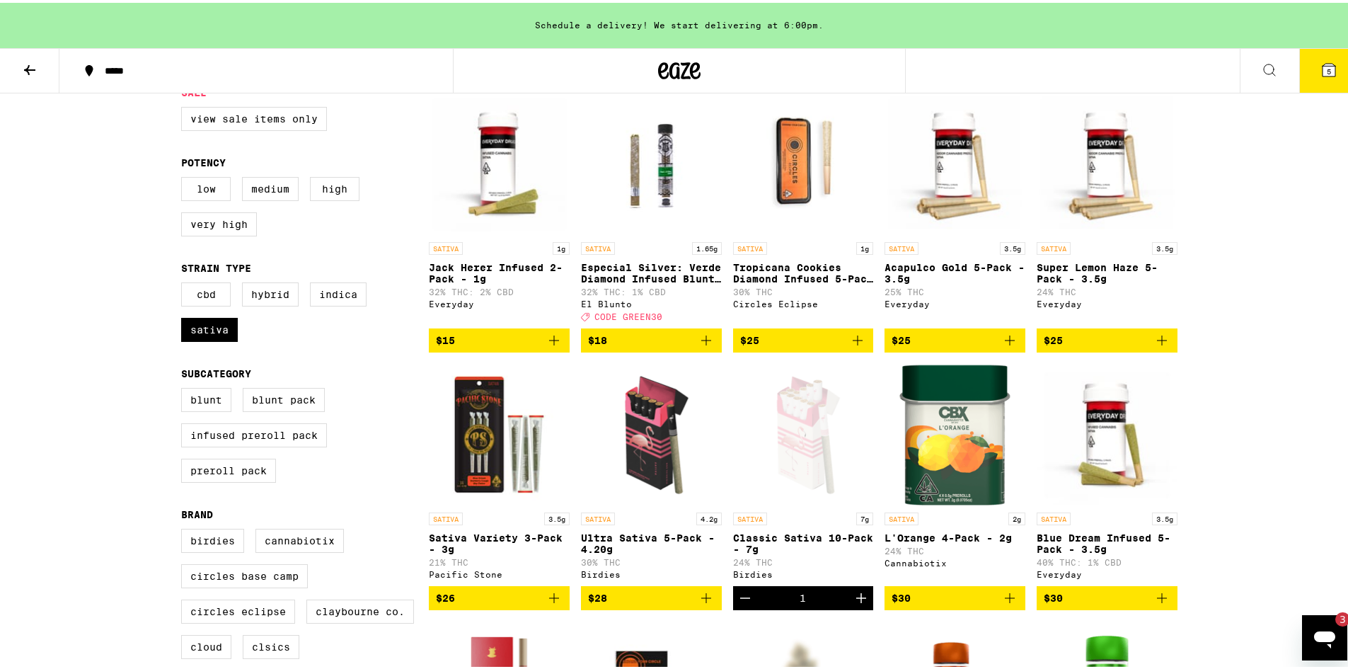
click at [560, 344] on button "$15" at bounding box center [499, 337] width 141 height 24
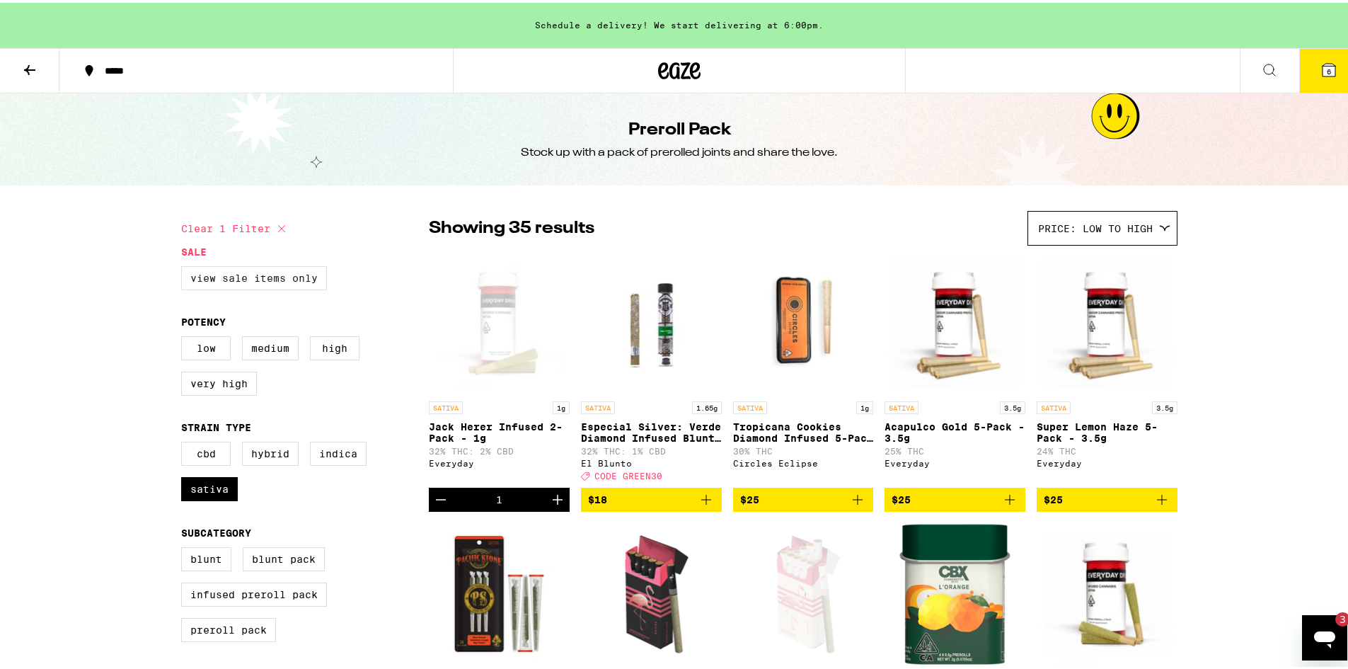
click at [274, 280] on label "View Sale Items Only" at bounding box center [254, 275] width 146 height 24
click at [185, 266] on input "View Sale Items Only" at bounding box center [184, 265] width 1 height 1
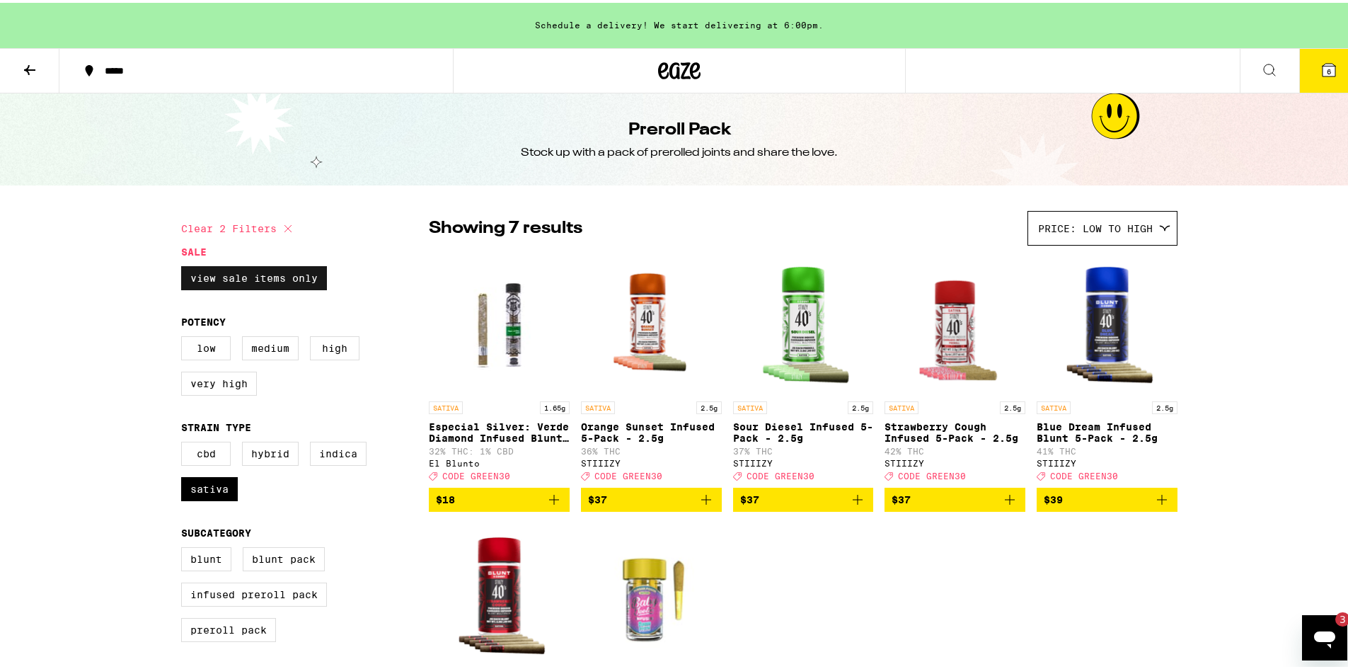
click at [275, 281] on label "View Sale Items Only" at bounding box center [254, 275] width 146 height 24
click at [185, 266] on input "View Sale Items Only" at bounding box center [184, 265] width 1 height 1
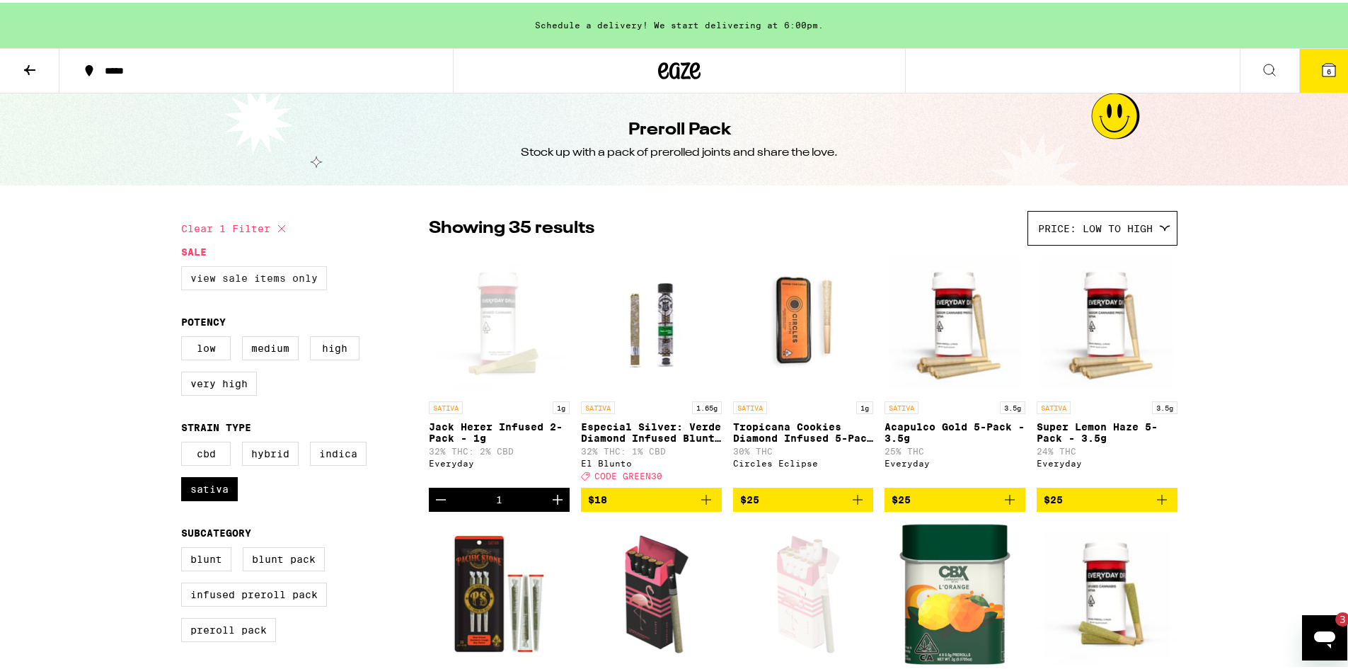
click at [275, 281] on label "View Sale Items Only" at bounding box center [254, 275] width 146 height 24
click at [185, 266] on input "View Sale Items Only" at bounding box center [184, 265] width 1 height 1
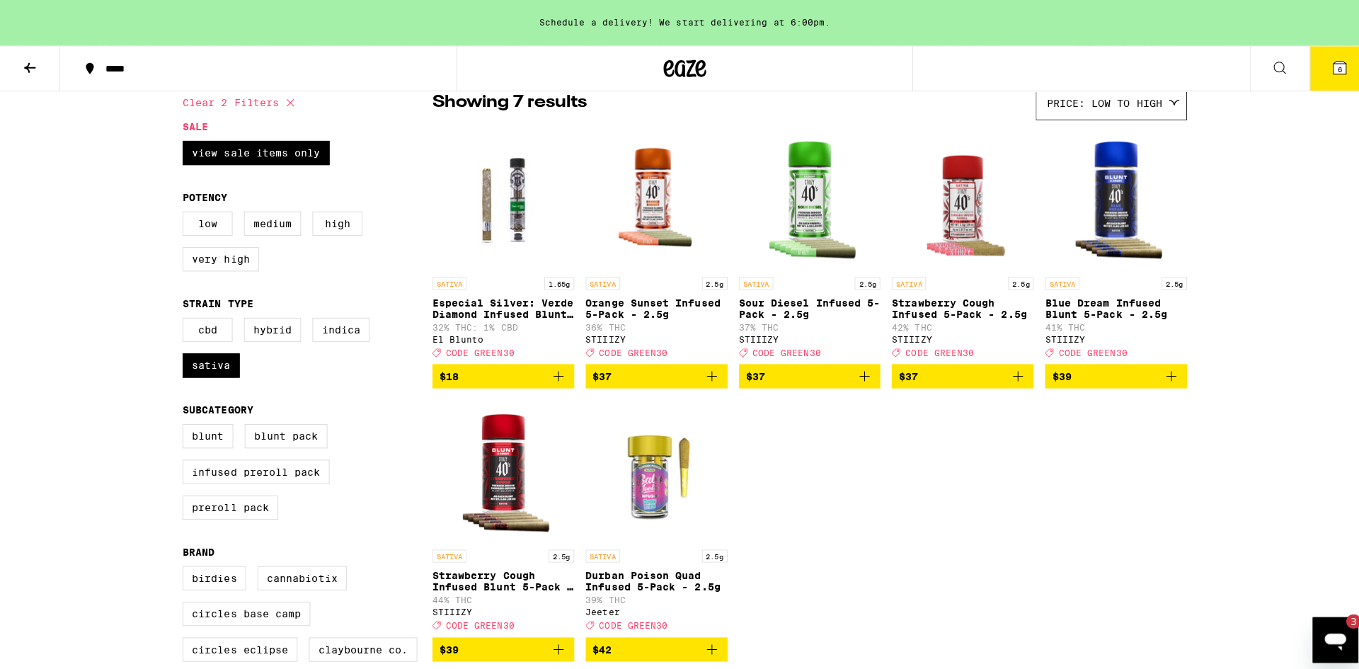
scroll to position [142, 0]
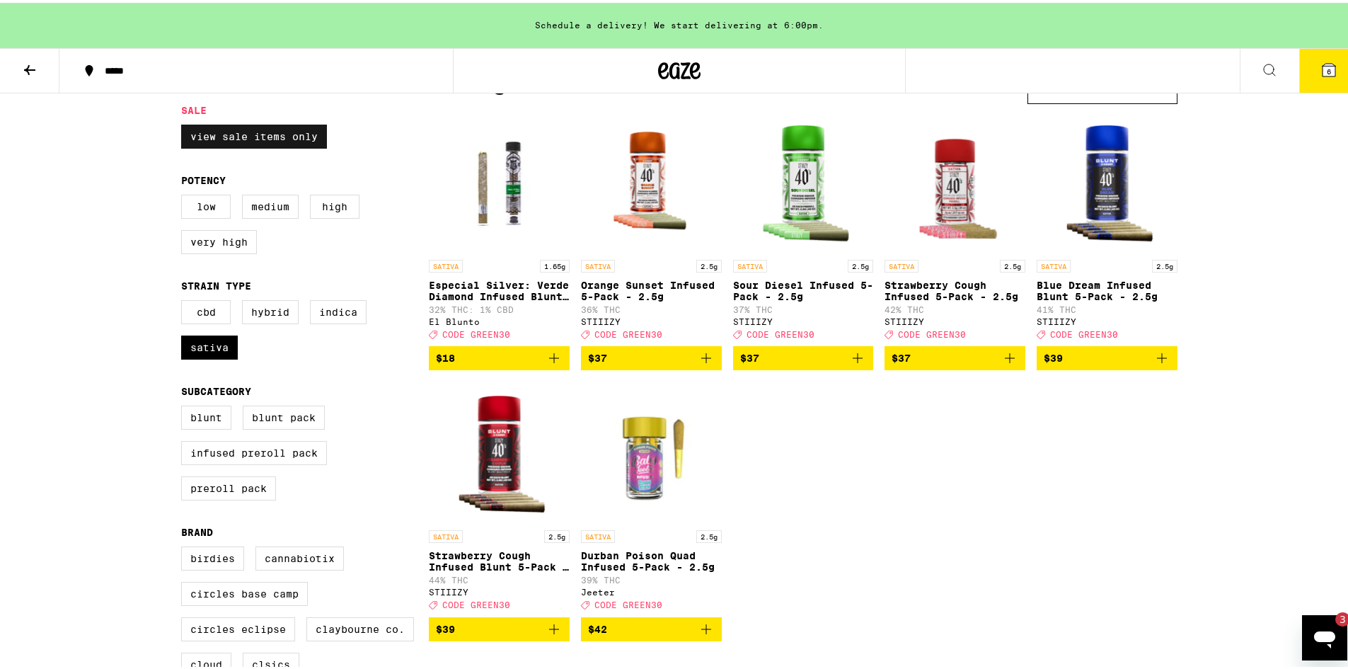
click at [274, 133] on label "View Sale Items Only" at bounding box center [254, 134] width 146 height 24
click at [185, 125] on input "View Sale Items Only" at bounding box center [184, 124] width 1 height 1
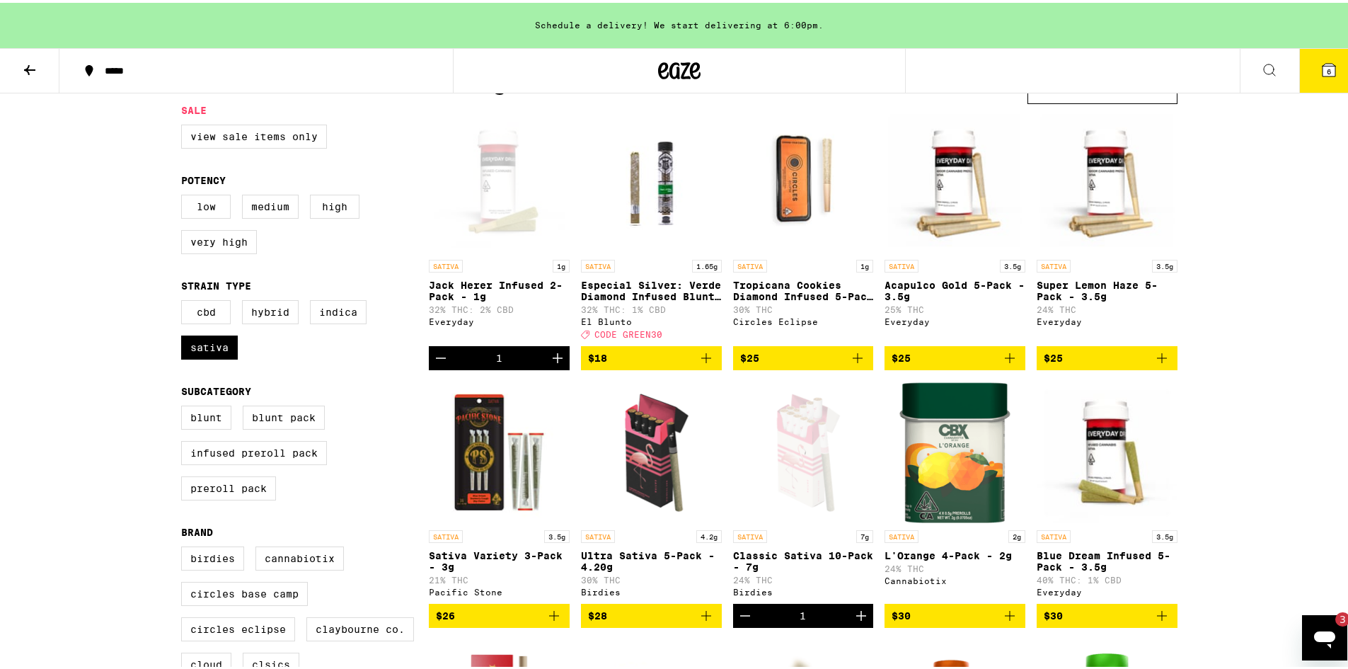
click at [1323, 74] on icon at bounding box center [1329, 67] width 13 height 13
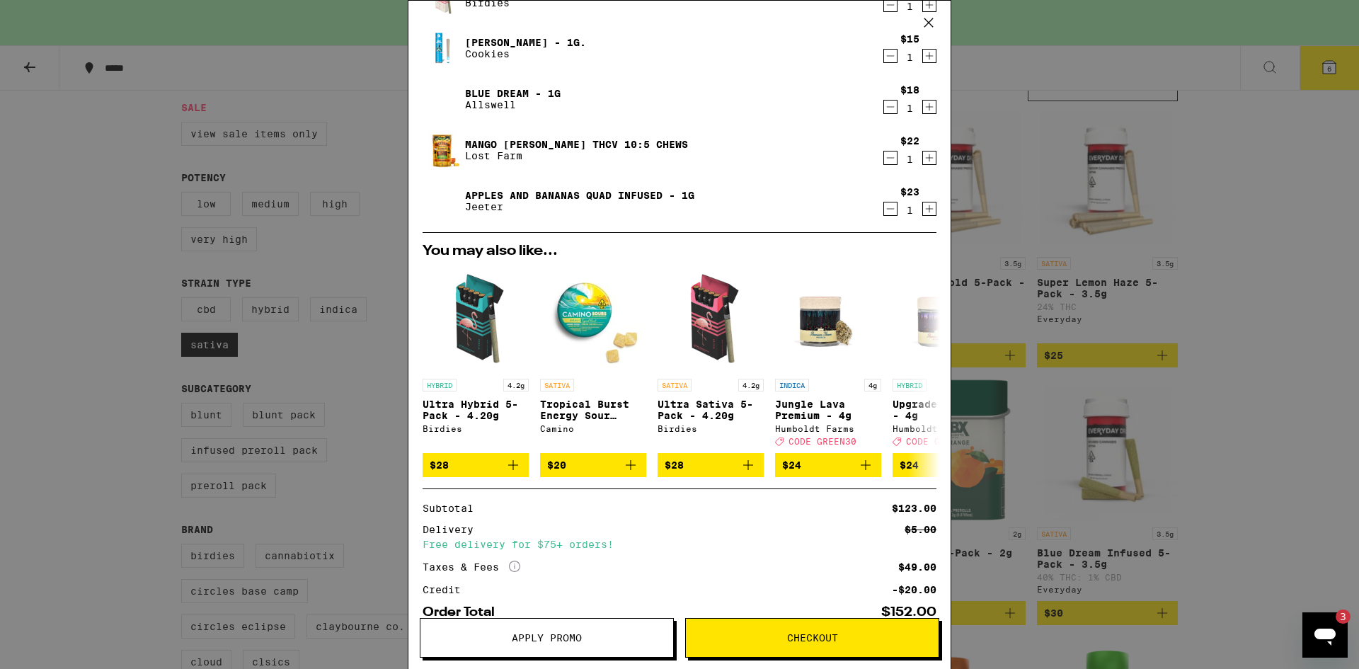
scroll to position [258, 0]
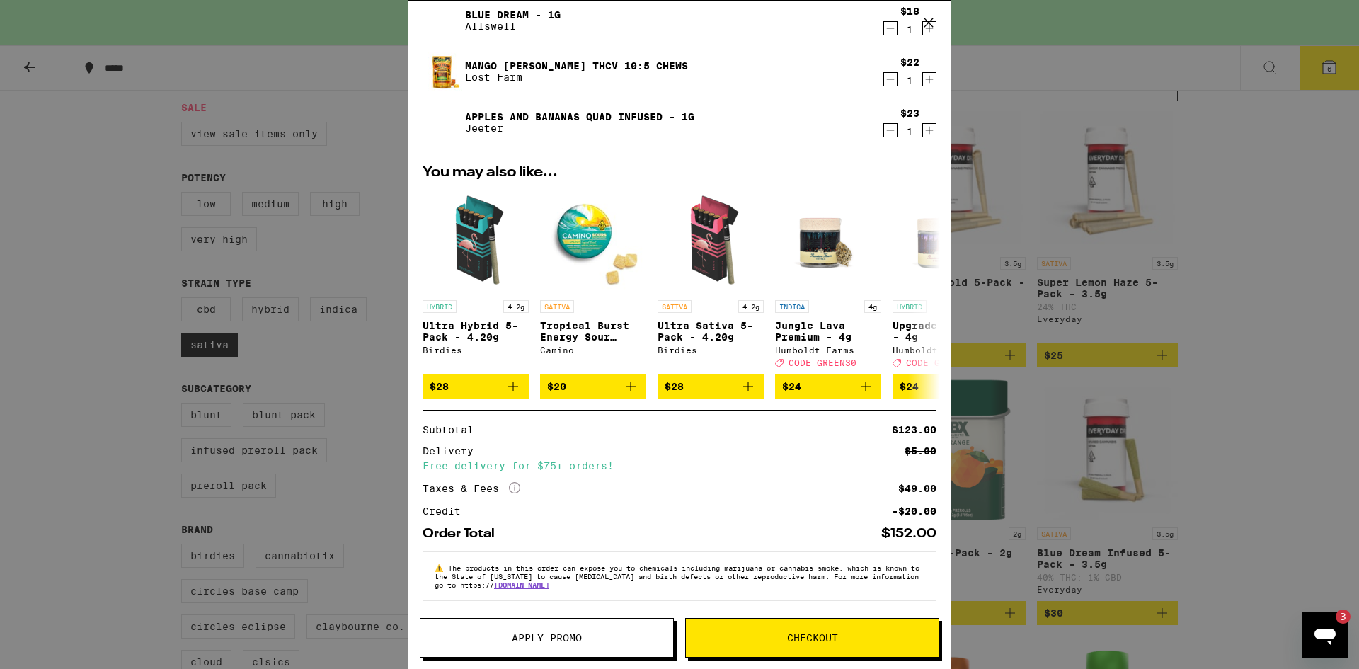
click at [558, 635] on span "Apply Promo" at bounding box center [547, 638] width 70 height 10
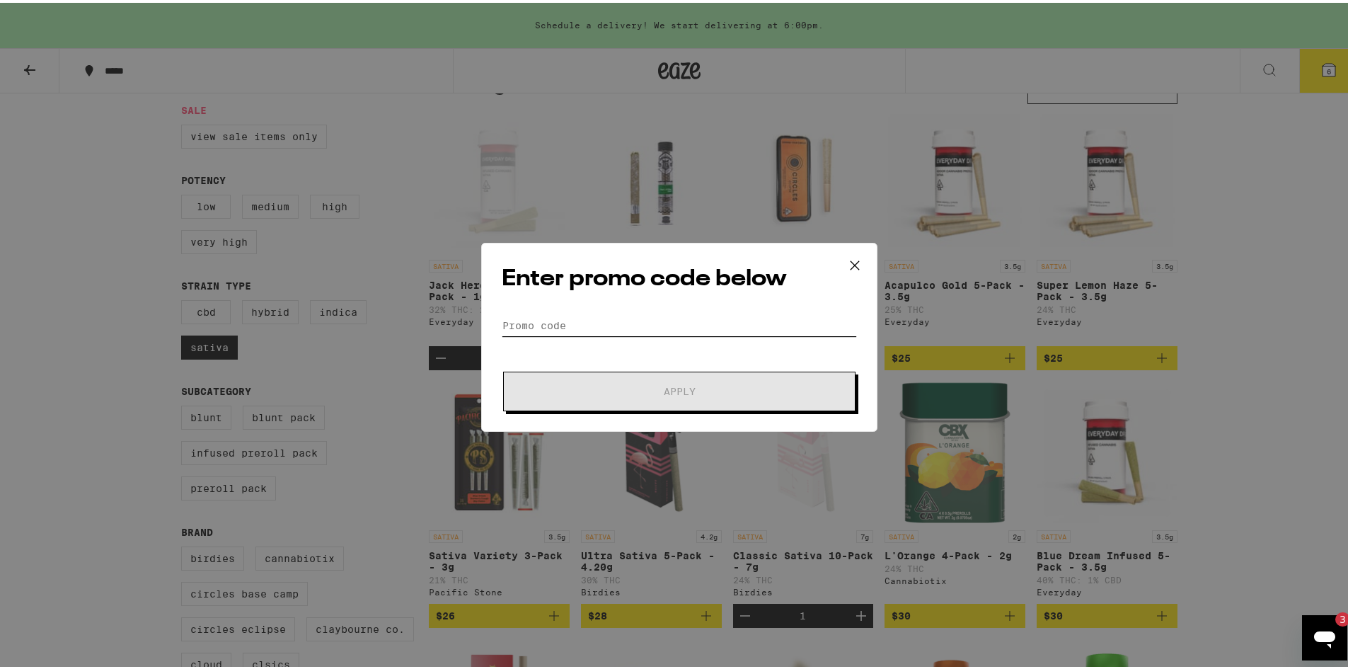
click at [569, 321] on input "Promo Code" at bounding box center [679, 322] width 355 height 21
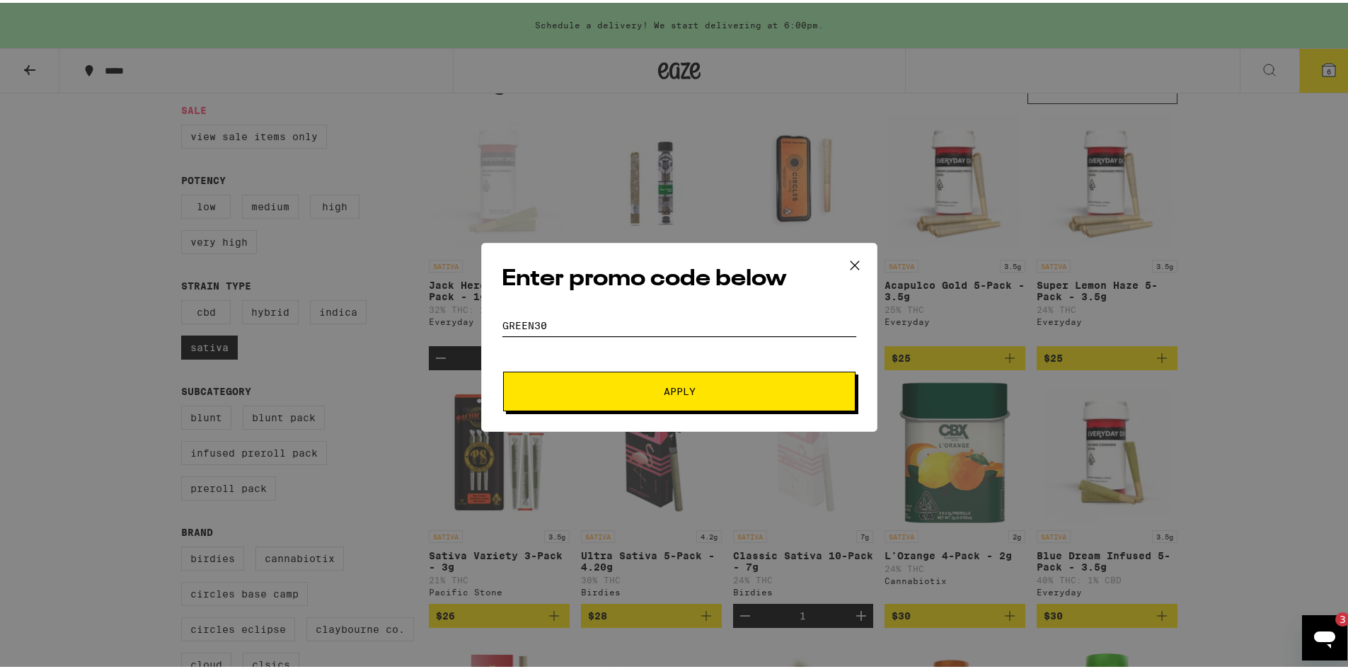
click at [503, 369] on button "Apply" at bounding box center [679, 389] width 352 height 40
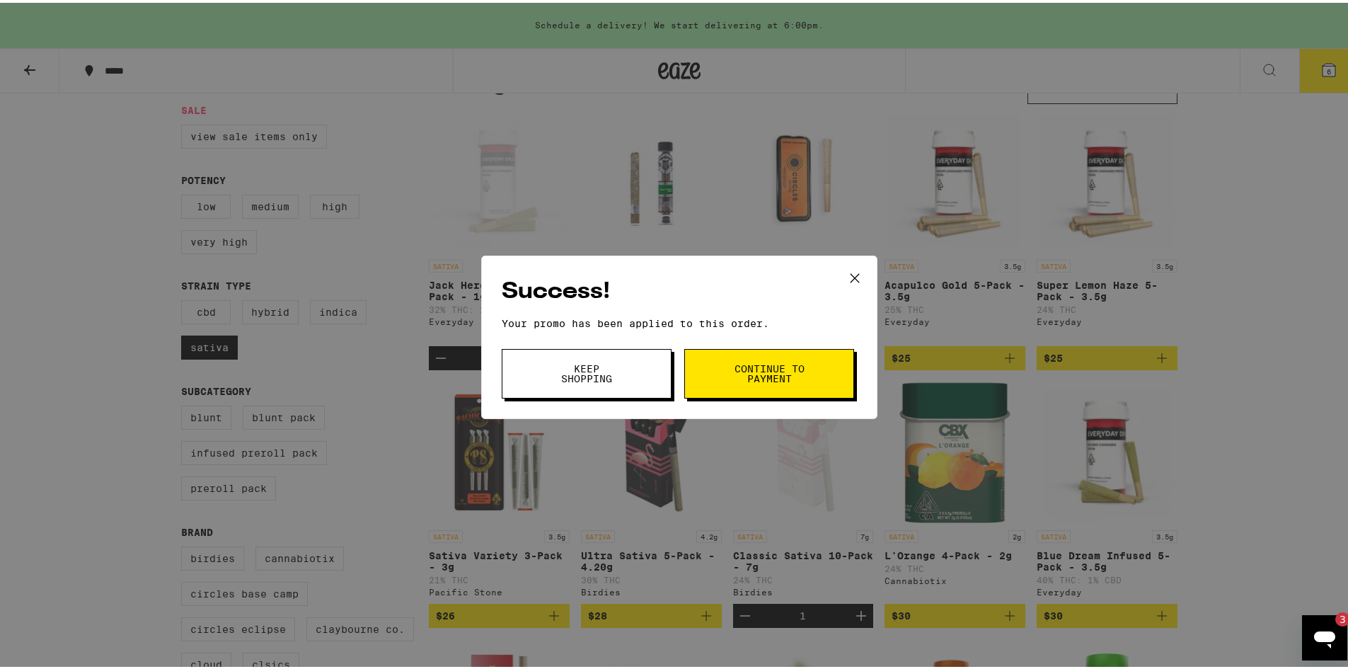
click at [567, 384] on button "Keep Shopping" at bounding box center [587, 371] width 170 height 50
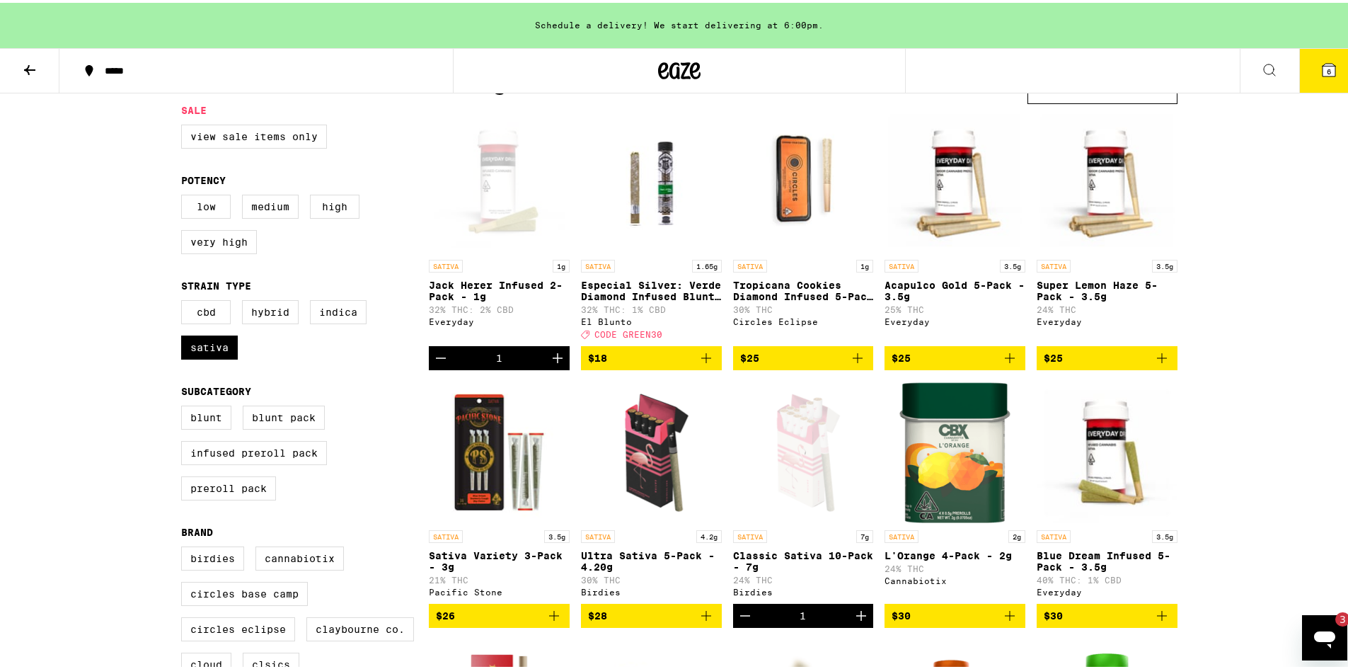
click at [1323, 72] on icon at bounding box center [1329, 67] width 13 height 13
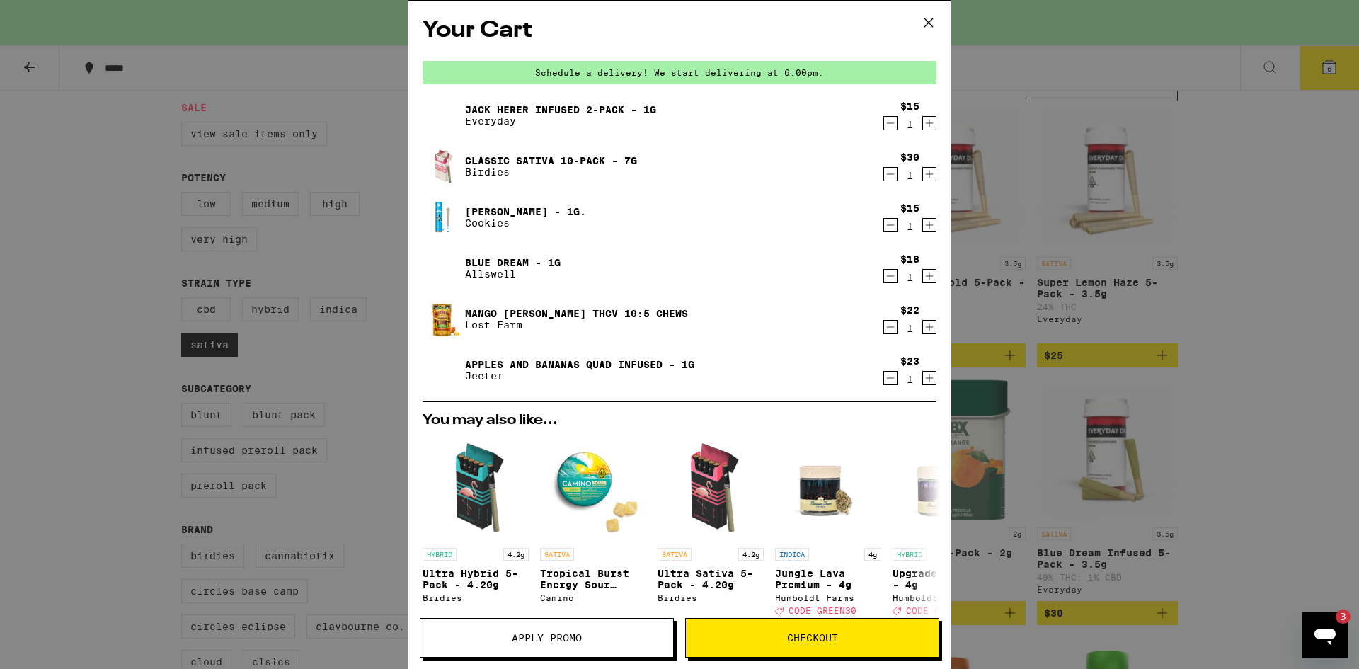
drag, startPoint x: 943, startPoint y: 41, endPoint x: 966, endPoint y: 209, distance: 169.2
click at [966, 209] on div "Your Cart Schedule a delivery! We start delivering at 6:00pm. [PERSON_NAME] Inf…" at bounding box center [679, 334] width 1359 height 669
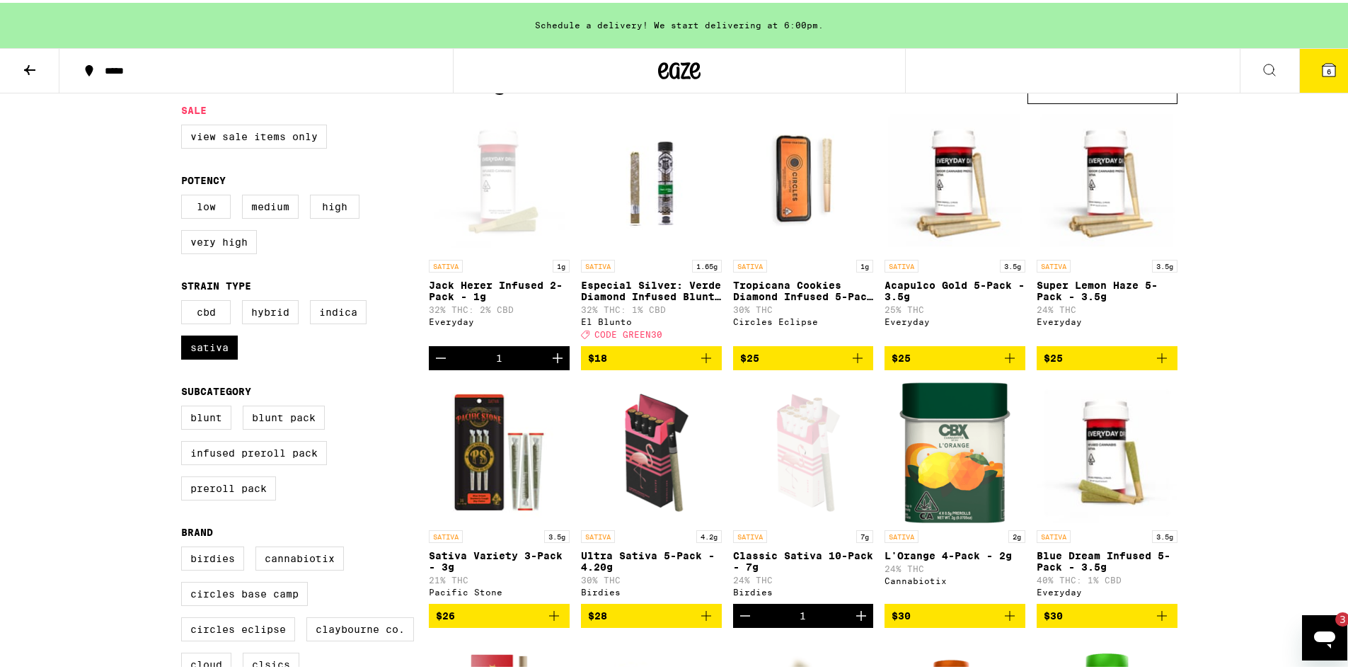
click at [1320, 71] on icon at bounding box center [1328, 67] width 17 height 17
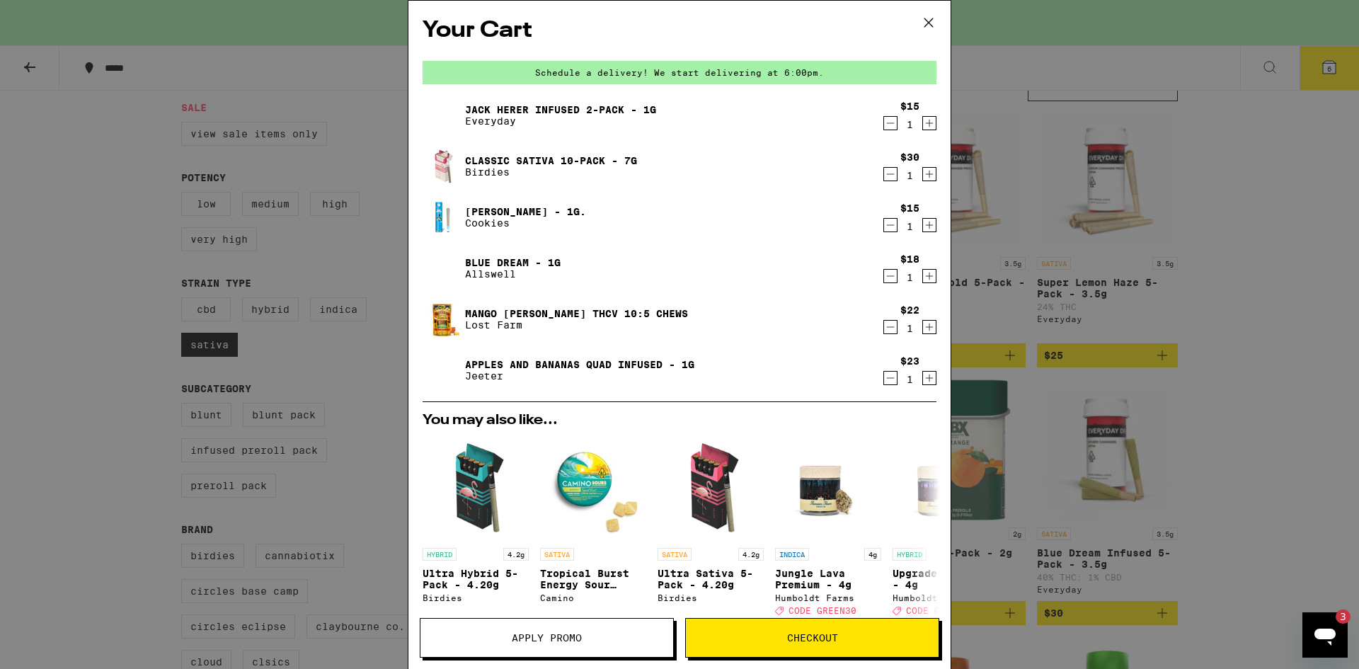
click at [884, 219] on icon "Decrement" at bounding box center [890, 225] width 13 height 17
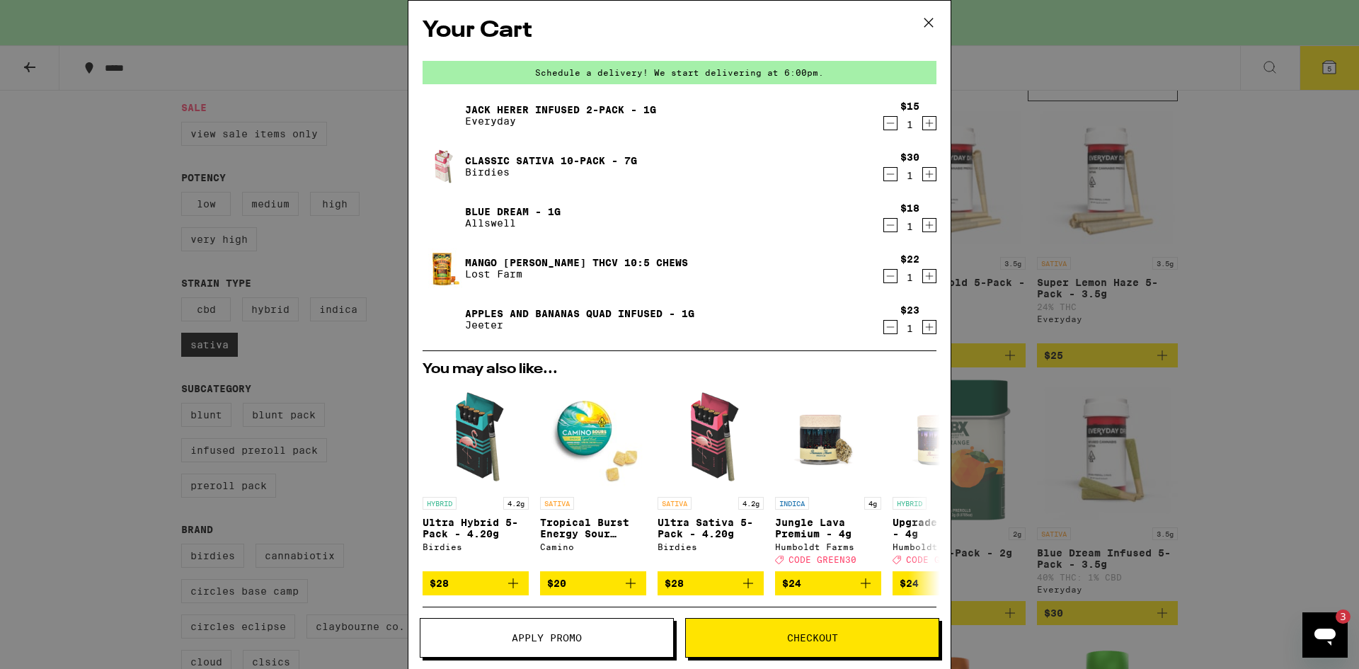
click at [923, 24] on icon at bounding box center [928, 22] width 21 height 21
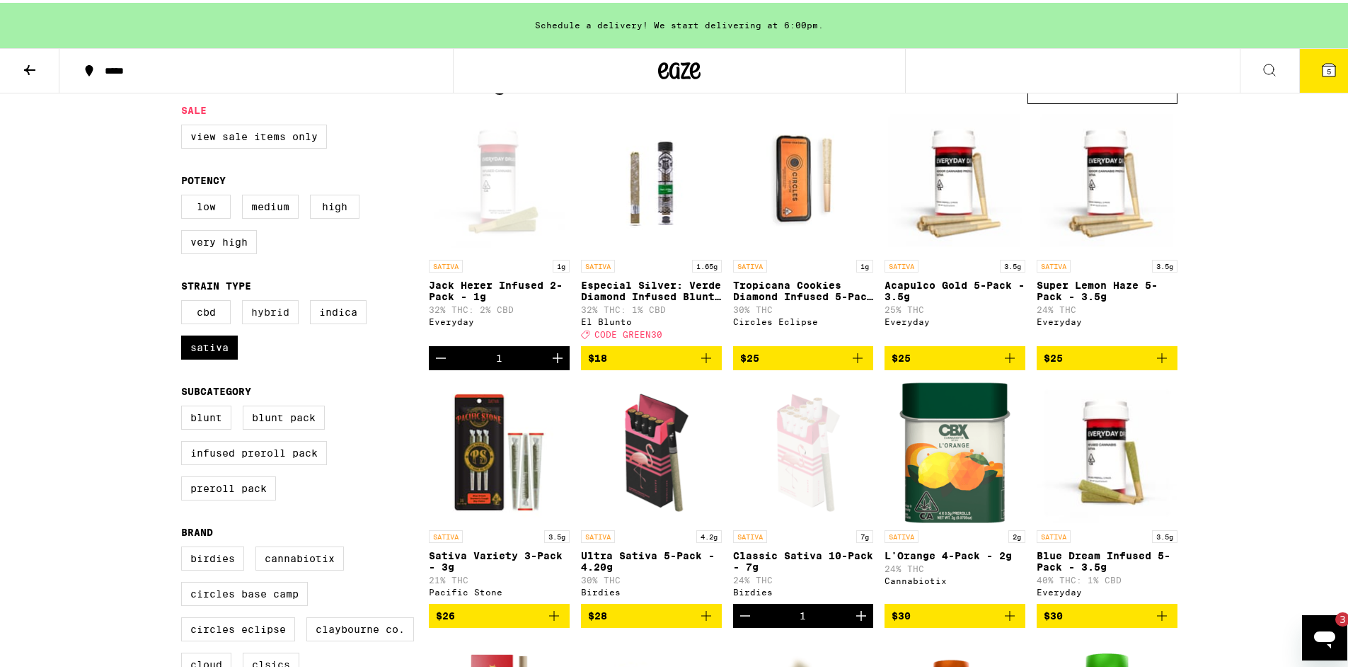
click at [262, 318] on label "Hybrid" at bounding box center [270, 309] width 57 height 24
click at [185, 300] on input "Hybrid" at bounding box center [184, 299] width 1 height 1
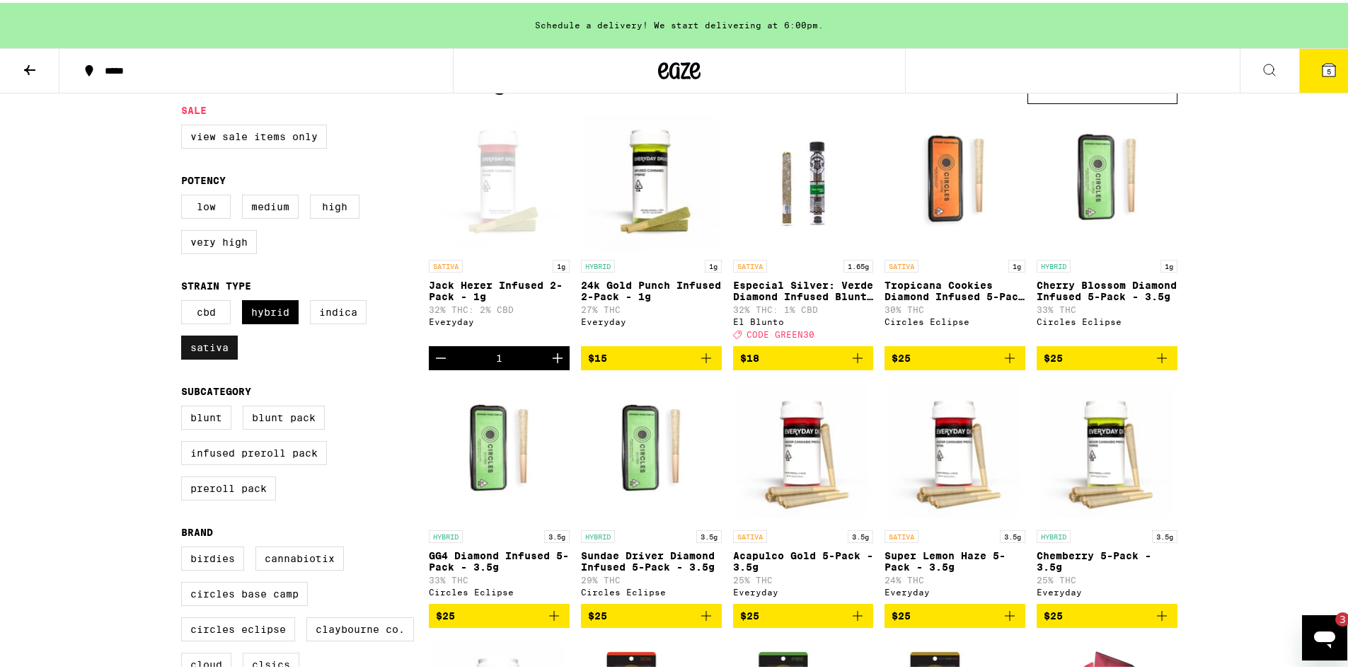
click at [188, 357] on label "Sativa" at bounding box center [209, 345] width 57 height 24
click at [185, 300] on input "Sativa" at bounding box center [184, 299] width 1 height 1
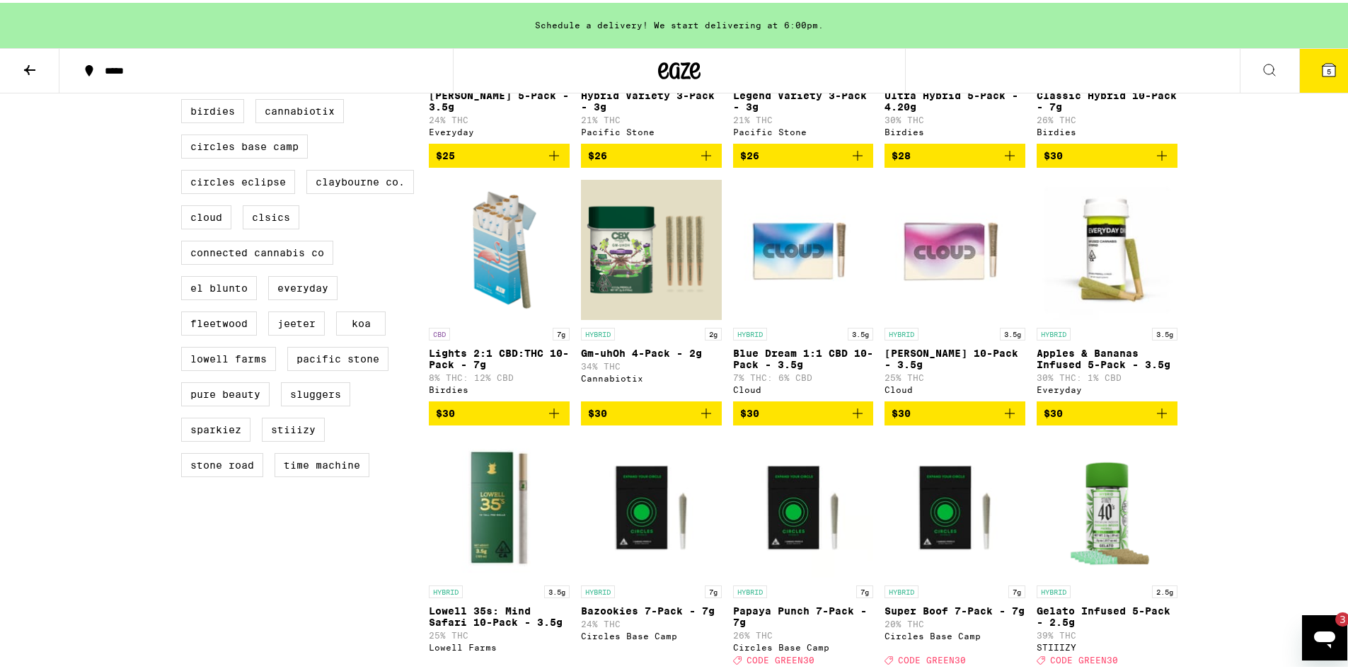
scroll to position [513, 0]
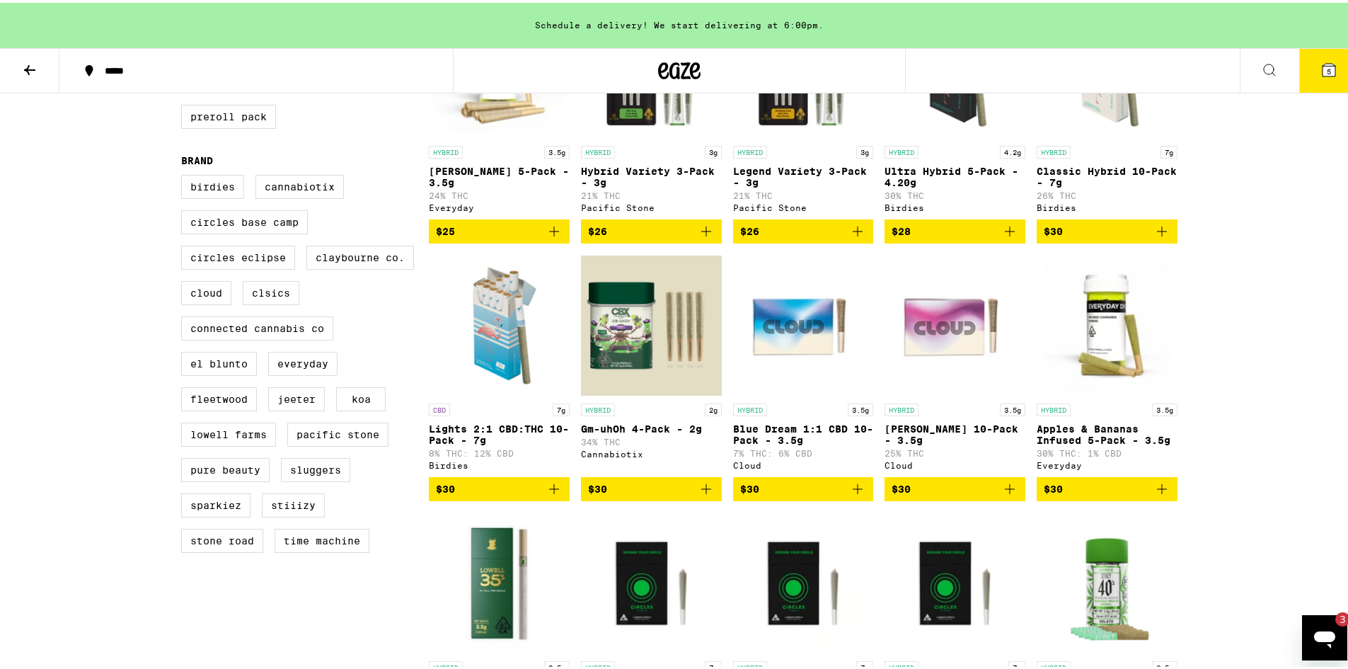
click at [28, 68] on icon at bounding box center [29, 67] width 11 height 10
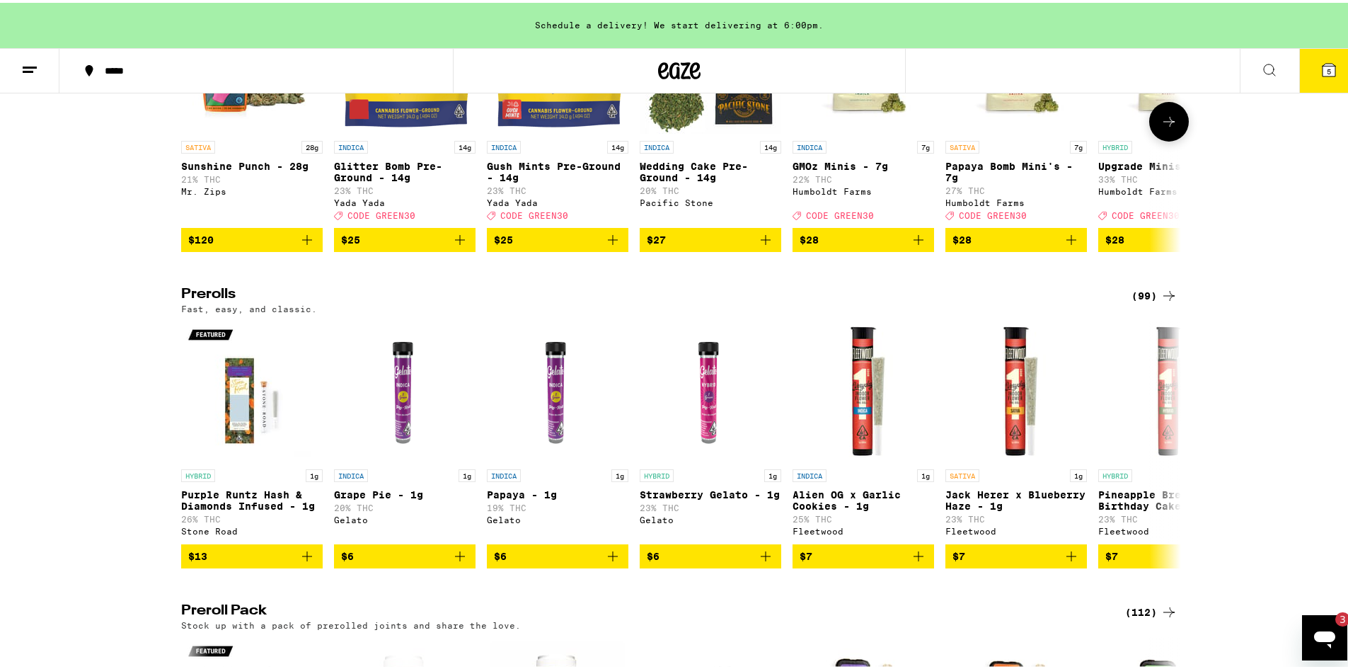
scroll to position [655, 0]
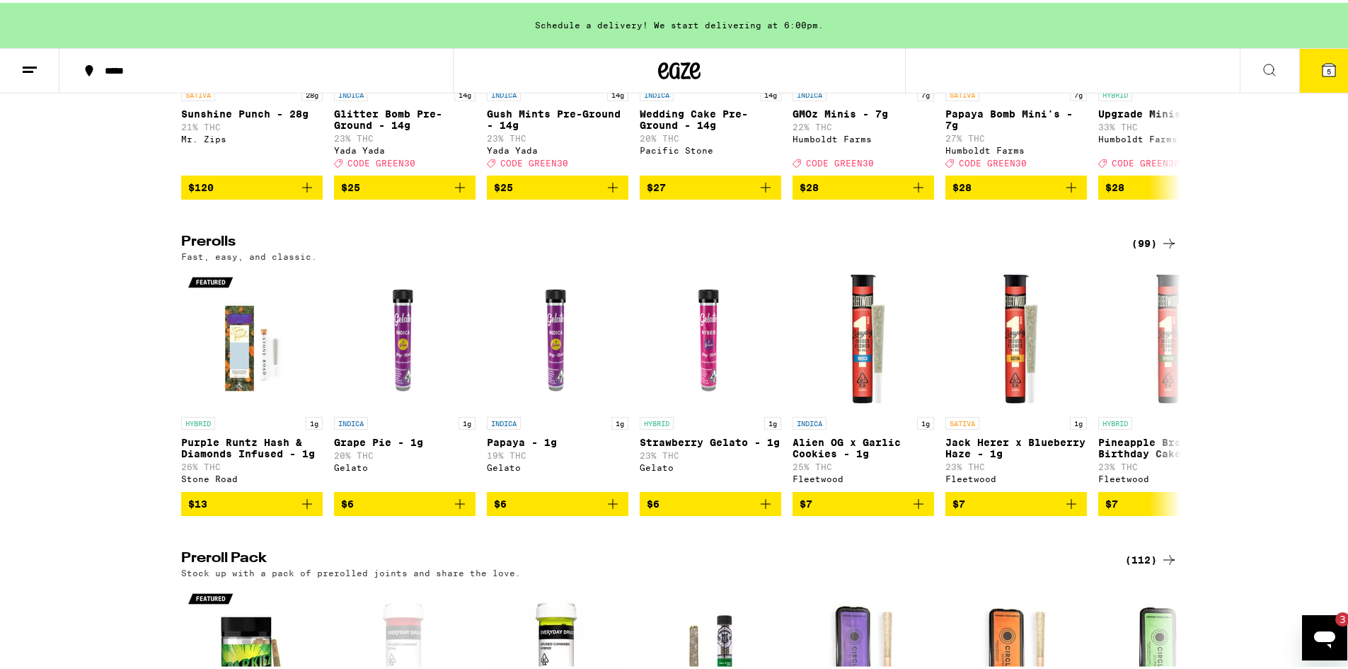
click at [1144, 249] on div "(99)" at bounding box center [1154, 240] width 46 height 17
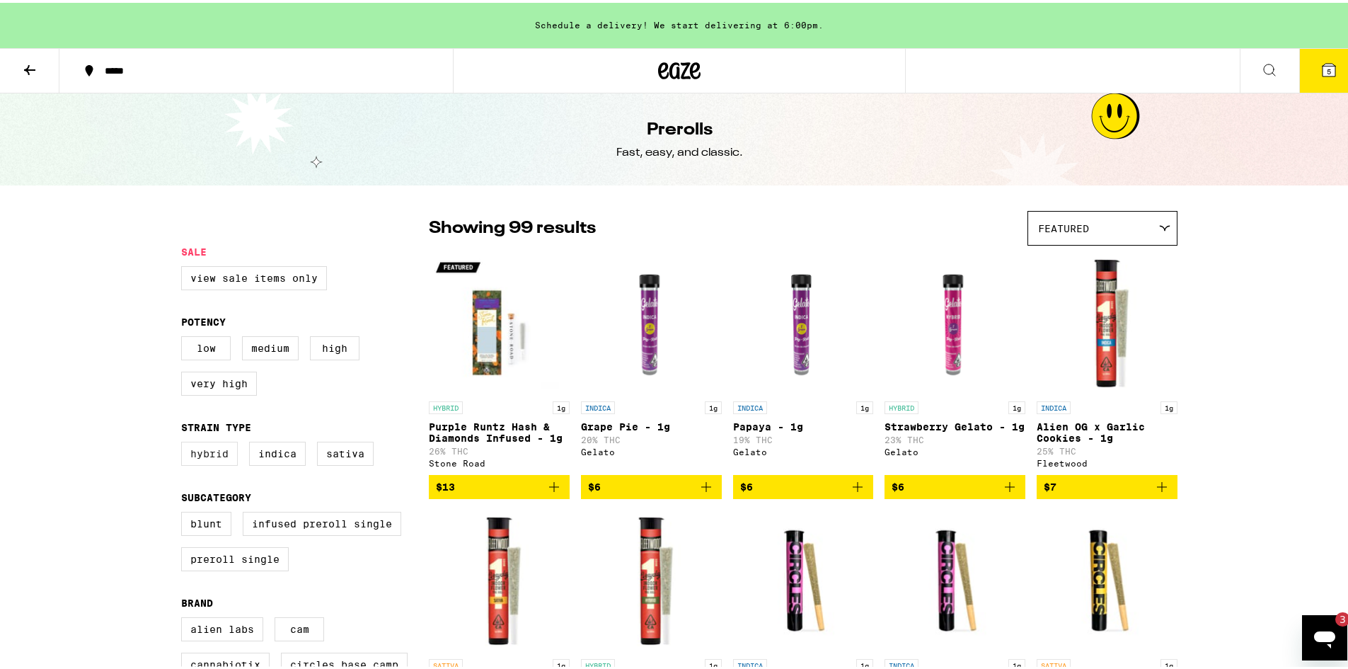
click at [206, 463] on label "Hybrid" at bounding box center [209, 451] width 57 height 24
click at [185, 442] on input "Hybrid" at bounding box center [184, 441] width 1 height 1
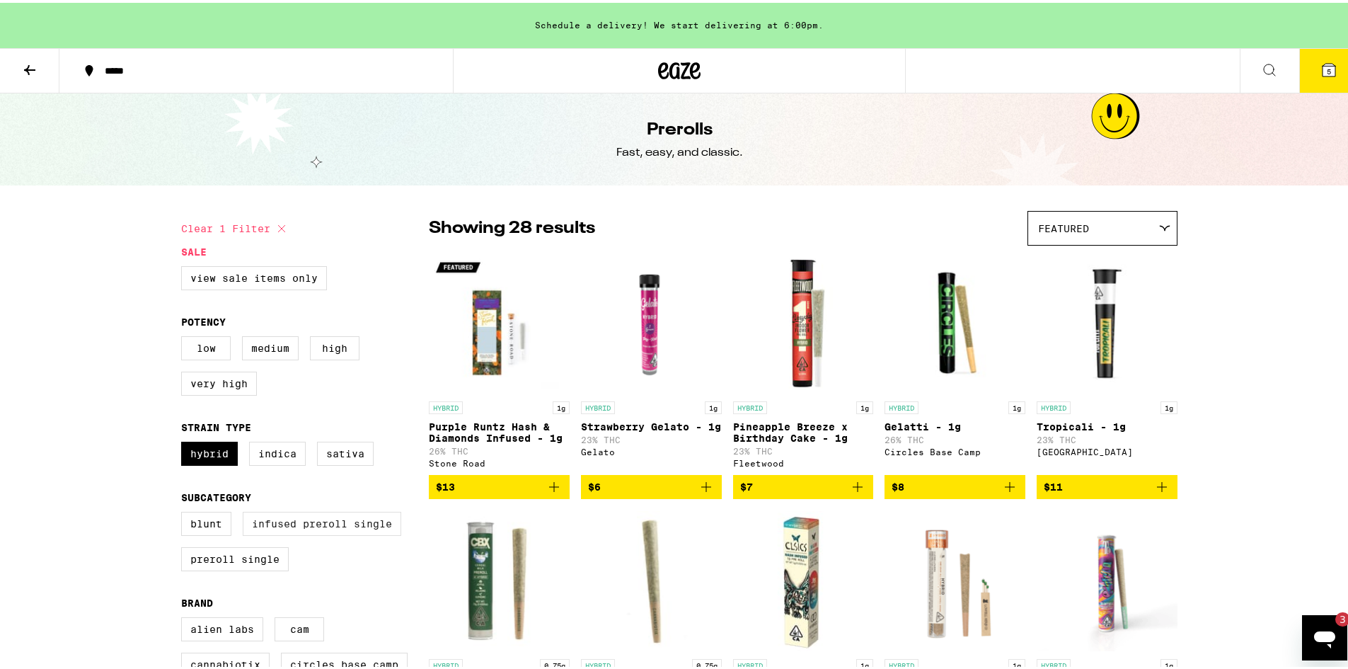
click at [340, 533] on label "Infused Preroll Single" at bounding box center [322, 521] width 159 height 24
click at [185, 512] on input "Infused Preroll Single" at bounding box center [184, 511] width 1 height 1
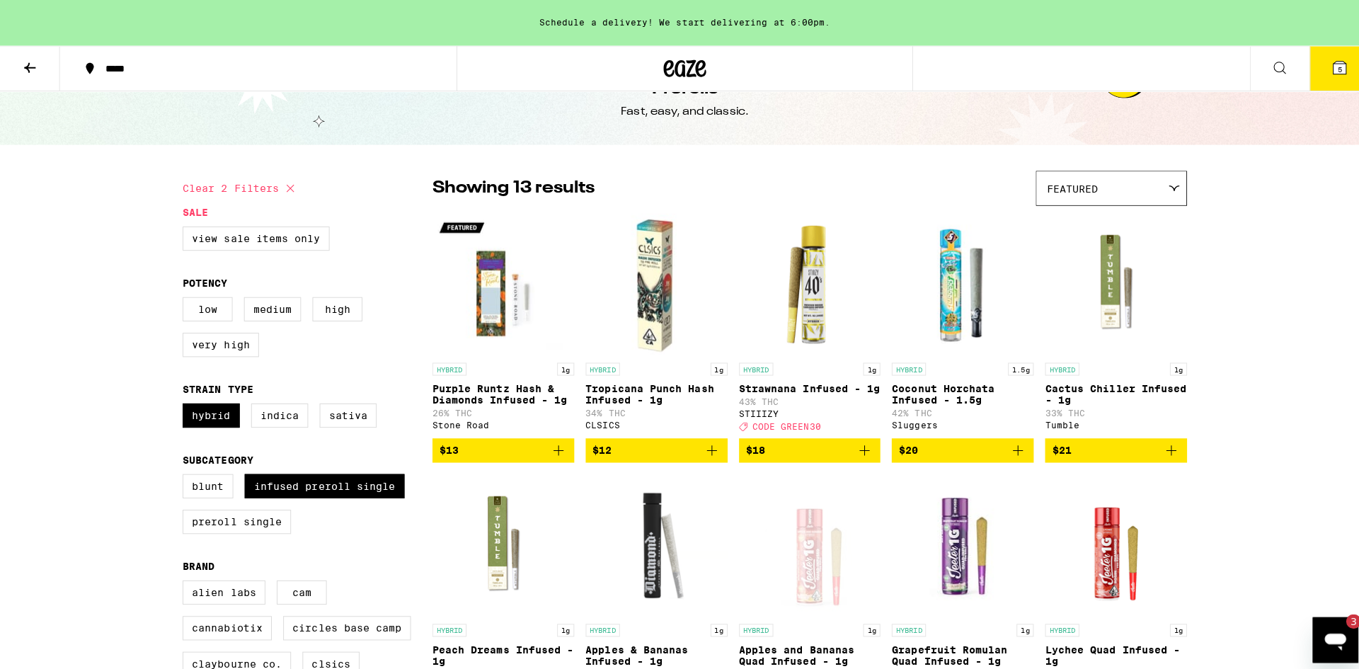
scroll to position [35, 0]
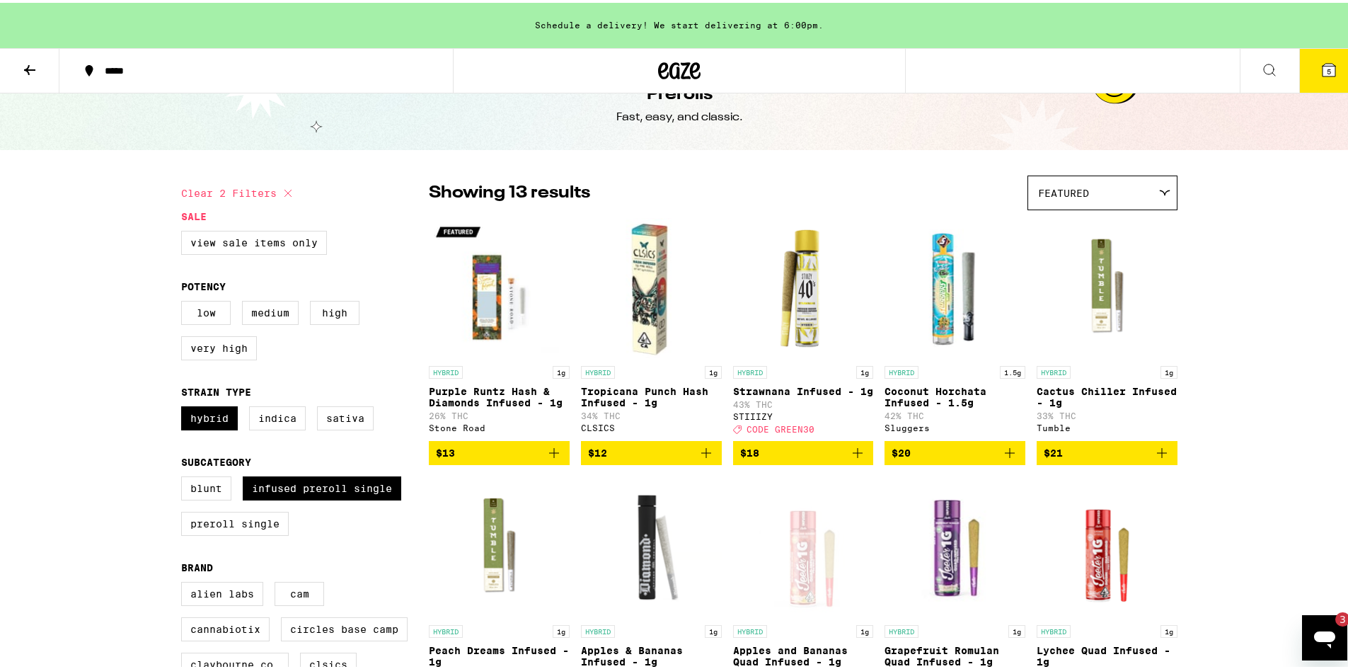
click at [1320, 59] on icon at bounding box center [1328, 67] width 17 height 17
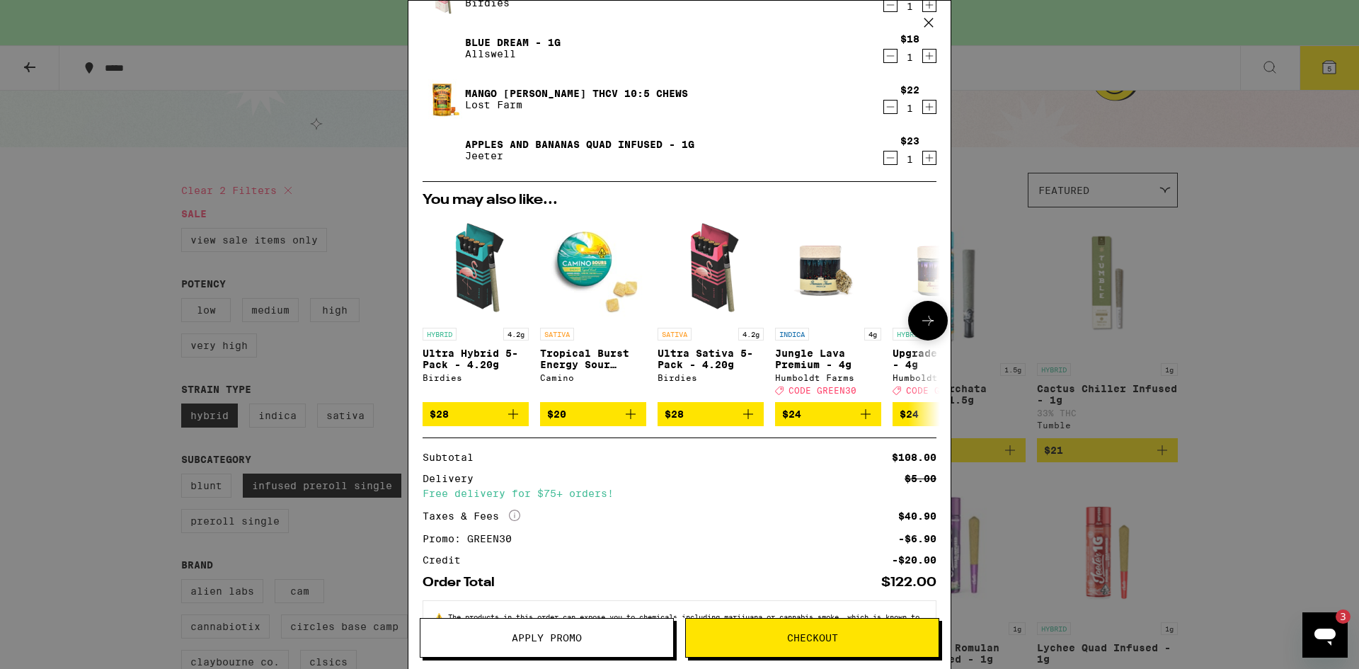
scroll to position [229, 0]
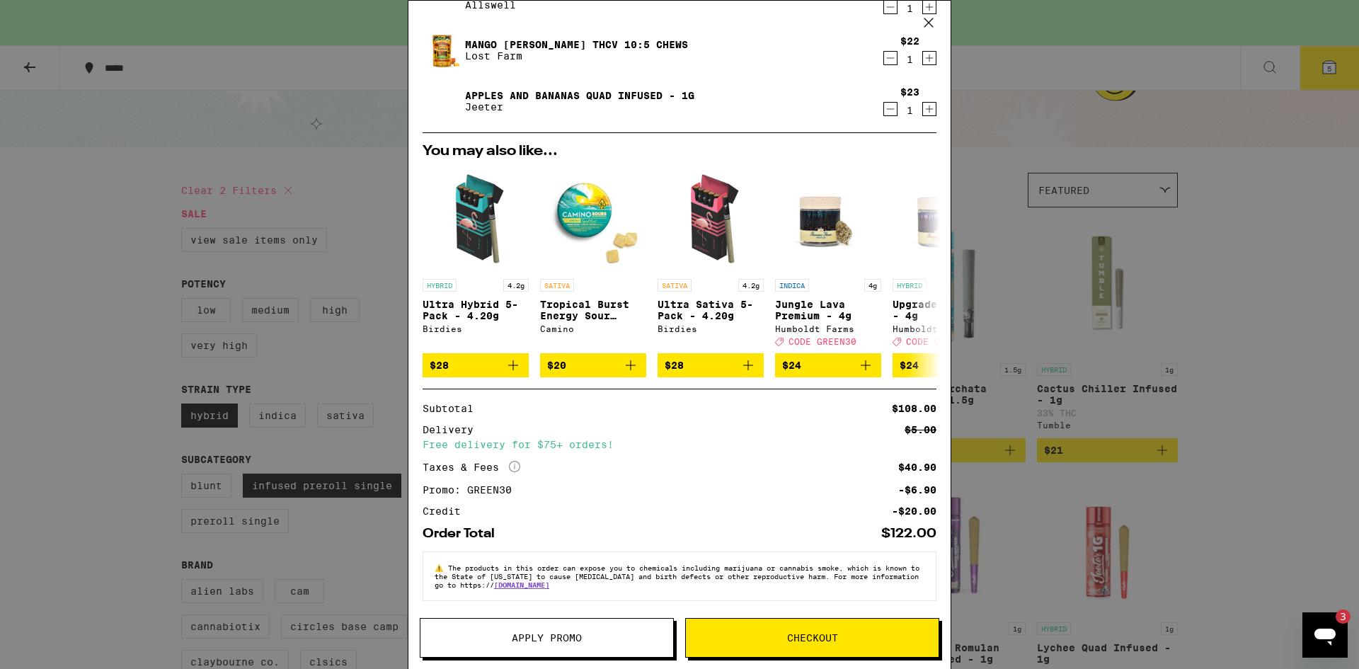
click at [828, 640] on span "Checkout" at bounding box center [812, 638] width 51 height 10
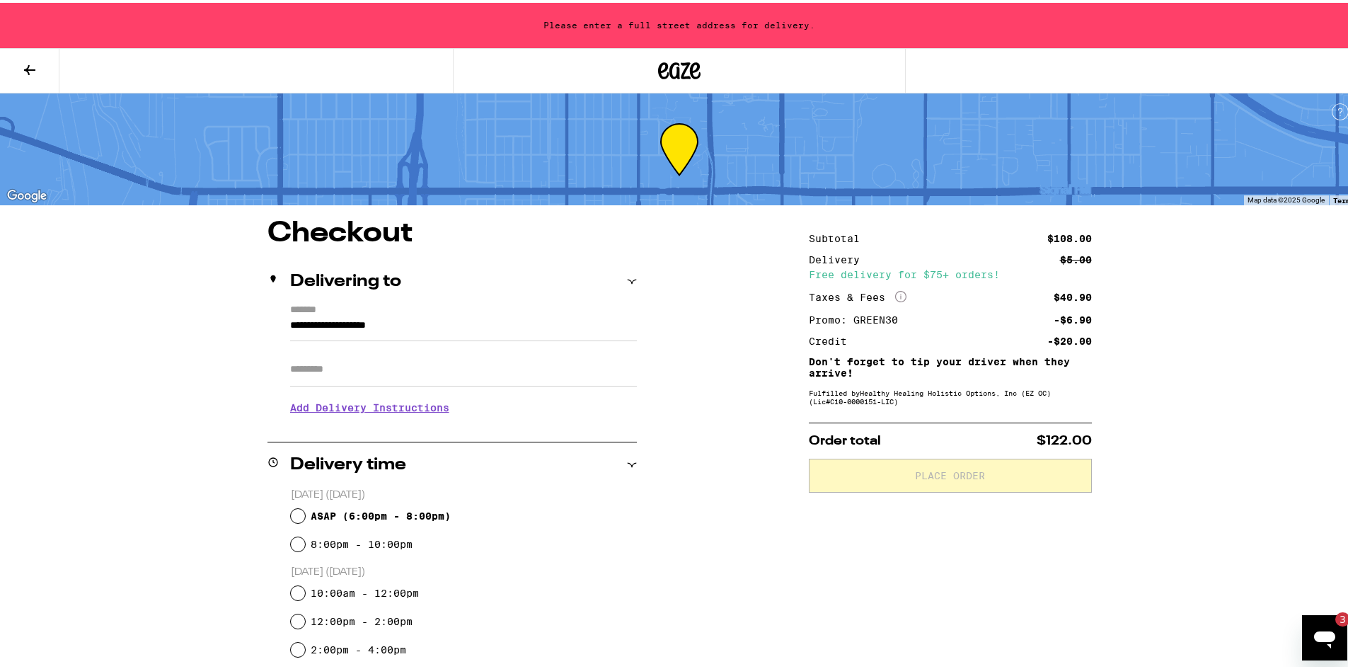
click at [311, 516] on span "ASAP ( 6:00pm - 8:00pm )" at bounding box center [381, 512] width 140 height 11
click at [305, 516] on input "ASAP ( 6:00pm - 8:00pm )" at bounding box center [298, 513] width 14 height 14
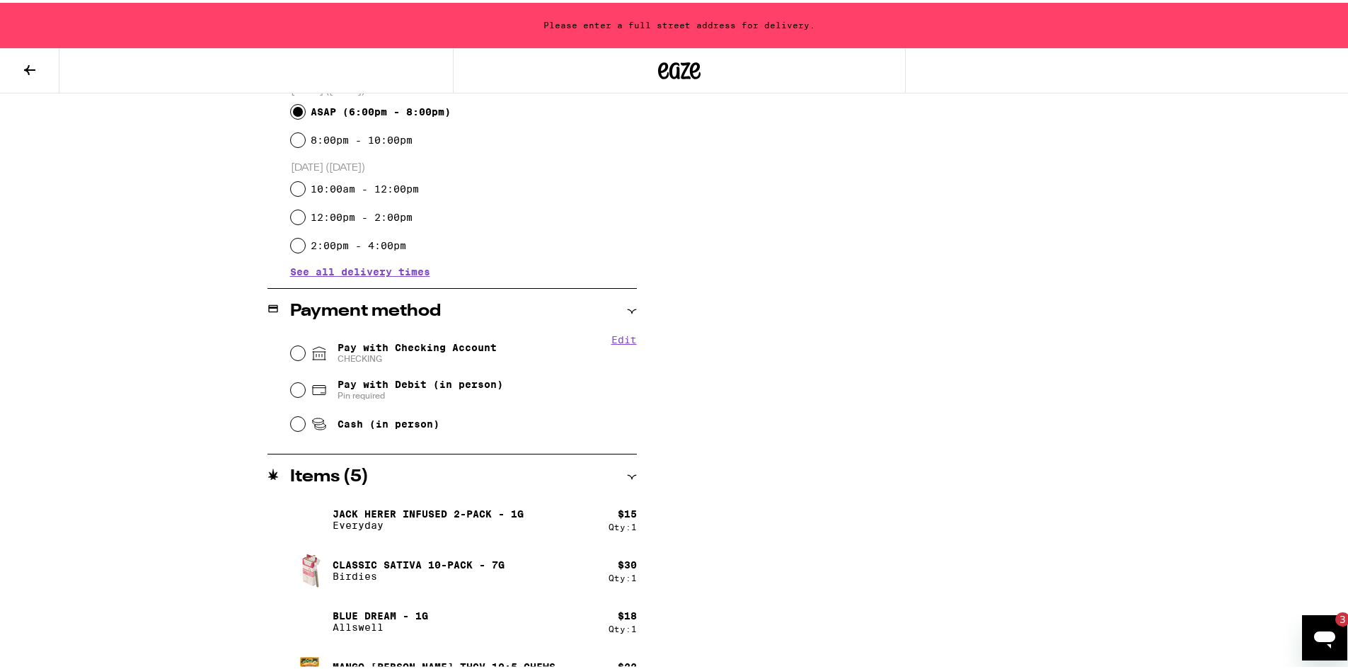
scroll to position [407, 0]
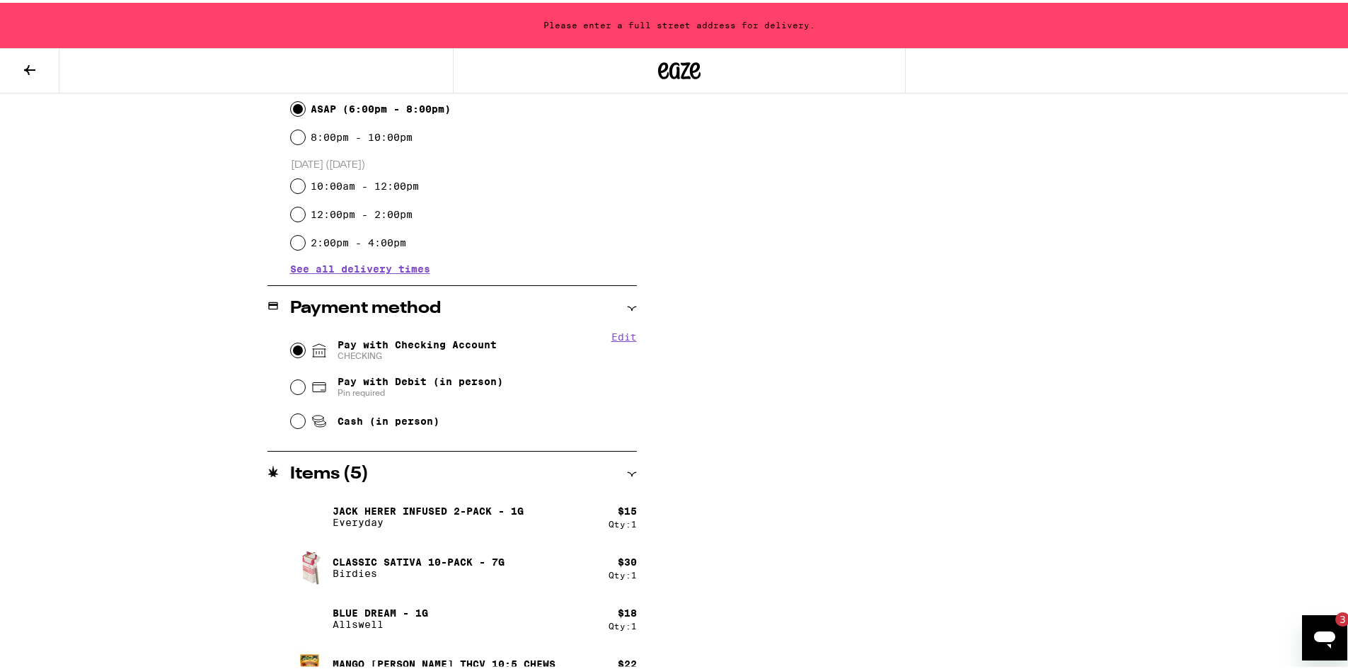
click at [295, 349] on input "Pay with Checking Account CHECKING" at bounding box center [298, 347] width 14 height 14
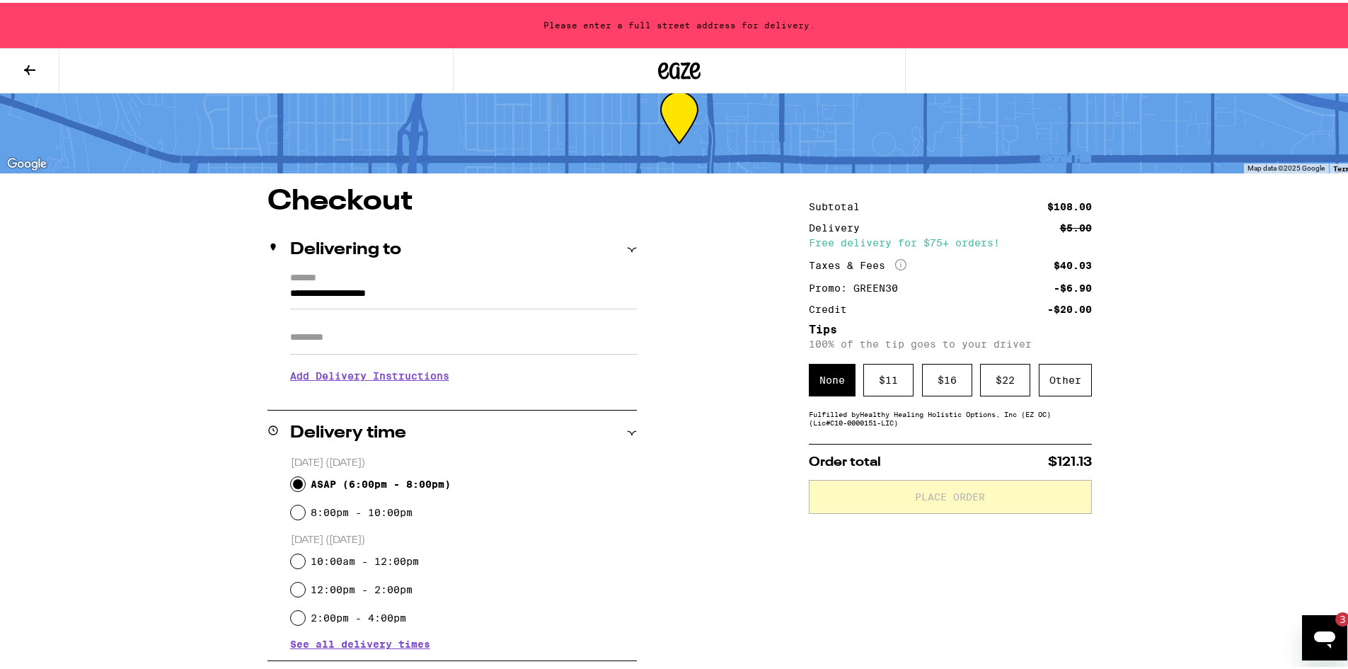
scroll to position [20, 0]
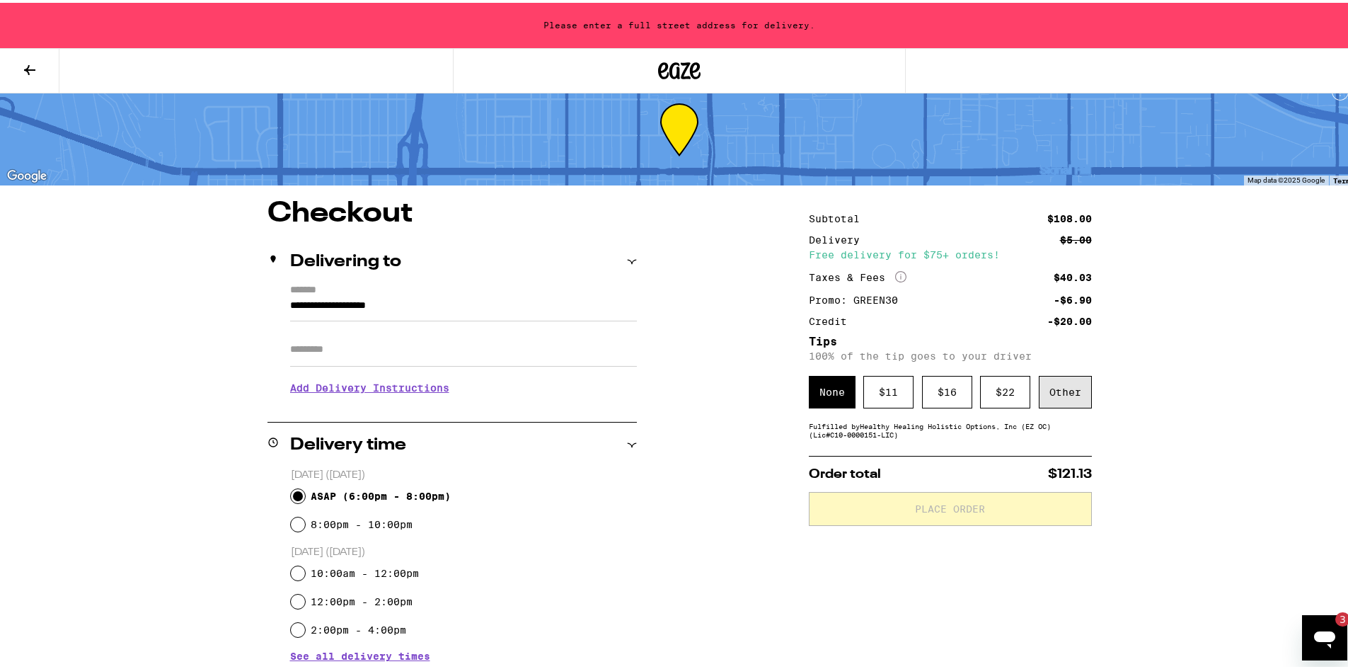
click at [1055, 396] on div "Other" at bounding box center [1065, 389] width 53 height 33
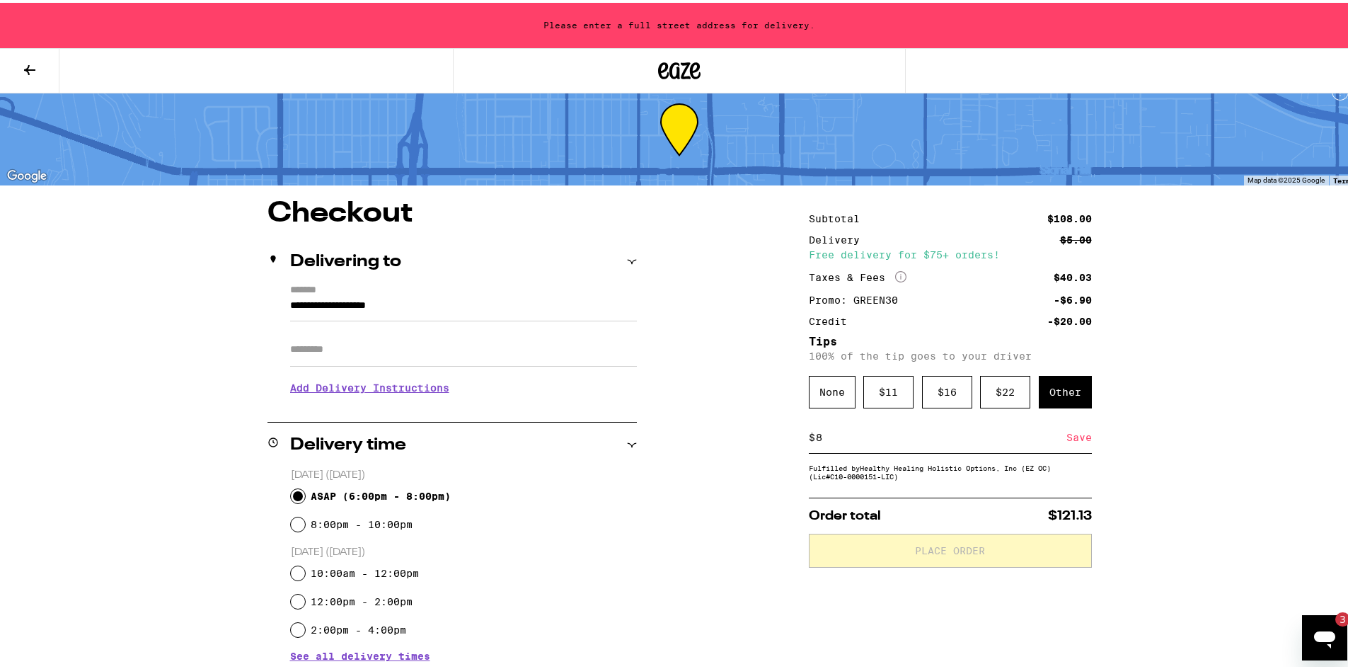
click at [1079, 440] on div "Save" at bounding box center [1078, 434] width 25 height 31
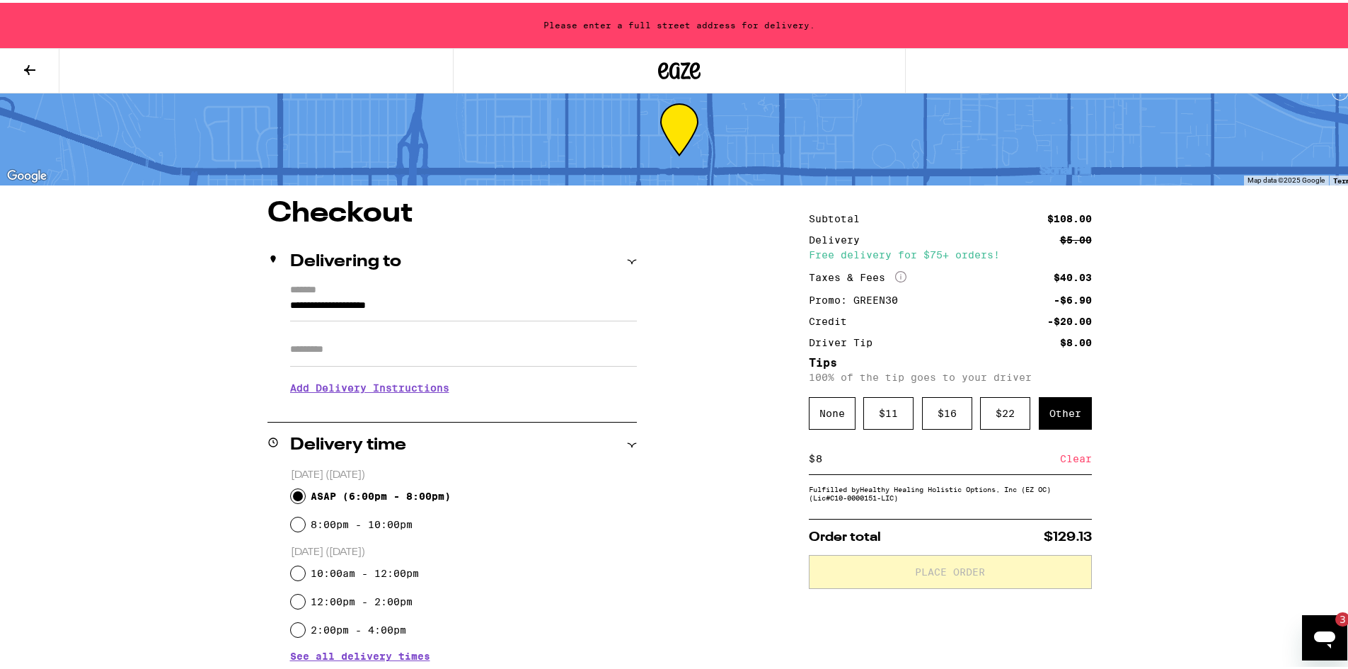
click at [1330, 637] on icon "Open messaging window, 3 unread messages" at bounding box center [1324, 638] width 21 height 17
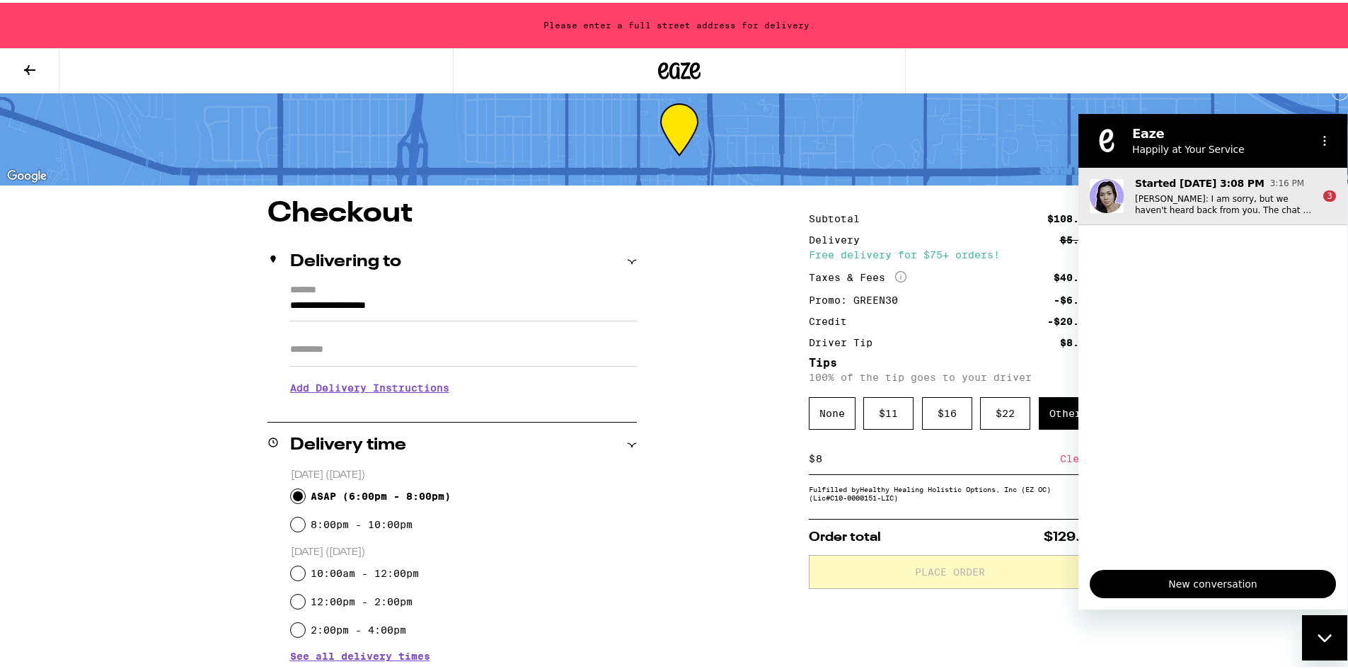
click at [1314, 209] on button "Started [DATE] 3:08 PM 3:16 PM [PERSON_NAME]: I am sorry, but we haven't heard …" at bounding box center [1212, 195] width 269 height 57
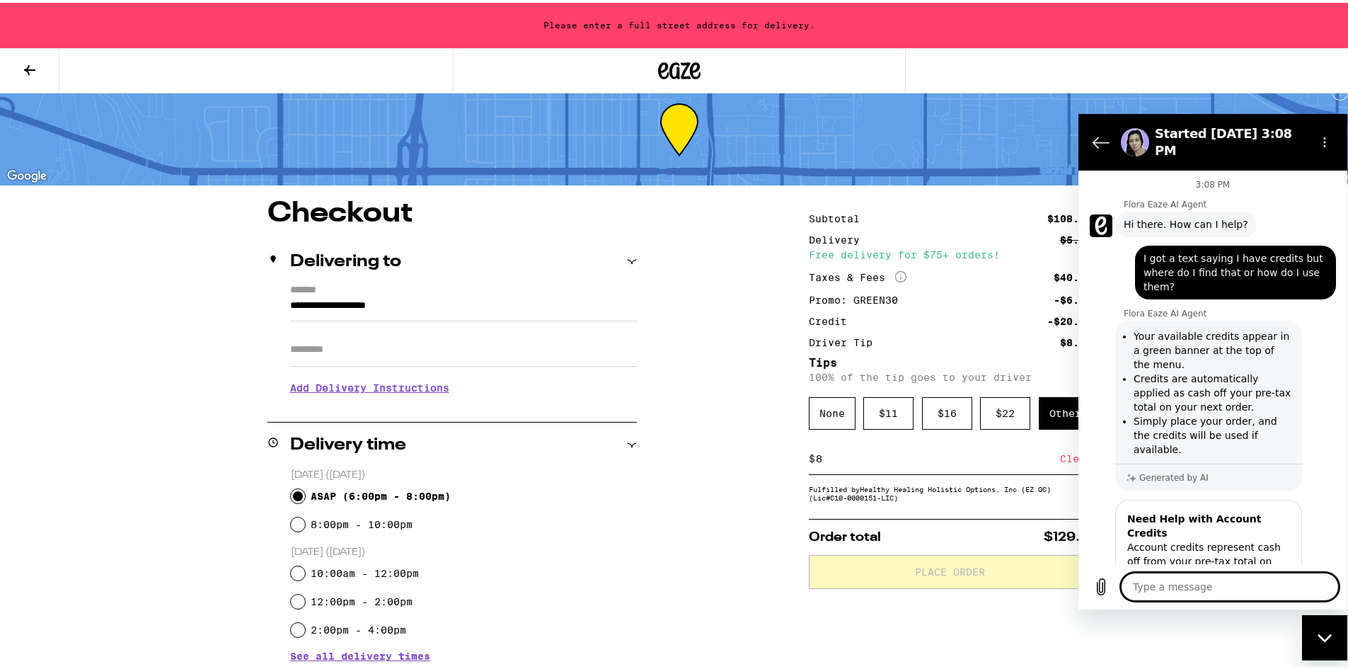
scroll to position [1492, 0]
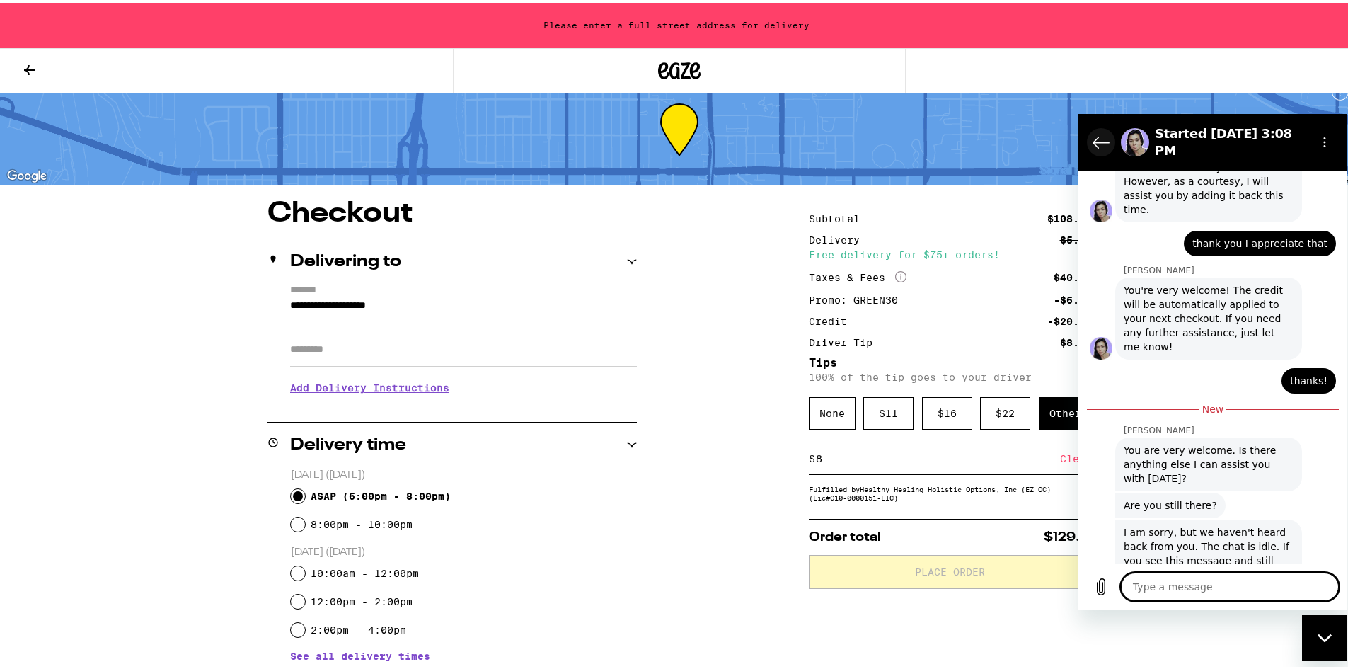
click at [1091, 139] on button "Back to the conversation list" at bounding box center [1101, 141] width 28 height 28
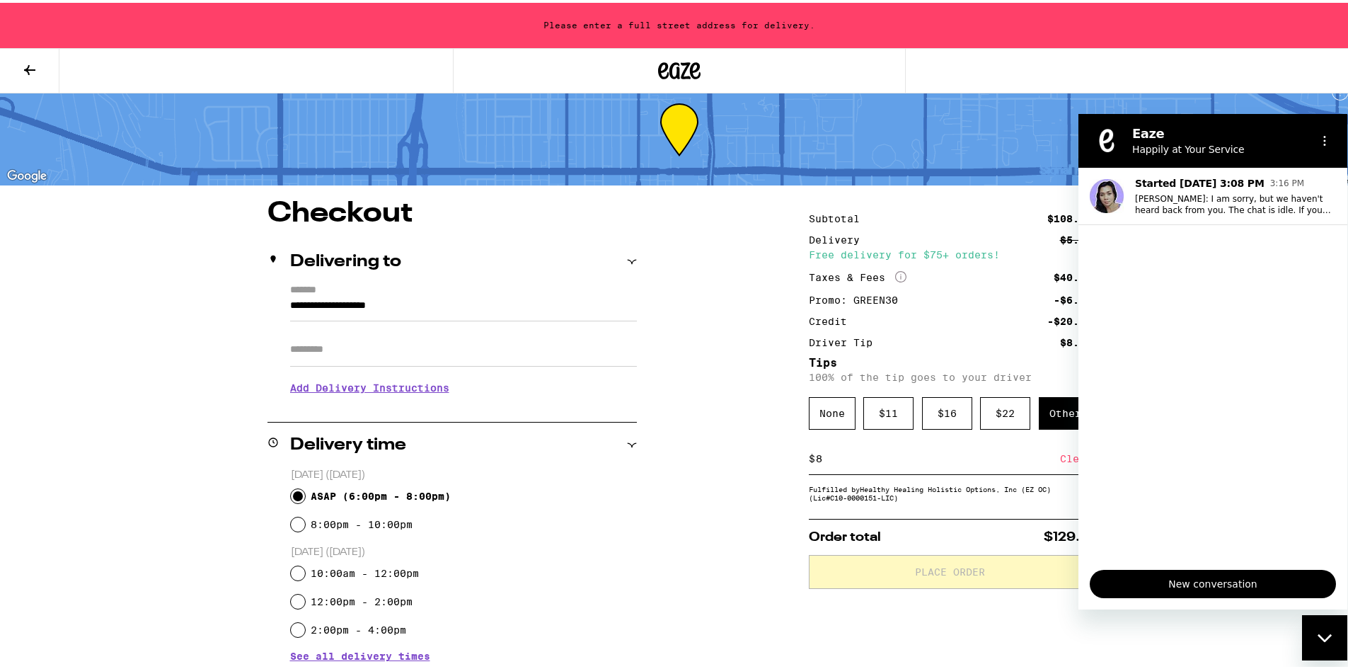
click at [1341, 635] on div "Close messaging window" at bounding box center [1324, 637] width 42 height 42
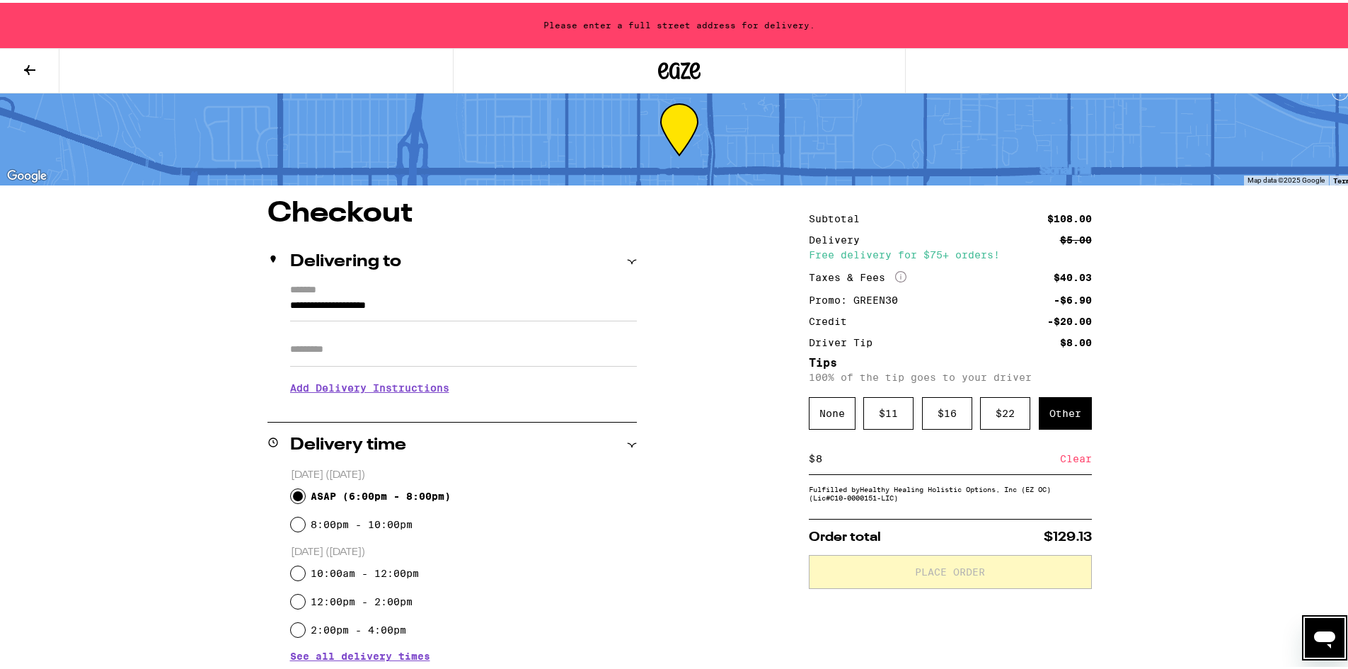
drag, startPoint x: 39, startPoint y: 23, endPoint x: 714, endPoint y: 427, distance: 787.1
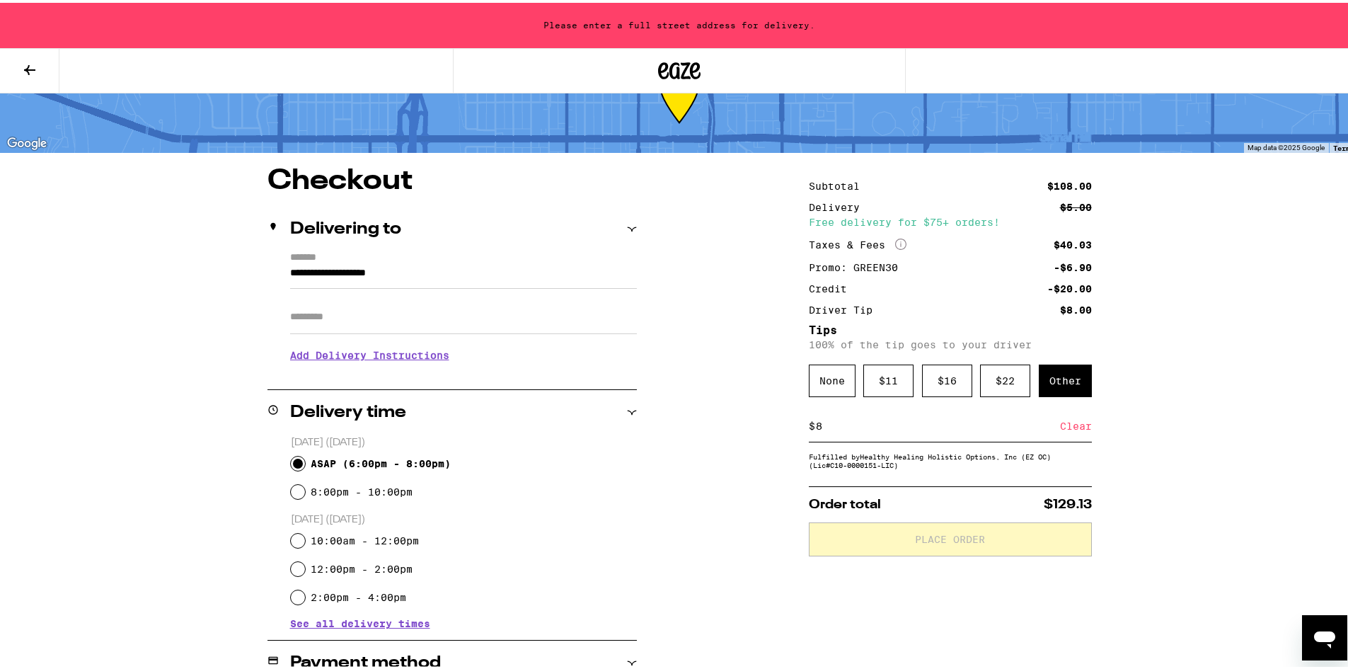
scroll to position [20, 0]
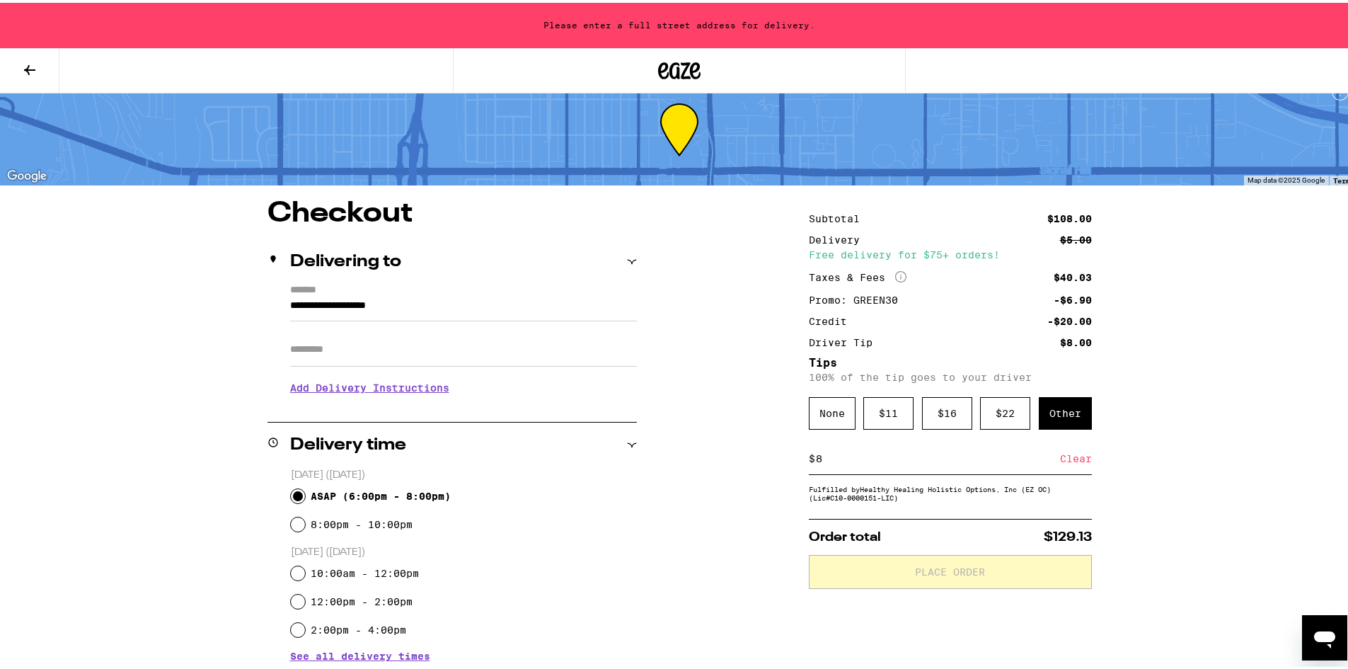
click at [355, 304] on input "**********" at bounding box center [463, 306] width 347 height 24
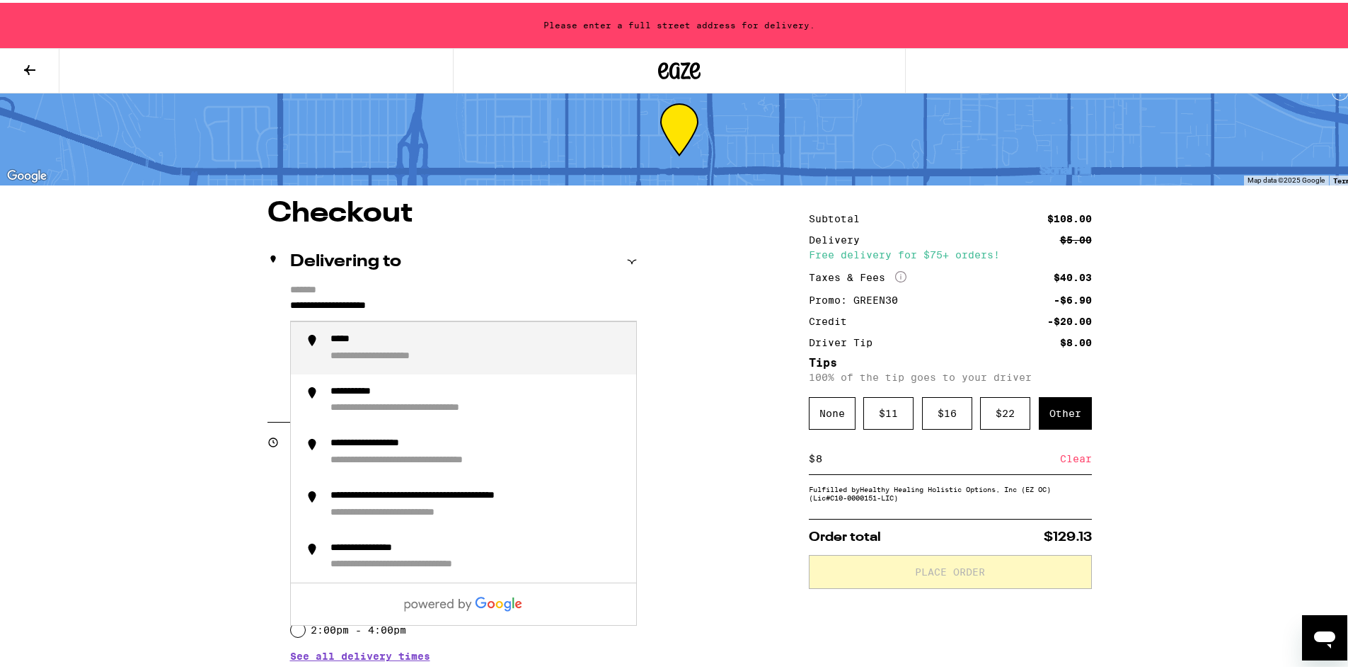
drag, startPoint x: 466, startPoint y: 308, endPoint x: 157, endPoint y: 242, distance: 316.1
click at [157, 242] on div "**********" at bounding box center [679, 581] width 1359 height 1202
click at [369, 343] on div "**********" at bounding box center [394, 336] width 128 height 13
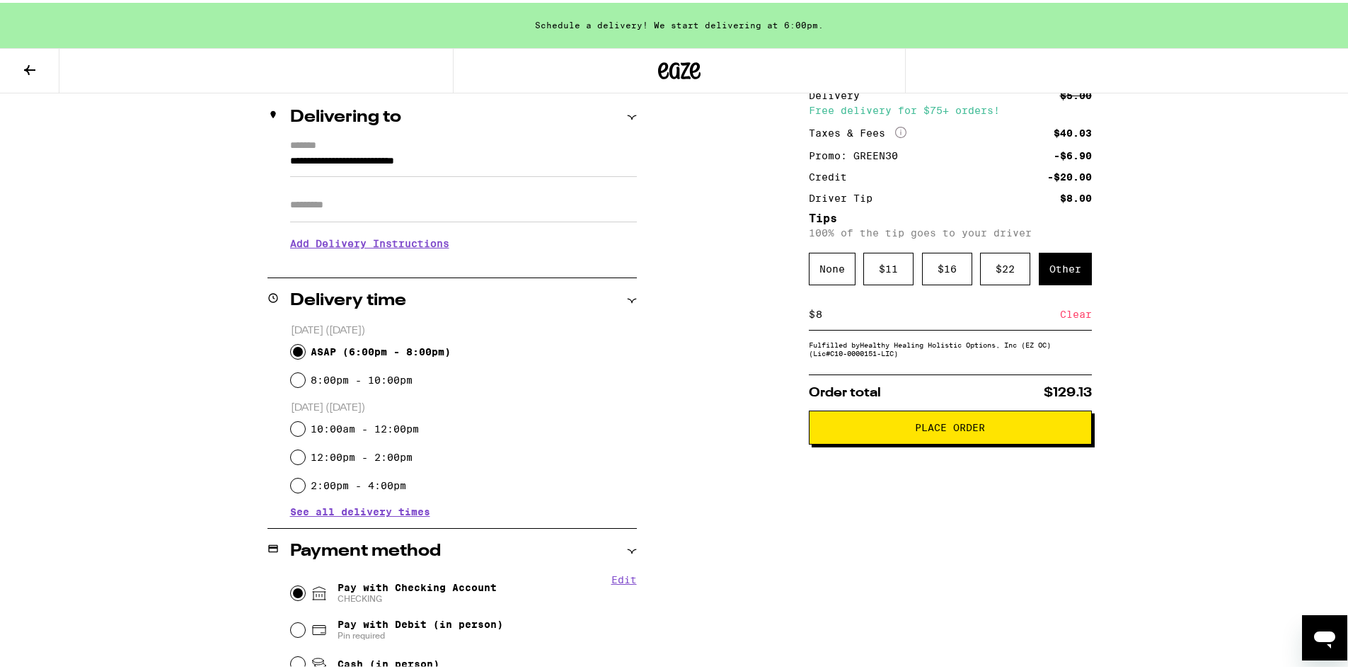
scroll to position [179, 0]
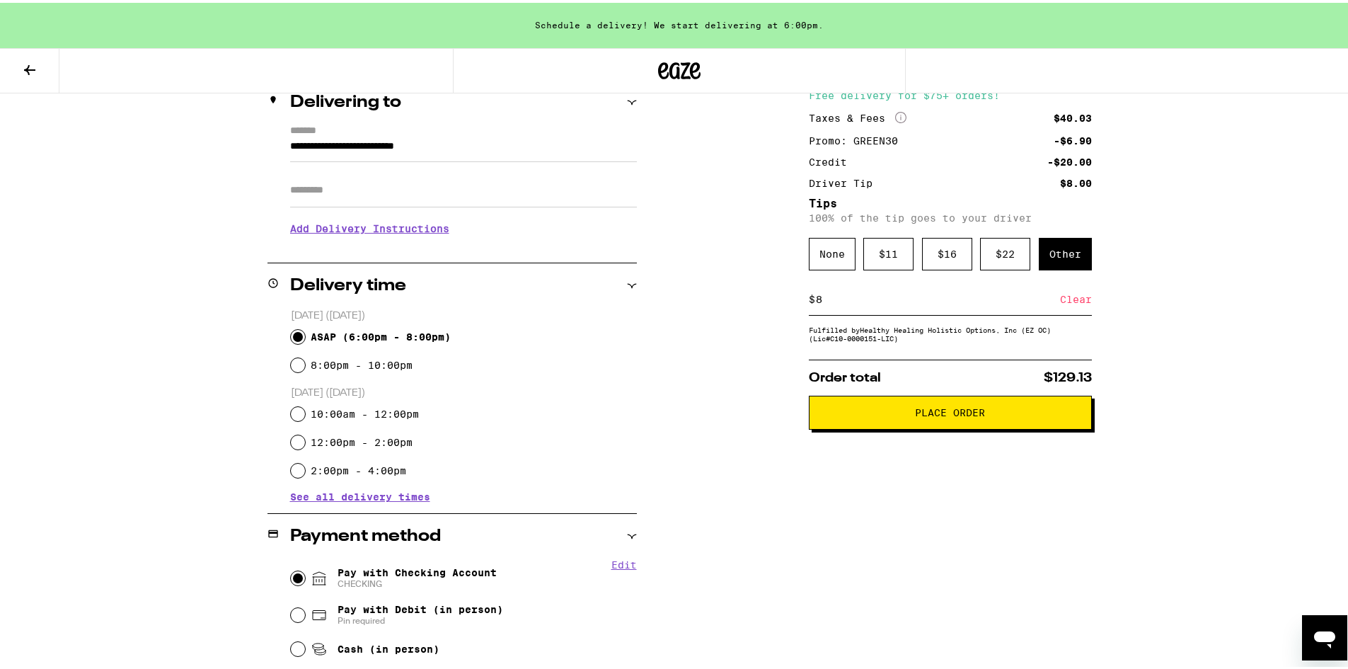
click at [444, 233] on h3 "Add Delivery Instructions" at bounding box center [463, 225] width 347 height 33
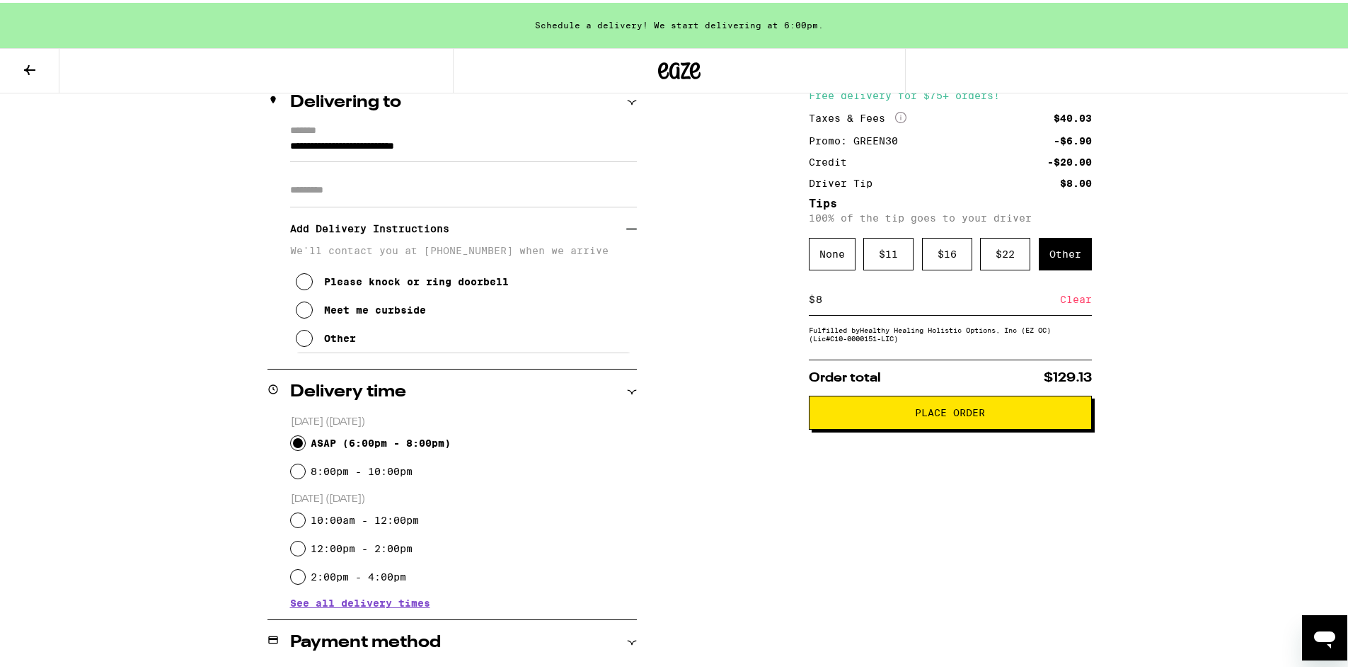
click at [436, 232] on h3 "Add Delivery Instructions" at bounding box center [458, 225] width 336 height 33
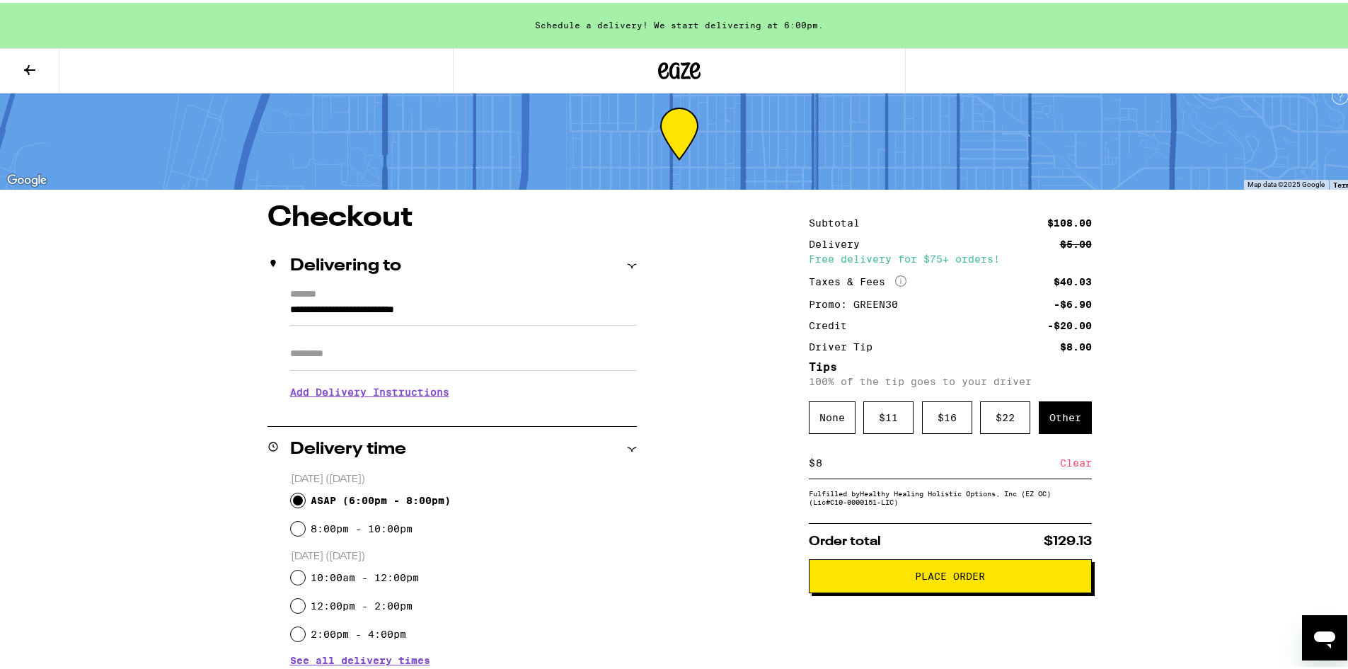
scroll to position [0, 0]
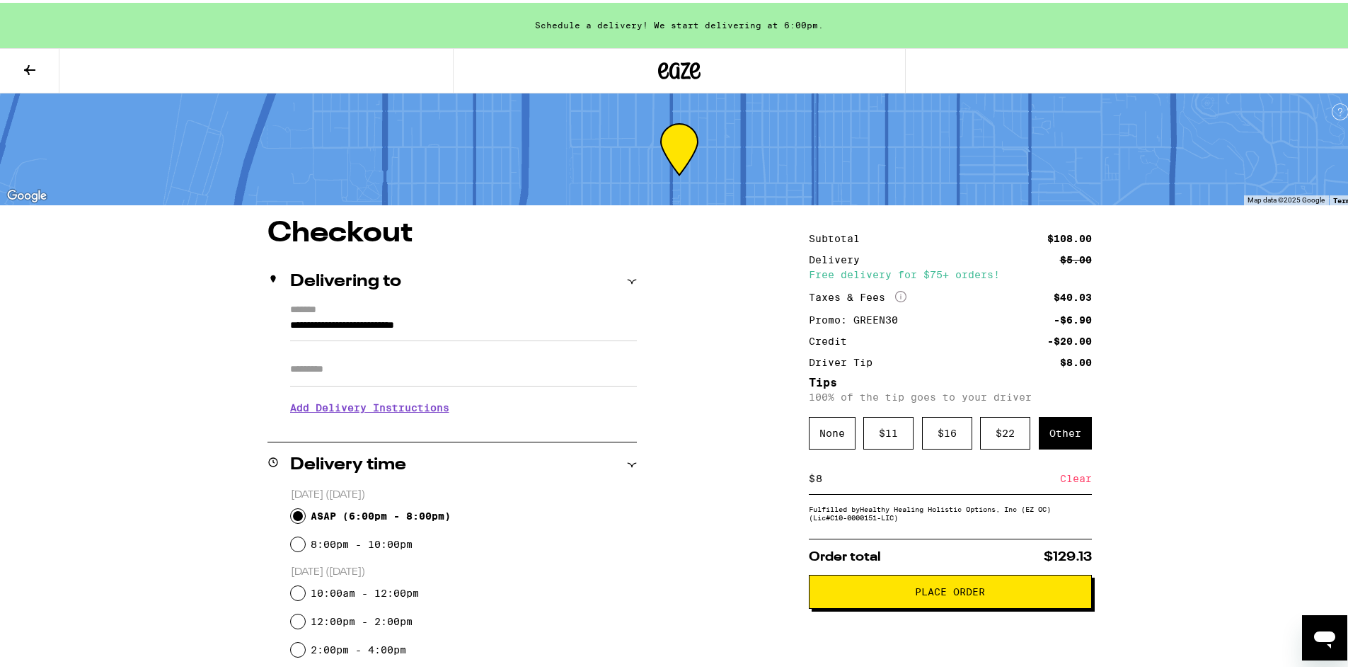
click at [42, 64] on button at bounding box center [29, 68] width 59 height 45
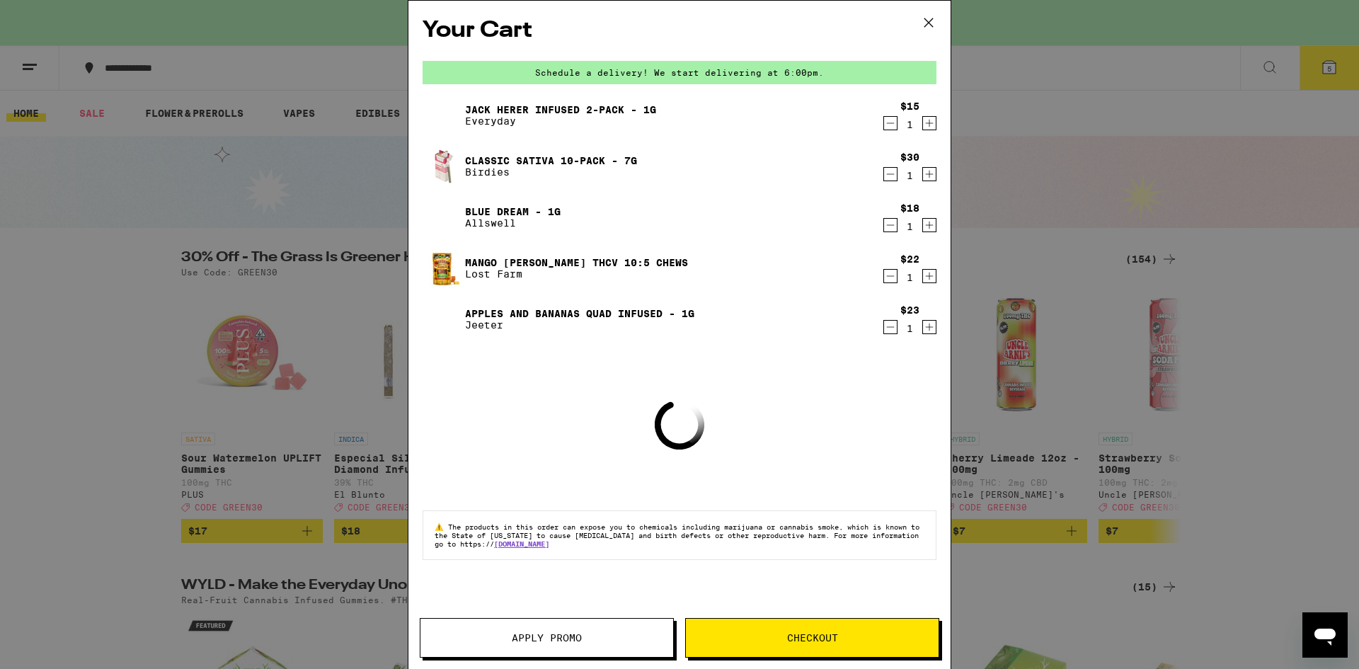
click at [927, 16] on icon at bounding box center [928, 22] width 21 height 21
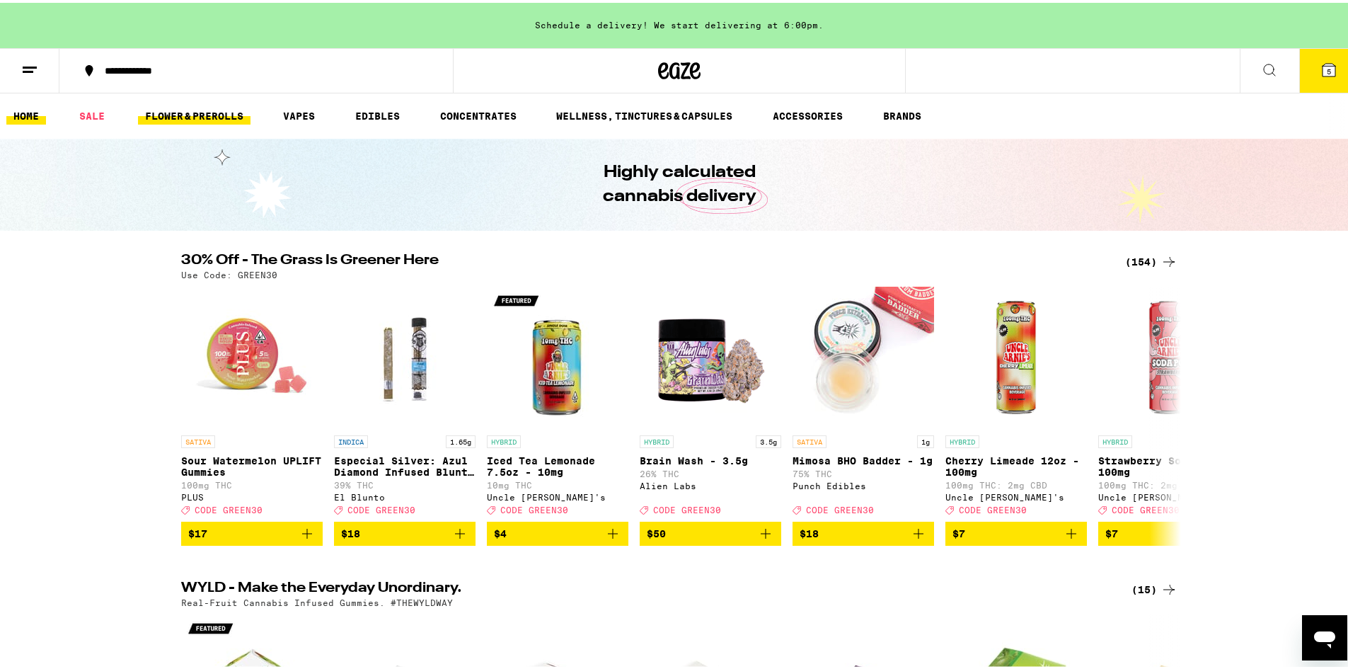
click at [180, 107] on link "FLOWER & PREROLLS" at bounding box center [194, 113] width 113 height 17
click at [216, 117] on link "FLOWER & PREROLLS" at bounding box center [194, 113] width 113 height 17
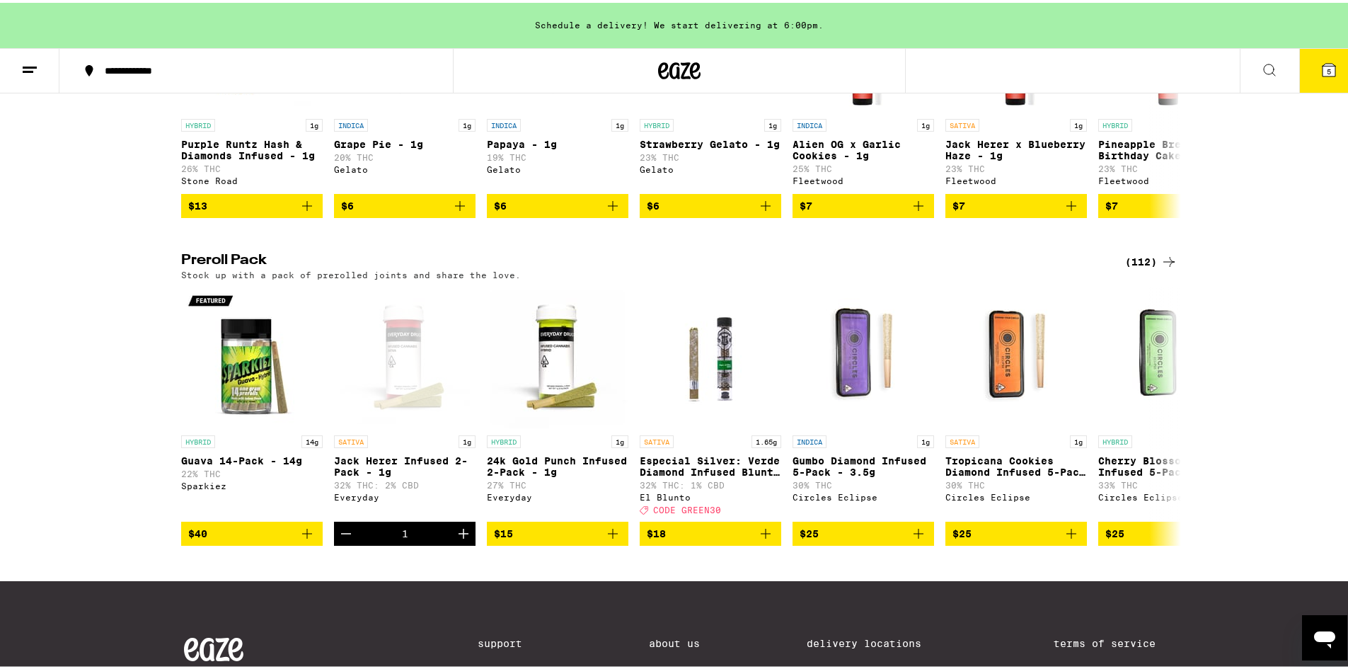
scroll to position [973, 0]
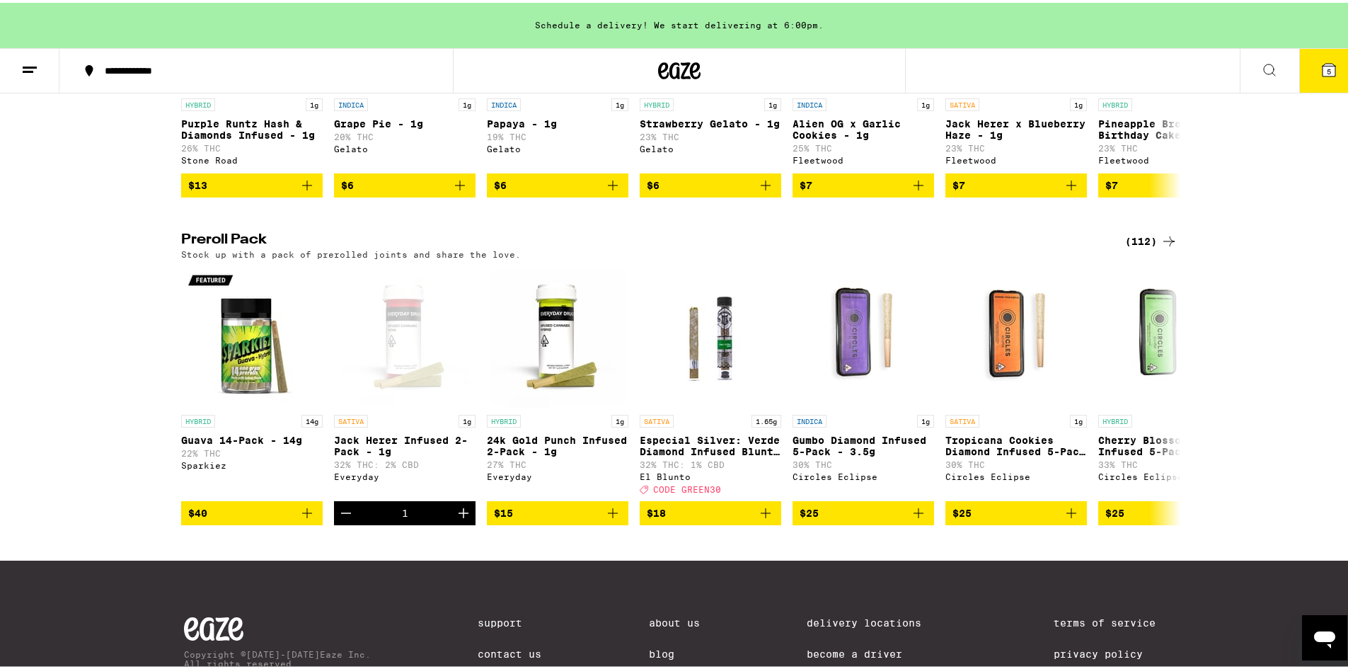
click at [1160, 256] on div "Stock up with a pack of prerolled joints and share the love." at bounding box center [679, 251] width 996 height 9
click at [1149, 247] on div "(112)" at bounding box center [1151, 238] width 52 height 17
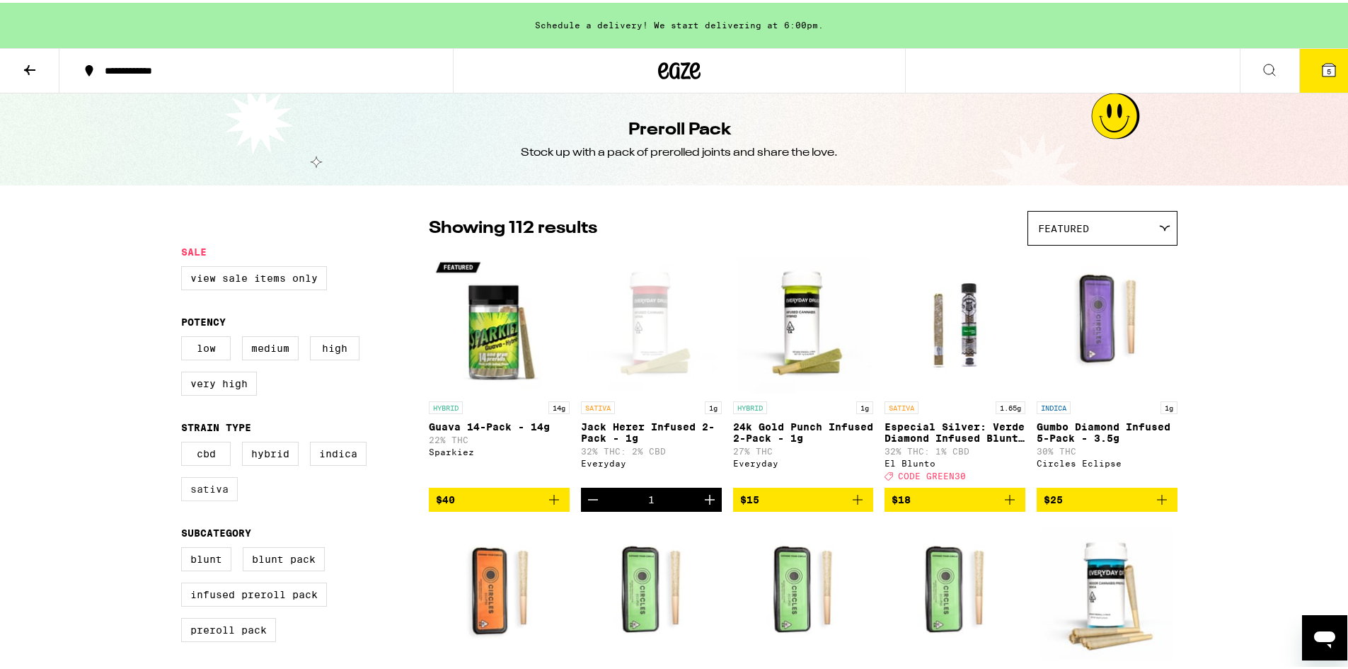
click at [191, 498] on label "Sativa" at bounding box center [209, 486] width 57 height 24
click at [185, 442] on input "Sativa" at bounding box center [184, 441] width 1 height 1
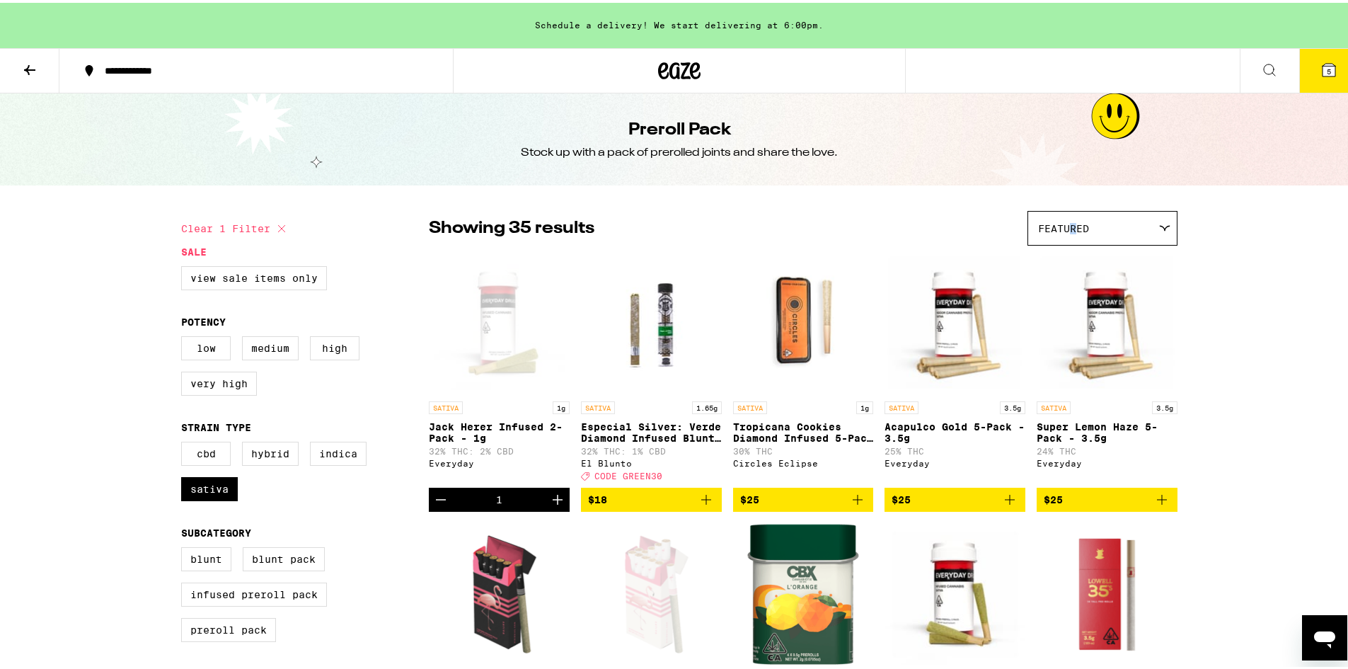
click at [1068, 221] on span "Featured" at bounding box center [1063, 225] width 51 height 11
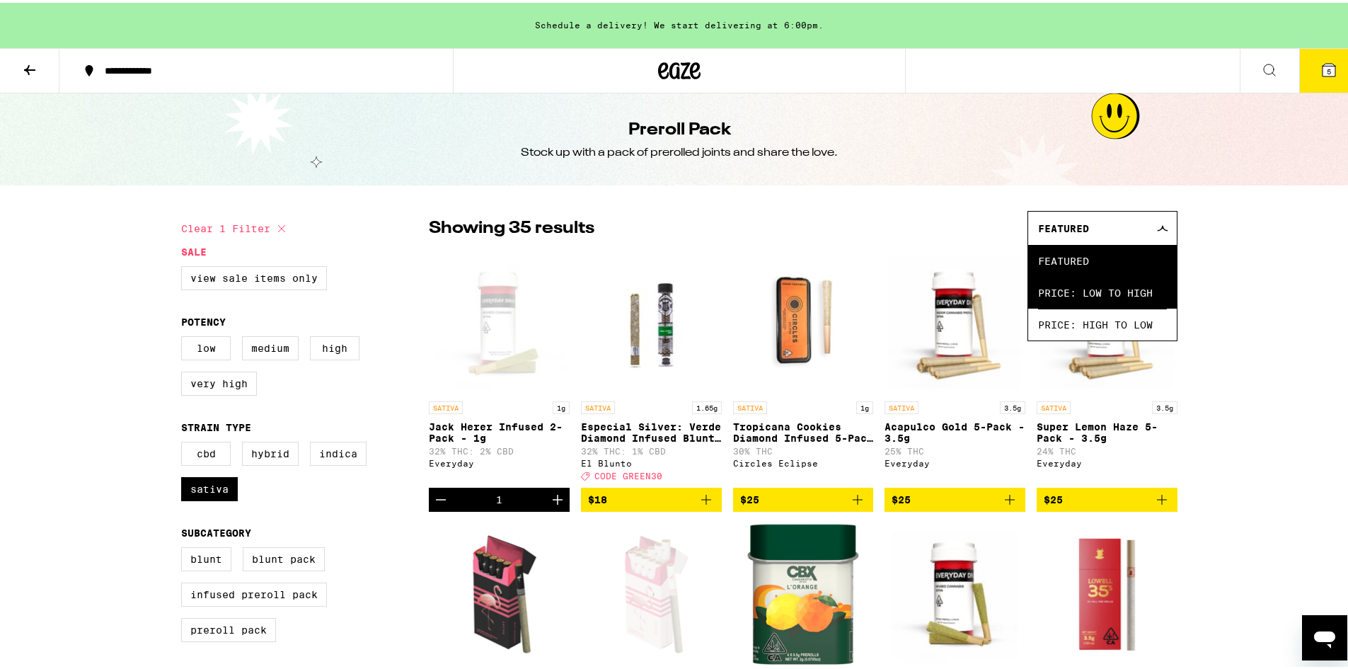
click at [1081, 288] on span "Price: Low to High" at bounding box center [1102, 290] width 129 height 32
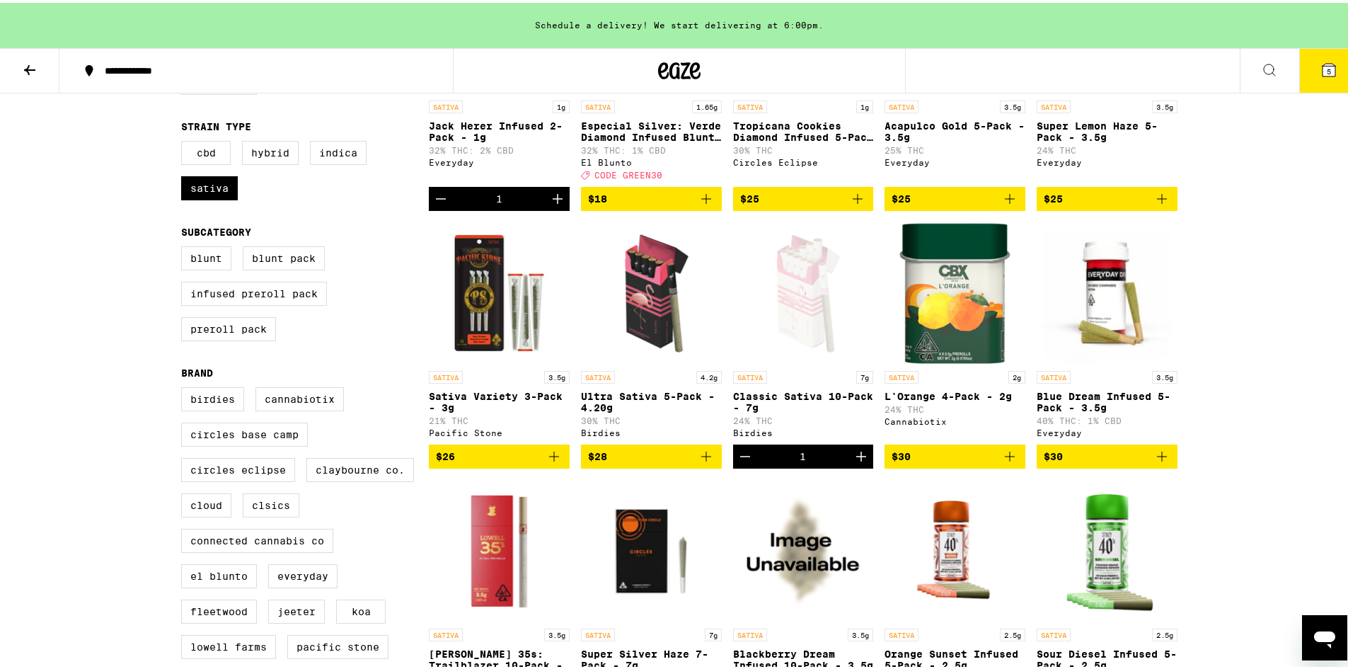
scroll to position [318, 0]
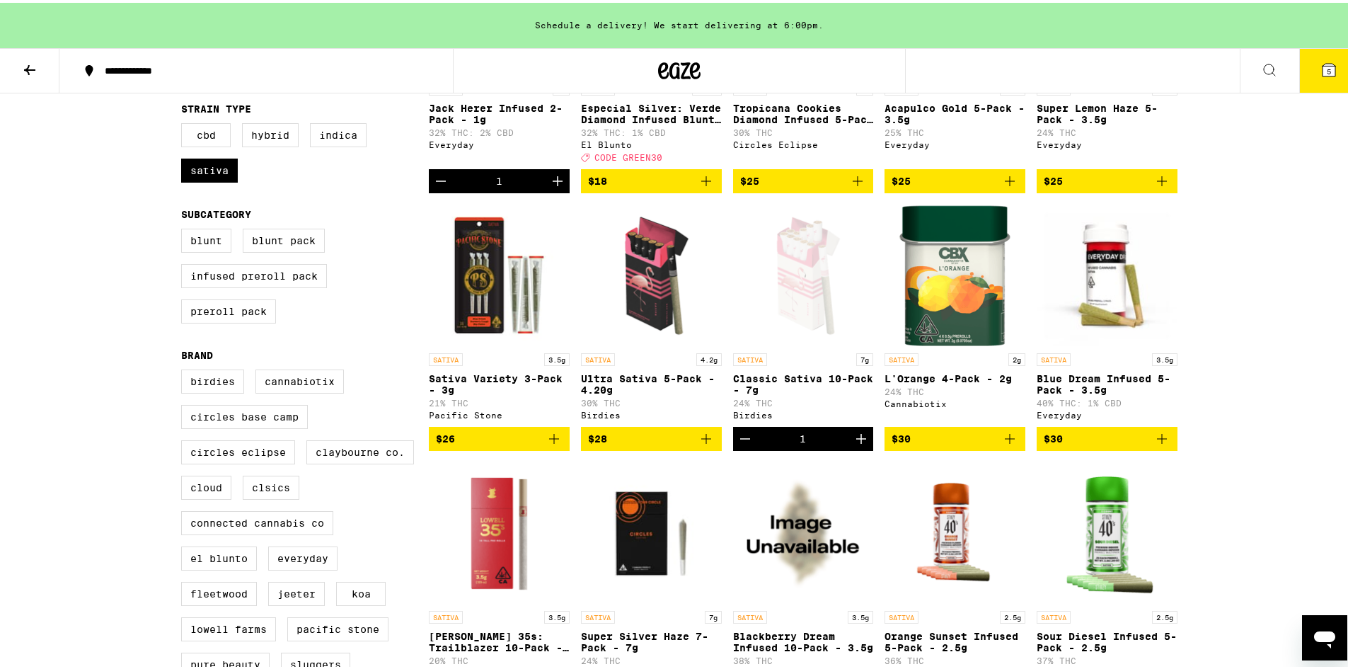
click at [737, 444] on icon "Decrement" at bounding box center [745, 435] width 17 height 17
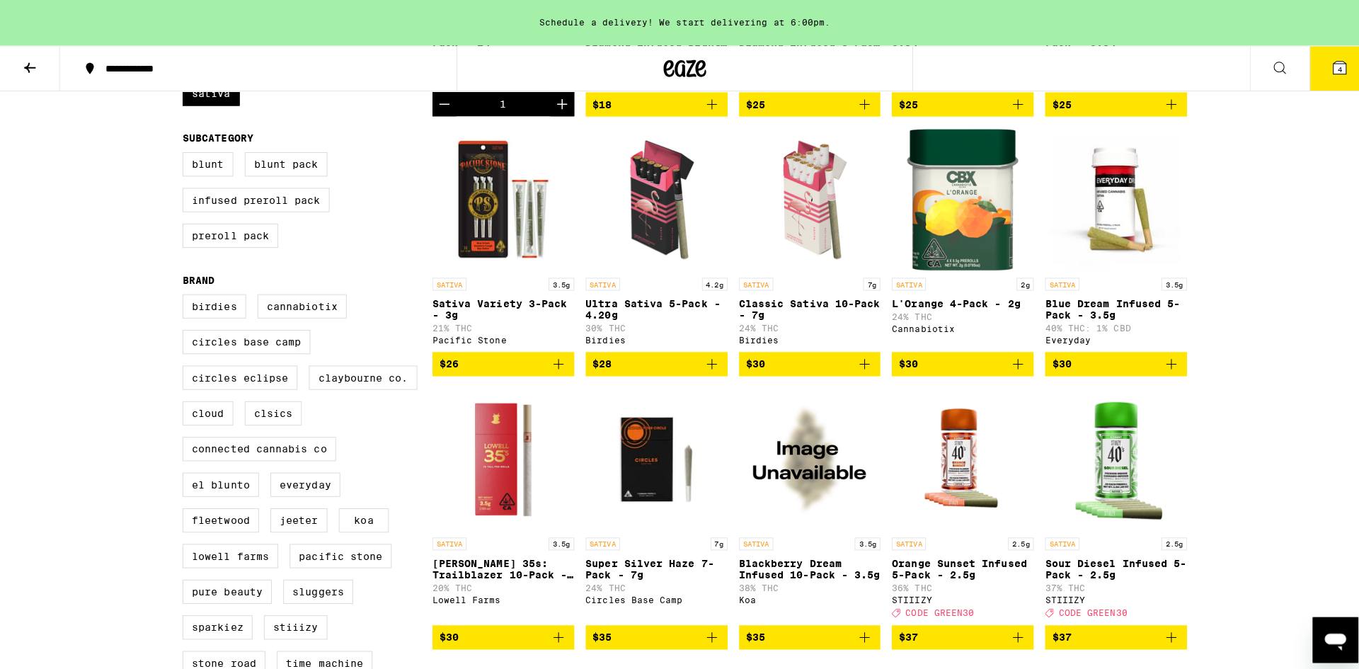
scroll to position [389, 0]
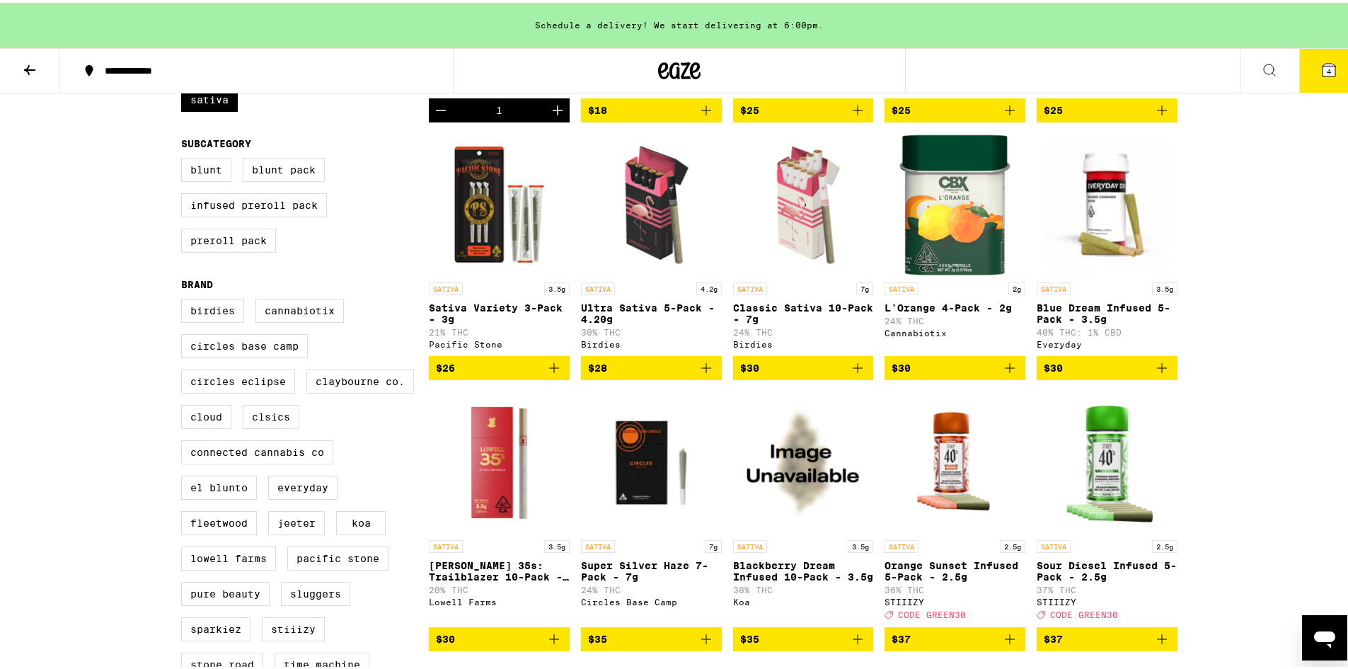
click at [703, 374] on icon "Add to bag" at bounding box center [706, 365] width 17 height 17
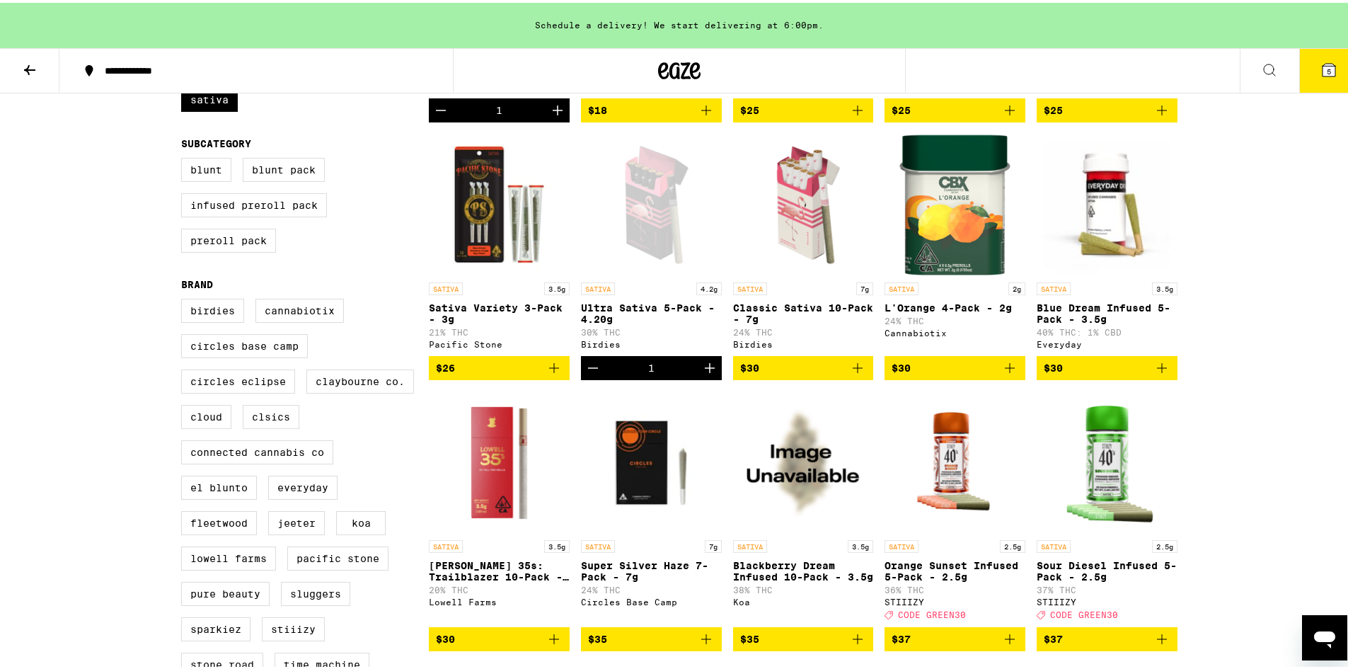
click at [1327, 69] on span "5" at bounding box center [1329, 68] width 4 height 8
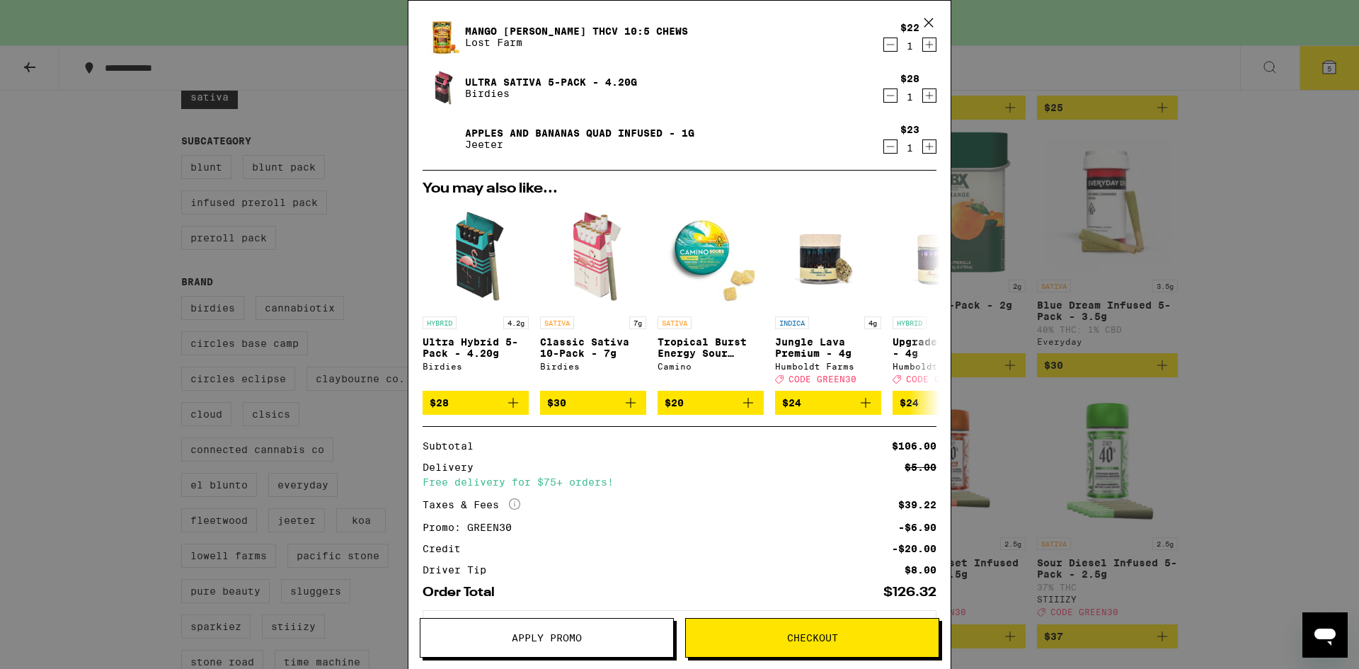
scroll to position [250, 0]
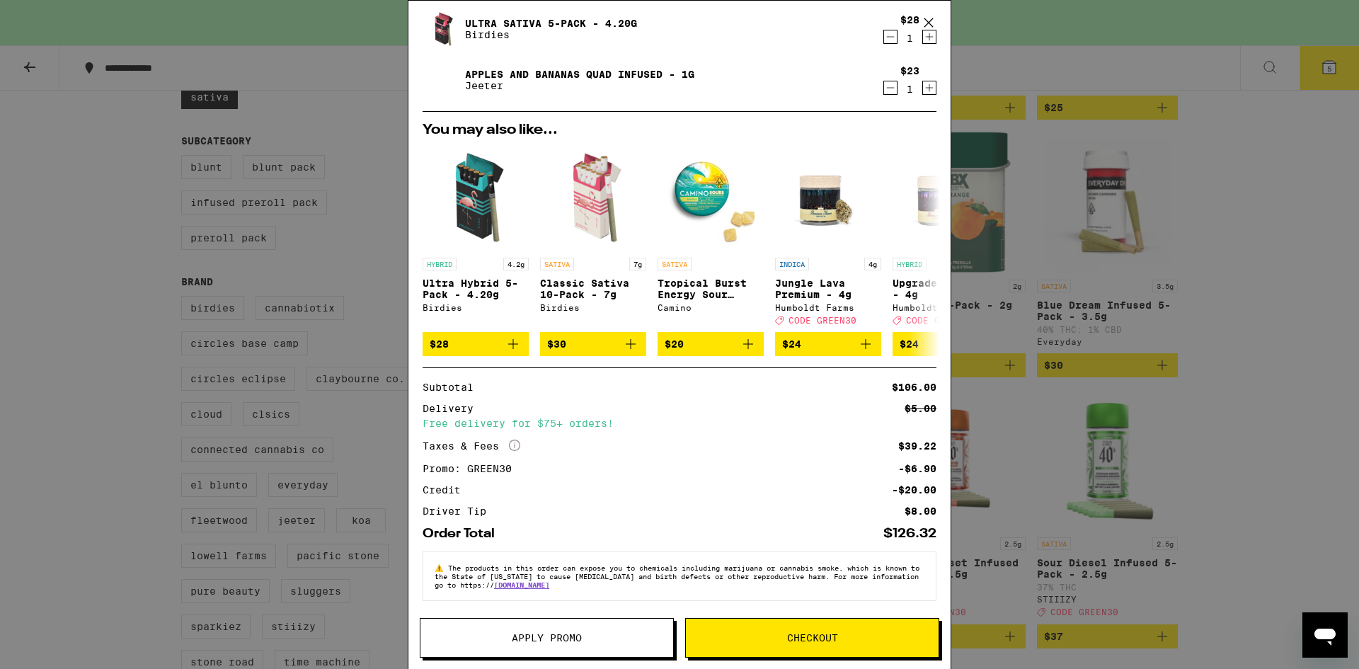
click at [885, 647] on button "Checkout" at bounding box center [812, 638] width 254 height 40
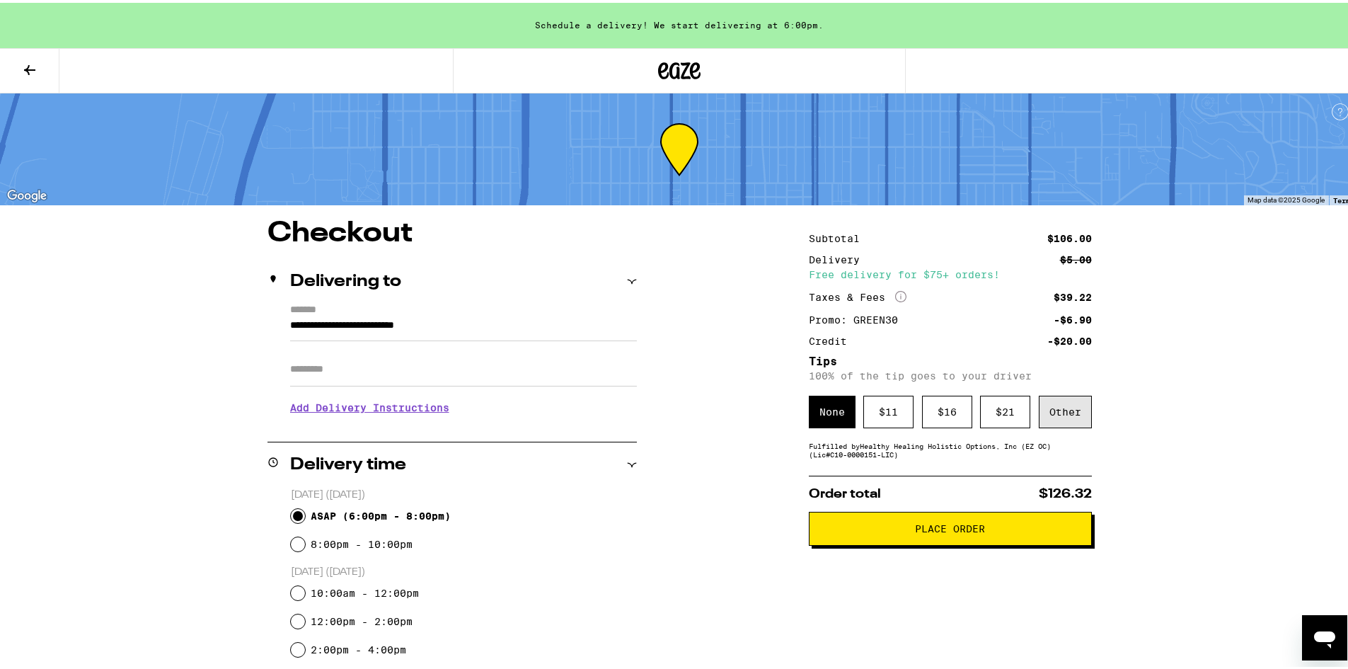
click at [1068, 418] on div "Other" at bounding box center [1065, 409] width 53 height 33
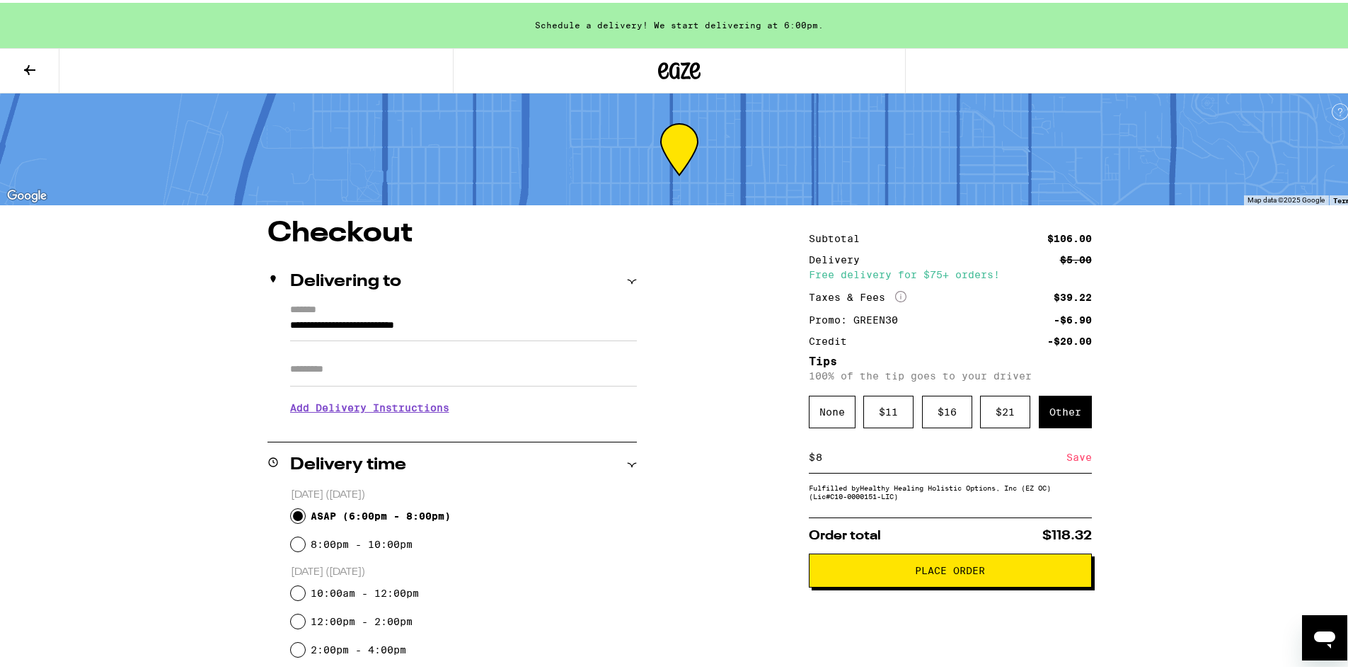
click at [1066, 458] on div "Save" at bounding box center [1078, 454] width 25 height 31
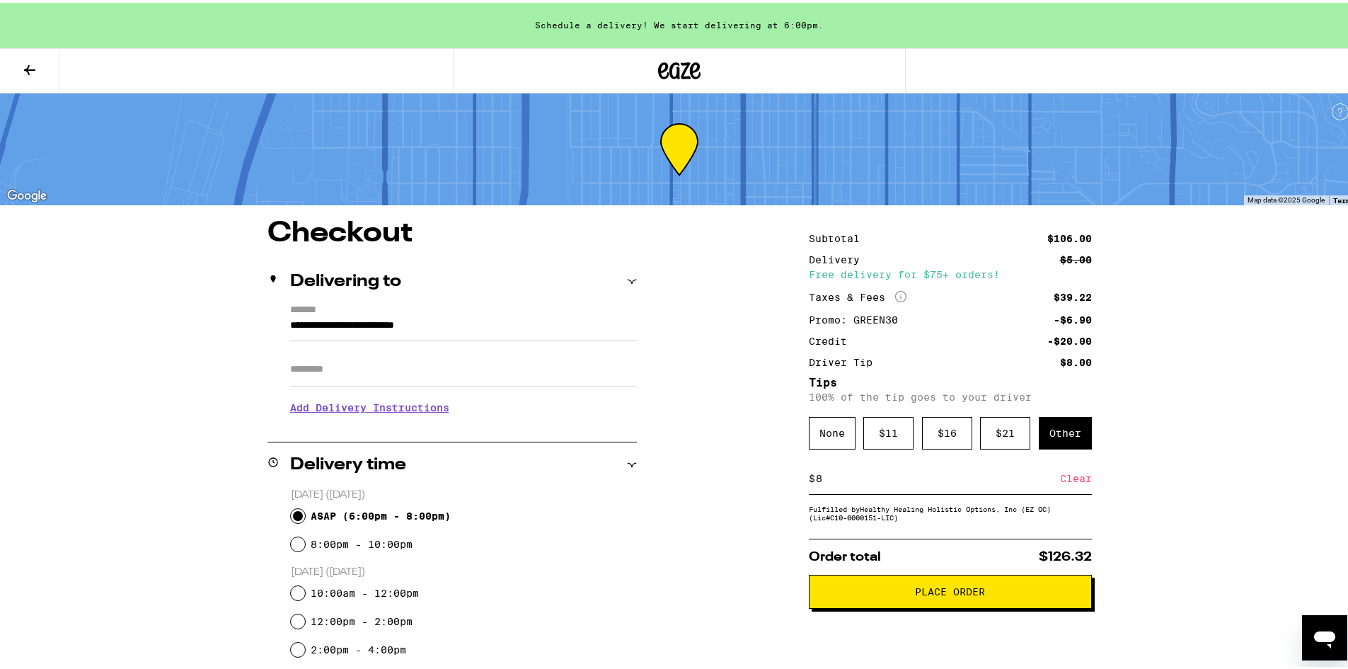
click at [915, 594] on span "Place Order" at bounding box center [950, 589] width 70 height 10
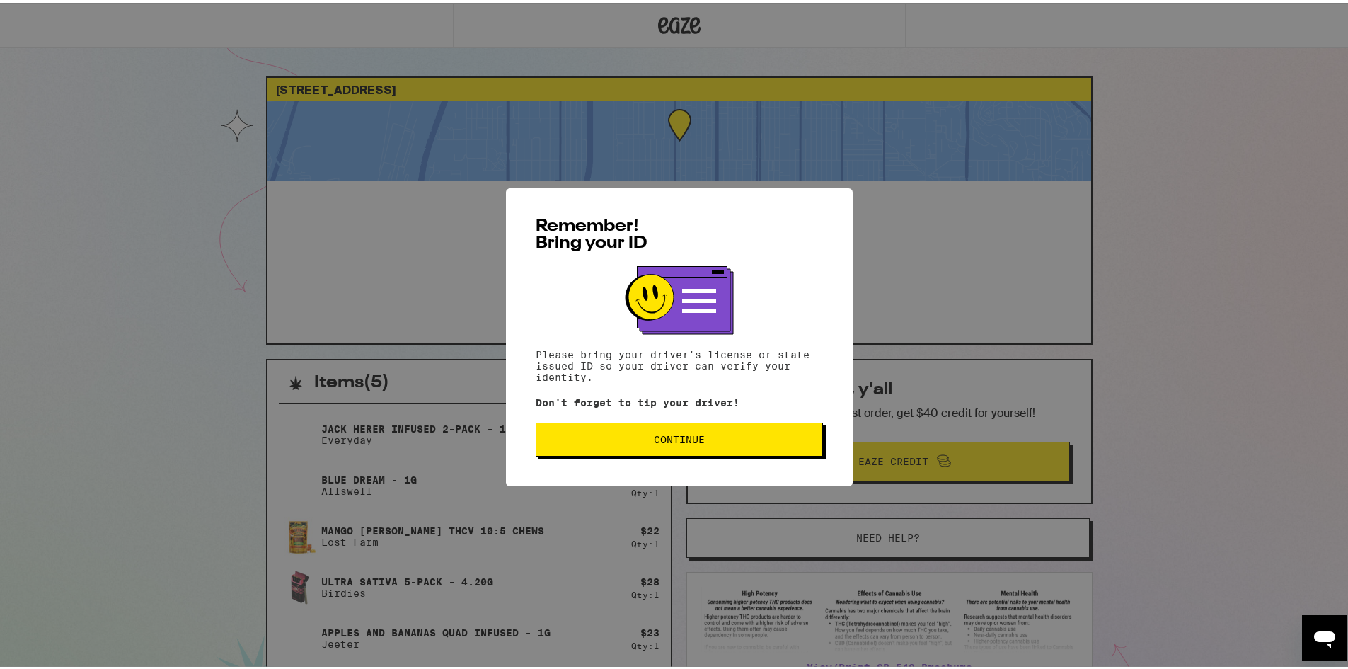
click at [671, 441] on span "Continue" at bounding box center [679, 437] width 51 height 10
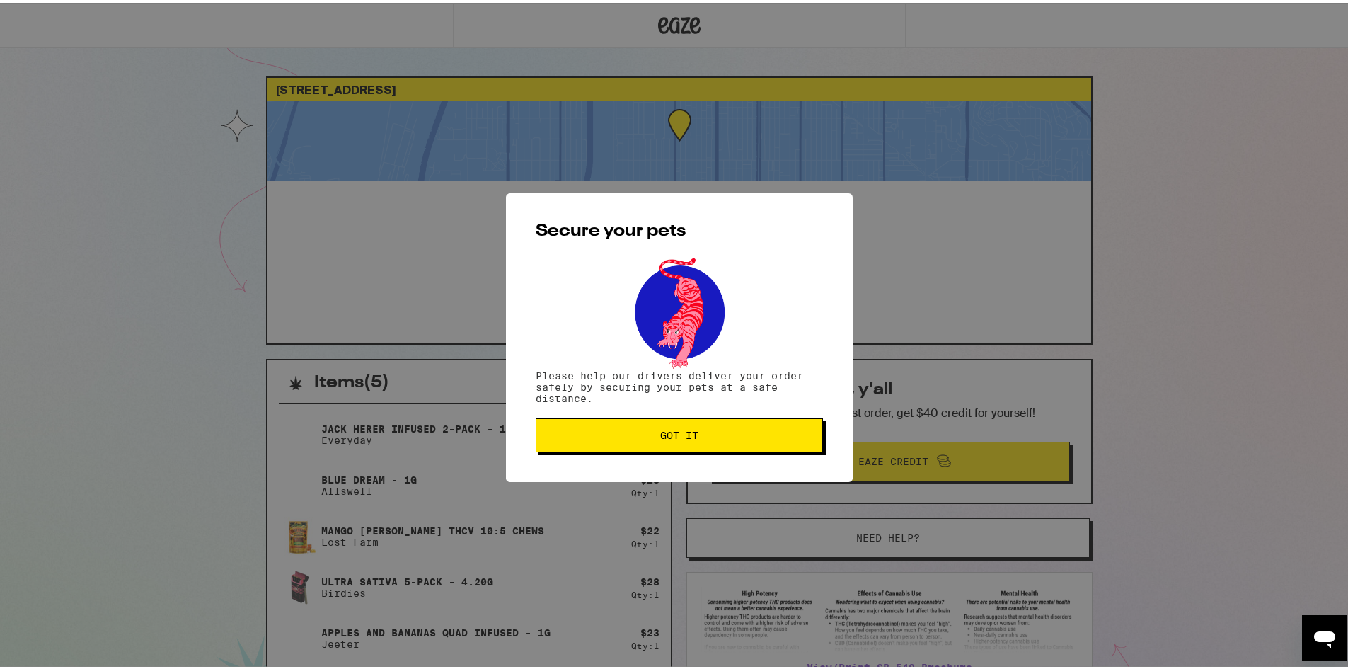
click at [671, 441] on button "Got it" at bounding box center [679, 432] width 287 height 34
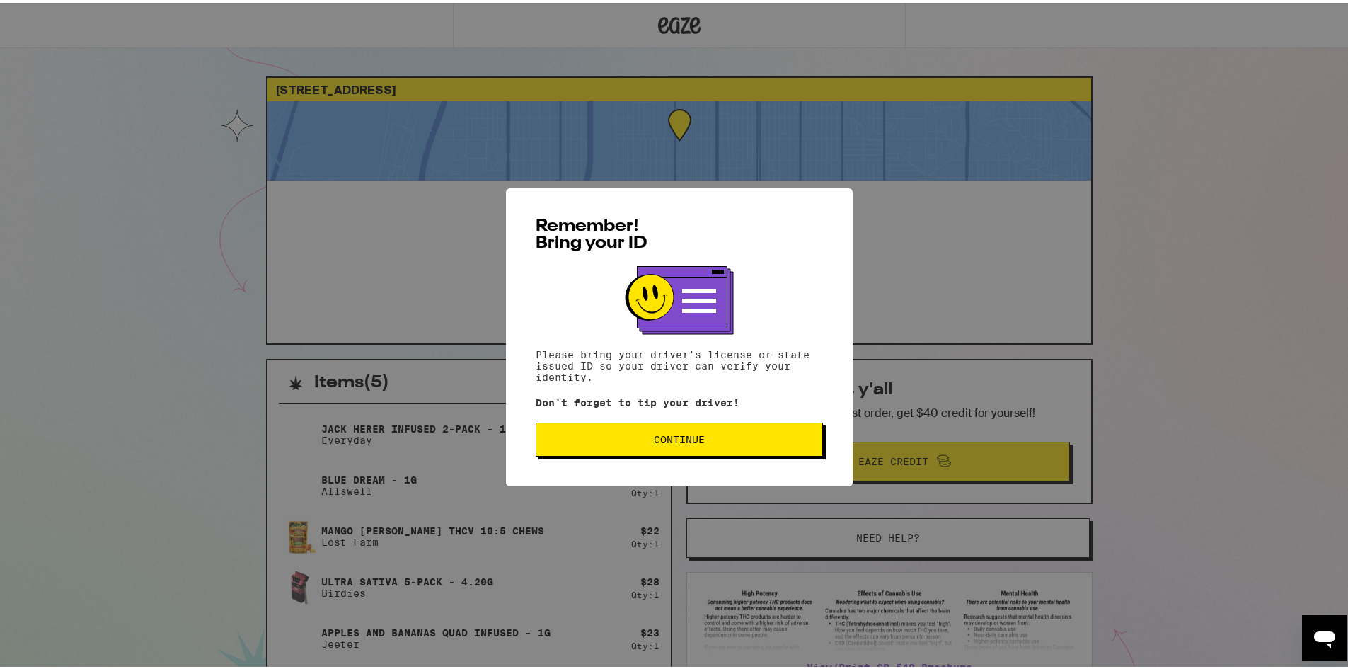
click at [634, 445] on button "Continue" at bounding box center [679, 437] width 287 height 34
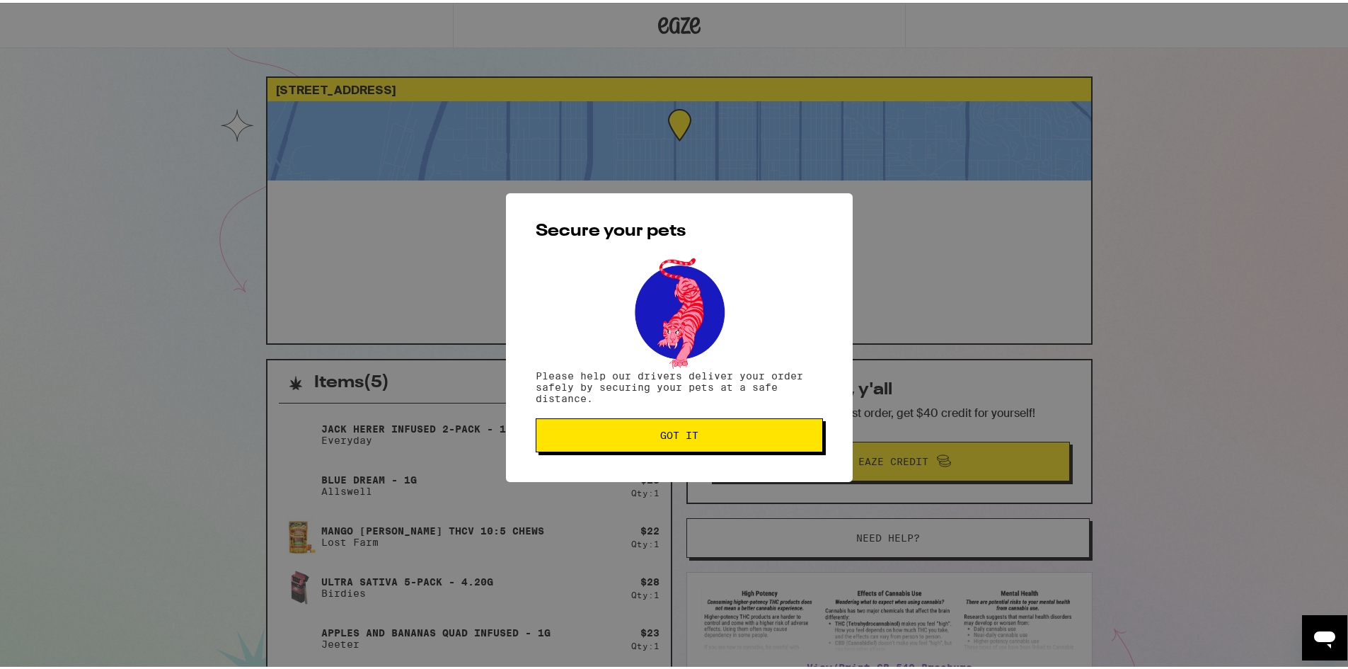
click at [640, 437] on span "Got it" at bounding box center [679, 432] width 263 height 10
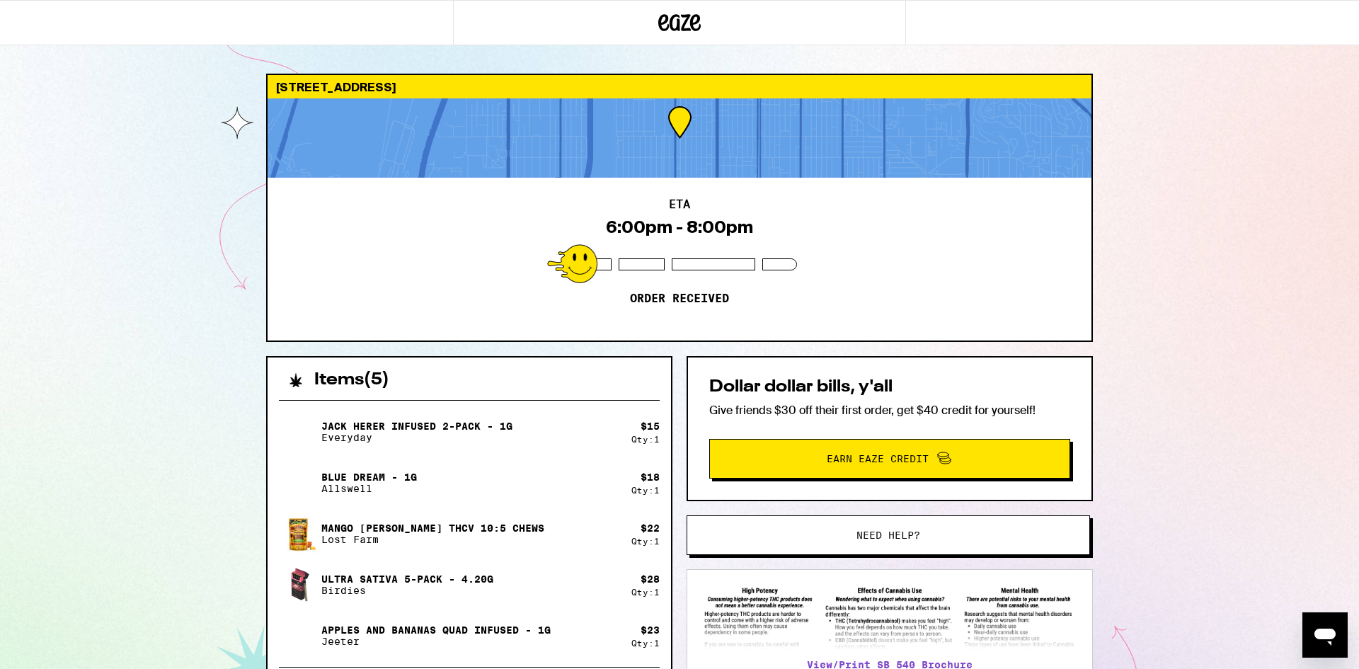
click at [529, 272] on div "ETA 6:00pm - 8:00pm Order received" at bounding box center [679, 259] width 824 height 163
